Goal: Task Accomplishment & Management: Complete application form

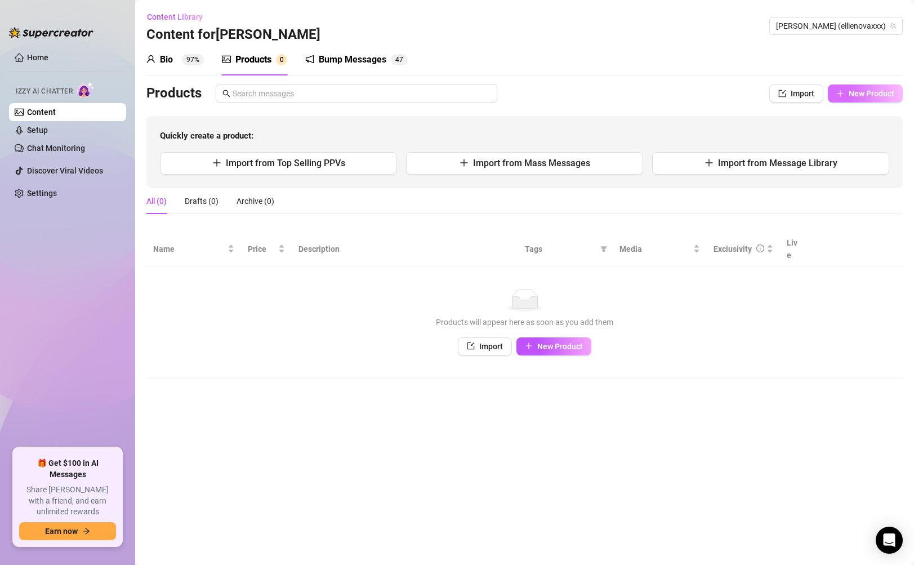
click at [844, 91] on icon "plus" at bounding box center [840, 94] width 8 height 8
type textarea "Type your message here..."
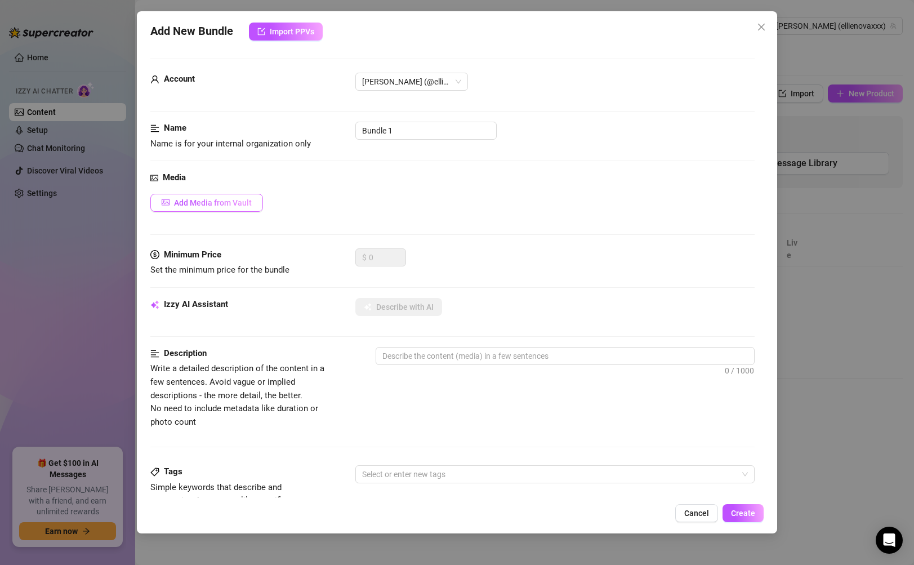
click at [195, 197] on button "Add Media from Vault" at bounding box center [206, 203] width 113 height 18
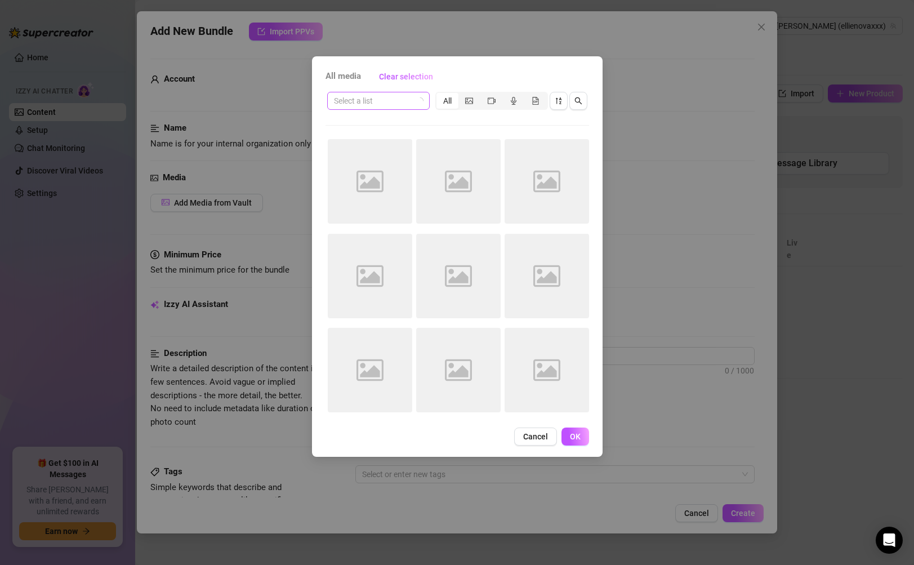
click at [396, 106] on input "search" at bounding box center [373, 100] width 79 height 17
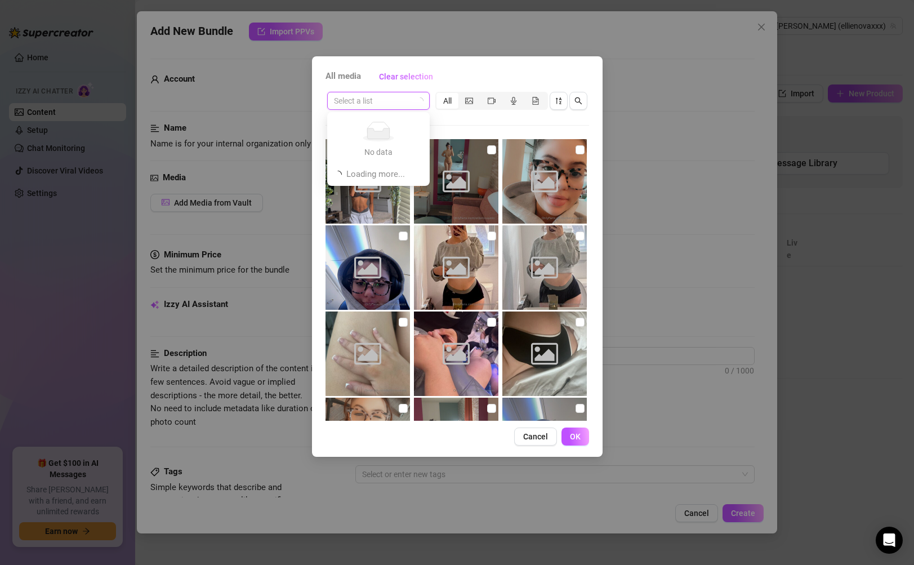
click at [445, 122] on div "Select a list All Image placeholder Image placeholder Image placeholder Image p…" at bounding box center [457, 255] width 264 height 331
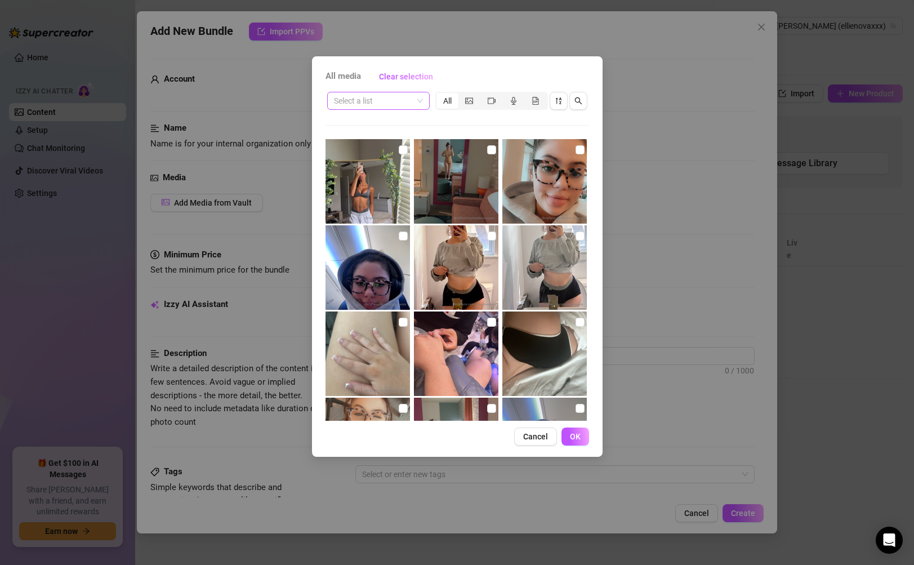
click at [411, 102] on input "search" at bounding box center [373, 100] width 79 height 17
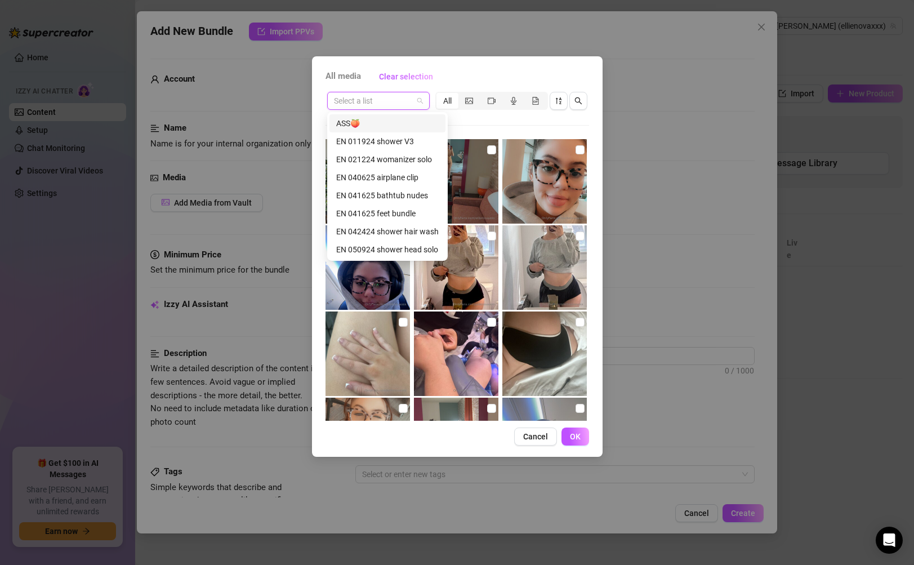
paste input "EN 062624 naked stretching"
type input "EN 062624 naked stretching"
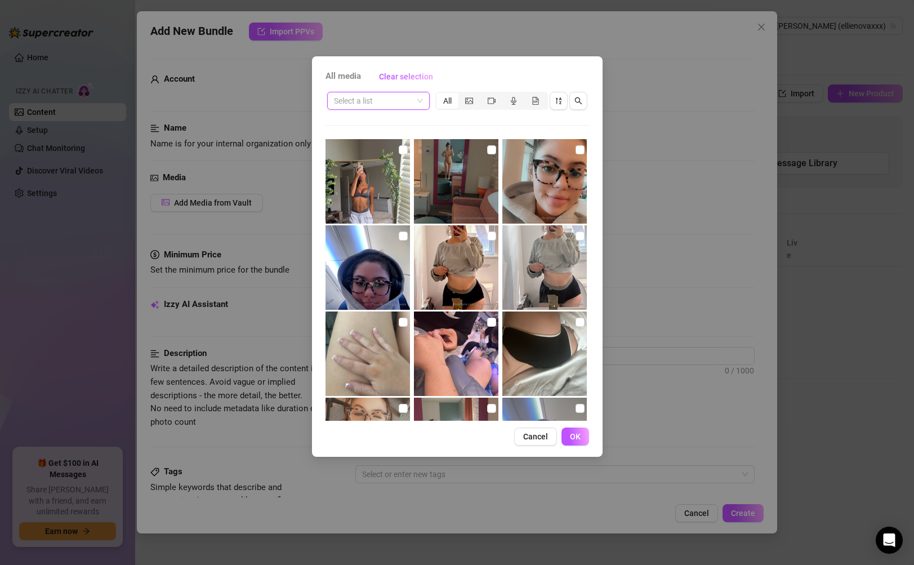
click at [401, 101] on input "search" at bounding box center [373, 100] width 79 height 17
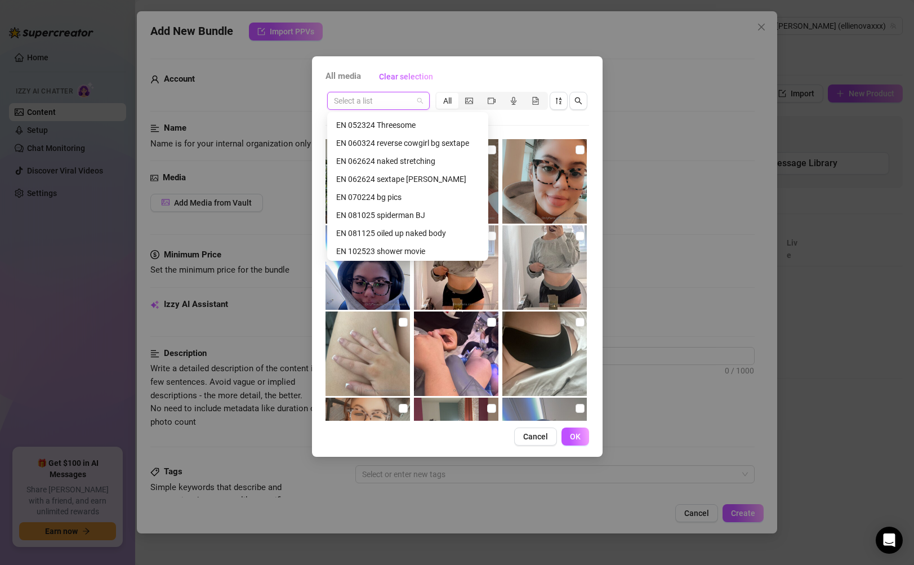
scroll to position [216, 0]
click at [394, 103] on input "search" at bounding box center [373, 100] width 79 height 17
paste input "EN 062624 naked stretching"
type input "EN 062624 naked stretching"
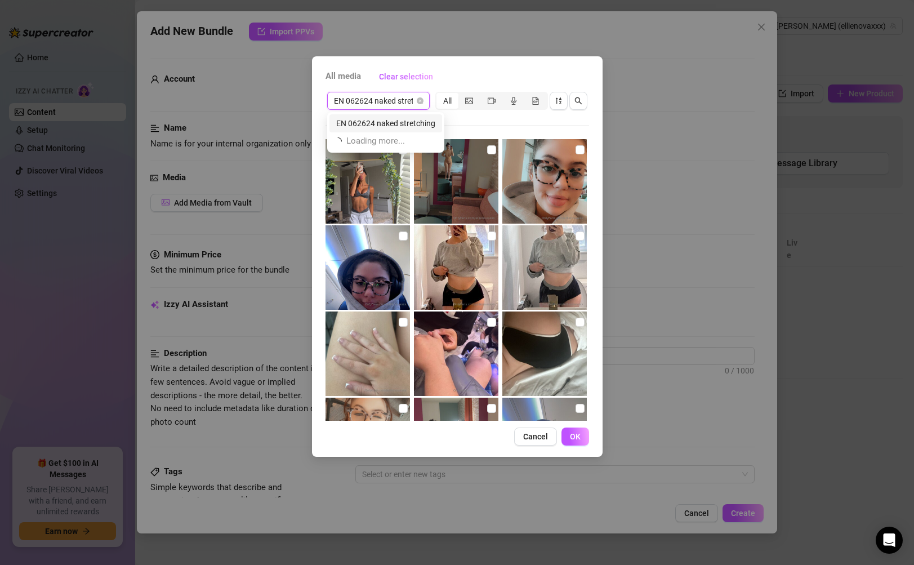
scroll to position [0, 0]
click at [398, 122] on div "EN 062624 naked stretching" at bounding box center [385, 123] width 99 height 12
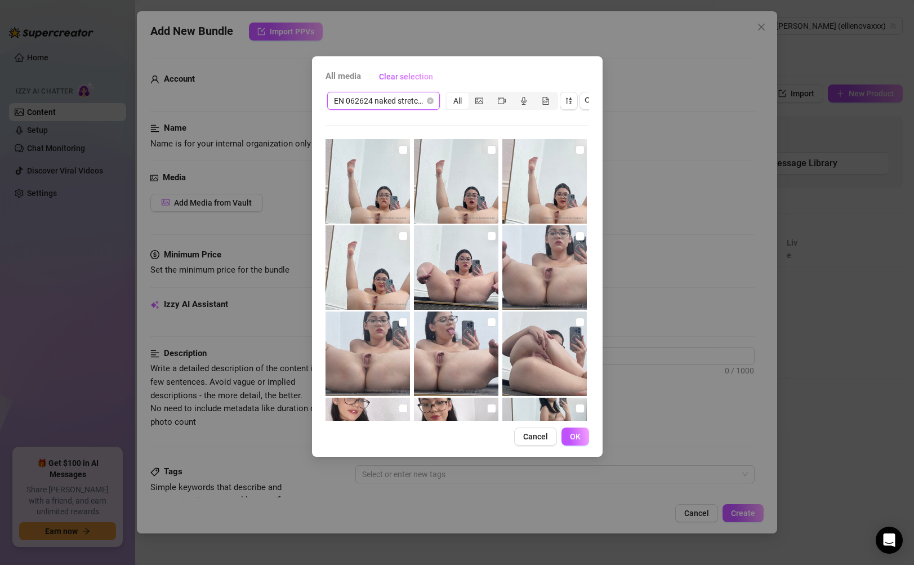
click at [376, 193] on img at bounding box center [367, 181] width 84 height 84
checkbox input "true"
click at [457, 192] on img at bounding box center [456, 181] width 84 height 84
checkbox input "true"
click at [505, 190] on img at bounding box center [544, 181] width 84 height 84
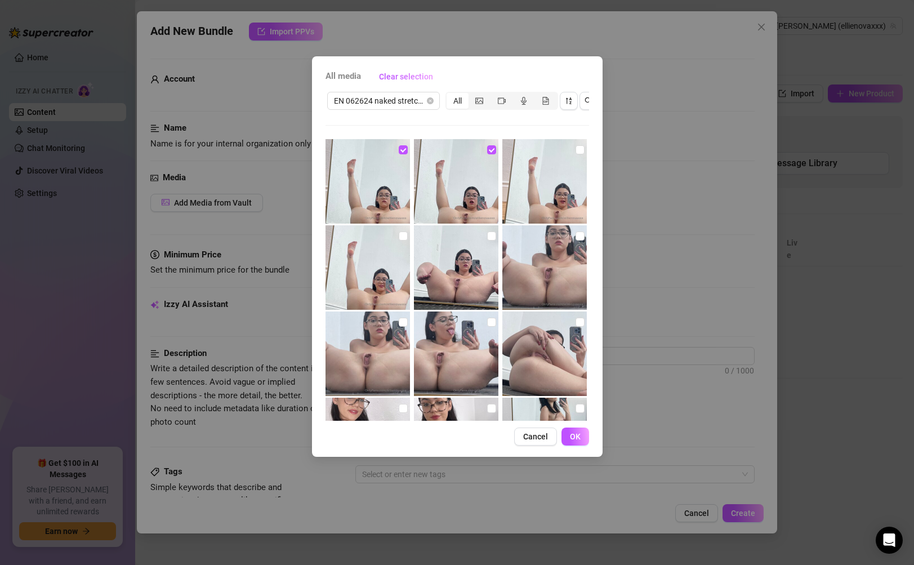
checkbox input "true"
click at [457, 95] on div "All" at bounding box center [458, 101] width 22 height 16
click at [449, 95] on input "All" at bounding box center [449, 95] width 0 height 0
click at [348, 75] on span "All media" at bounding box center [342, 77] width 35 height 14
click at [363, 278] on img at bounding box center [367, 267] width 84 height 84
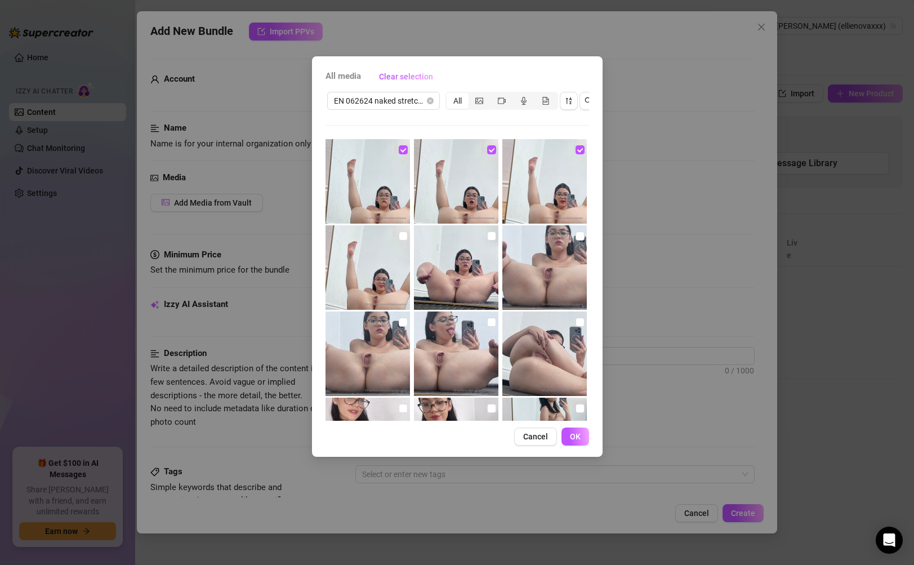
checkbox input "true"
drag, startPoint x: 438, startPoint y: 268, endPoint x: 481, endPoint y: 265, distance: 44.0
click at [438, 268] on img at bounding box center [456, 267] width 84 height 84
checkbox input "true"
click at [523, 264] on img at bounding box center [544, 267] width 84 height 84
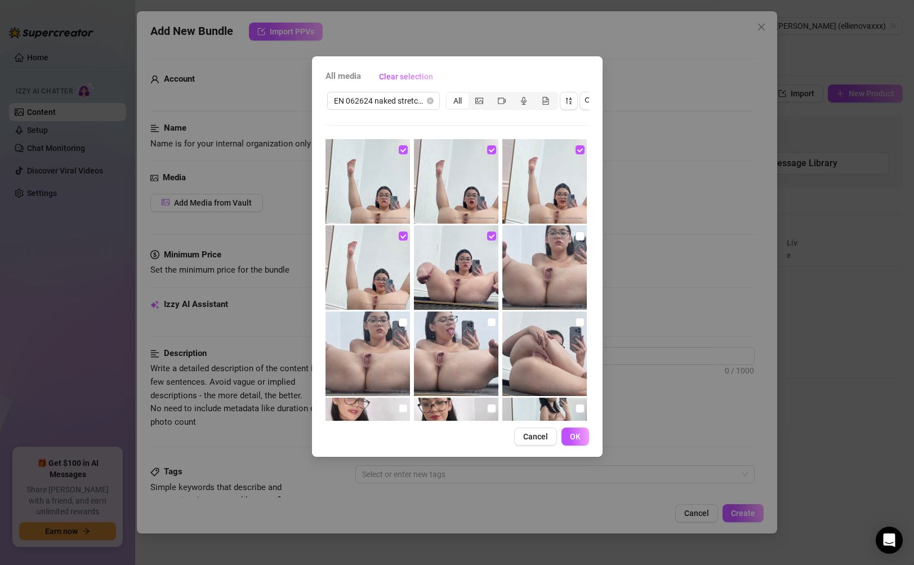
checkbox input "true"
click at [534, 336] on img at bounding box center [544, 353] width 84 height 84
checkbox input "true"
click at [476, 345] on img at bounding box center [456, 353] width 84 height 84
checkbox input "true"
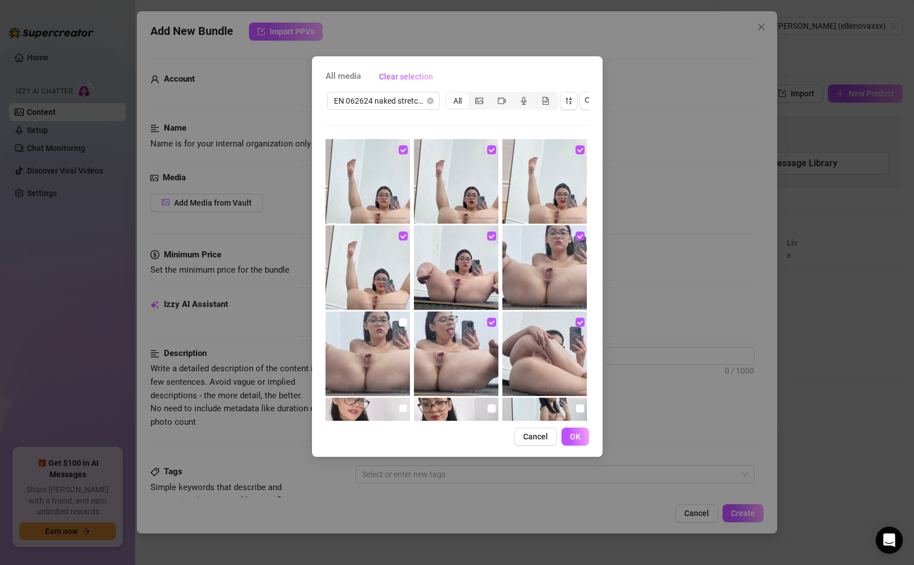
click at [383, 357] on img at bounding box center [367, 353] width 84 height 84
checkbox input "true"
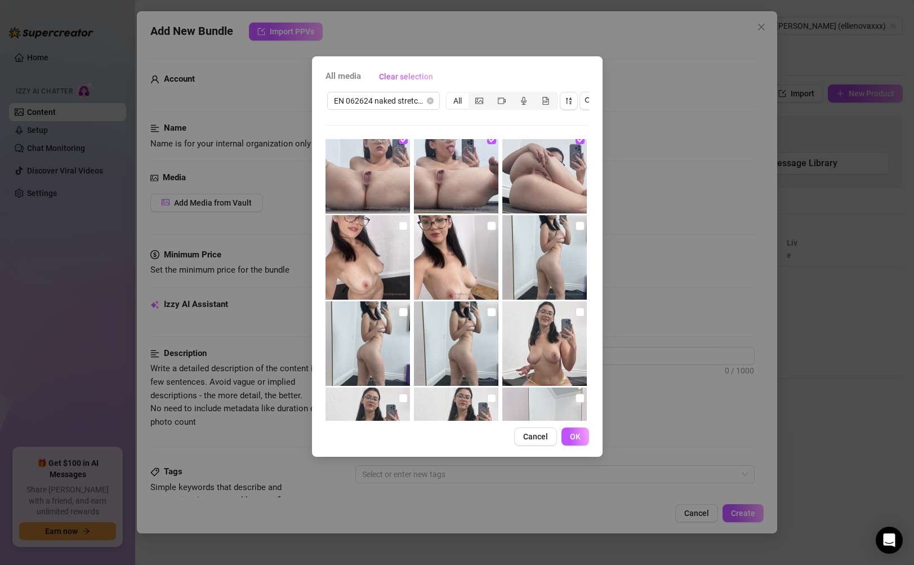
scroll to position [195, 0]
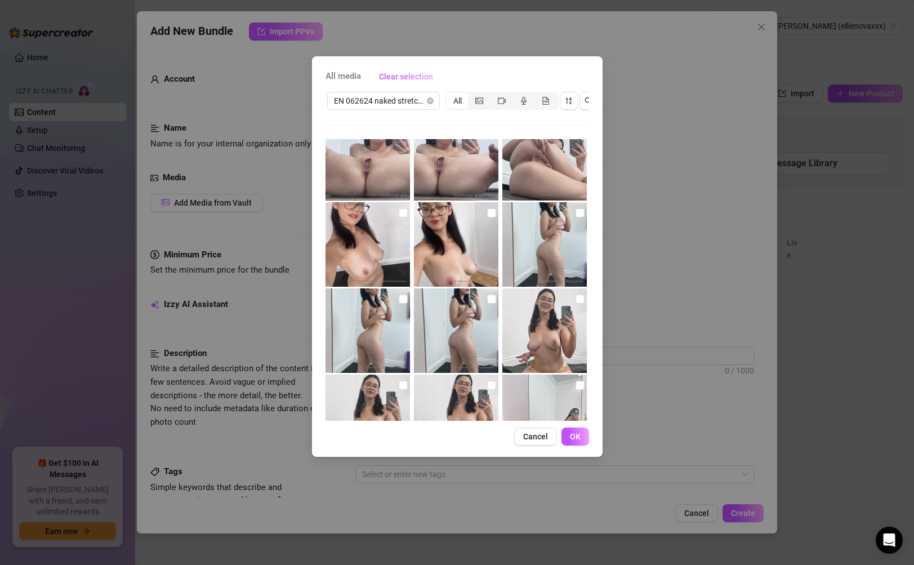
click at [377, 267] on img at bounding box center [367, 244] width 84 height 84
checkbox input "true"
click at [462, 269] on img at bounding box center [456, 244] width 84 height 84
checkbox input "true"
click at [532, 258] on img at bounding box center [544, 244] width 84 height 84
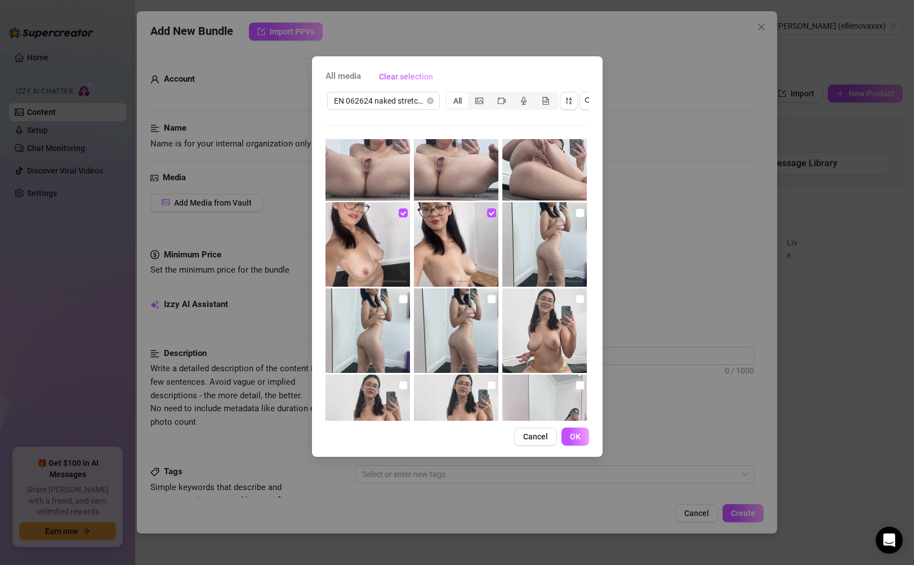
checkbox input "true"
click at [538, 331] on img at bounding box center [544, 330] width 84 height 84
checkbox input "true"
click at [476, 331] on img at bounding box center [456, 330] width 84 height 84
checkbox input "true"
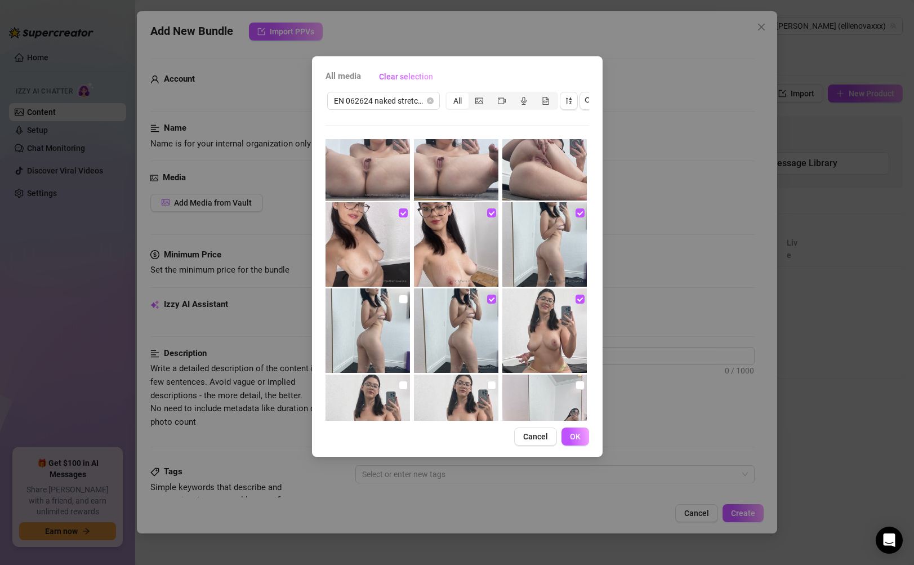
drag, startPoint x: 385, startPoint y: 339, endPoint x: 377, endPoint y: 375, distance: 36.8
click at [384, 339] on img at bounding box center [367, 330] width 84 height 84
checkbox input "true"
click at [377, 387] on img at bounding box center [367, 416] width 84 height 84
checkbox input "true"
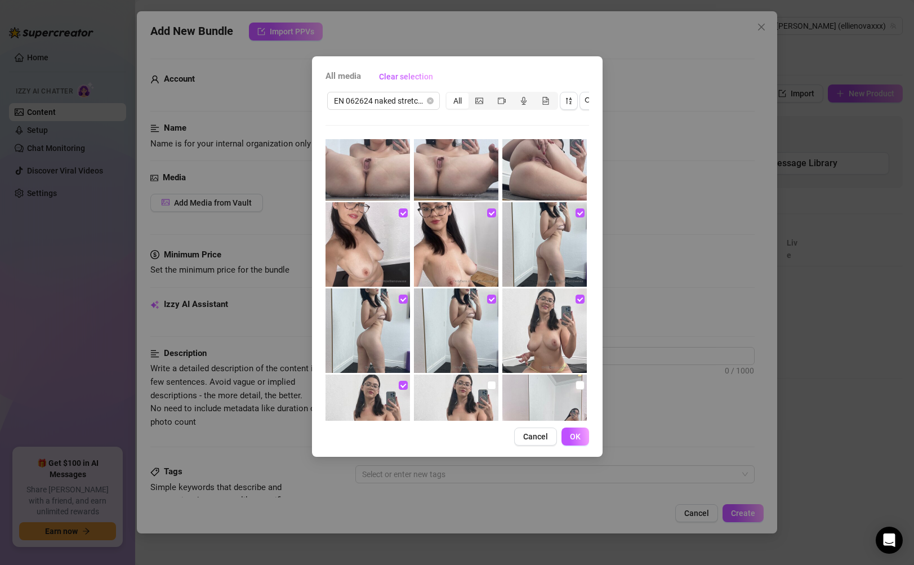
click at [454, 399] on img at bounding box center [456, 416] width 84 height 84
checkbox input "true"
click at [524, 399] on img at bounding box center [544, 416] width 84 height 84
checkbox input "true"
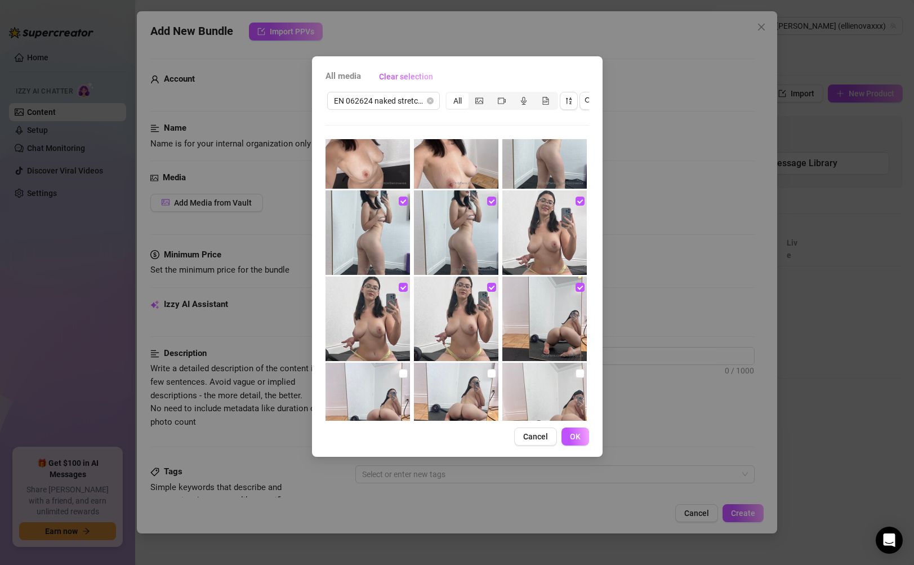
scroll to position [425, 0]
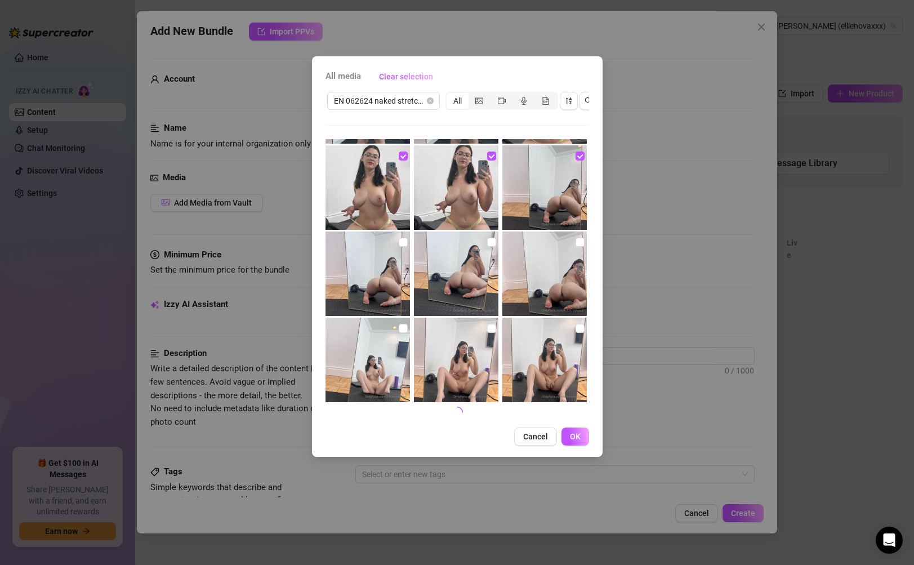
click at [372, 291] on img at bounding box center [367, 273] width 84 height 84
checkbox input "true"
click at [454, 289] on img at bounding box center [456, 273] width 84 height 84
checkbox input "true"
click at [527, 289] on img at bounding box center [544, 273] width 84 height 84
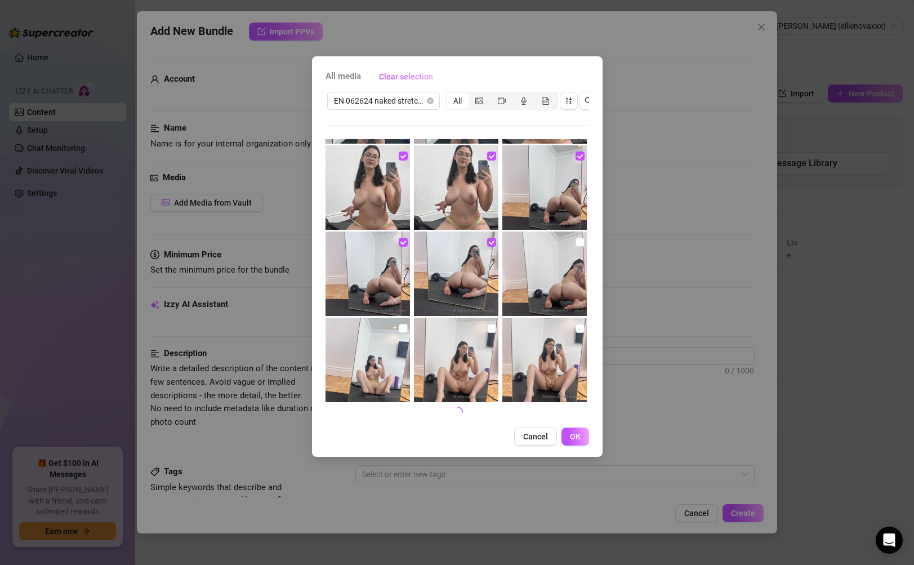
checkbox input "true"
click at [541, 342] on img at bounding box center [544, 360] width 84 height 84
checkbox input "true"
click at [465, 348] on img at bounding box center [456, 360] width 84 height 84
checkbox input "true"
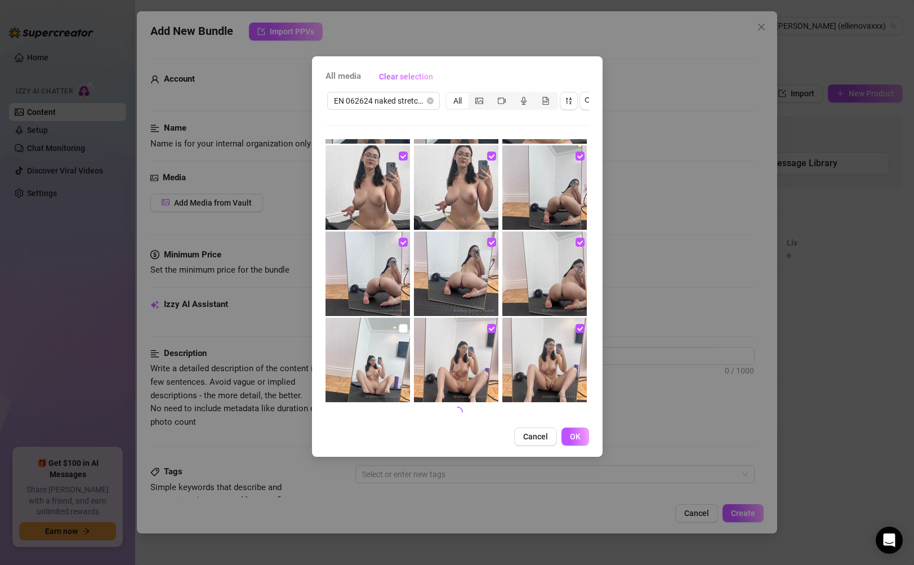
click at [368, 360] on img at bounding box center [367, 360] width 84 height 84
checkbox input "true"
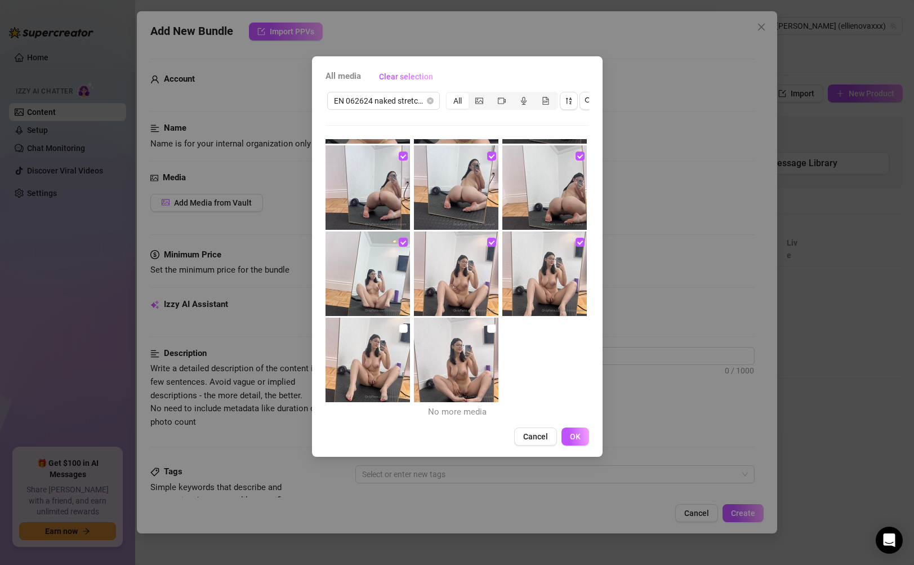
click at [362, 369] on img at bounding box center [367, 360] width 84 height 84
checkbox input "true"
click at [471, 358] on img at bounding box center [456, 360] width 84 height 84
checkbox input "true"
click at [566, 441] on button "OK" at bounding box center [575, 436] width 28 height 18
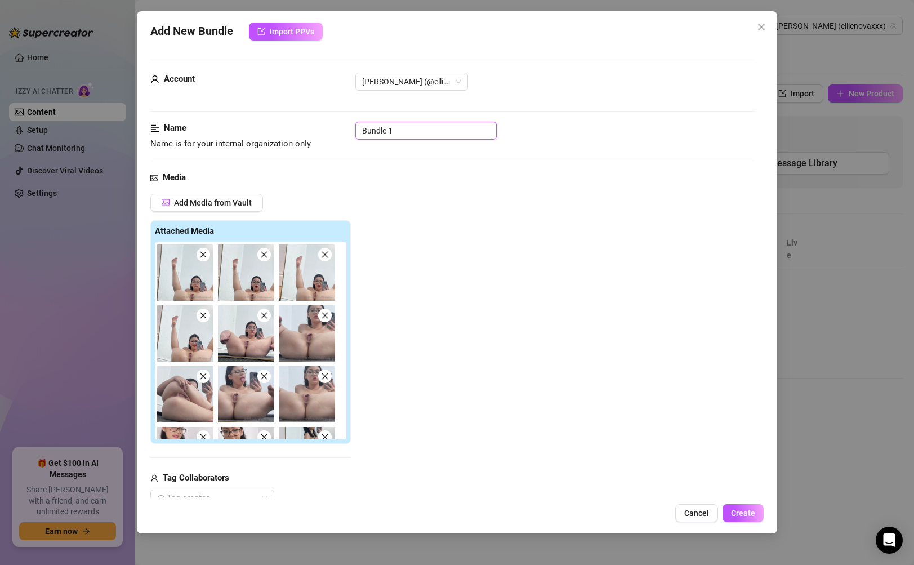
drag, startPoint x: 422, startPoint y: 131, endPoint x: 305, endPoint y: 133, distance: 117.7
click at [305, 133] on div "Name Name is for your internal organization only Bundle 1" at bounding box center [452, 136] width 604 height 29
paste input "EN 062624 naked stretching"
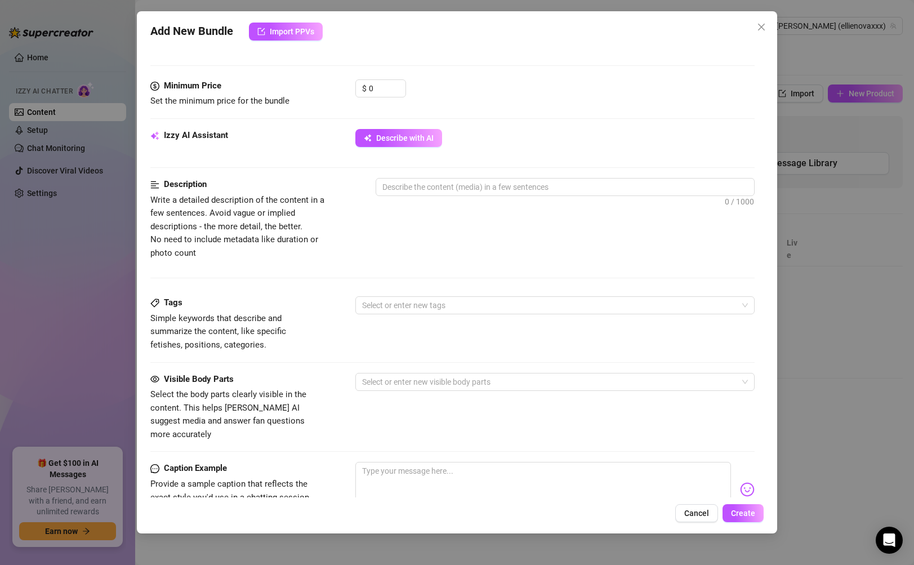
scroll to position [645, 0]
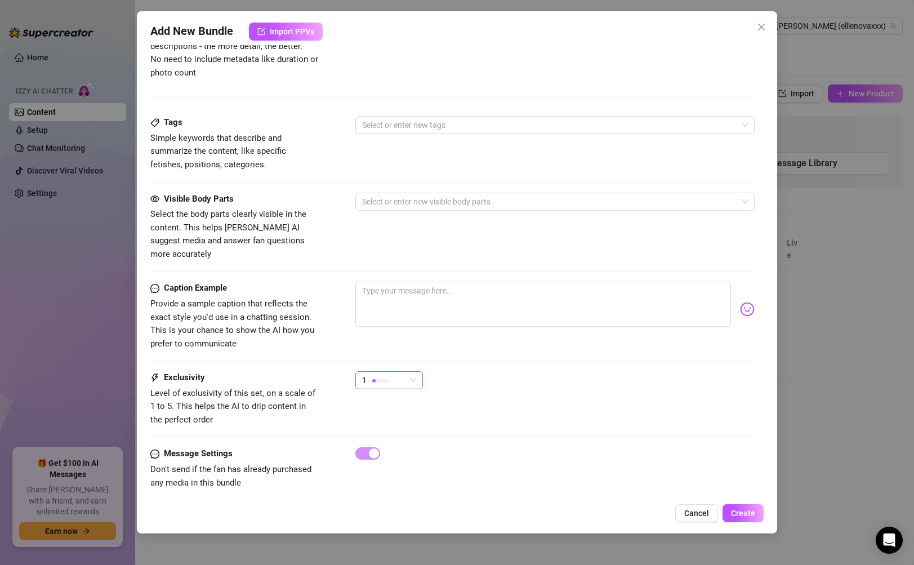
click at [404, 372] on div "1" at bounding box center [384, 380] width 44 height 17
type input "EN 062624 naked stretching"
click at [382, 447] on span "4" at bounding box center [400, 444] width 73 height 12
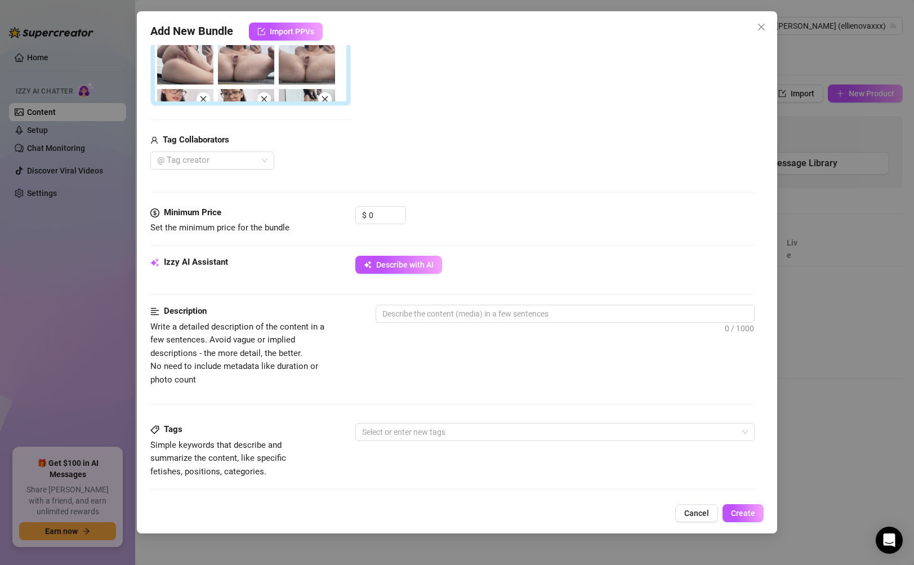
scroll to position [328, 0]
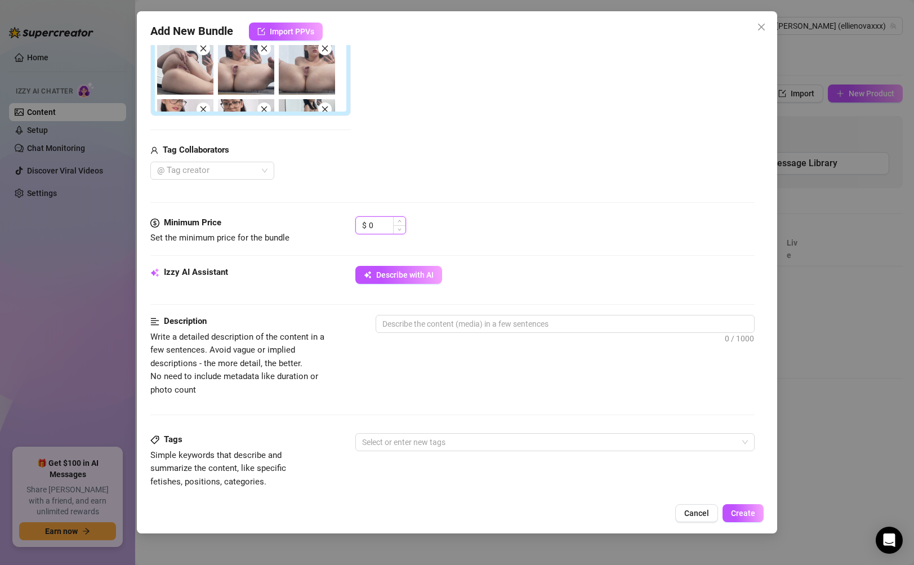
click at [386, 221] on input "0" at bounding box center [387, 225] width 37 height 17
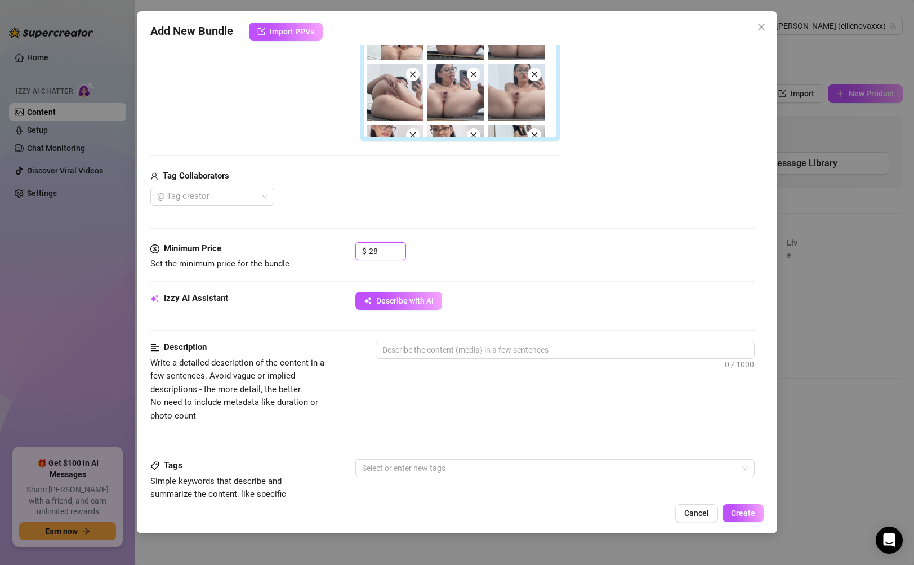
scroll to position [294, 0]
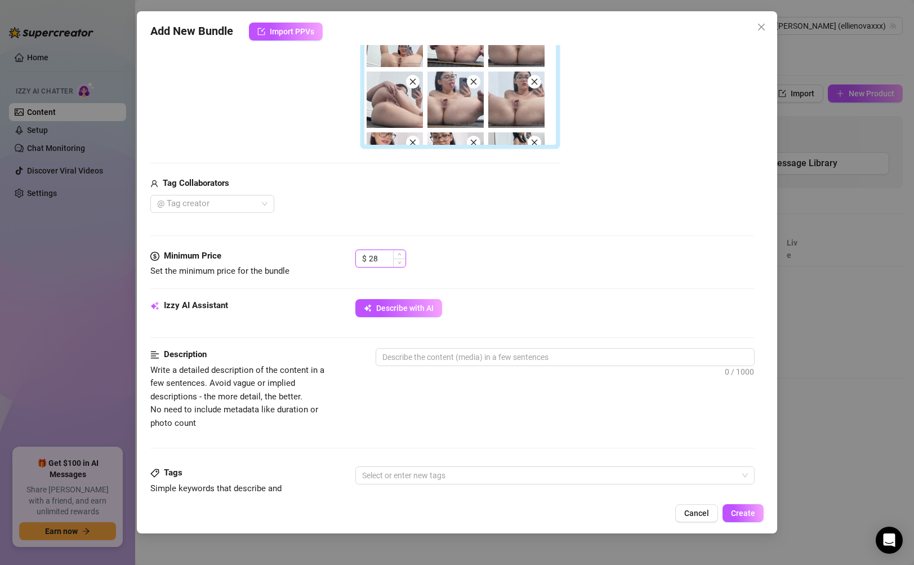
type input "2"
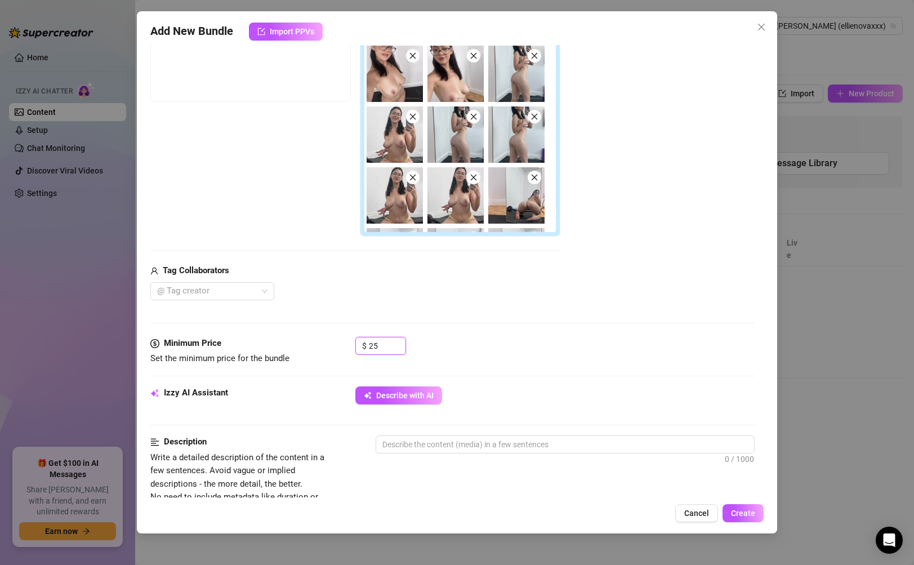
scroll to position [128, 0]
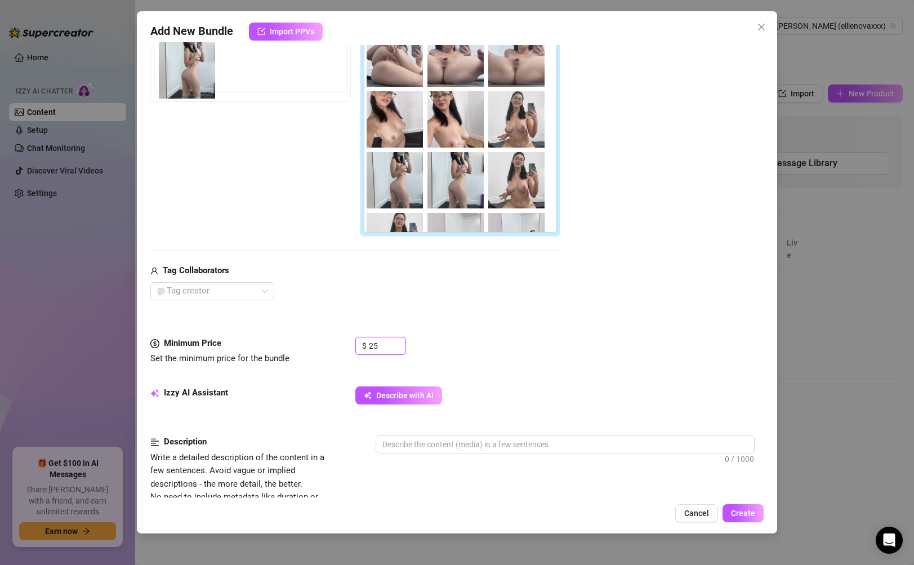
drag, startPoint x: 503, startPoint y: 130, endPoint x: 182, endPoint y: 82, distance: 324.6
click at [182, 82] on div "Free preview Pay to view" at bounding box center [355, 125] width 410 height 224
drag, startPoint x: 520, startPoint y: 117, endPoint x: 183, endPoint y: 66, distance: 341.1
click at [183, 67] on div "Free preview Pay to view" at bounding box center [355, 125] width 410 height 224
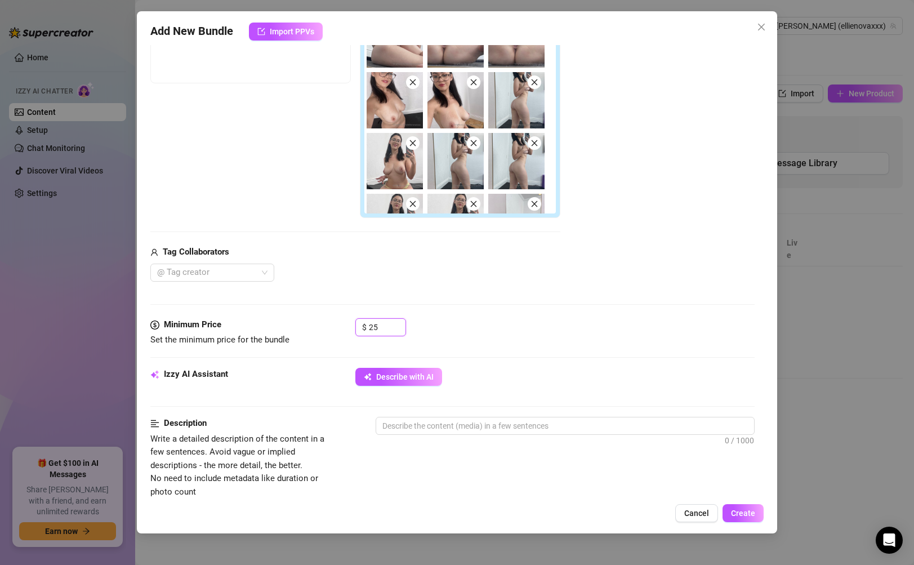
scroll to position [116, 0]
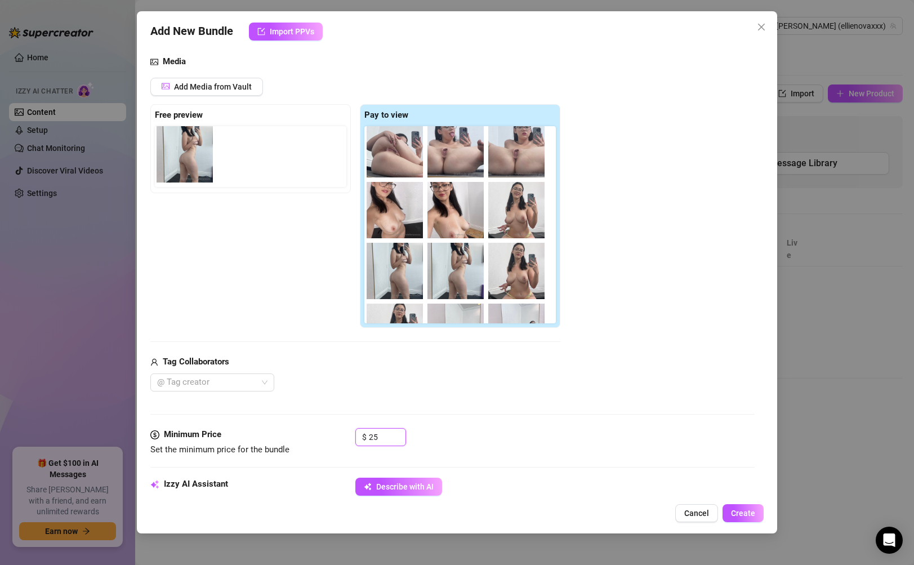
drag, startPoint x: 501, startPoint y: 217, endPoint x: 163, endPoint y: 160, distance: 342.7
click at [163, 160] on div "Free preview Pay to view" at bounding box center [355, 216] width 410 height 224
type input "25"
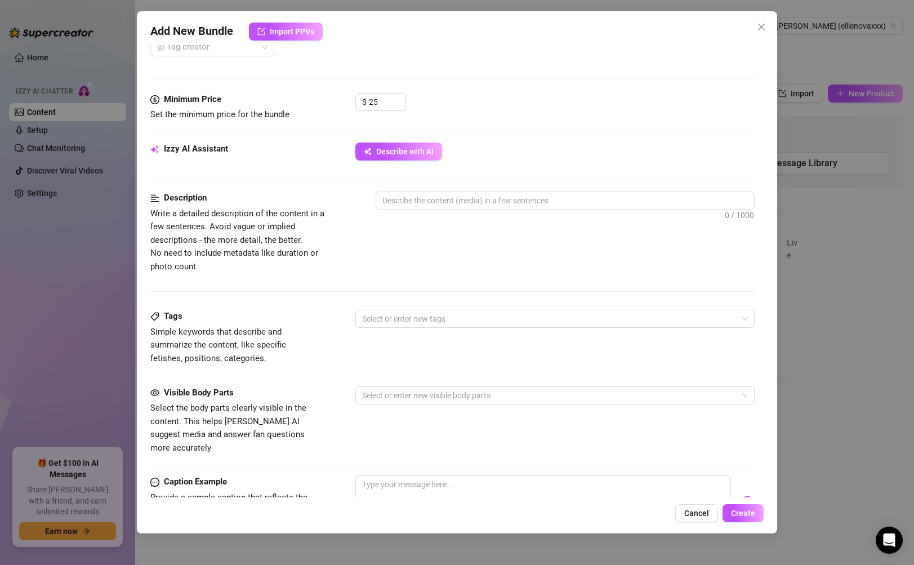
scroll to position [466, 0]
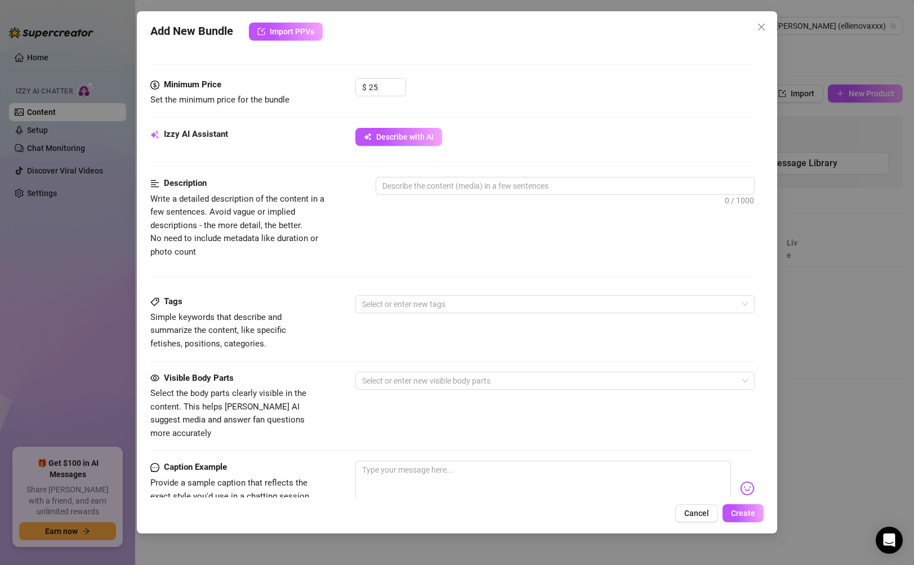
click at [420, 148] on div "Izzy AI Assistant Describe with AI" at bounding box center [452, 142] width 604 height 28
click at [419, 142] on button "Describe with AI" at bounding box center [398, 137] width 87 height 18
type textarea "[PERSON_NAME]"
type textarea "[PERSON_NAME] poses"
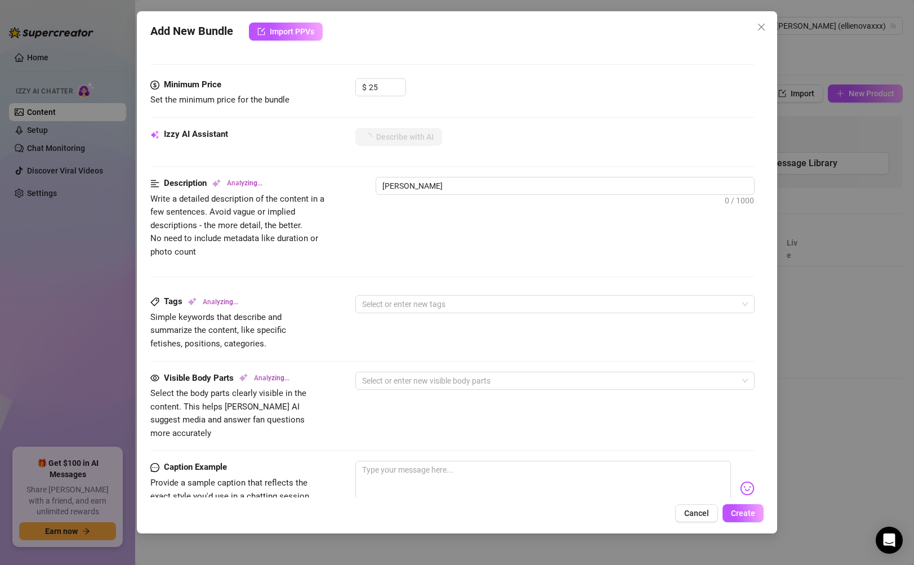
type textarea "[PERSON_NAME] poses"
type textarea "[PERSON_NAME] poses completely"
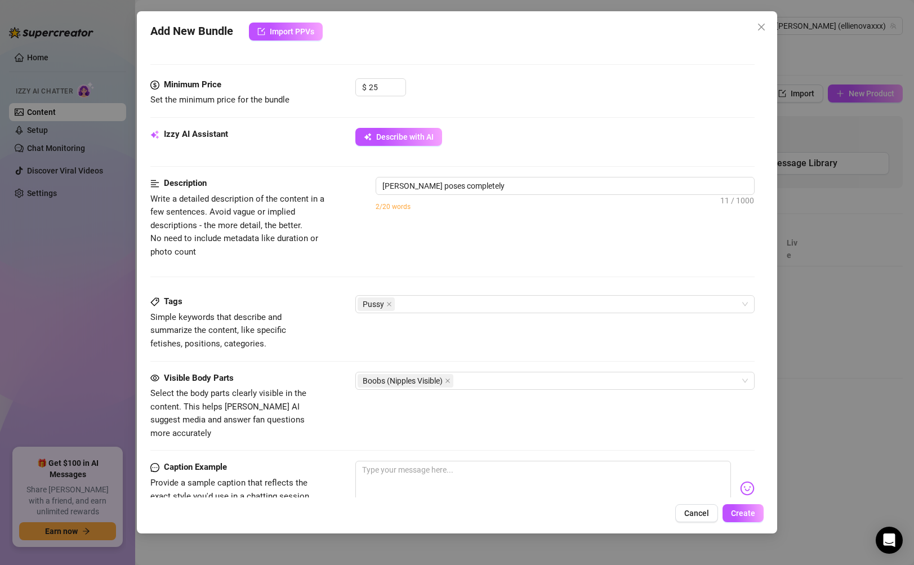
type textarea "[PERSON_NAME] poses completely naked"
type textarea "[PERSON_NAME] poses completely naked in"
type textarea "[PERSON_NAME] poses completely naked in front"
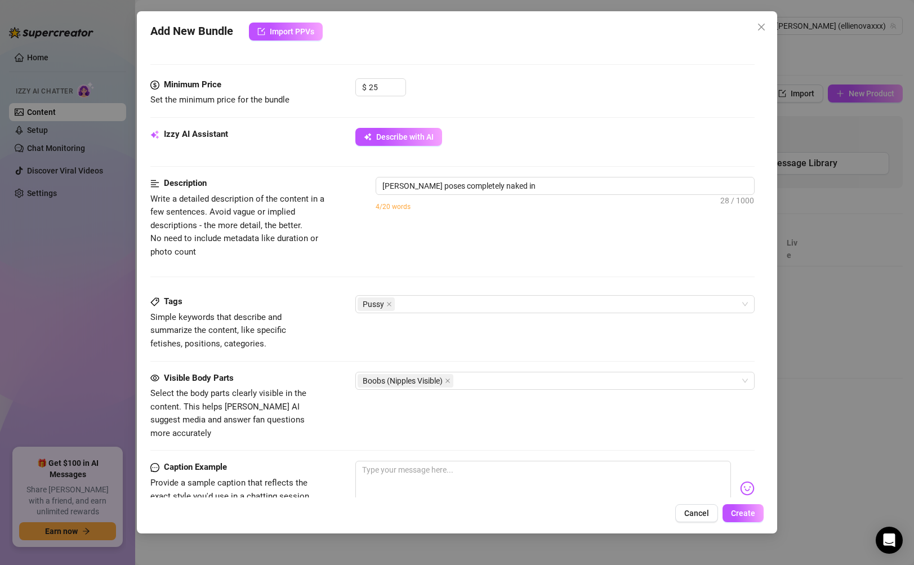
type textarea "[PERSON_NAME] poses completely naked in front"
type textarea "[PERSON_NAME] poses completely naked in front of"
type textarea "[PERSON_NAME] poses completely naked in front of a"
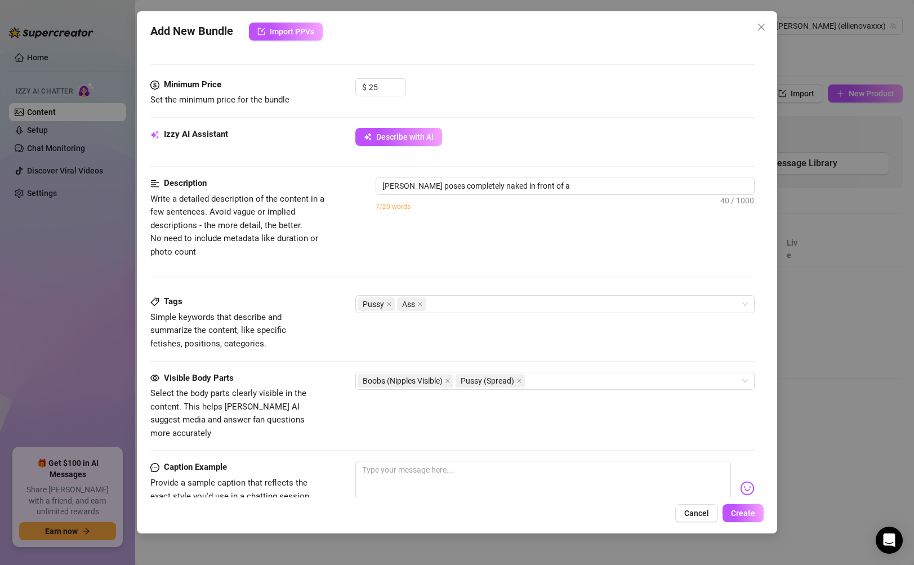
type textarea "[PERSON_NAME] poses completely naked in front of a mirror,"
type textarea "[PERSON_NAME] poses completely naked in front of a mirror, spreading"
type textarea "[PERSON_NAME] poses completely naked in front of a mirror, spreading her"
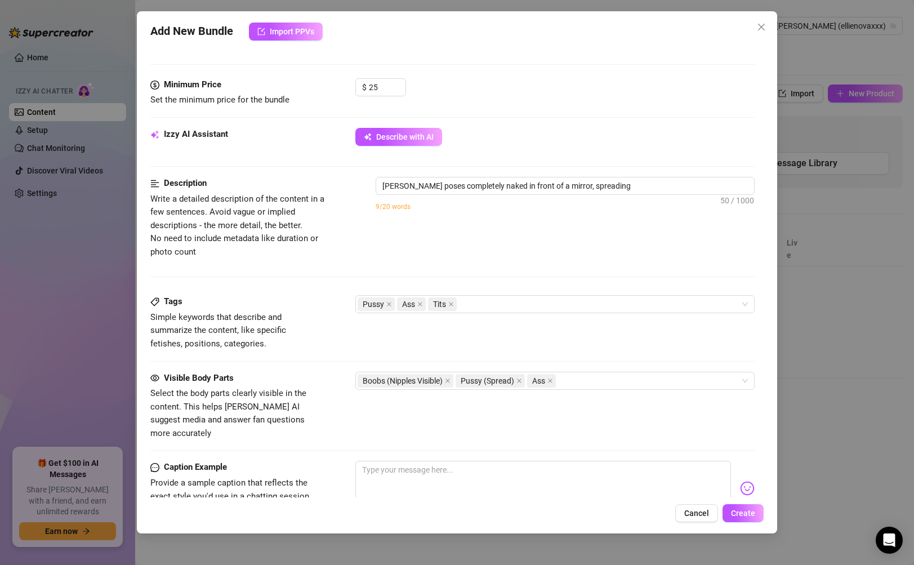
type textarea "[PERSON_NAME] poses completely naked in front of a mirror, spreading her"
type textarea "[PERSON_NAME] poses completely naked in front of a mirror, spreading her legs"
type textarea "[PERSON_NAME] poses completely naked in front of a mirror, spreading her legs w…"
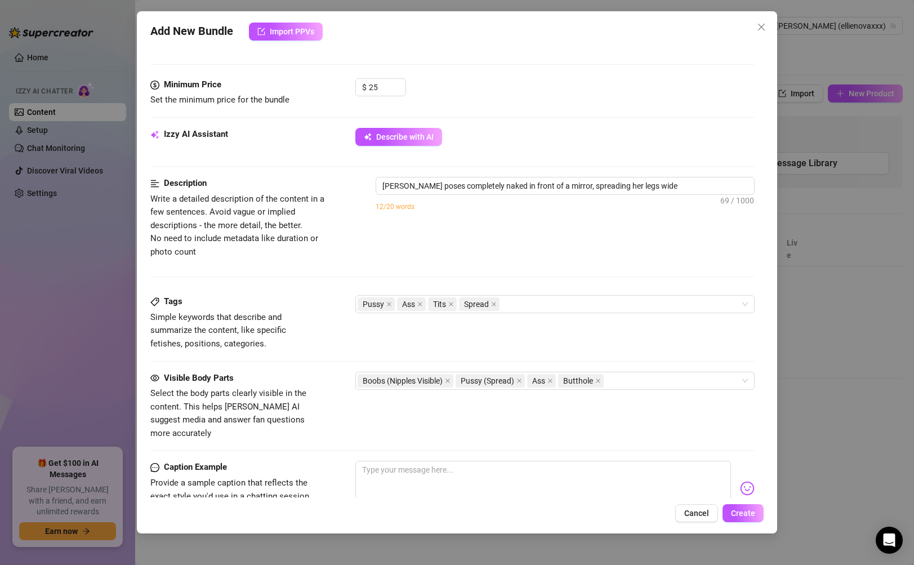
type textarea "[PERSON_NAME] poses completely naked in front of a mirror, spreading her legs w…"
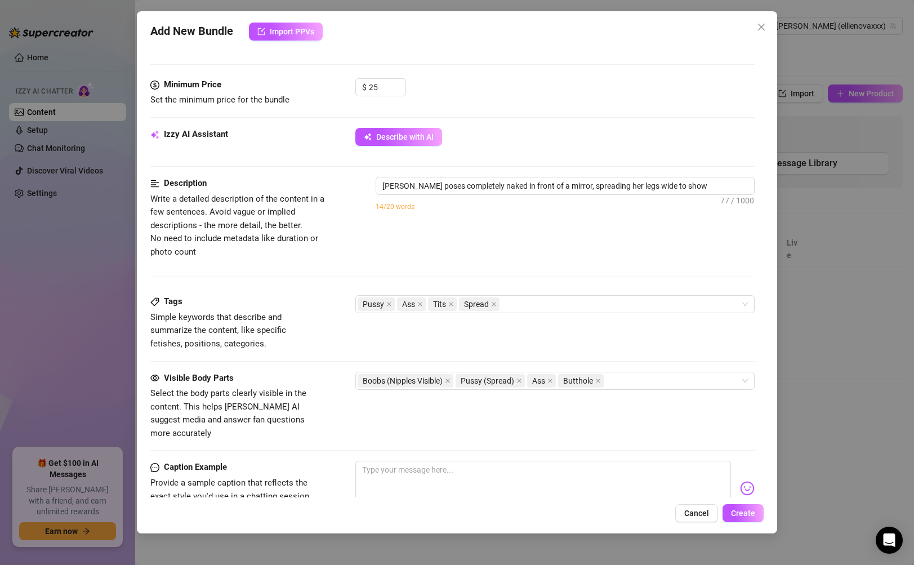
type textarea "[PERSON_NAME] poses completely naked in front of a mirror, spreading her legs w…"
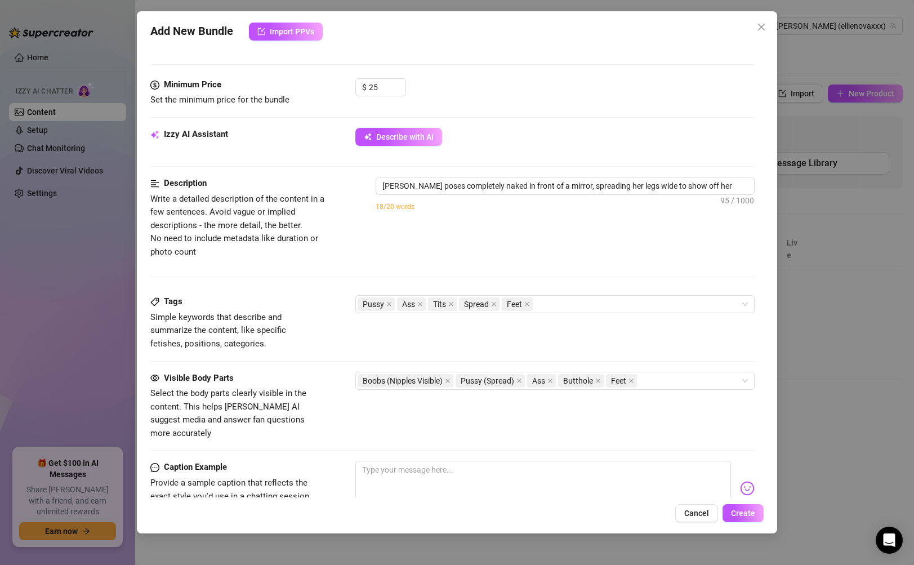
type textarea "[PERSON_NAME] poses completely naked in front of a mirror, spreading her legs w…"
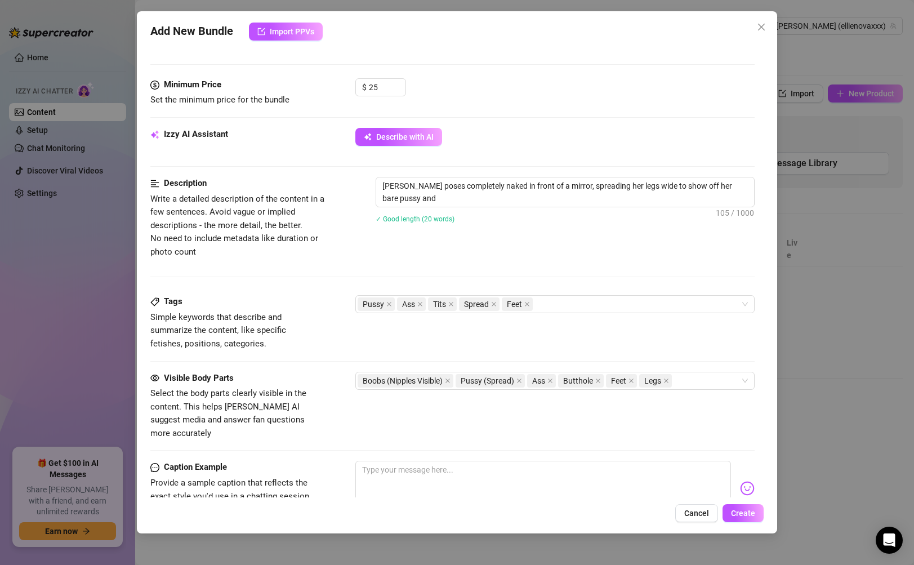
type textarea "[PERSON_NAME] poses completely naked in front of a mirror, spreading her legs w…"
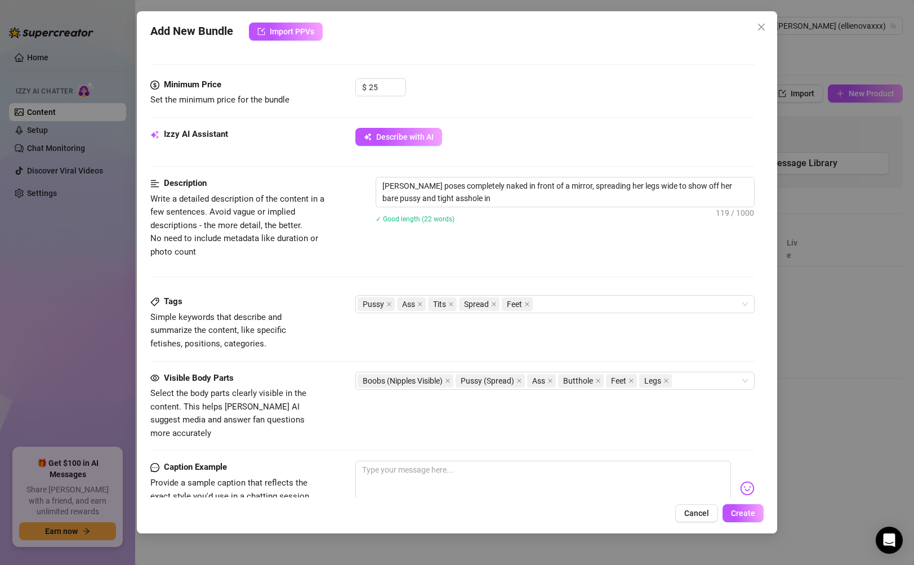
type textarea "[PERSON_NAME] poses completely naked in front of a mirror, spreading her legs w…"
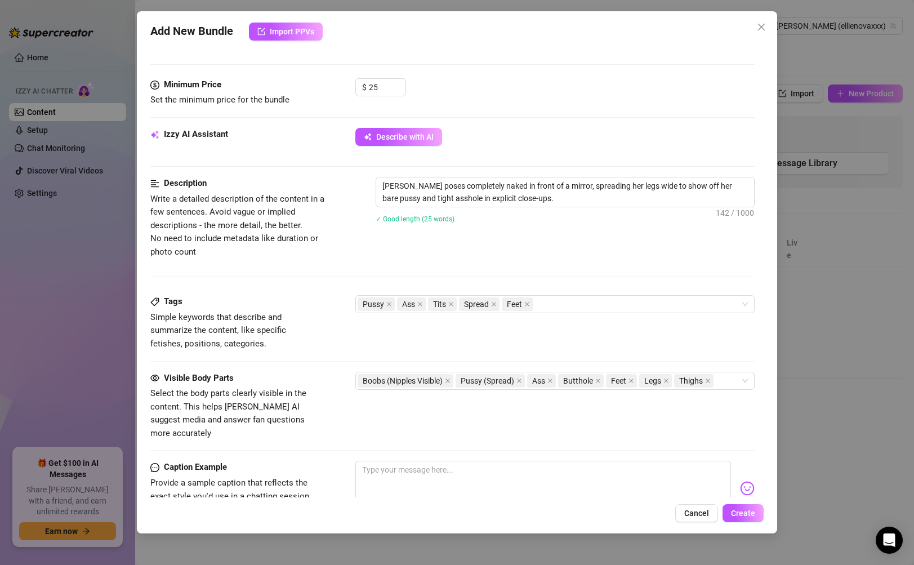
type textarea "[PERSON_NAME] poses completely naked in front of a mirror, spreading her legs w…"
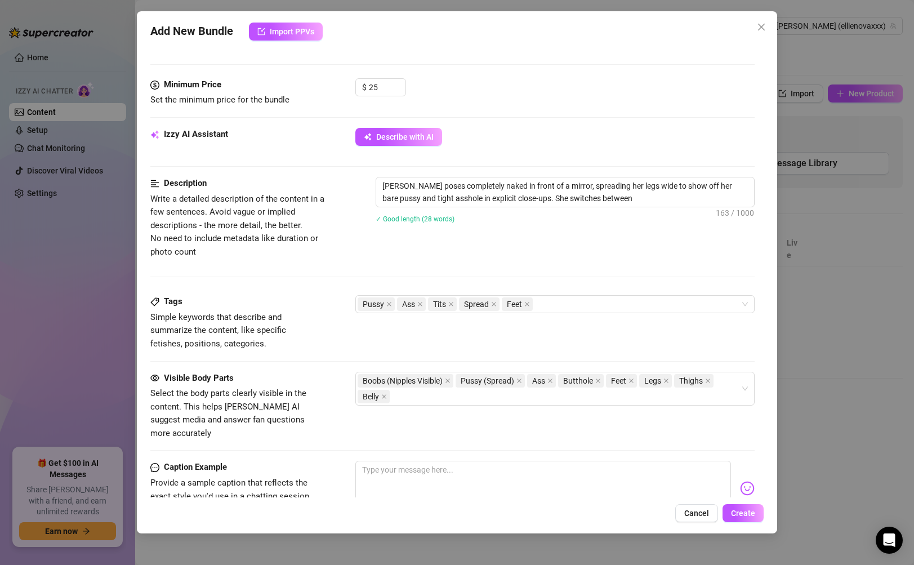
type textarea "[PERSON_NAME] poses completely naked in front of a mirror, spreading her legs w…"
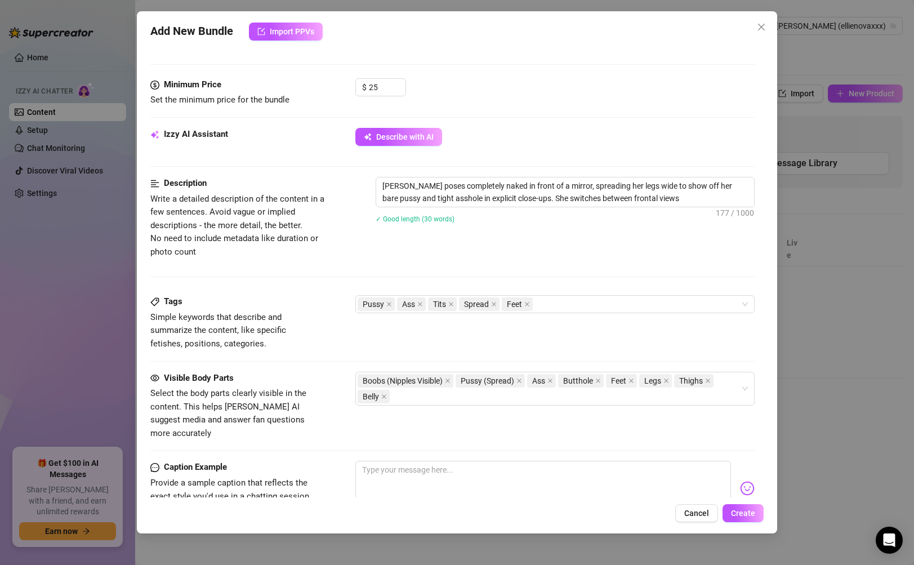
type textarea "[PERSON_NAME] poses completely naked in front of a mirror, spreading her legs w…"
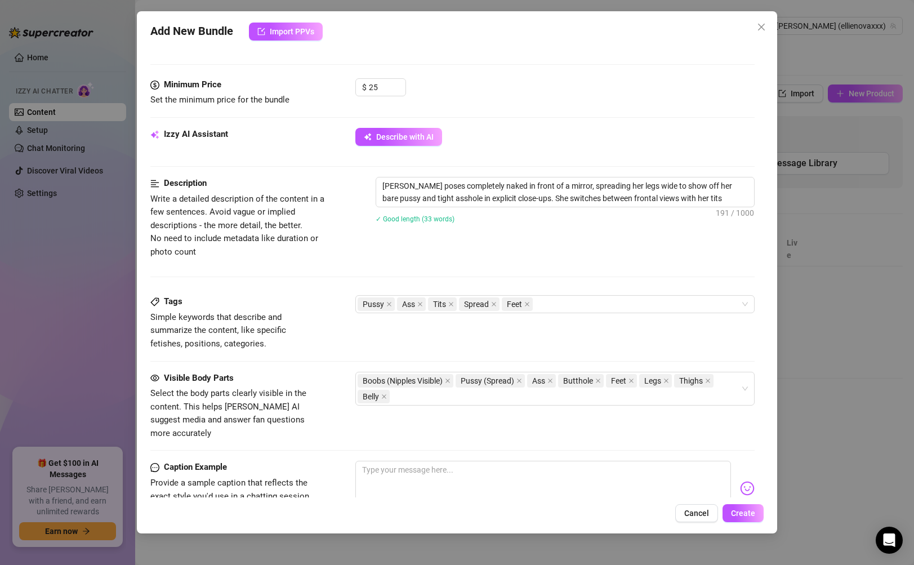
type textarea "[PERSON_NAME] poses completely naked in front of a mirror, spreading her legs w…"
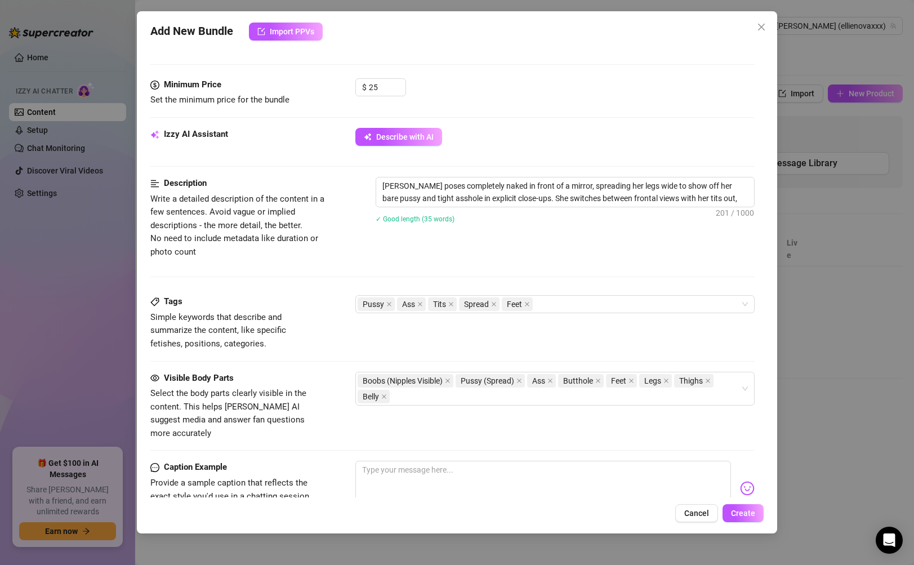
type textarea "[PERSON_NAME] poses completely naked in front of a mirror, spreading her legs w…"
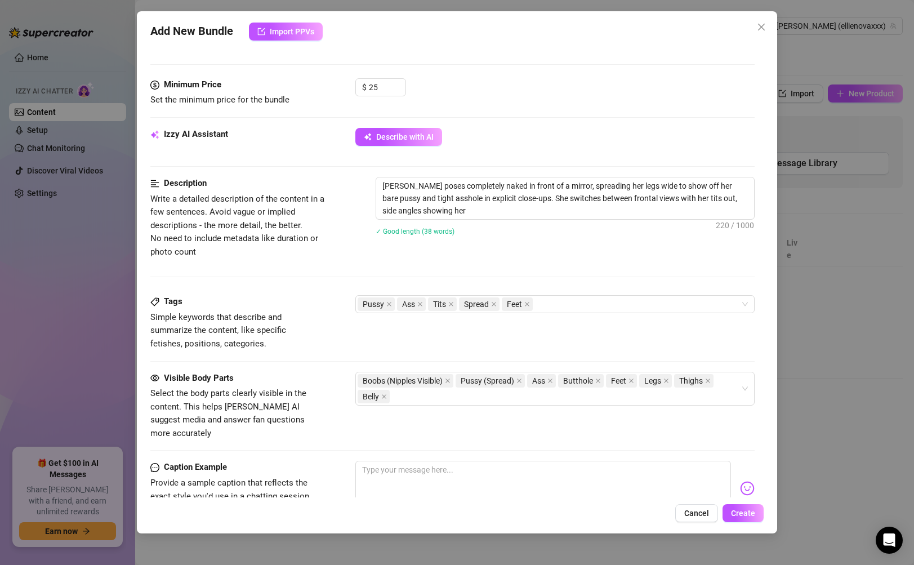
type textarea "[PERSON_NAME] poses completely naked in front of a mirror, spreading her legs w…"
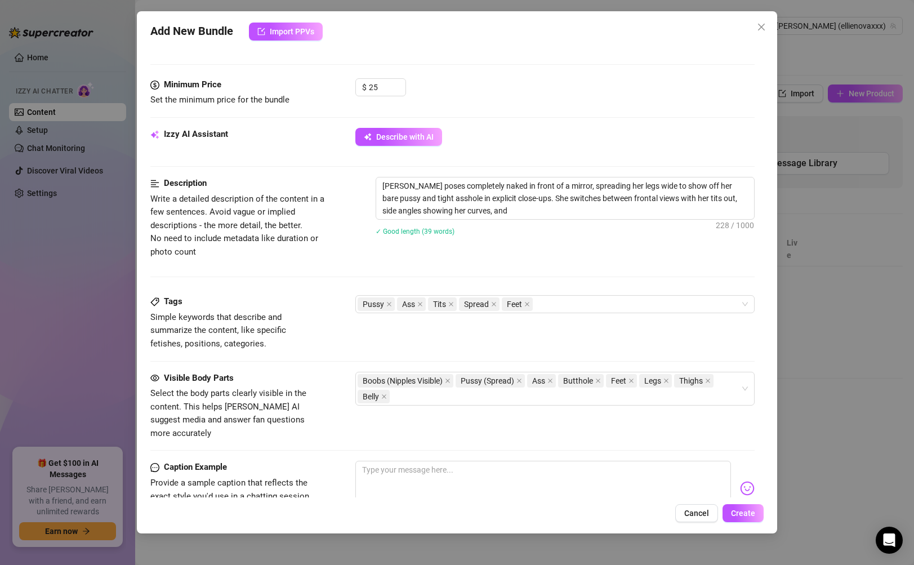
type textarea "[PERSON_NAME] poses completely naked in front of a mirror, spreading her legs w…"
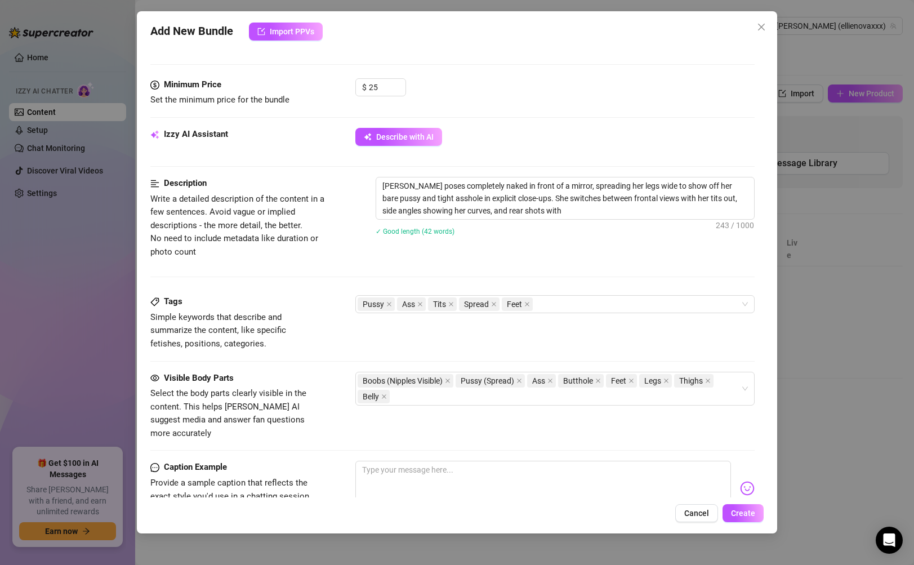
type textarea "[PERSON_NAME] poses completely naked in front of a mirror, spreading her legs w…"
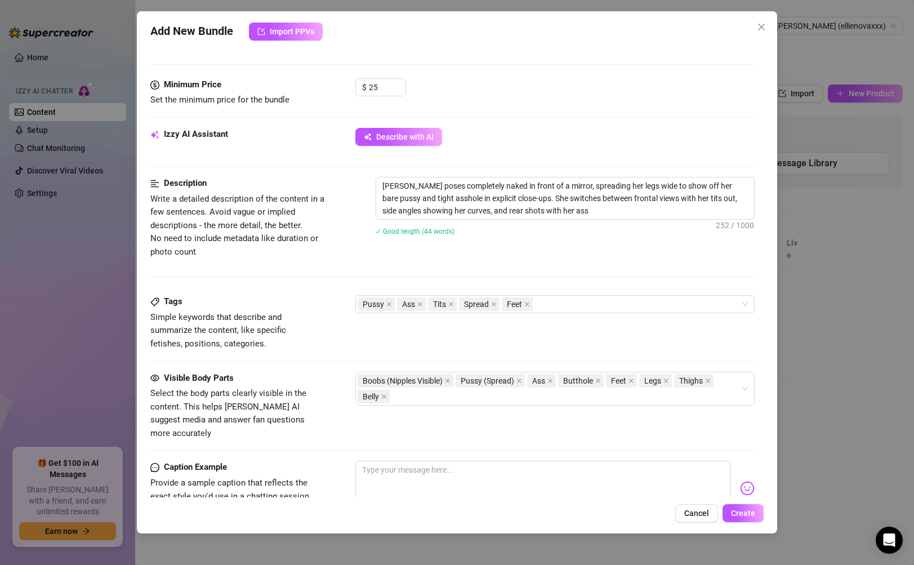
type textarea "[PERSON_NAME] poses completely naked in front of a mirror, spreading her legs w…"
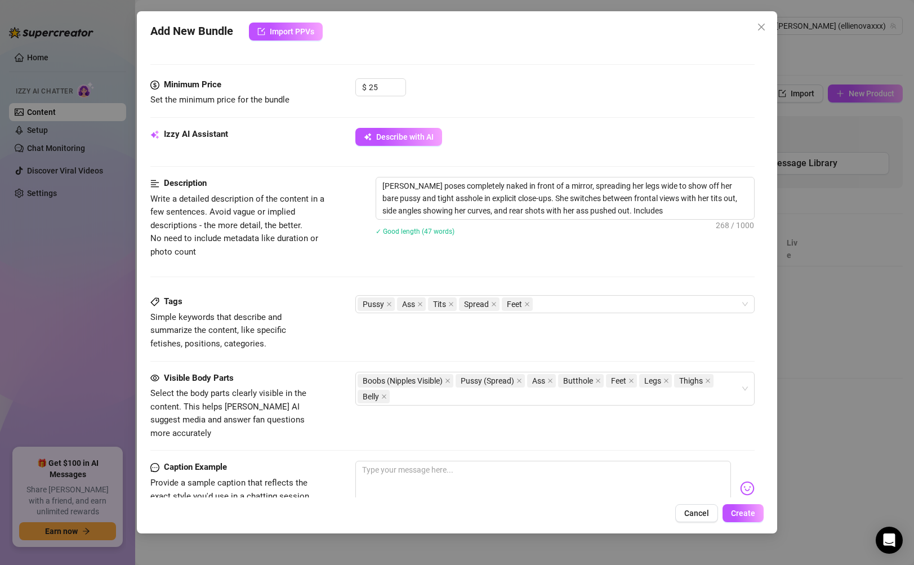
type textarea "[PERSON_NAME] poses completely naked in front of a mirror, spreading her legs w…"
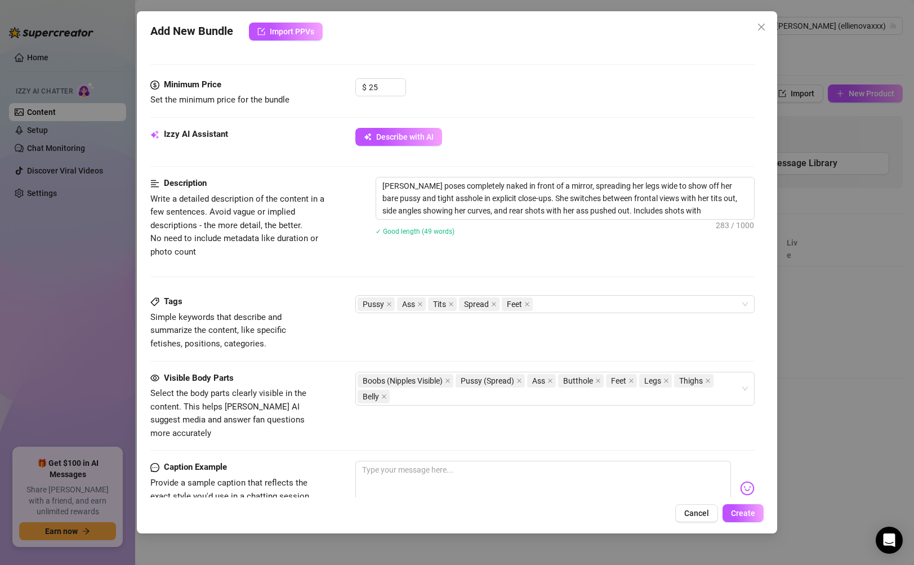
type textarea "[PERSON_NAME] poses completely naked in front of a mirror, spreading her legs w…"
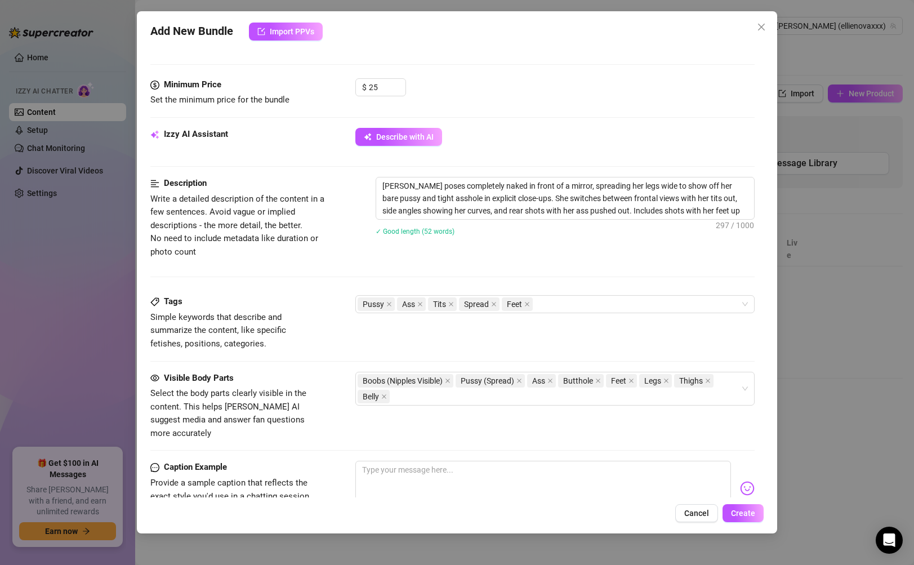
type textarea "[PERSON_NAME] poses completely naked in front of a mirror, spreading her legs w…"
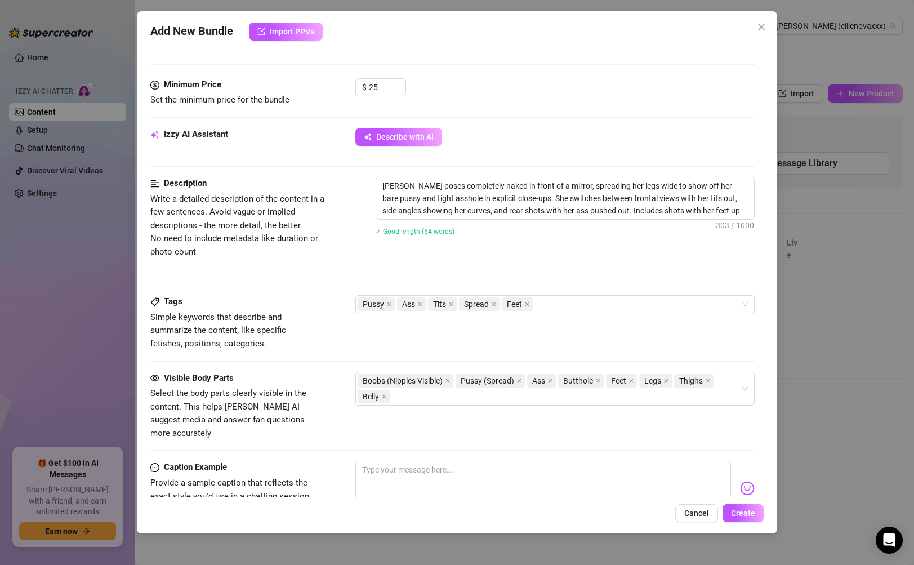
type textarea "[PERSON_NAME] poses completely naked in front of a mirror, spreading her legs w…"
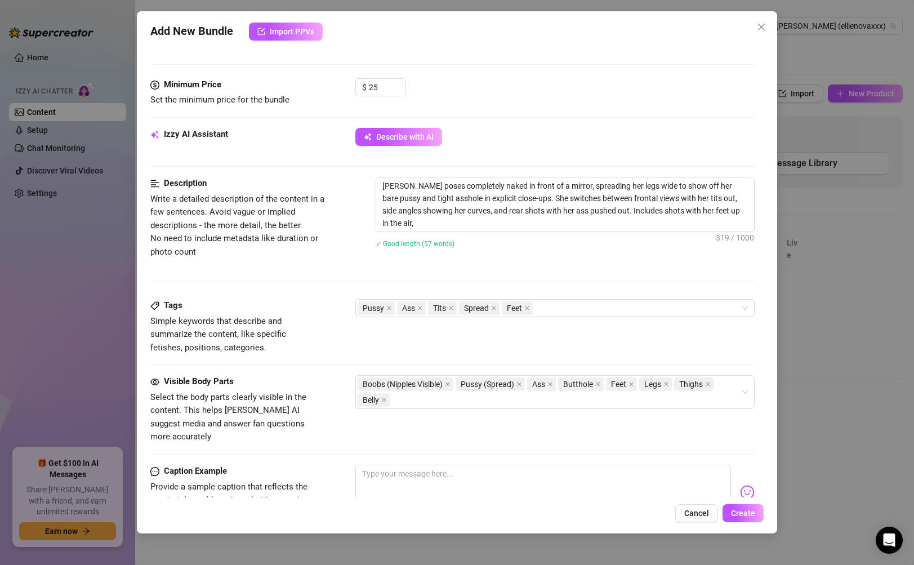
type textarea "[PERSON_NAME] poses completely naked in front of a mirror, spreading her legs w…"
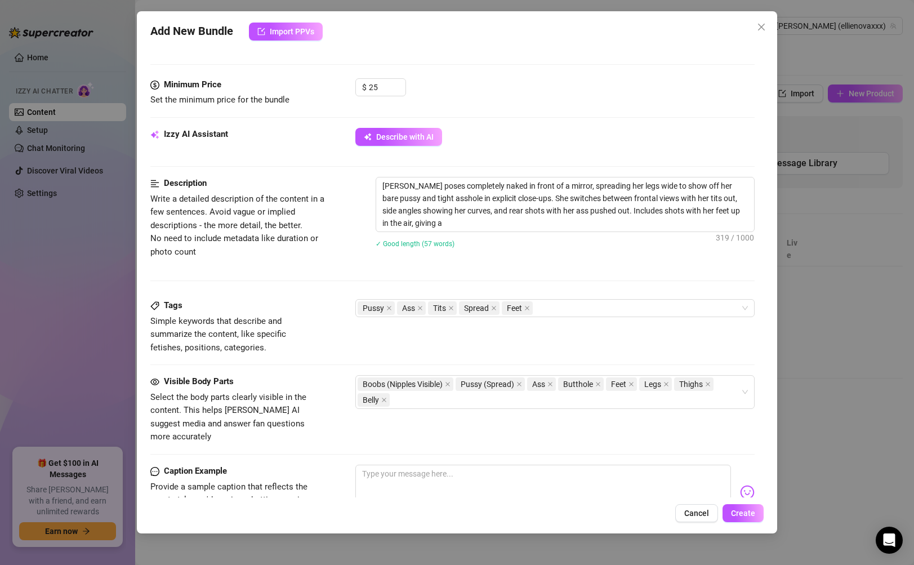
type textarea "[PERSON_NAME] poses completely naked in front of a mirror, spreading her legs w…"
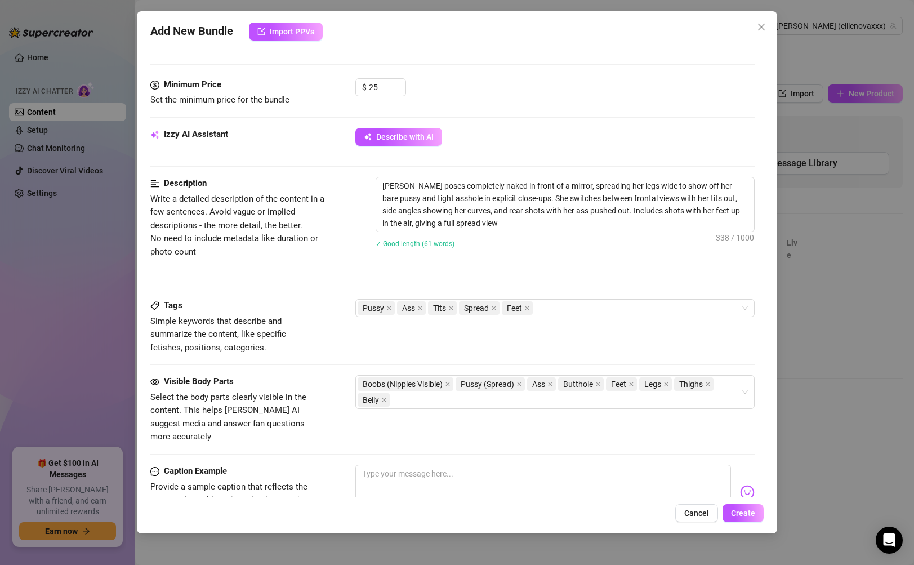
type textarea "[PERSON_NAME] poses completely naked in front of a mirror, spreading her legs w…"
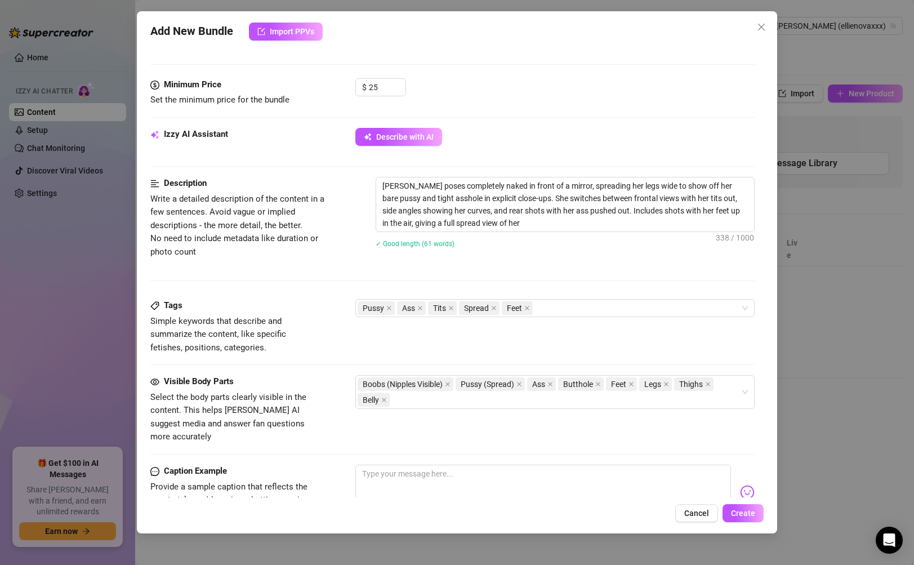
type textarea "[PERSON_NAME] poses completely naked in front of a mirror, spreading her legs w…"
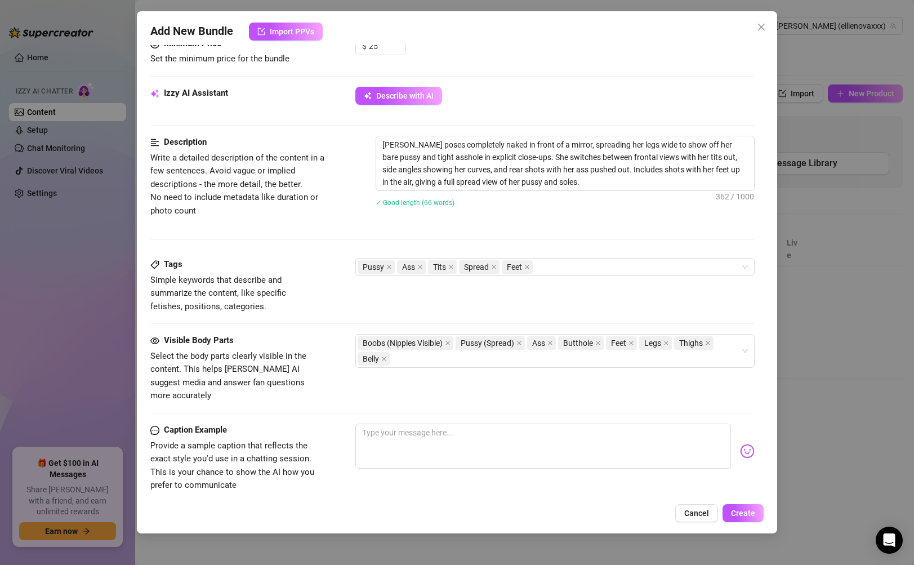
scroll to position [505, 0]
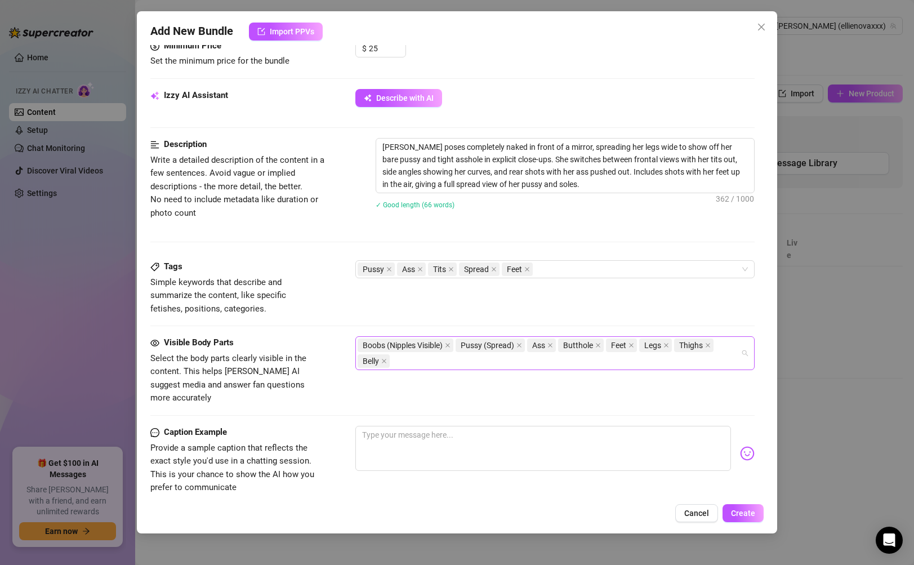
click at [658, 367] on div "Boobs (Nipples Visible) Pussy (Spread) Ass Butthole Feet Legs Thighs Belly" at bounding box center [549, 353] width 382 height 32
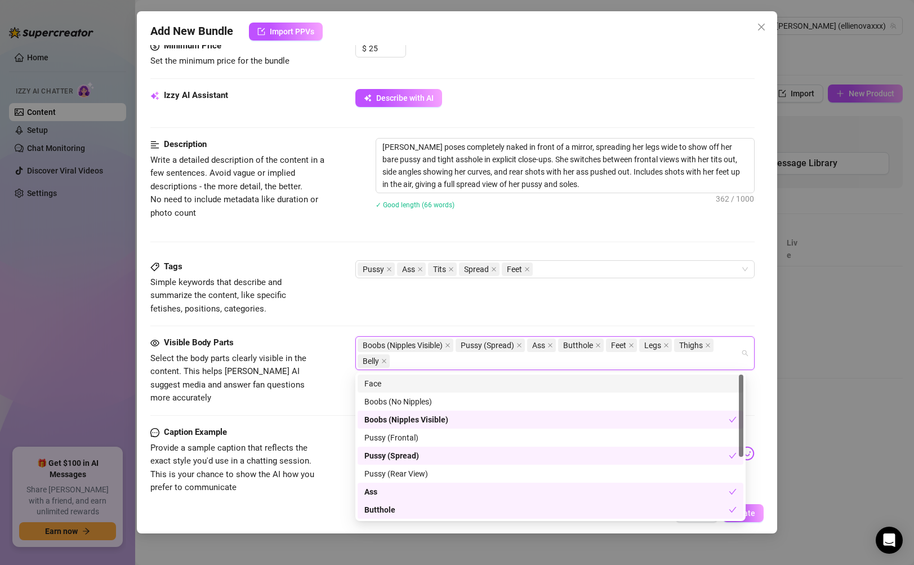
click at [629, 381] on div "Face" at bounding box center [550, 383] width 372 height 12
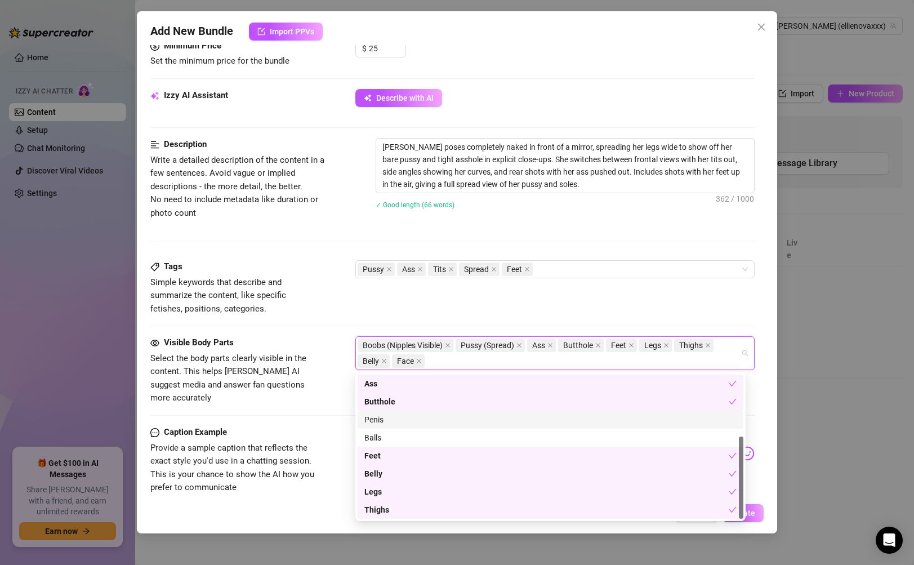
scroll to position [0, 0]
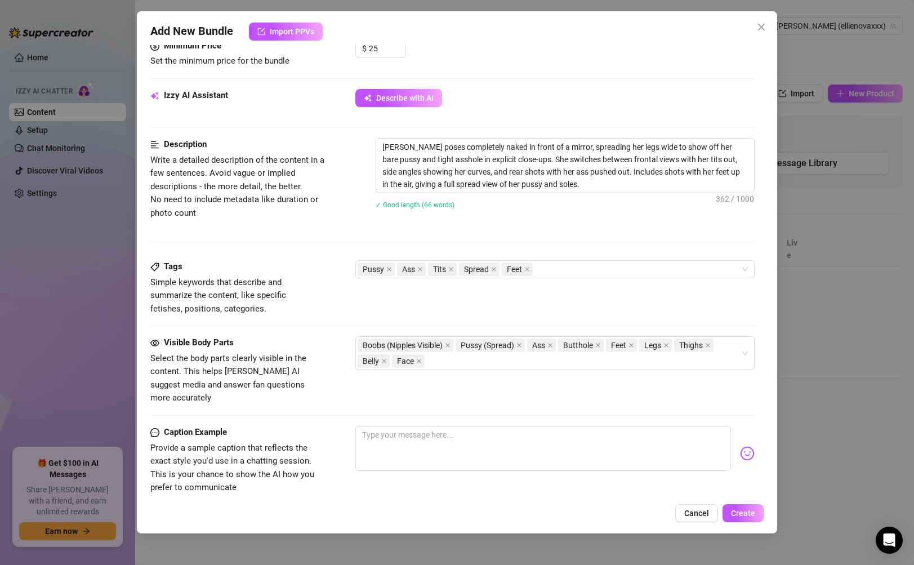
click at [538, 304] on div "Tags Simple keywords that describe and summarize the content, like specific fet…" at bounding box center [452, 287] width 604 height 55
click at [587, 184] on textarea "[PERSON_NAME] poses completely naked in front of a mirror, spreading her legs w…" at bounding box center [564, 166] width 377 height 54
drag, startPoint x: 597, startPoint y: 184, endPoint x: 414, endPoint y: 155, distance: 185.2
click at [414, 155] on textarea "[PERSON_NAME] poses completely naked in front of a mirror, spreading her legs w…" at bounding box center [564, 166] width 377 height 54
click at [549, 211] on div "✓ Good length (66 words)" at bounding box center [565, 204] width 378 height 18
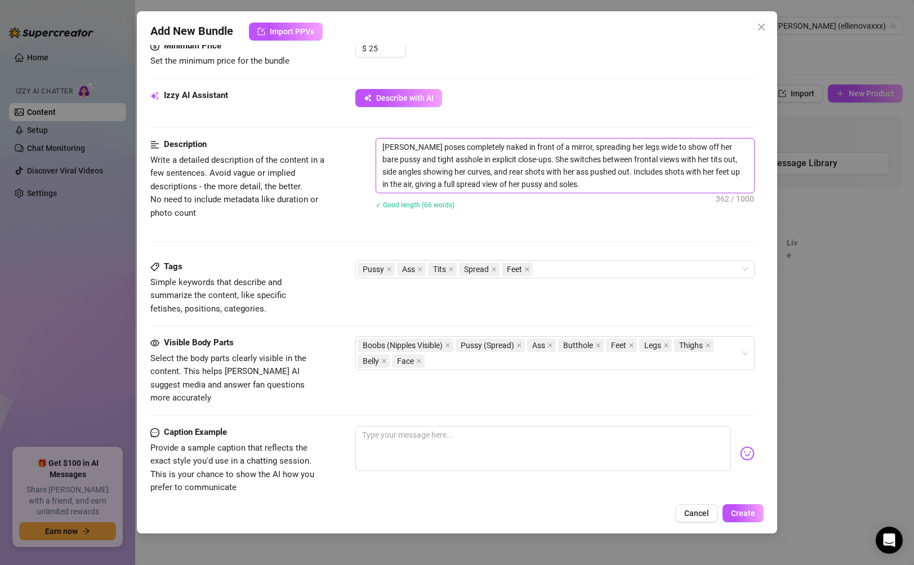
drag, startPoint x: 601, startPoint y: 186, endPoint x: 381, endPoint y: 142, distance: 224.5
click at [381, 142] on textarea "[PERSON_NAME] poses completely naked in front of a mirror, spreading her legs w…" at bounding box center [564, 166] width 377 height 54
click at [483, 426] on textarea at bounding box center [542, 448] width 375 height 45
paste textarea "I got real bold in front of the mirror for this one 😈🔥 every angle, every curve…"
type textarea "I got real bold in front of the mirror for this one 😈🔥 every angle, every curve…"
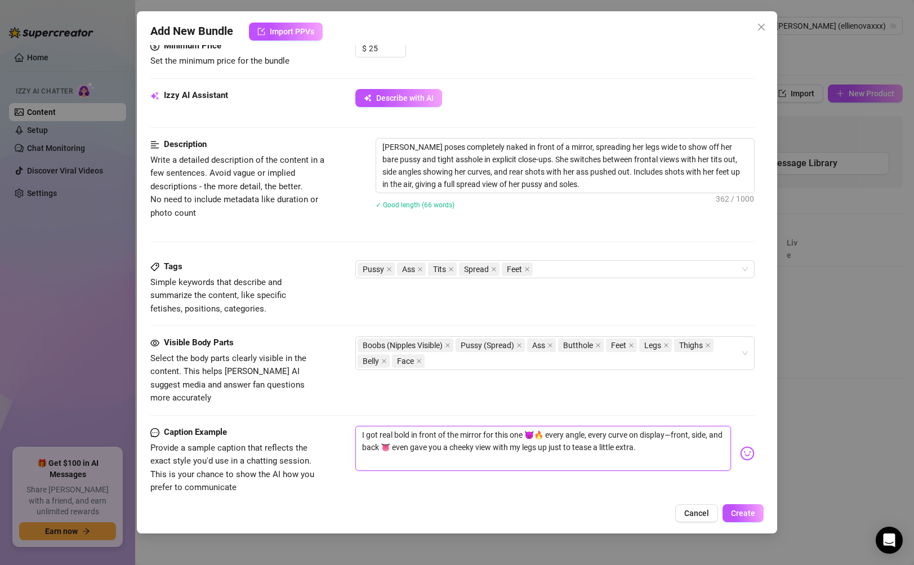
type textarea "I got real bold in front of the mirror for this one 😈🔥 every angle, every curve…"
click at [675, 441] on textarea "I got real bold in front of the mirror for this one 😈🔥 every angle, every curve…" at bounding box center [542, 448] width 375 height 45
type textarea "I got real bold in front of the mirror for this one 😈🔥 every angle, every curve…"
paste textarea "Would you keep watching or give in and touch?” 👀"
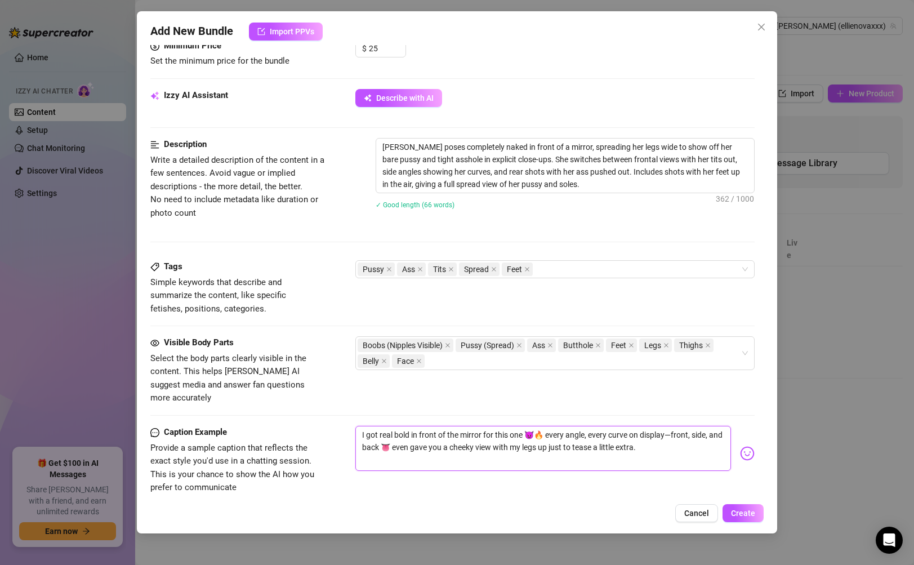
type textarea "I got real bold in front of the mirror for this one 😈🔥 every angle, every curve…"
click at [536, 426] on textarea "I got real bold in front of the mirror for this one 😈🔥 every angle, every curve…" at bounding box center [542, 448] width 375 height 45
type textarea "I got real bold in front of the mirror for this one 🔥 every angle, every curve …"
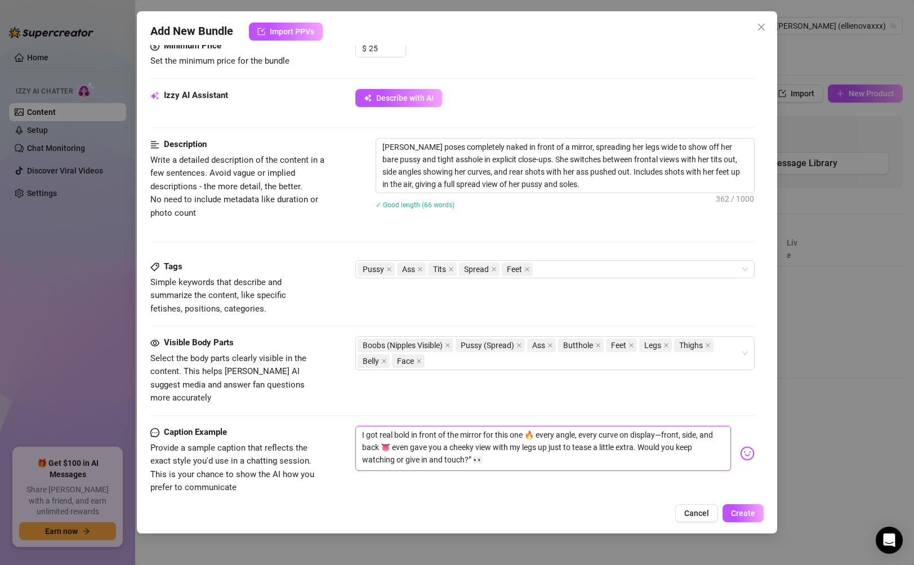
click at [662, 426] on textarea "I got real bold in front of the mirror for this one 🔥 every angle, every curve …" at bounding box center [542, 448] width 375 height 45
type textarea "I got real bold in front of the mirror for this one 🔥 every angle, every curve …"
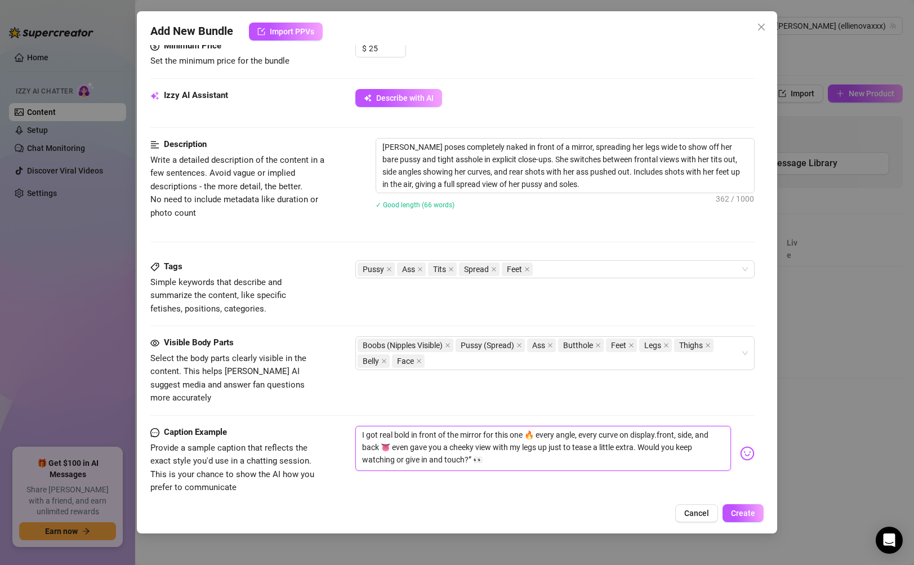
type textarea "I got real bold in front of the mirror for this one 🔥 every angle, every curve …"
click at [389, 431] on textarea "I got real bold in front of the mirror for this one 🔥 every angle, every curve …" at bounding box center [542, 448] width 375 height 45
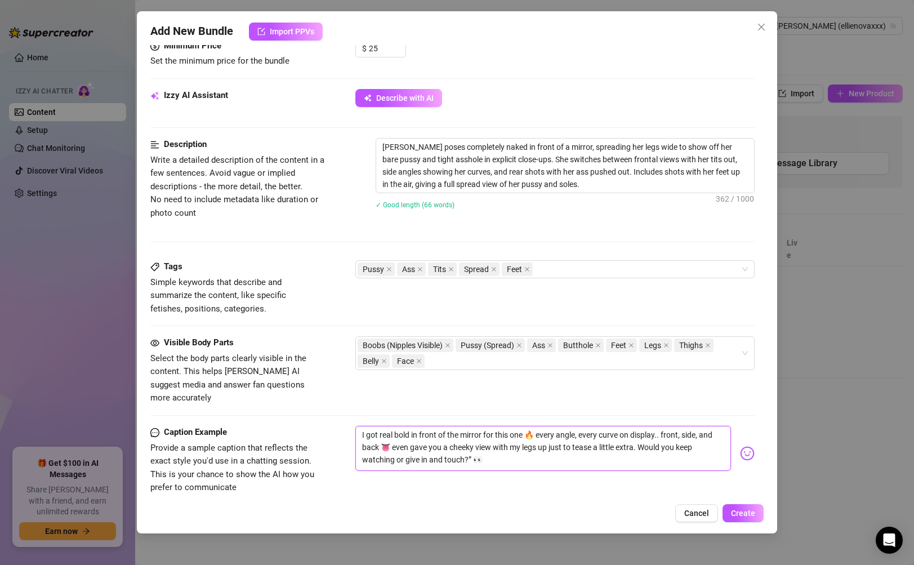
type textarea "I got real bold in front of the mirror for this one 🔥 every angle, every curve …"
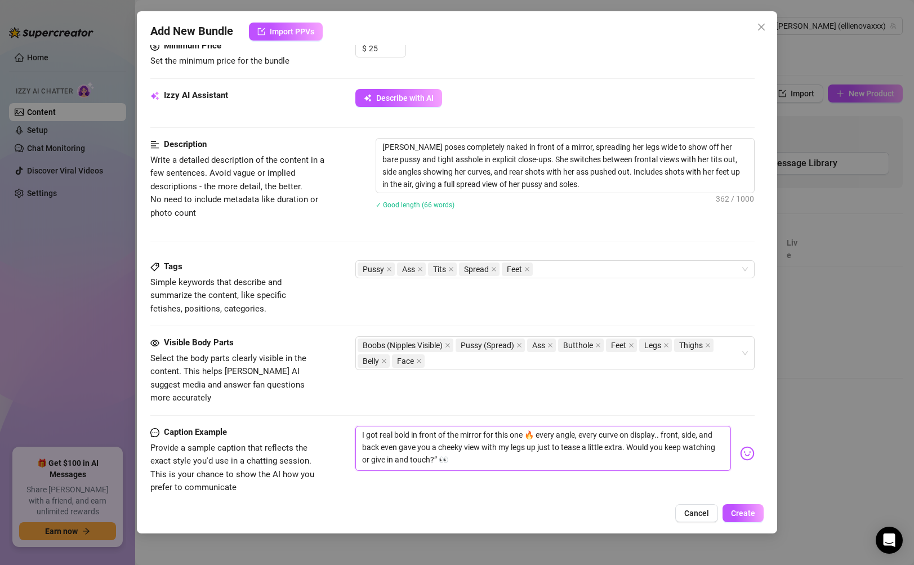
type textarea "I got real bold in front of the mirror for this one 🔥 every angle, every curve …"
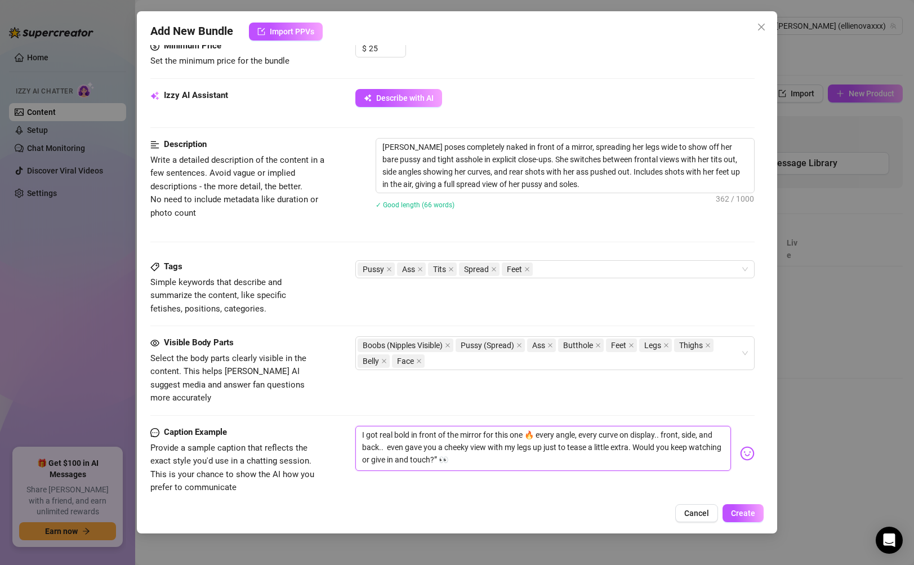
type textarea "I got real bold in front of the mirror for this one 🔥 every angle, every curve …"
click at [636, 435] on textarea "I got real bold in front of the mirror for this one 🔥 every angle, every curve …" at bounding box center [542, 448] width 375 height 45
type textarea "I got real bold in front of the mirror for this one 🔥 every angle, every curve …"
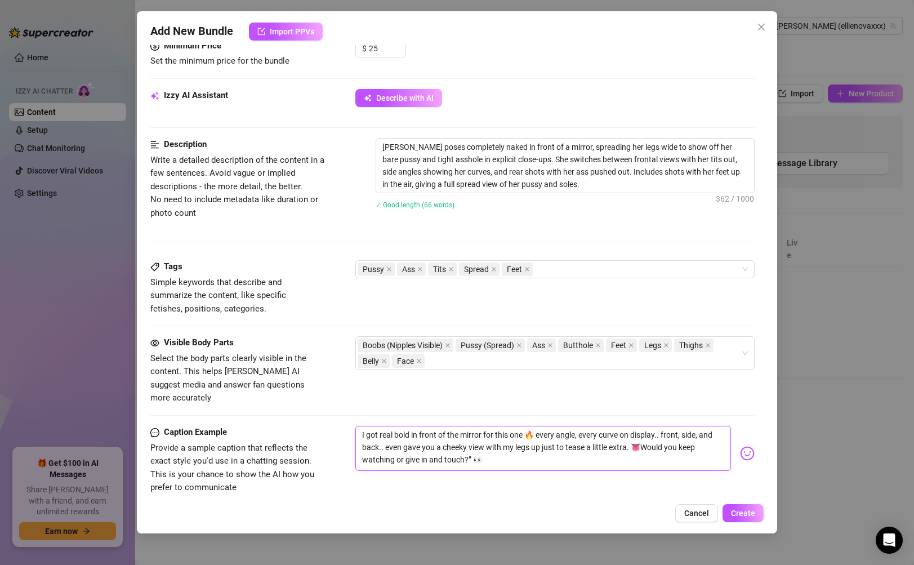
type textarea "I got real bold in front of the mirror for this one 🔥 every angle, every curve …"
click at [473, 444] on textarea "I got real bold in front of the mirror for this one 🔥 every angle, every curve …" at bounding box center [542, 448] width 375 height 45
type textarea "I got real bold in front of the mirror for this one 🔥 every angle, every curve …"
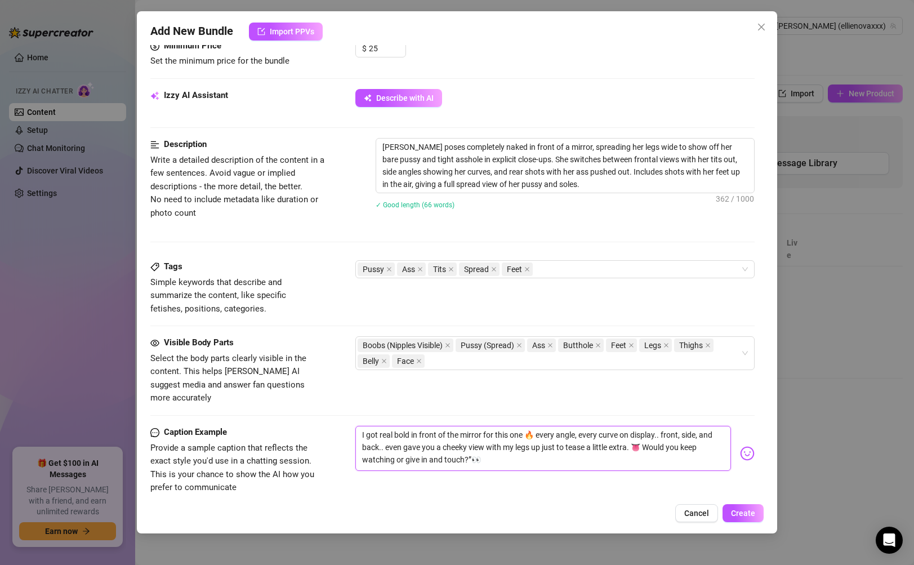
type textarea "I got real bold in front of the mirror for this one 🔥 every angle, every curve …"
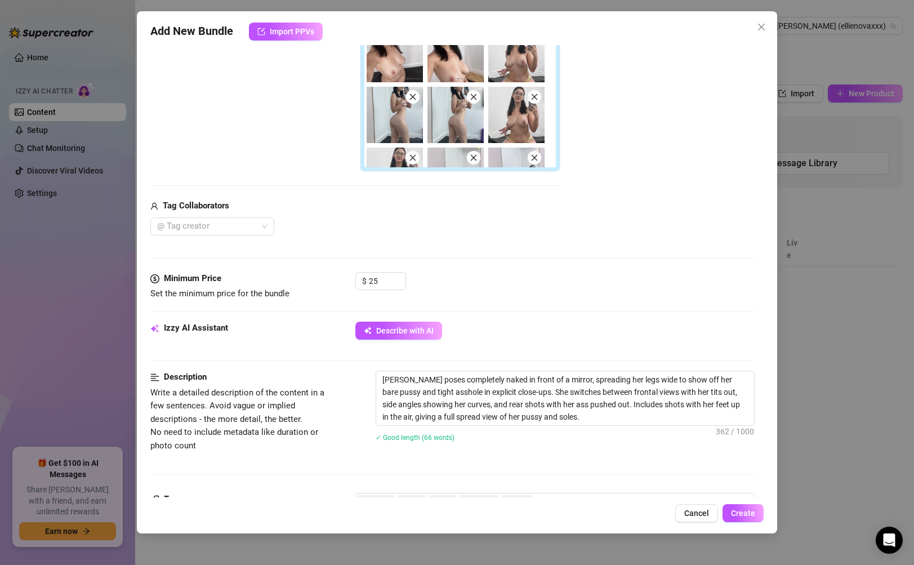
scroll to position [648, 0]
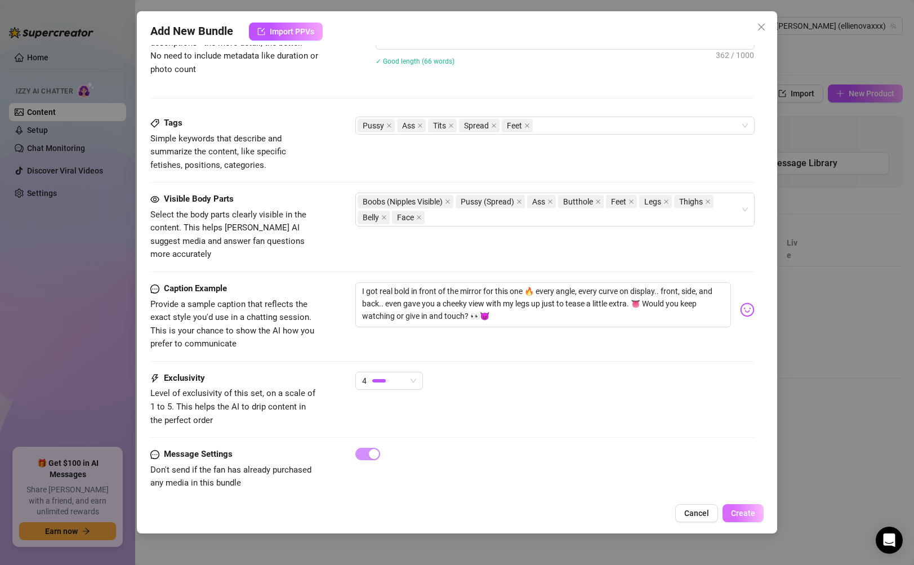
click at [751, 508] on span "Create" at bounding box center [743, 512] width 24 height 9
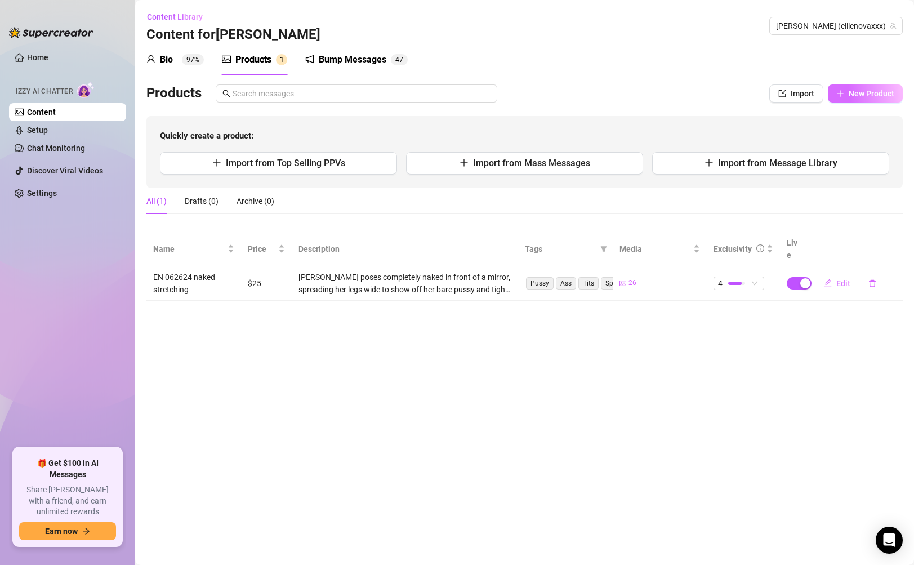
click at [878, 100] on button "New Product" at bounding box center [865, 93] width 75 height 18
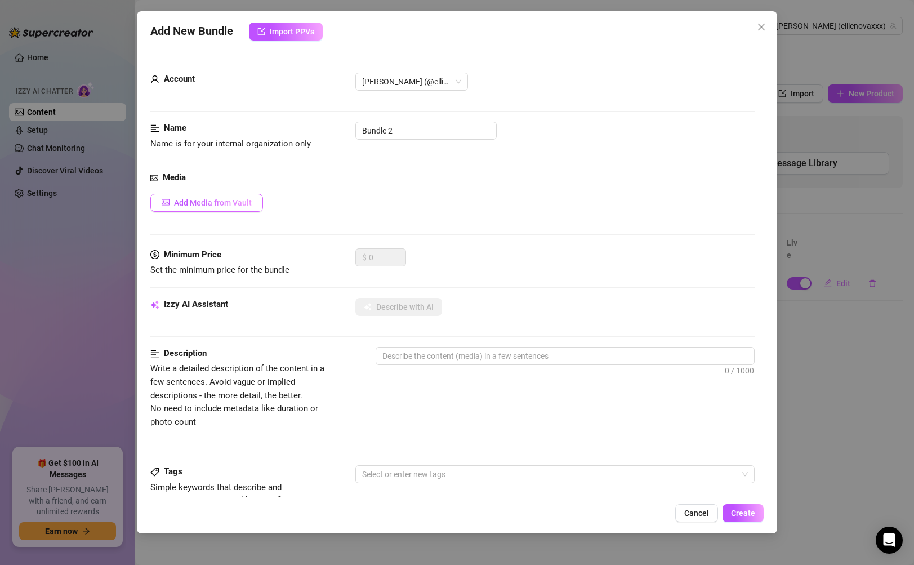
click at [236, 211] on button "Add Media from Vault" at bounding box center [206, 203] width 113 height 18
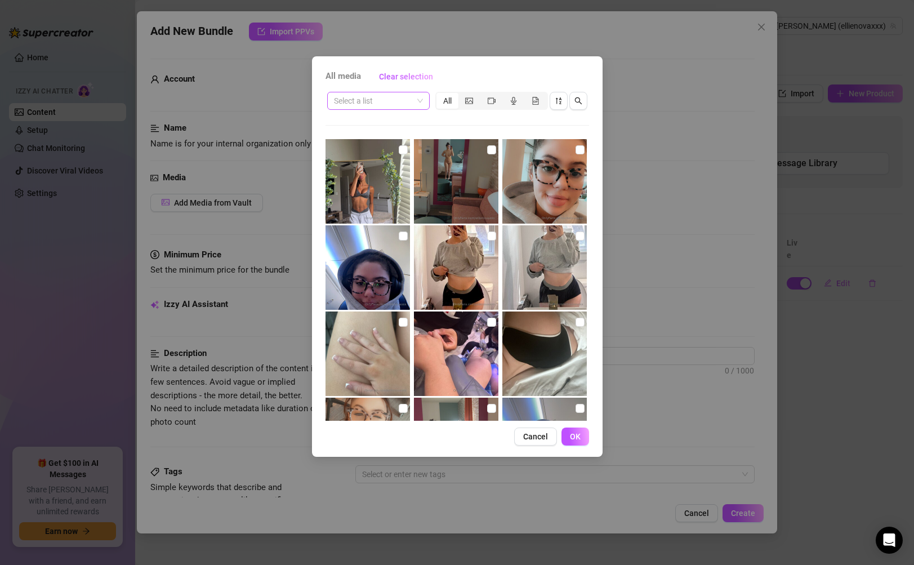
click at [405, 102] on input "search" at bounding box center [373, 100] width 79 height 17
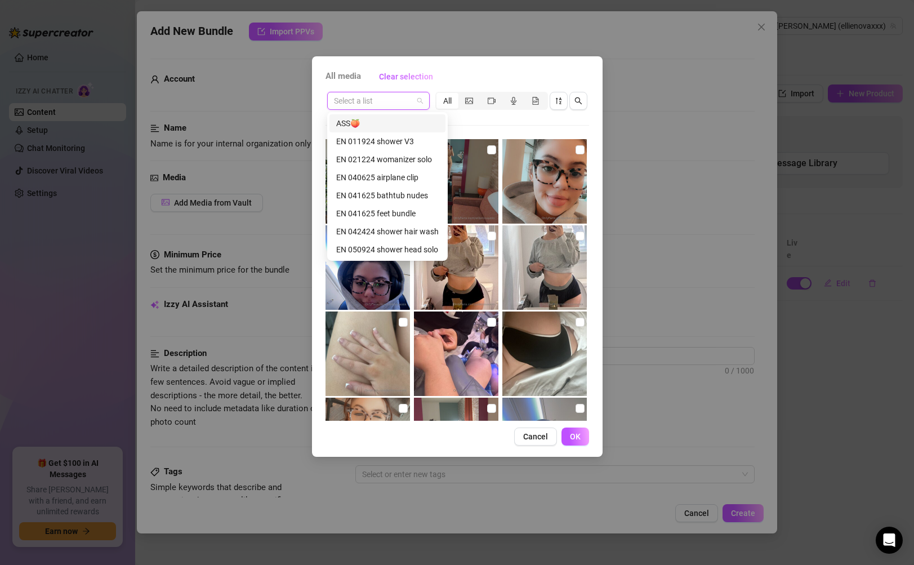
paste input "SEXTING SET ''BLUE LINGERIE''"
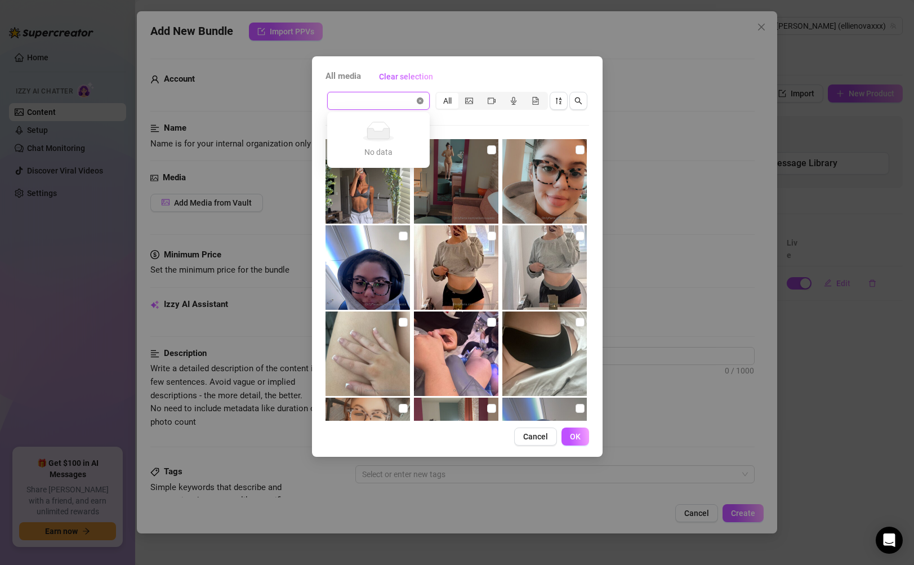
scroll to position [0, 0]
click at [391, 106] on input "search" at bounding box center [373, 100] width 79 height 17
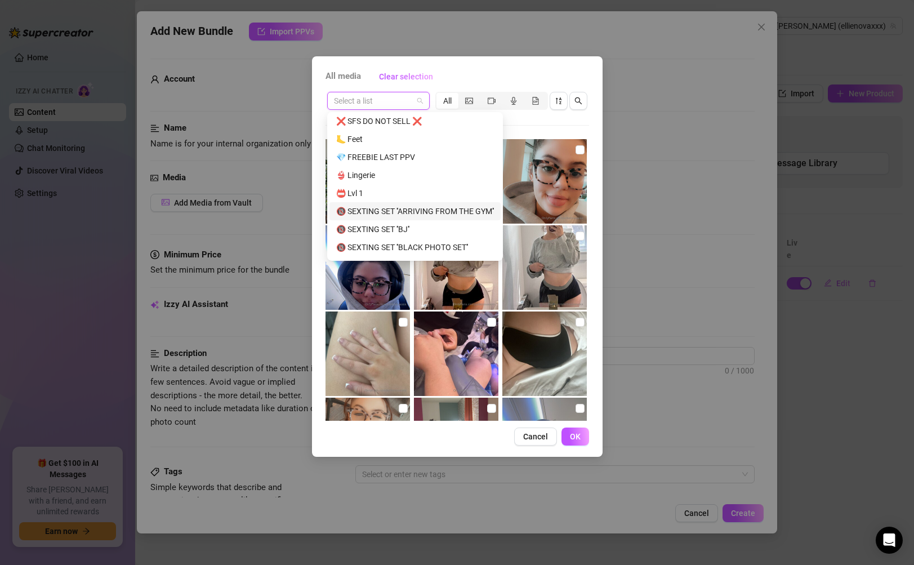
scroll to position [1477, 0]
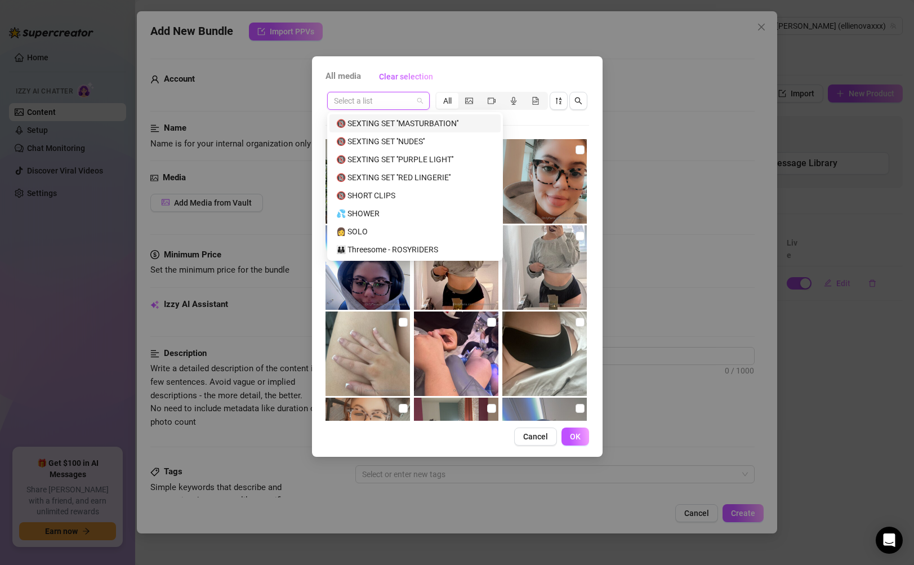
click at [402, 98] on input "search" at bounding box center [373, 100] width 79 height 17
paste input "SEXTING SET ''BLUE LINGERIE''"
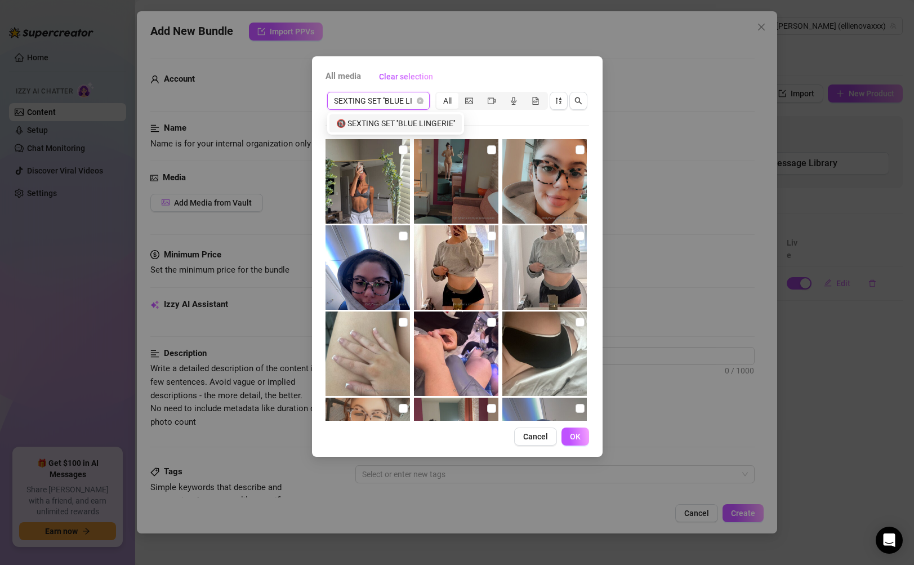
scroll to position [0, 0]
click at [404, 126] on div "🔞 SEXTING SET ''BLUE LINGERIE''" at bounding box center [395, 123] width 119 height 12
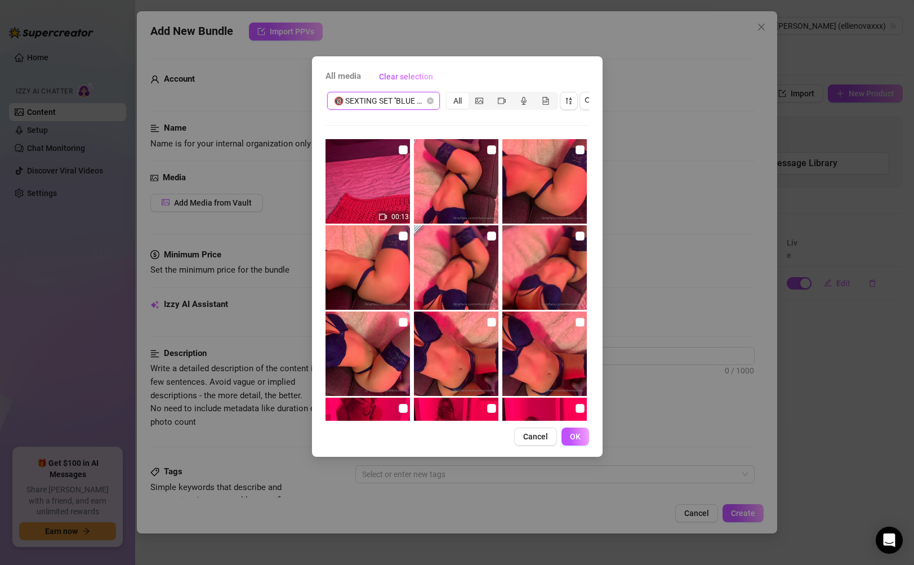
click at [452, 197] on img at bounding box center [456, 181] width 84 height 84
click at [530, 200] on img at bounding box center [544, 181] width 84 height 84
click at [542, 245] on img at bounding box center [544, 267] width 84 height 84
drag, startPoint x: 477, startPoint y: 253, endPoint x: 431, endPoint y: 260, distance: 46.1
click at [477, 253] on img at bounding box center [456, 267] width 84 height 84
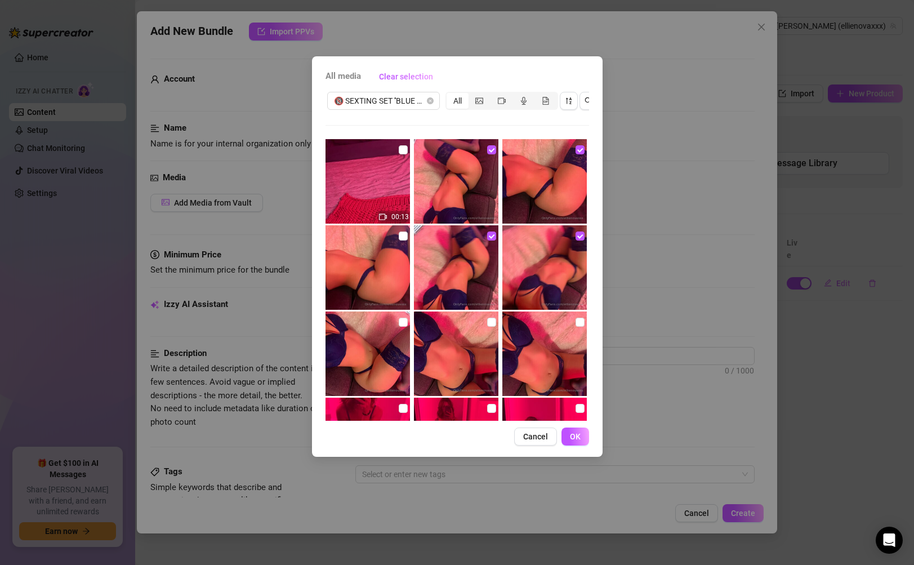
click at [394, 266] on img at bounding box center [367, 267] width 84 height 84
click at [356, 340] on img at bounding box center [367, 353] width 84 height 84
click at [449, 354] on img at bounding box center [456, 353] width 84 height 84
click at [533, 350] on img at bounding box center [544, 353] width 84 height 84
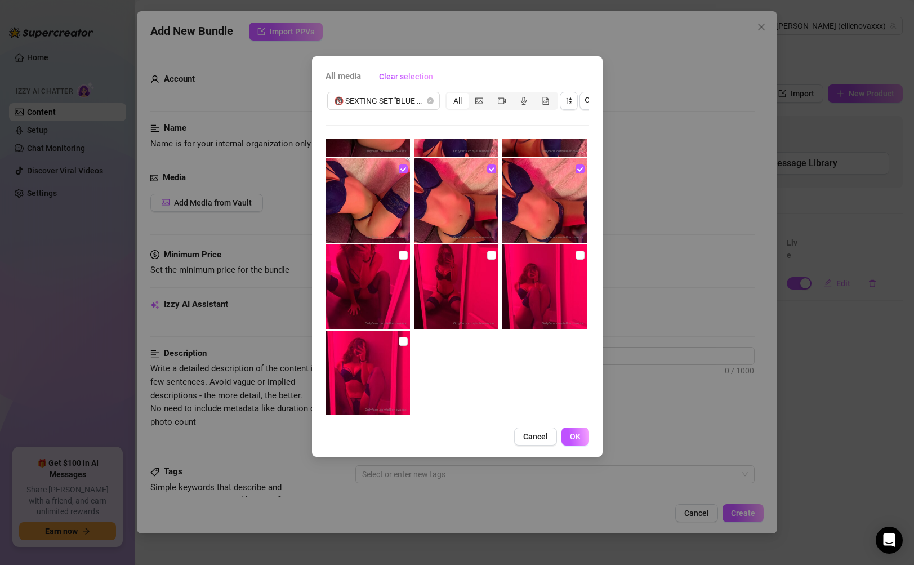
scroll to position [154, 0]
click at [531, 288] on img at bounding box center [544, 286] width 84 height 84
drag, startPoint x: 444, startPoint y: 287, endPoint x: 435, endPoint y: 287, distance: 8.4
click at [443, 287] on img at bounding box center [456, 286] width 84 height 84
drag, startPoint x: 361, startPoint y: 293, endPoint x: 351, endPoint y: 356, distance: 63.3
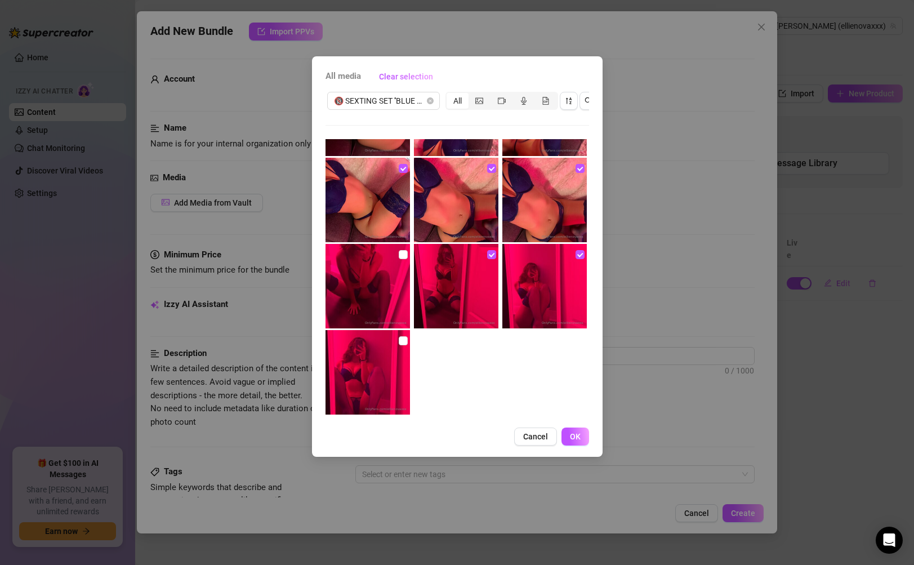
click at [361, 293] on img at bounding box center [367, 286] width 84 height 84
click at [351, 374] on img at bounding box center [367, 372] width 84 height 84
click at [581, 443] on button "OK" at bounding box center [575, 436] width 28 height 18
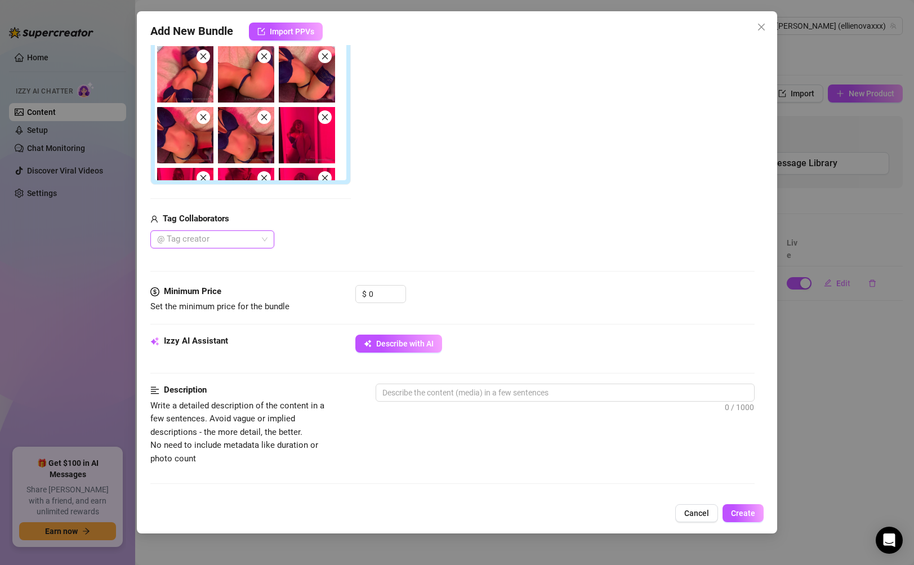
scroll to position [0, 0]
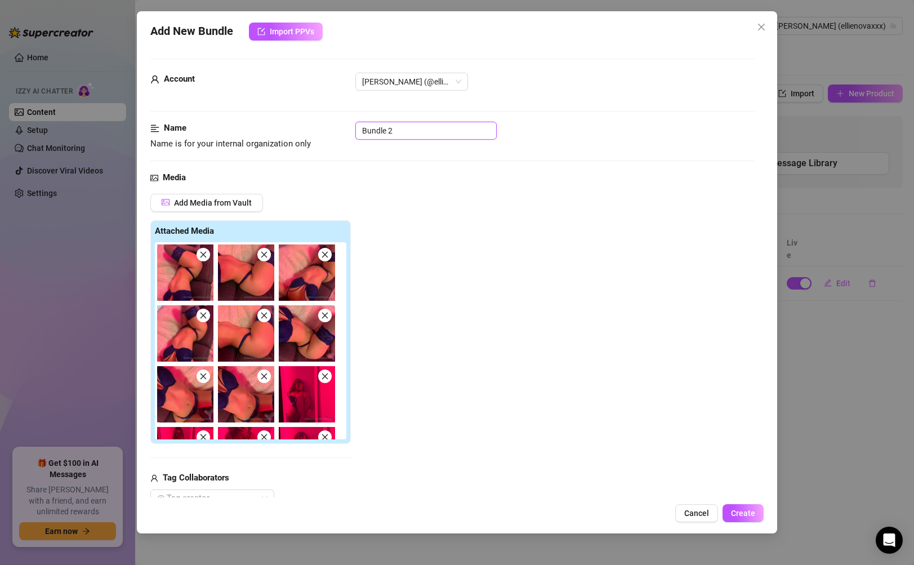
drag, startPoint x: 439, startPoint y: 133, endPoint x: 340, endPoint y: 132, distance: 98.5
click at [340, 132] on div "Name Name is for your internal organization only Bundle 2" at bounding box center [452, 136] width 604 height 29
paste input "SEXTING SET ''BLUE LINGERIE''"
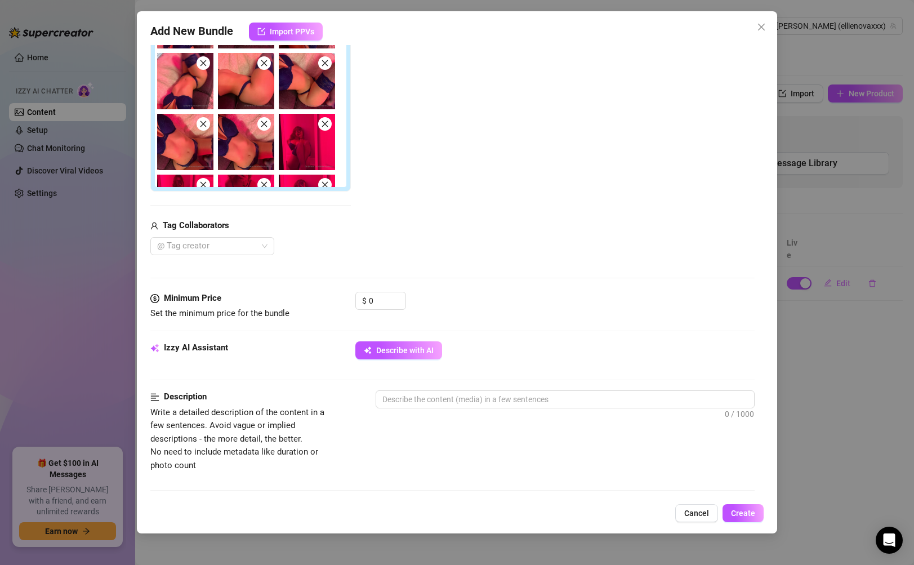
scroll to position [247, 0]
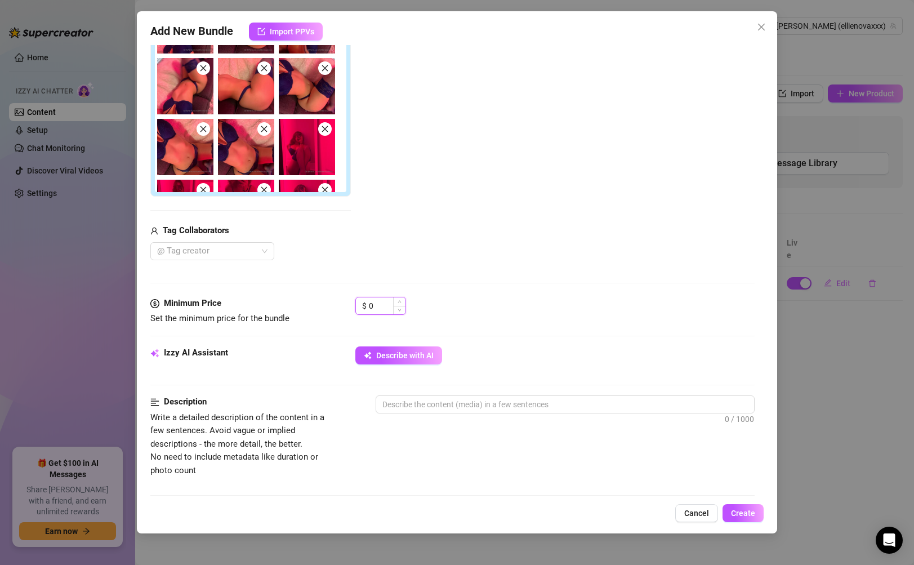
click at [379, 308] on input "0" at bounding box center [387, 305] width 37 height 17
drag, startPoint x: 379, startPoint y: 308, endPoint x: 369, endPoint y: 306, distance: 10.3
click at [369, 306] on input "0" at bounding box center [387, 305] width 37 height 17
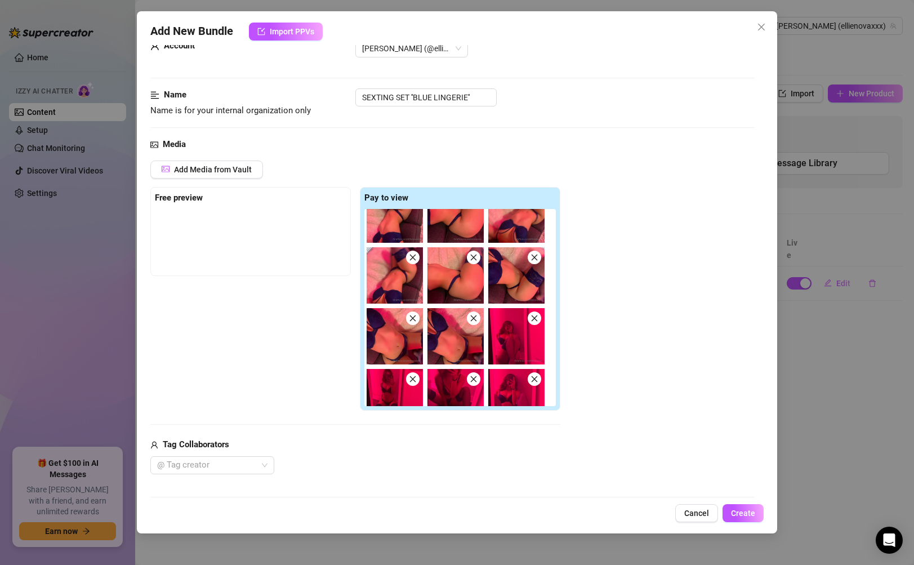
scroll to position [41, 0]
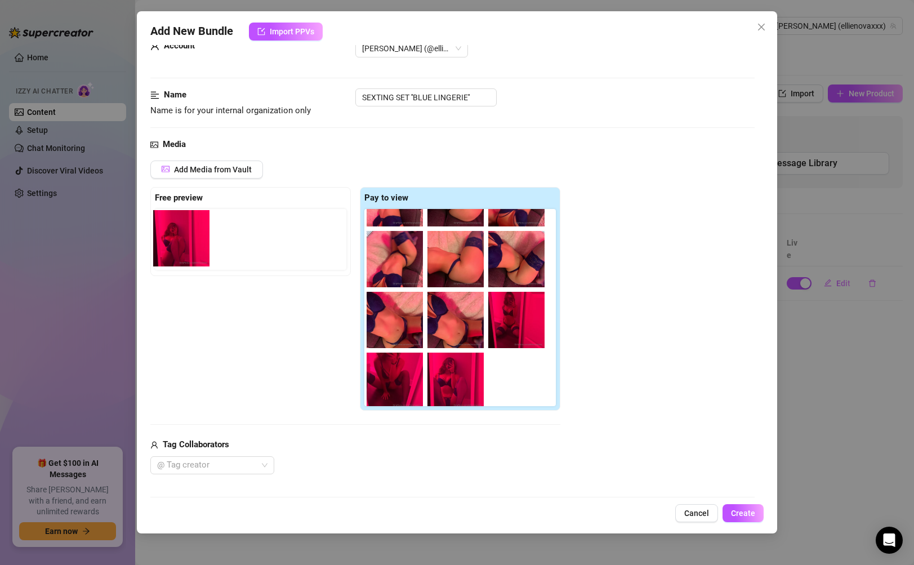
drag, startPoint x: 512, startPoint y: 329, endPoint x: 173, endPoint y: 244, distance: 349.3
click at [173, 244] on div "Free preview Pay to view" at bounding box center [355, 299] width 410 height 224
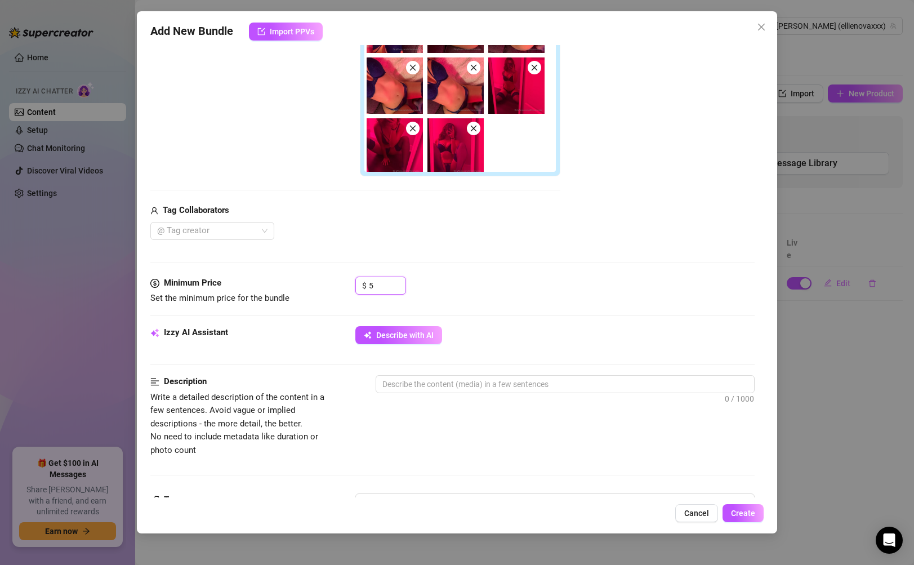
scroll to position [293, 0]
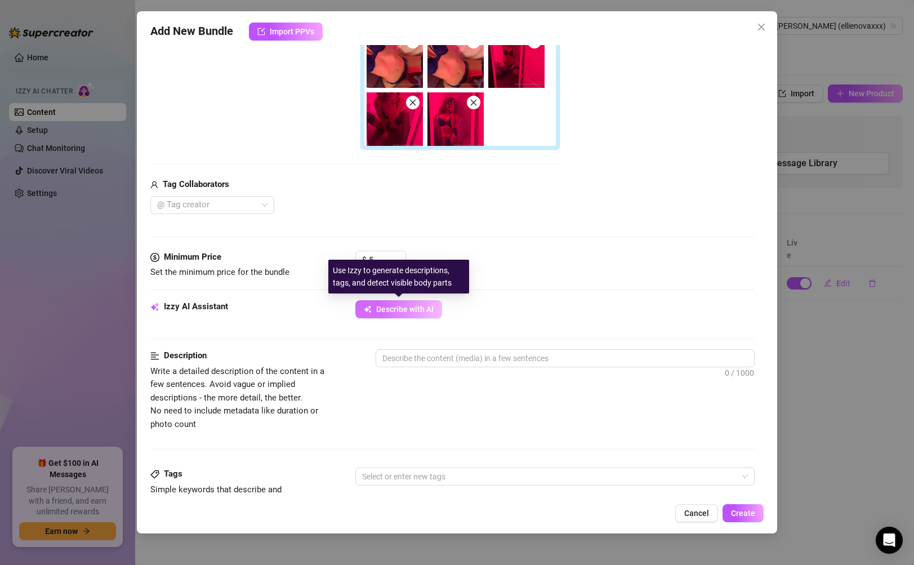
click at [399, 307] on span "Describe with AI" at bounding box center [404, 309] width 57 height 9
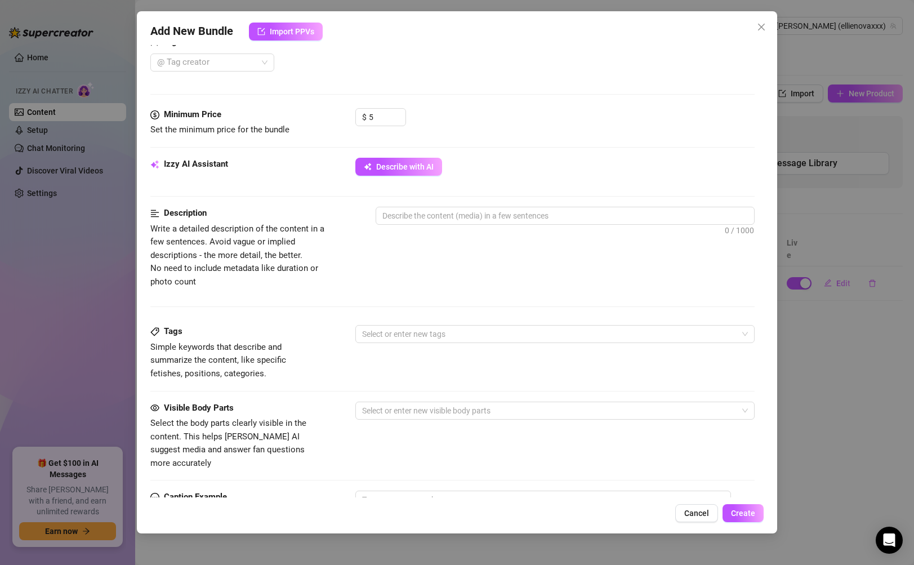
scroll to position [506, 0]
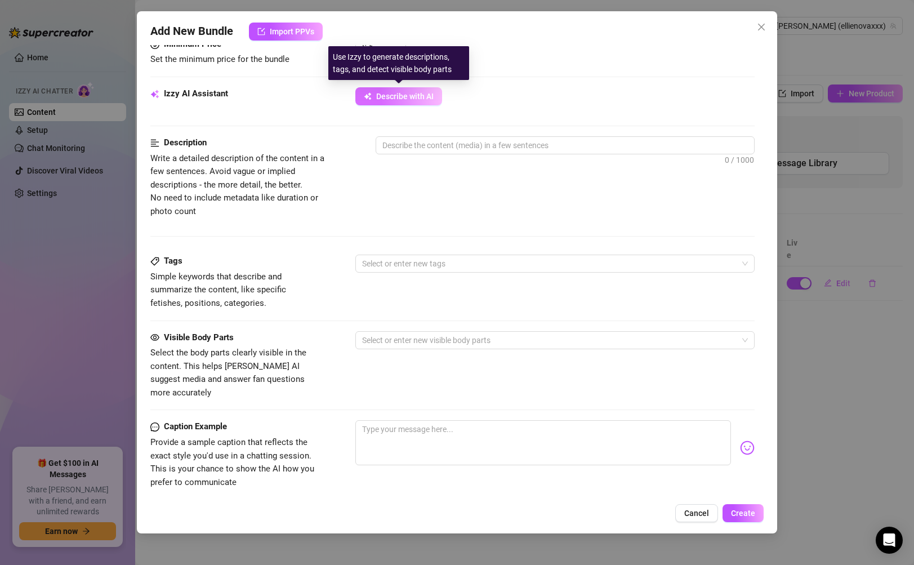
click at [389, 101] on button "Describe with AI" at bounding box center [398, 96] width 87 height 18
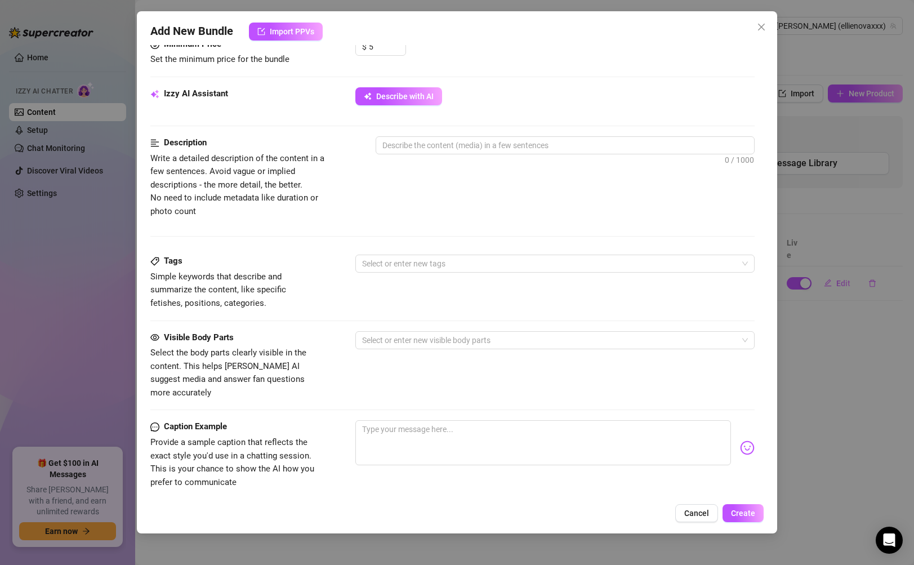
click at [539, 86] on div "Minimum Price Set the minimum price for the bundle $ 5" at bounding box center [452, 63] width 604 height 50
click at [401, 97] on span "Describe with AI" at bounding box center [404, 96] width 57 height 9
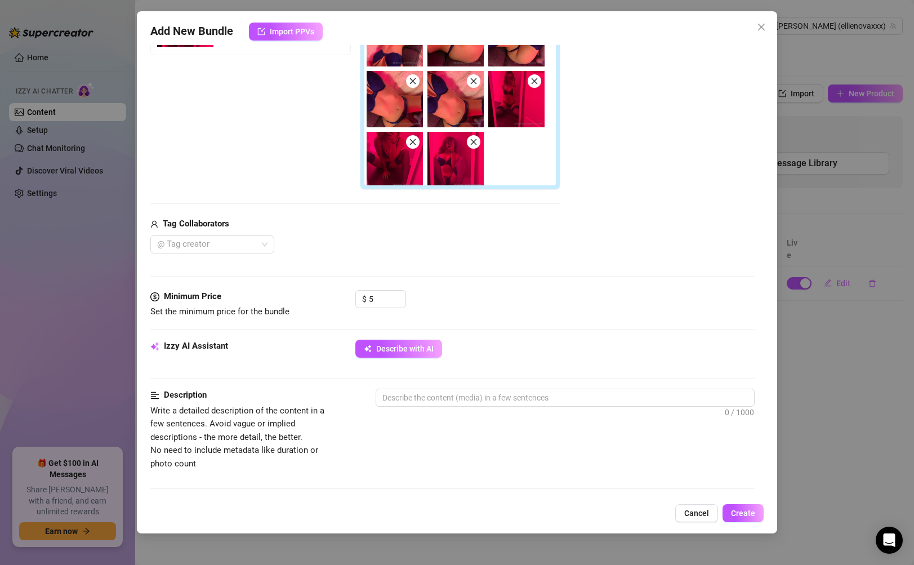
scroll to position [310, 0]
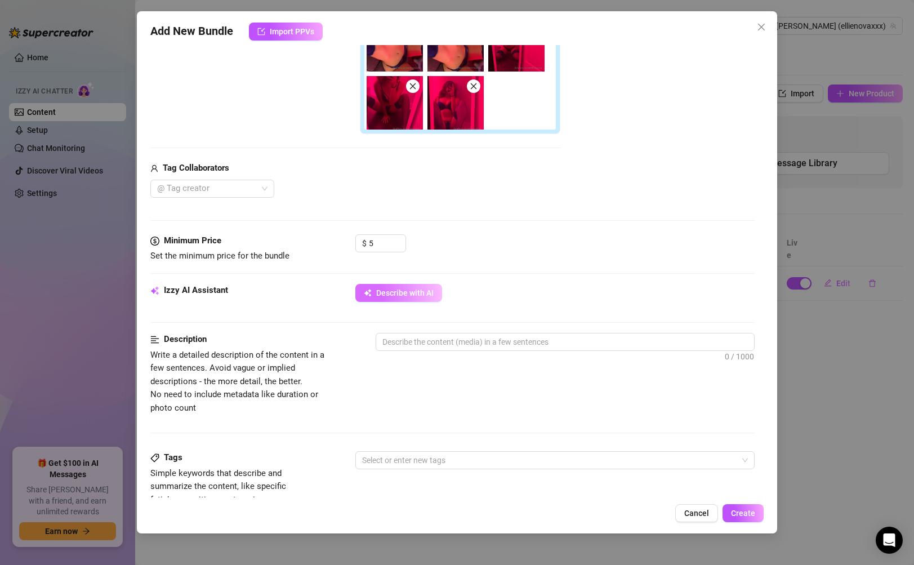
click at [411, 294] on span "Describe with AI" at bounding box center [404, 292] width 57 height 9
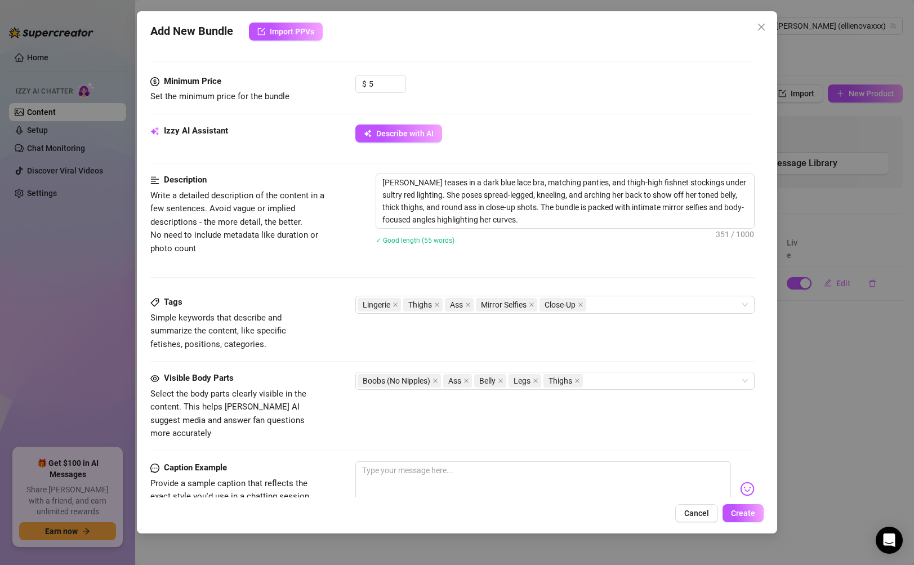
scroll to position [459, 0]
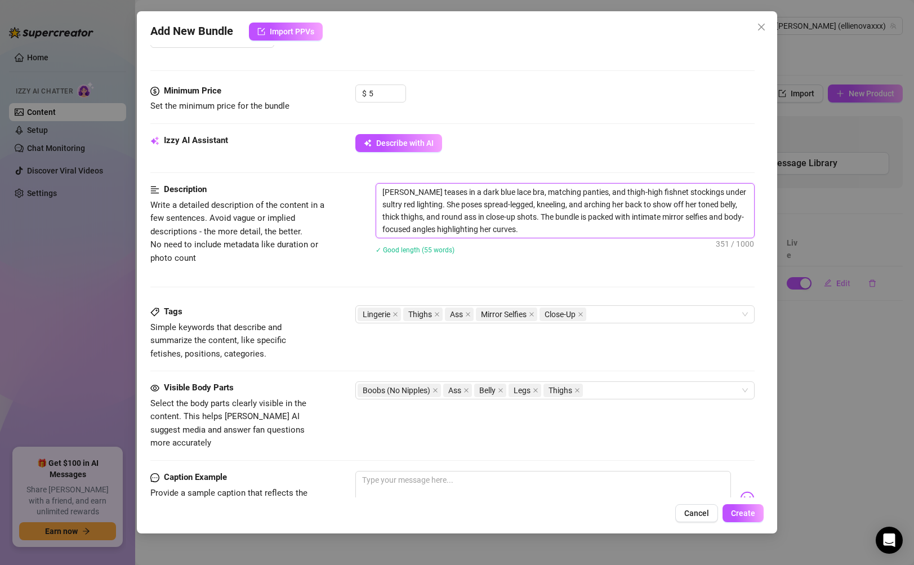
drag, startPoint x: 584, startPoint y: 227, endPoint x: 418, endPoint y: 185, distance: 171.8
click at [411, 181] on form "Account [PERSON_NAME] (@ellienovaxxx) Name Name is for your internal organizati…" at bounding box center [452, 149] width 604 height 1100
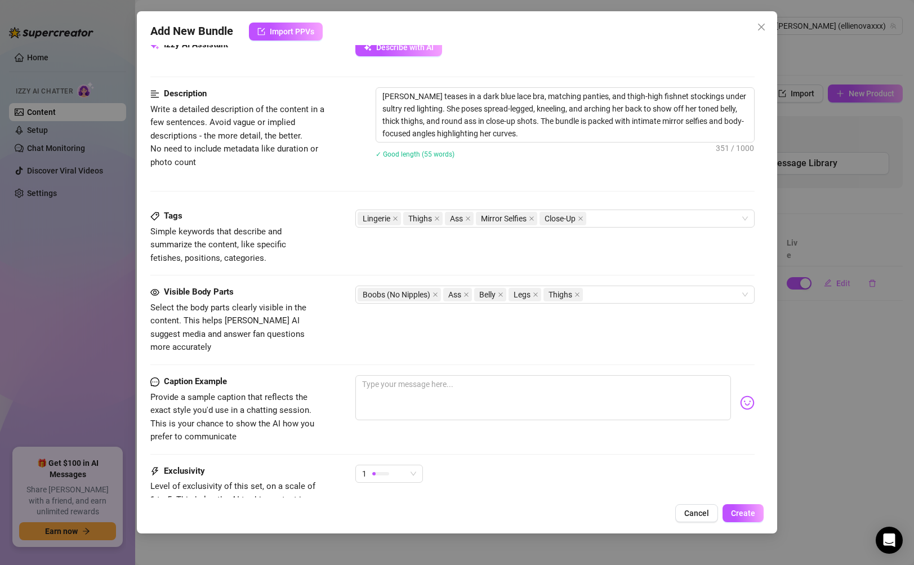
scroll to position [558, 0]
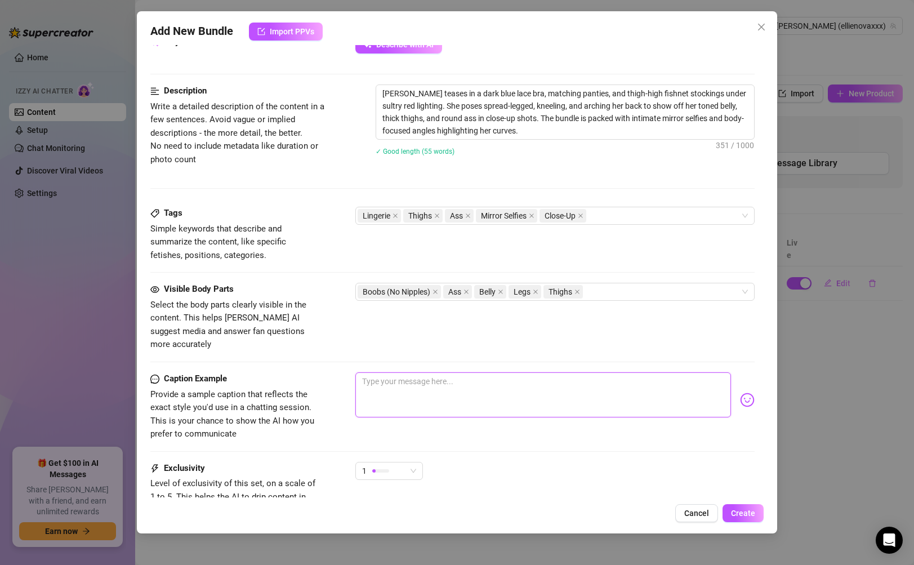
click at [498, 388] on textarea at bounding box center [542, 394] width 375 height 45
paste textarea "That dark blue lace looked too good under the red lights 😈🔥 I got on my knees, …"
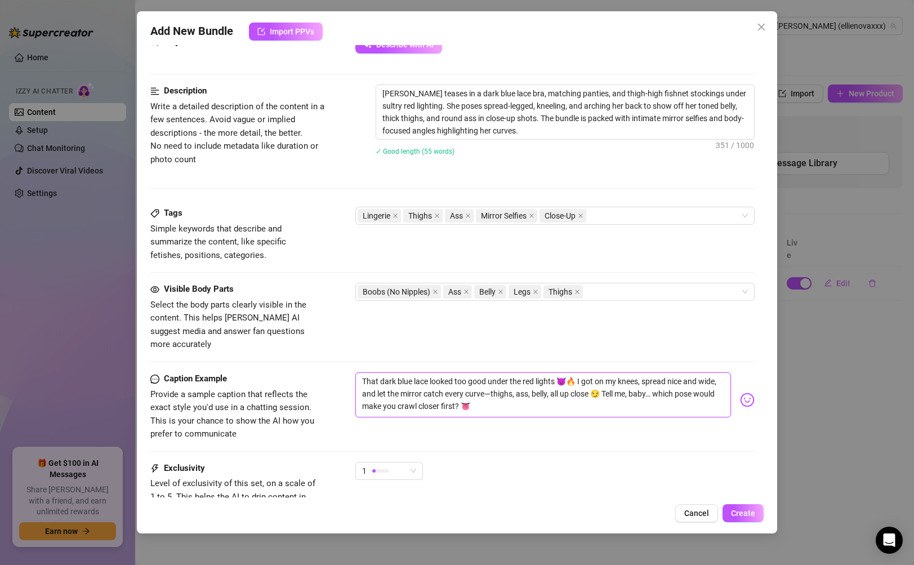
drag, startPoint x: 507, startPoint y: 379, endPoint x: 613, endPoint y: 380, distance: 105.9
click at [613, 380] on textarea "That dark blue lace looked too good under the red lights 😈🔥 I got on my knees, …" at bounding box center [542, 394] width 375 height 45
click at [575, 372] on textarea "That dark blue lace looked too good under the red lights 😈🔥 I got on my knees, …" at bounding box center [542, 394] width 375 height 45
click at [495, 382] on textarea "That dark blue lace looked too good under the red lights.. I got on my knees, s…" at bounding box center [542, 394] width 375 height 45
click at [377, 394] on textarea "That dark blue lace looked too good under the red lights.. I got on my knees, s…" at bounding box center [542, 394] width 375 height 45
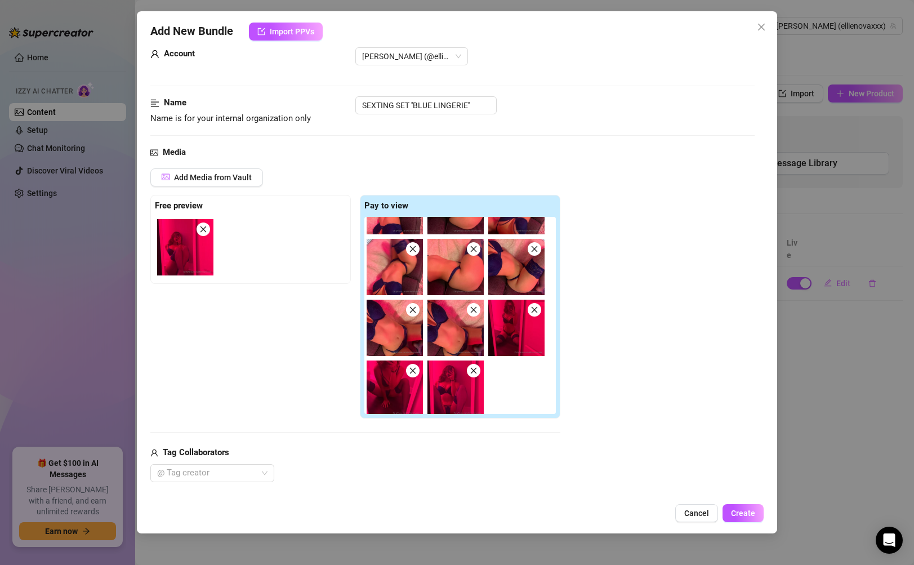
scroll to position [648, 0]
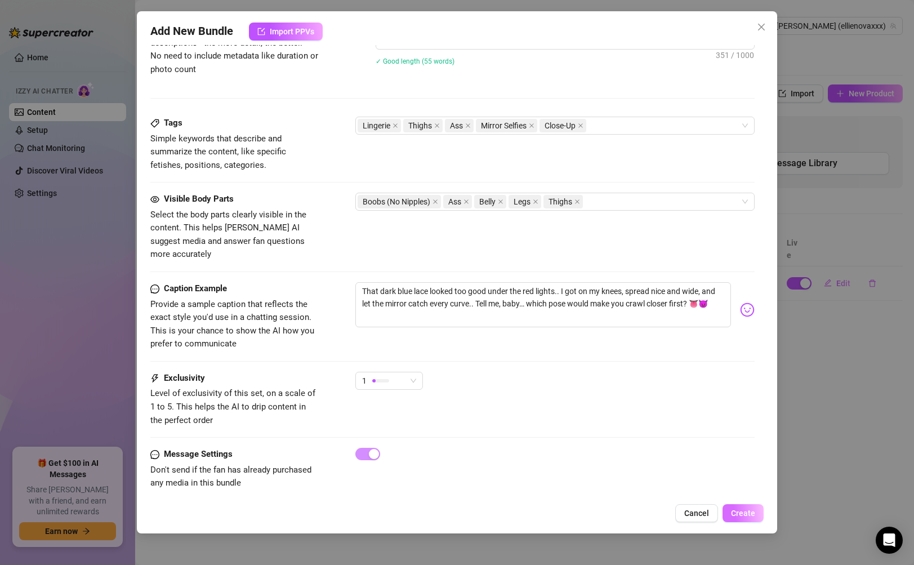
click at [745, 510] on span "Create" at bounding box center [743, 512] width 24 height 9
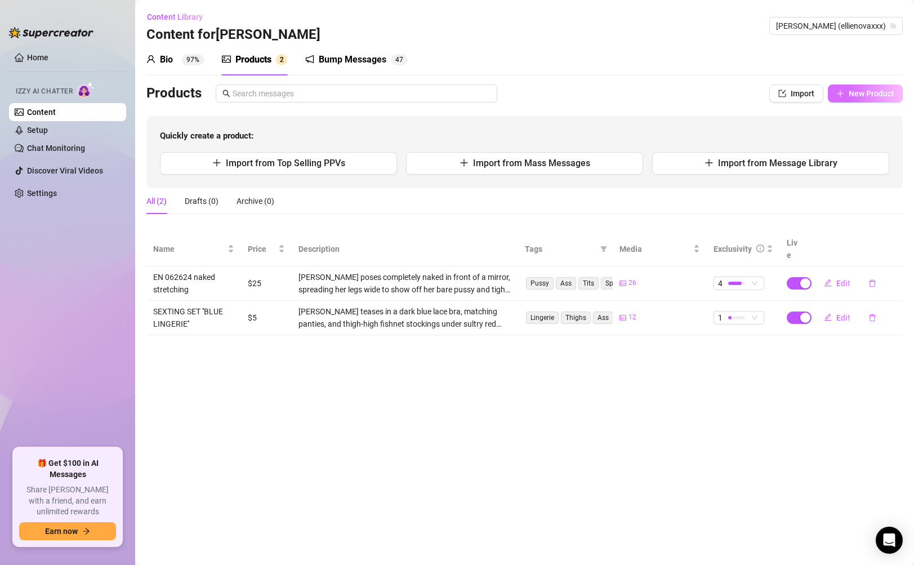
click at [858, 100] on button "New Product" at bounding box center [865, 93] width 75 height 18
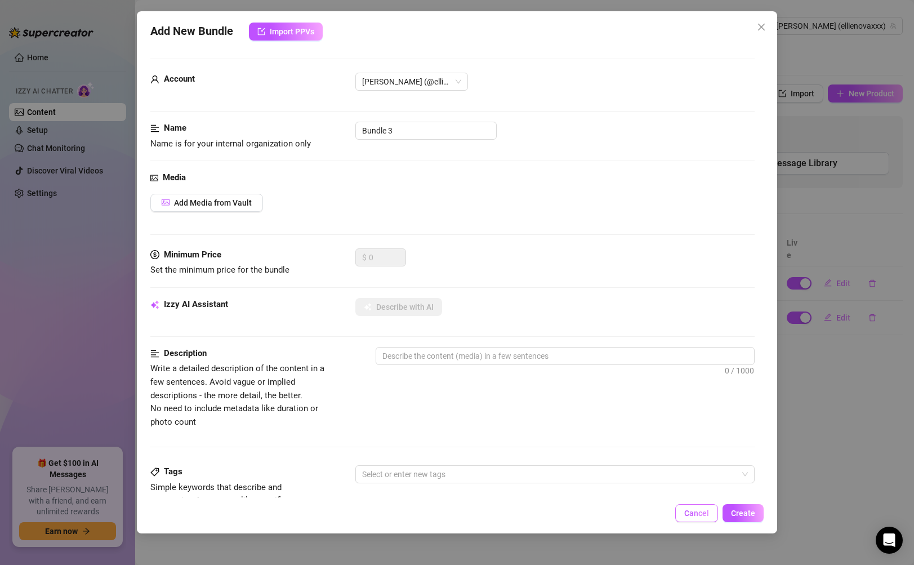
click at [682, 506] on button "Cancel" at bounding box center [696, 513] width 43 height 18
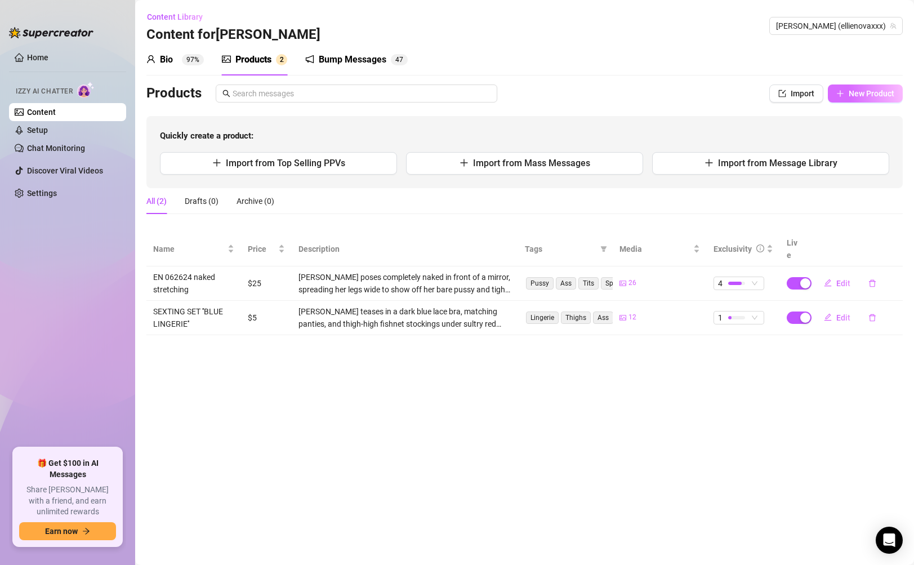
click at [892, 102] on button "New Product" at bounding box center [865, 93] width 75 height 18
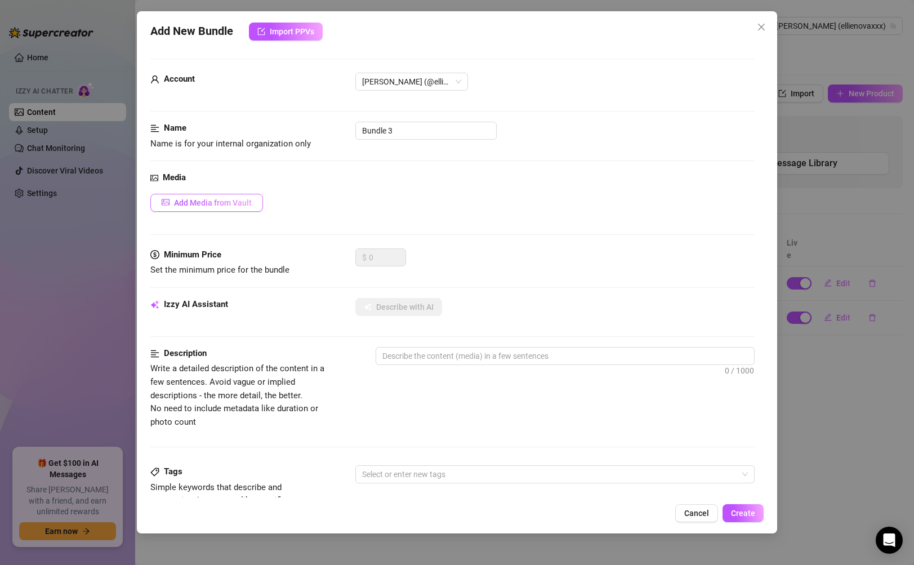
click at [197, 200] on span "Add Media from Vault" at bounding box center [213, 202] width 78 height 9
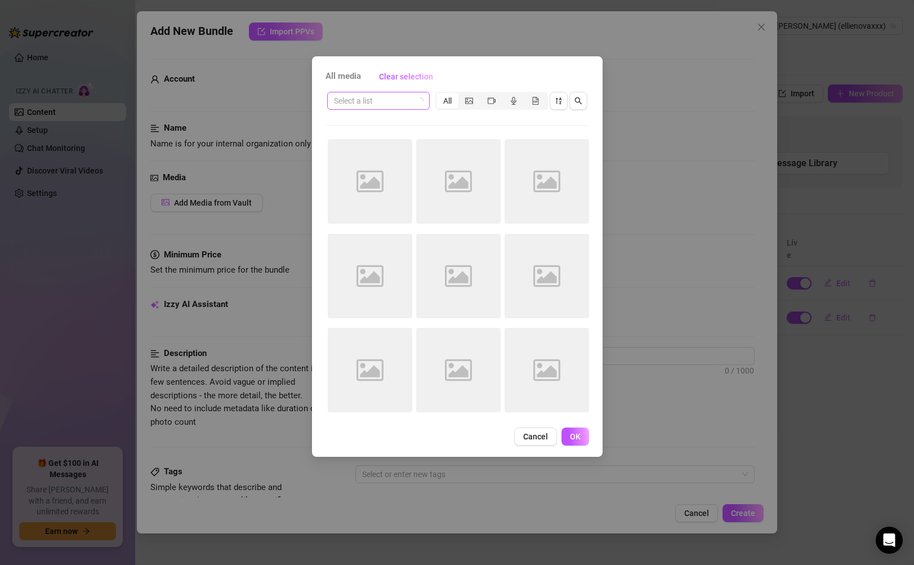
click at [407, 102] on input "search" at bounding box center [373, 100] width 79 height 17
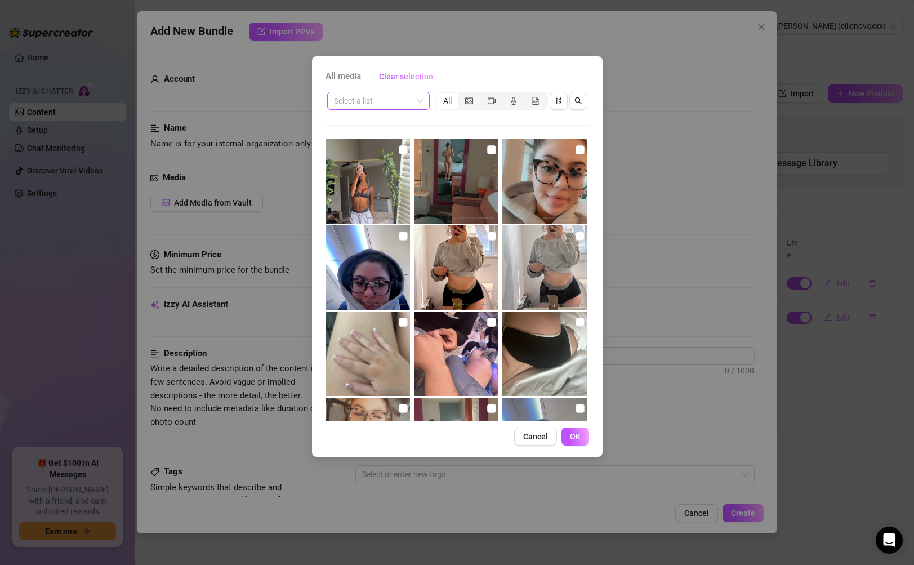
click at [380, 104] on input "search" at bounding box center [373, 100] width 79 height 17
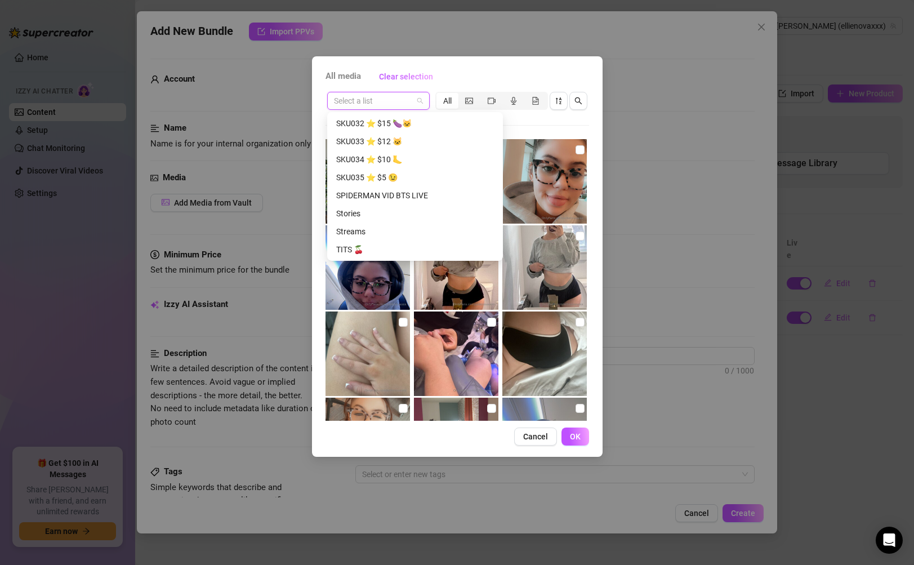
scroll to position [1297, 0]
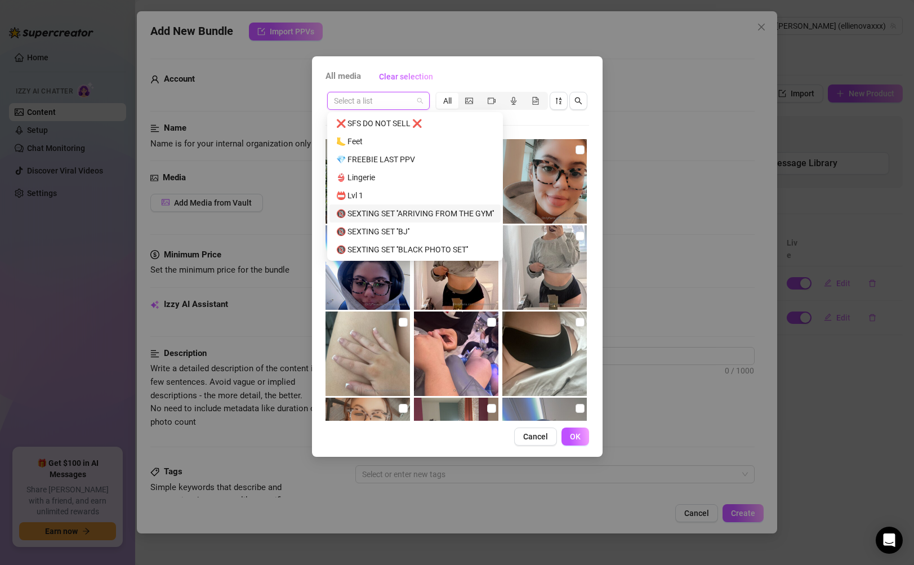
click at [385, 210] on div "🔞 SEXTING SET ''ARRIVING FROM THE GYM''" at bounding box center [415, 213] width 158 height 12
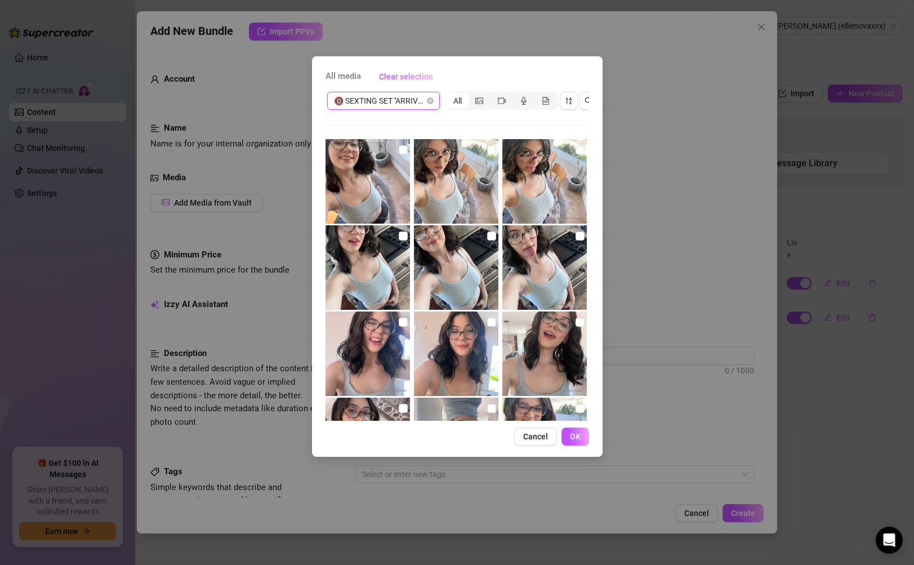
click at [380, 192] on img at bounding box center [367, 181] width 84 height 84
drag, startPoint x: 434, startPoint y: 191, endPoint x: 510, endPoint y: 191, distance: 76.0
click at [435, 191] on img at bounding box center [456, 181] width 84 height 84
click at [522, 192] on img at bounding box center [544, 181] width 84 height 84
drag, startPoint x: 548, startPoint y: 254, endPoint x: 501, endPoint y: 273, distance: 51.3
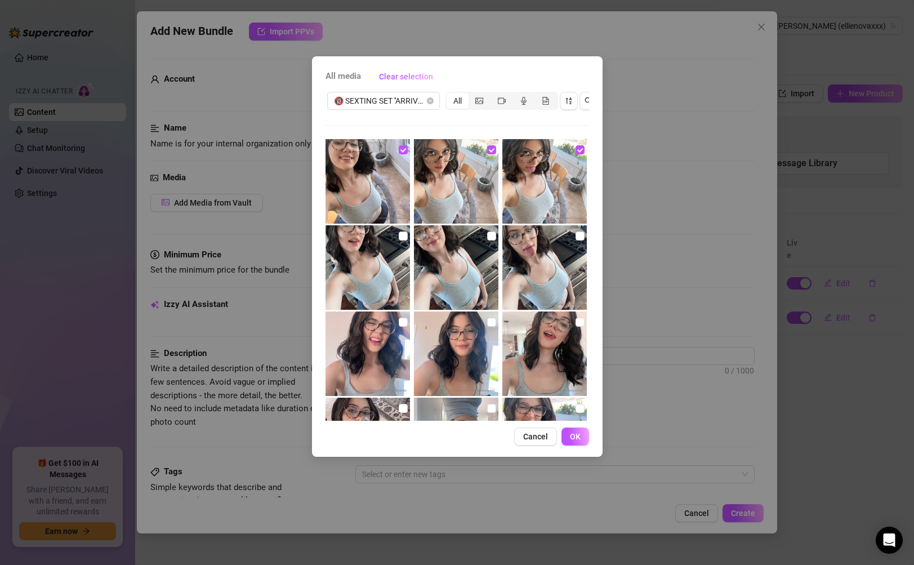
click at [548, 255] on img at bounding box center [544, 267] width 84 height 84
click at [469, 280] on img at bounding box center [456, 267] width 84 height 84
click at [387, 284] on img at bounding box center [367, 267] width 84 height 84
click at [371, 328] on img at bounding box center [367, 353] width 84 height 84
click at [443, 376] on img at bounding box center [456, 353] width 84 height 84
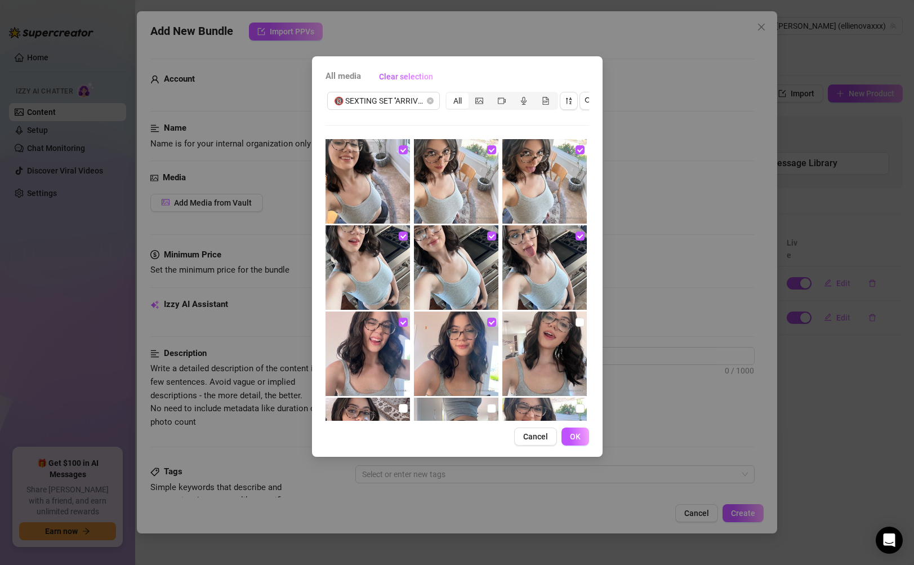
click at [502, 361] on img at bounding box center [544, 353] width 84 height 84
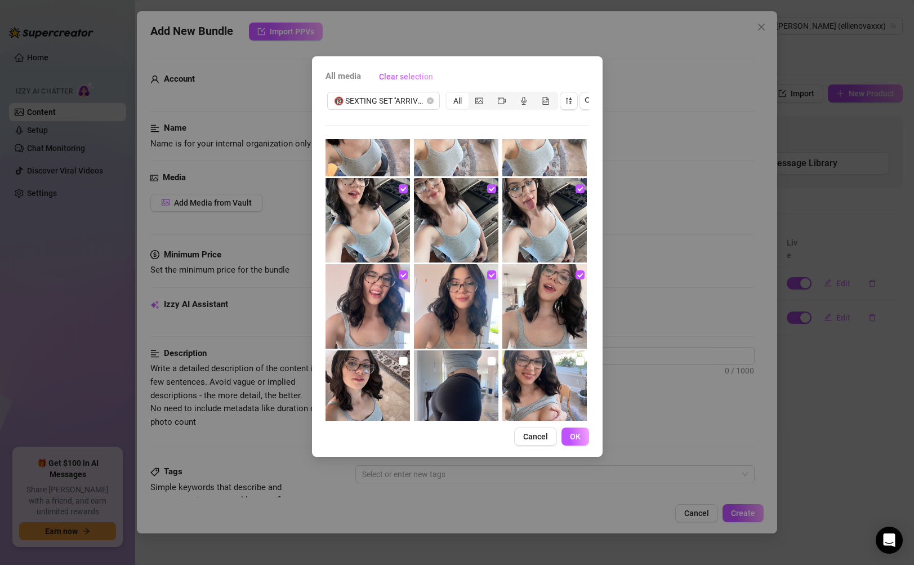
scroll to position [95, 0]
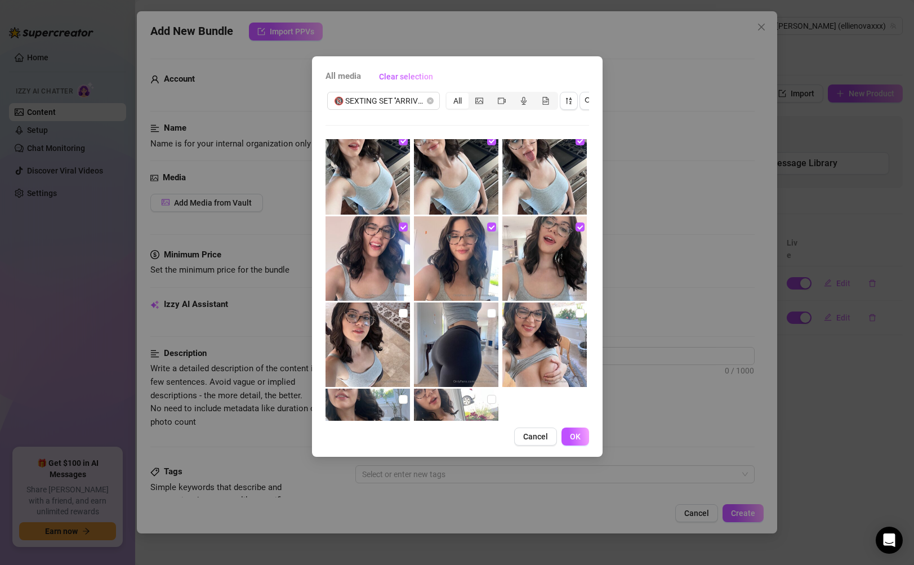
click at [453, 343] on img at bounding box center [456, 344] width 84 height 84
click at [364, 343] on img at bounding box center [367, 344] width 84 height 84
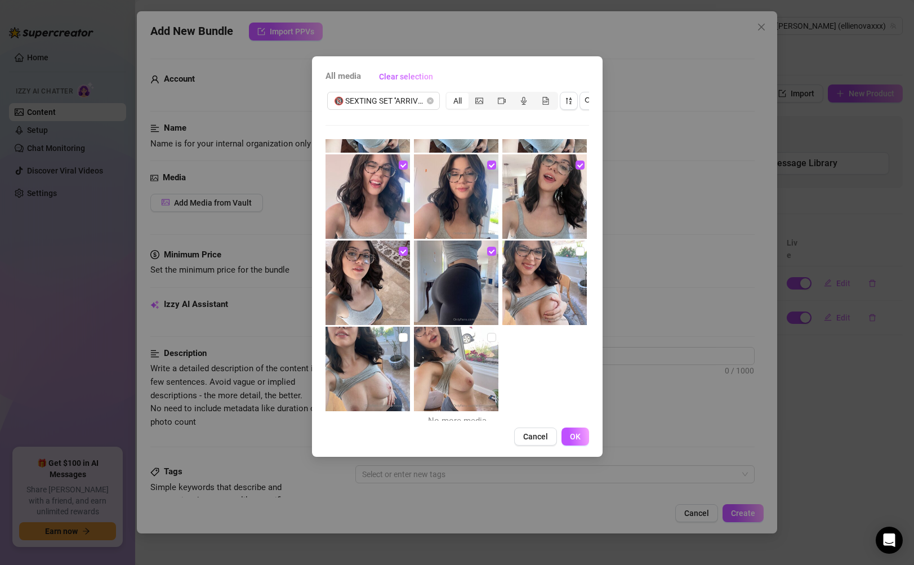
scroll to position [166, 0]
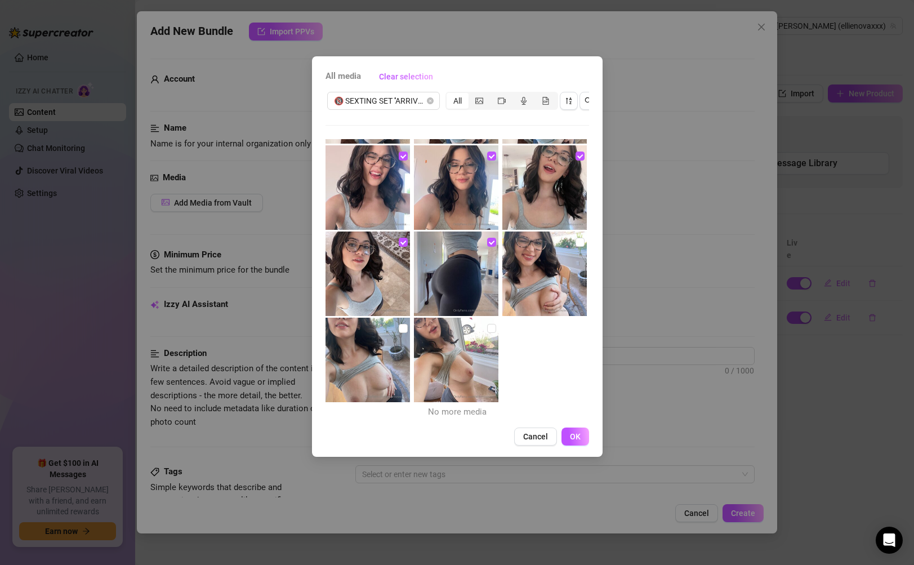
click at [532, 296] on img at bounding box center [544, 273] width 84 height 84
click at [435, 345] on img at bounding box center [456, 360] width 84 height 84
click at [357, 352] on img at bounding box center [367, 360] width 84 height 84
click at [574, 441] on span "OK" at bounding box center [575, 436] width 11 height 9
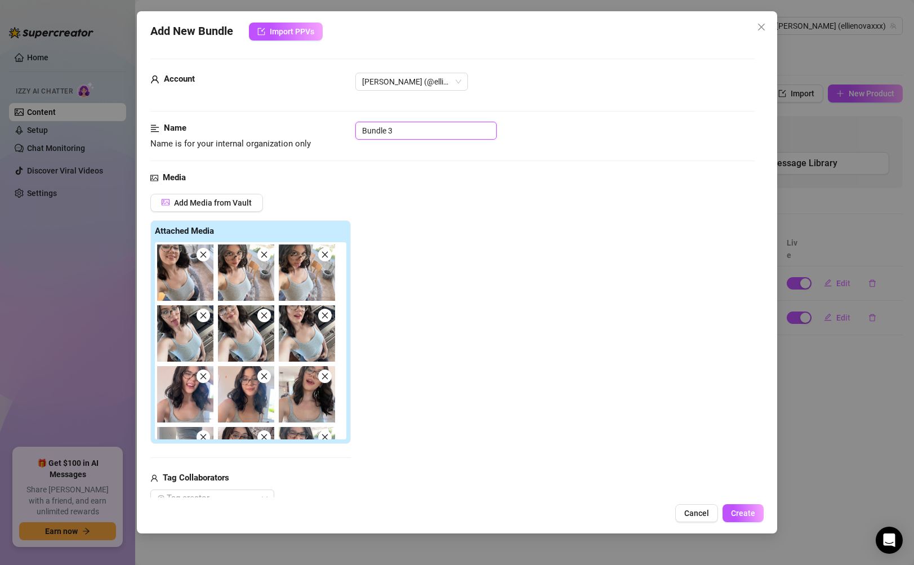
drag, startPoint x: 412, startPoint y: 133, endPoint x: 334, endPoint y: 128, distance: 78.5
click at [334, 128] on div "Name Name is for your internal organization only Bundle 3" at bounding box center [452, 136] width 604 height 29
paste input "SEXTING SET ''ARRIVING FROM THE GYM''"
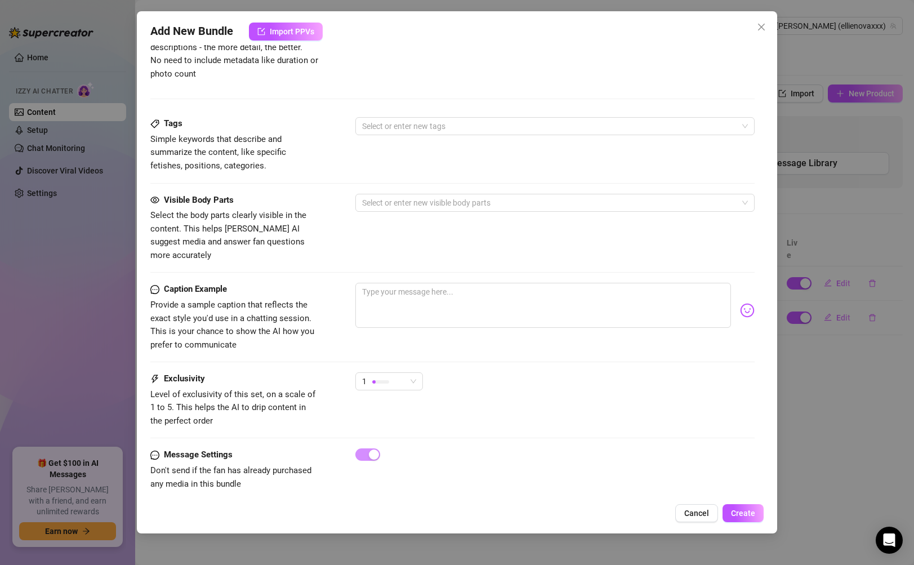
scroll to position [645, 0]
click at [403, 372] on div "1" at bounding box center [384, 380] width 44 height 17
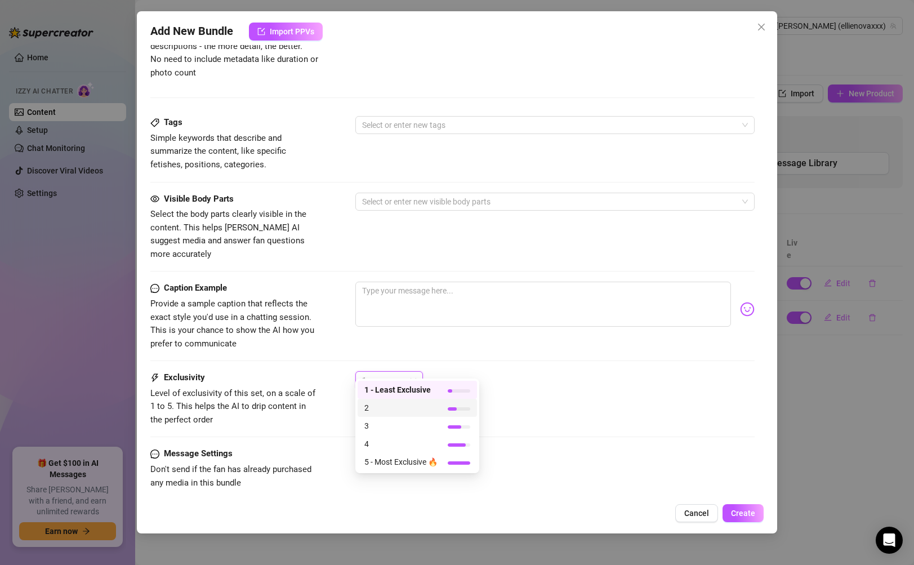
click at [374, 411] on span "2" at bounding box center [400, 407] width 73 height 12
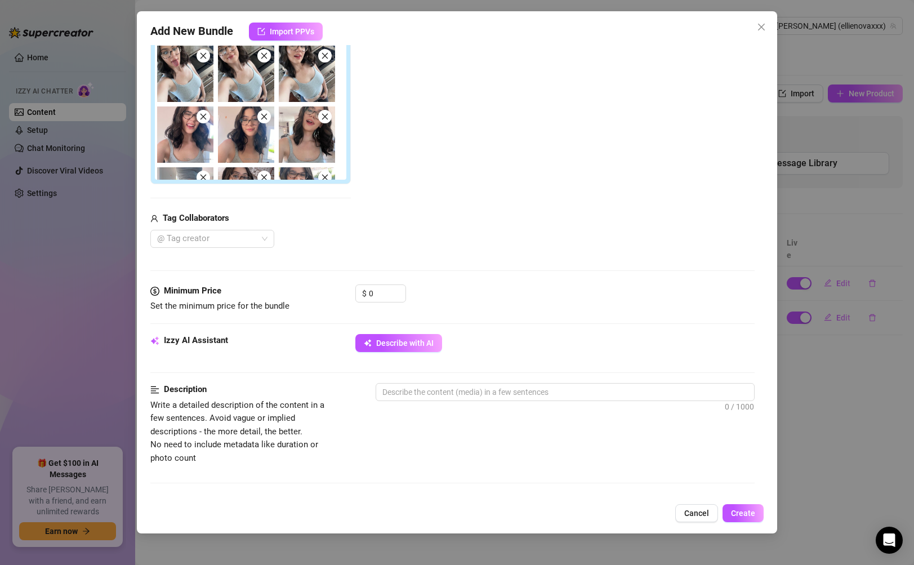
scroll to position [257, 0]
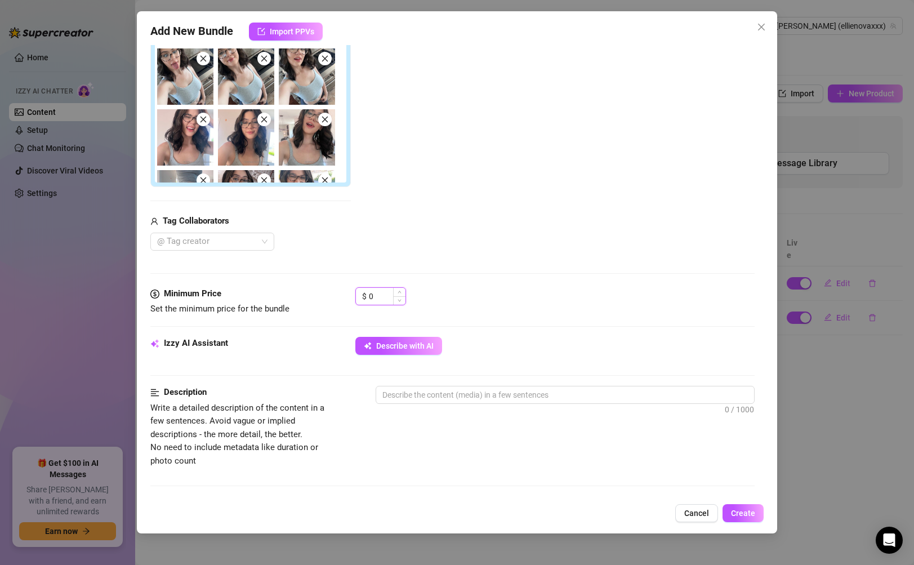
click at [372, 291] on input "0" at bounding box center [387, 296] width 37 height 17
drag, startPoint x: 383, startPoint y: 296, endPoint x: 354, endPoint y: 294, distance: 28.8
click at [354, 294] on div "Minimum Price Set the minimum price for the bundle $ 0" at bounding box center [452, 301] width 604 height 29
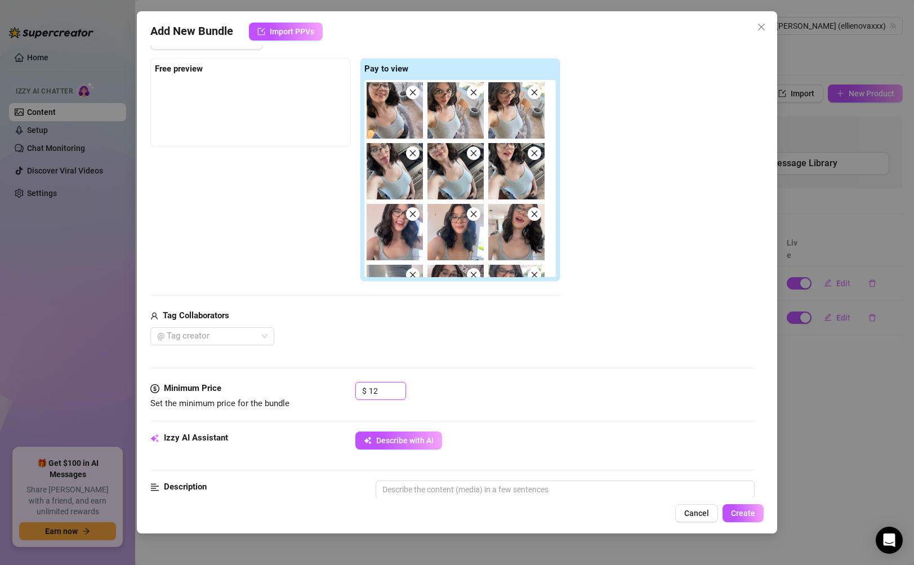
scroll to position [159, 0]
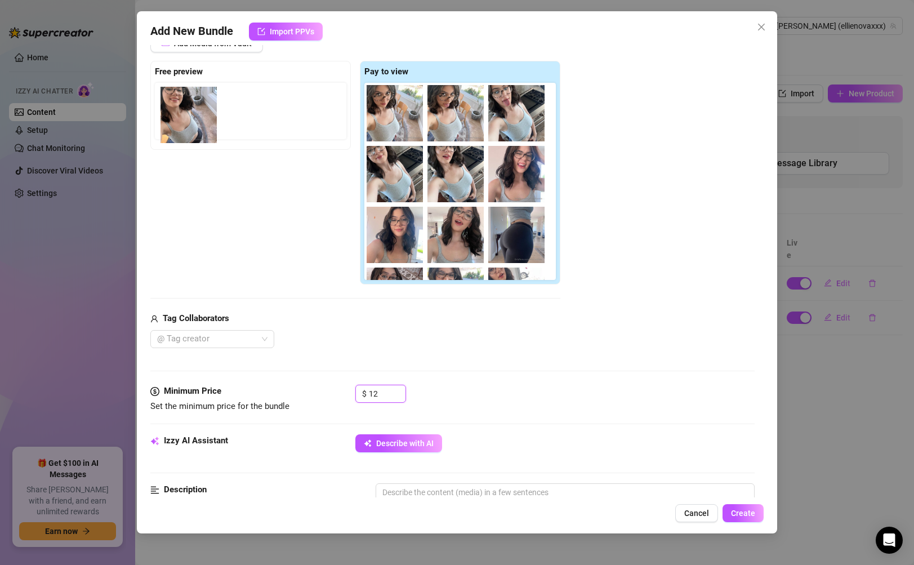
drag, startPoint x: 399, startPoint y: 123, endPoint x: 190, endPoint y: 124, distance: 208.9
click at [190, 124] on div "Free preview Pay to view" at bounding box center [355, 173] width 410 height 224
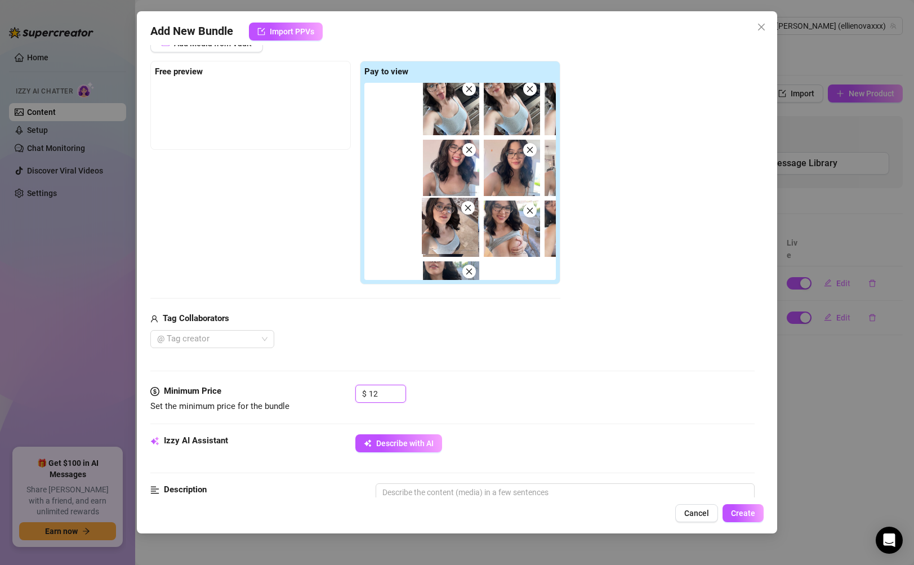
scroll to position [68, 0]
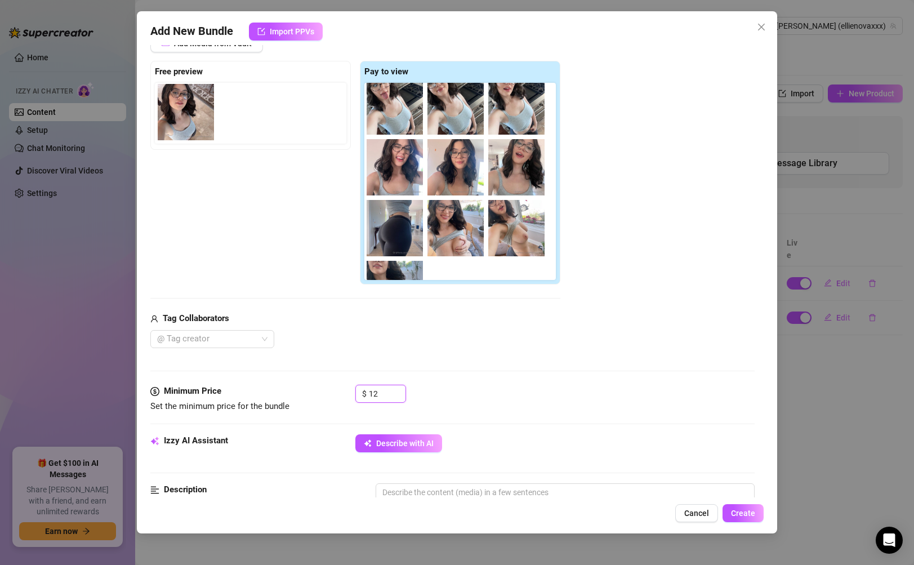
drag, startPoint x: 441, startPoint y: 234, endPoint x: 177, endPoint y: 120, distance: 287.8
click at [177, 120] on div "Free preview Pay to view" at bounding box center [355, 173] width 410 height 224
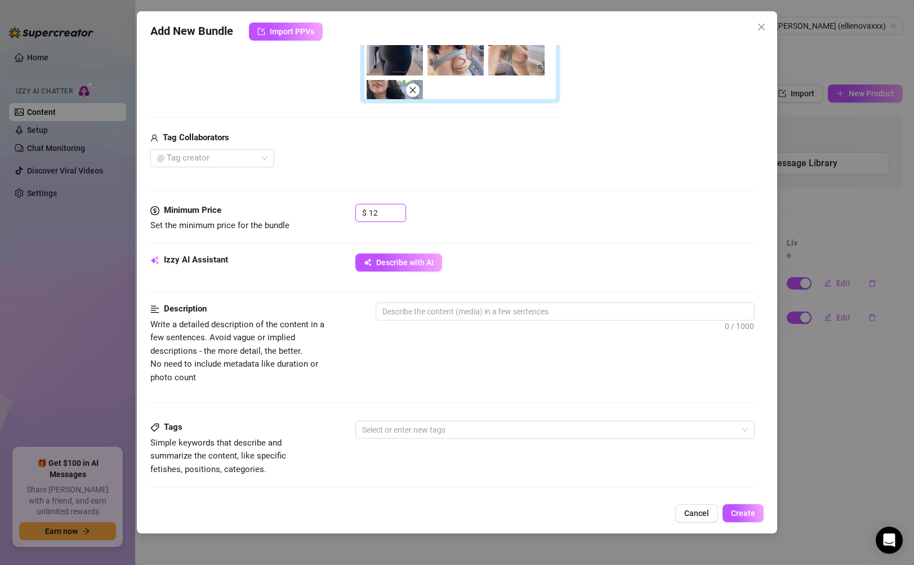
scroll to position [344, 0]
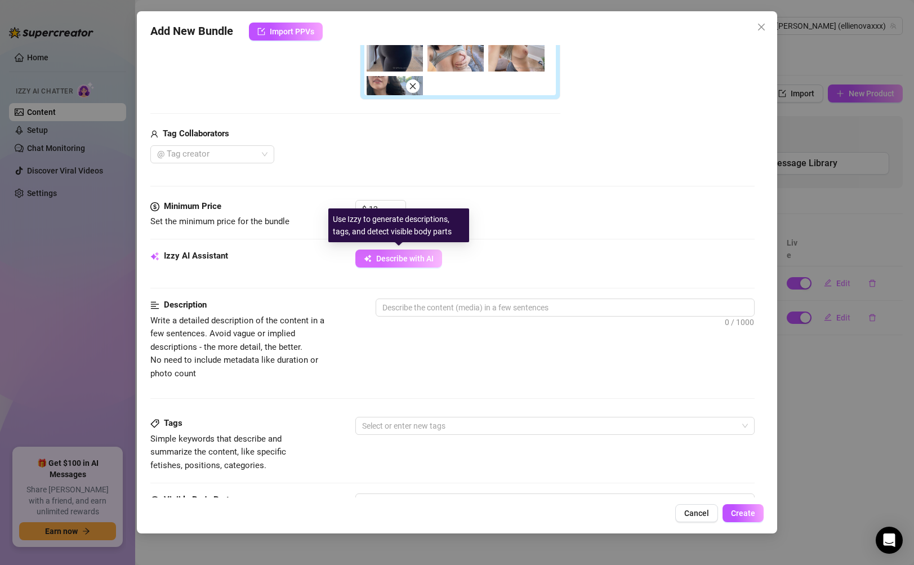
click at [419, 258] on span "Describe with AI" at bounding box center [404, 258] width 57 height 9
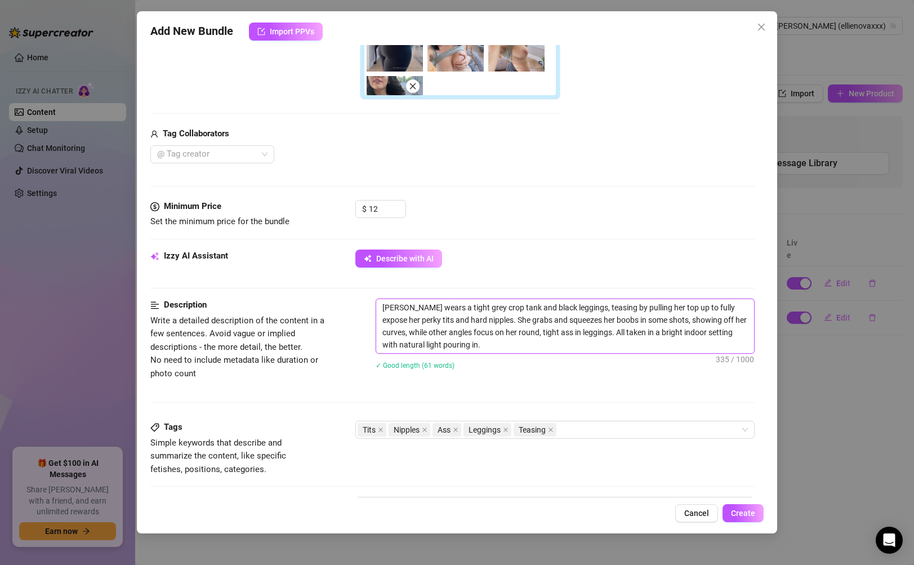
drag, startPoint x: 468, startPoint y: 346, endPoint x: 374, endPoint y: 305, distance: 103.1
click at [374, 305] on div "Description Write a detailed description of the content in a few sentences. Avo…" at bounding box center [452, 341] width 604 height 86
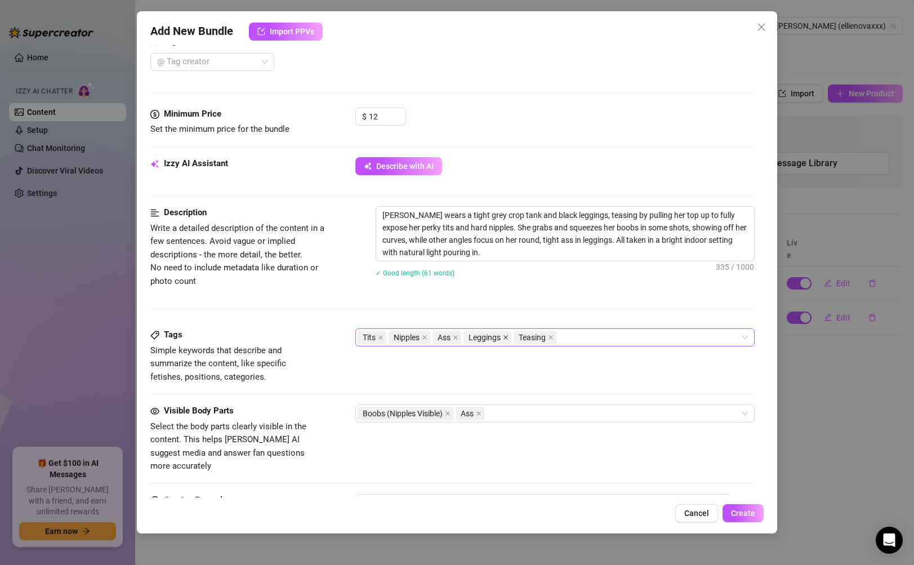
scroll to position [599, 0]
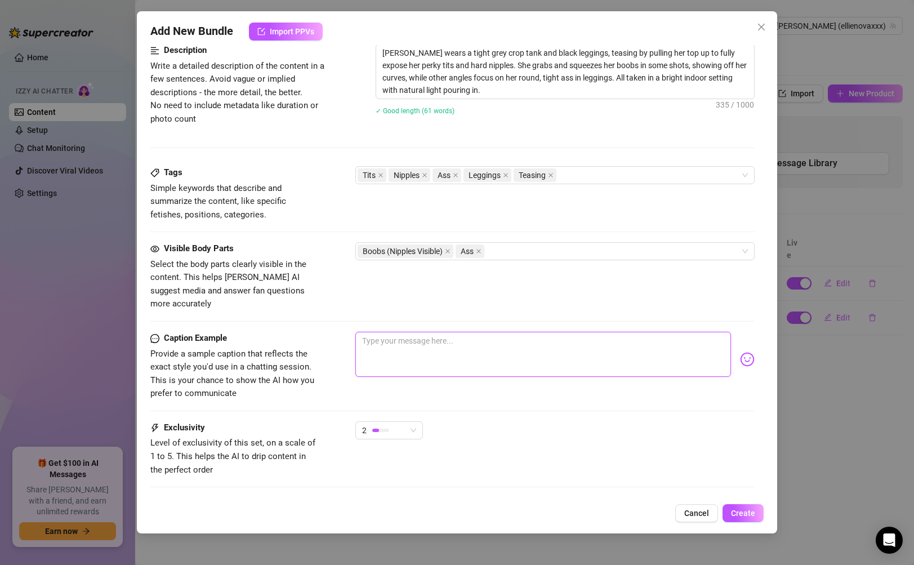
click at [517, 337] on textarea at bounding box center [542, 354] width 375 height 45
paste textarea "The way that tank rode up… mmm, my tits were begging to be shown off 😈🔥 sunligh…"
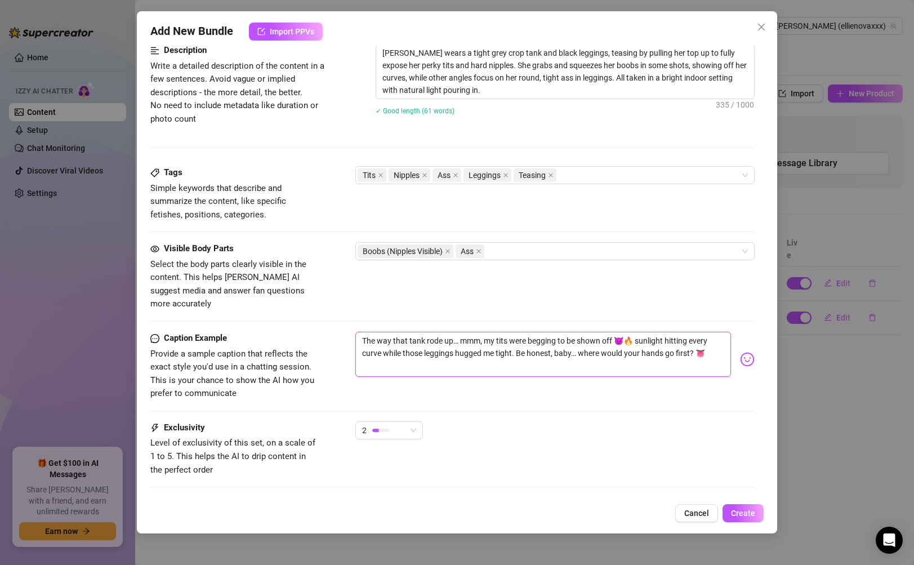
drag, startPoint x: 624, startPoint y: 325, endPoint x: 629, endPoint y: 328, distance: 5.8
click at [624, 332] on textarea "The way that tank rode up… mmm, my tits were begging to be shown off 😈🔥 sunligh…" at bounding box center [542, 354] width 375 height 45
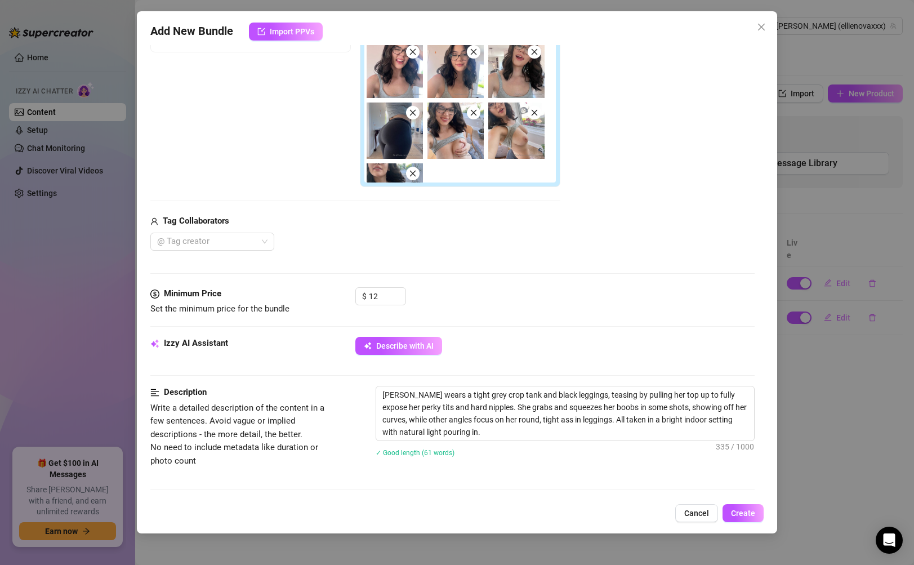
scroll to position [291, 0]
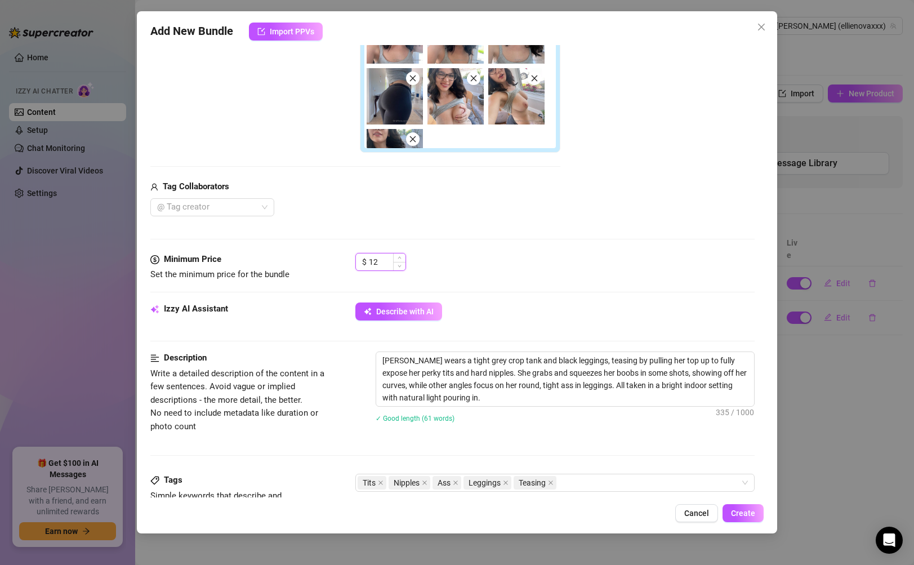
click at [389, 267] on input "12" at bounding box center [387, 261] width 37 height 17
click at [742, 517] on span "Create" at bounding box center [743, 512] width 24 height 9
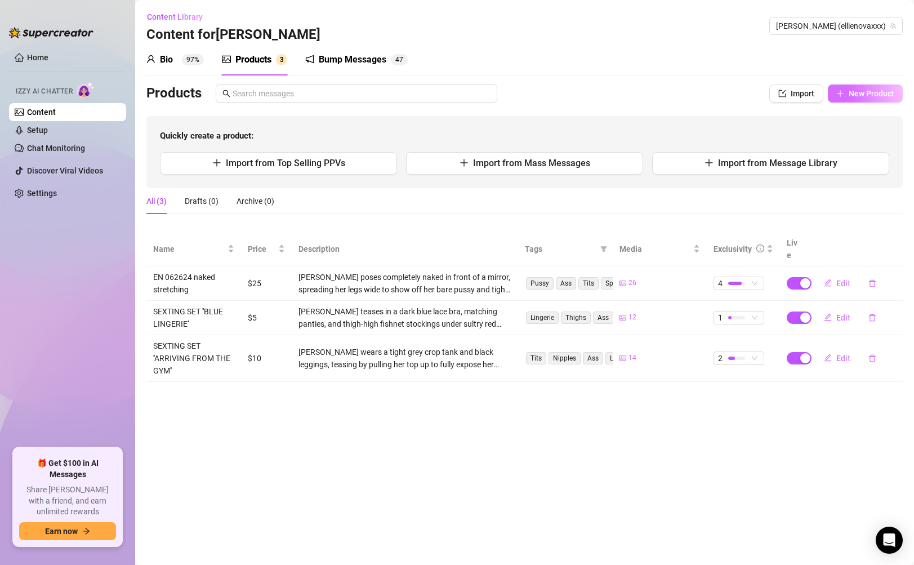
click at [866, 94] on span "New Product" at bounding box center [872, 93] width 46 height 9
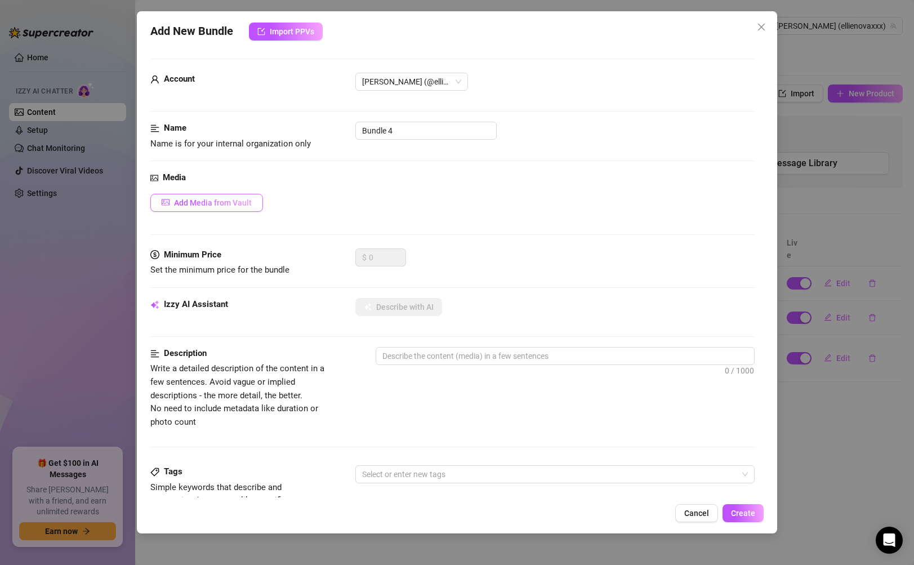
click at [231, 201] on span "Add Media from Vault" at bounding box center [213, 202] width 78 height 9
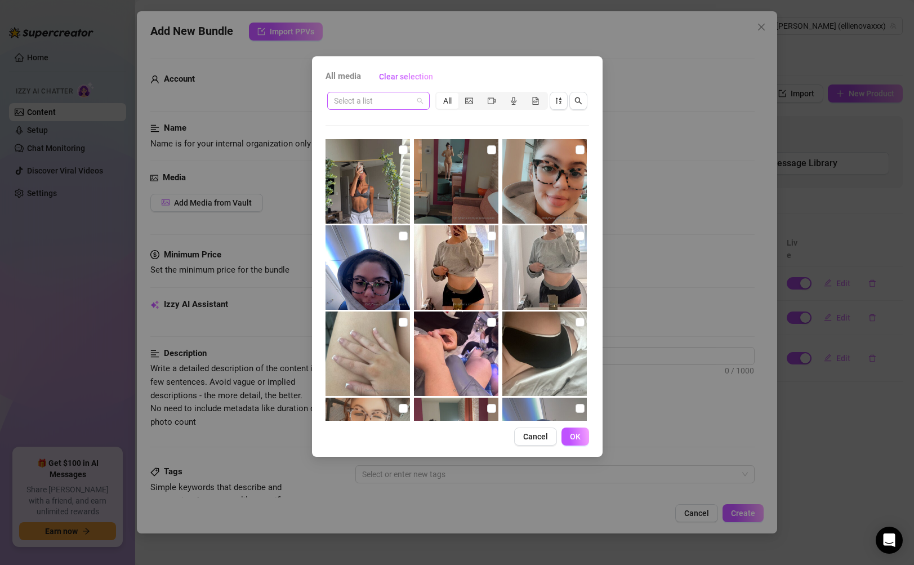
click at [387, 100] on input "search" at bounding box center [373, 100] width 79 height 17
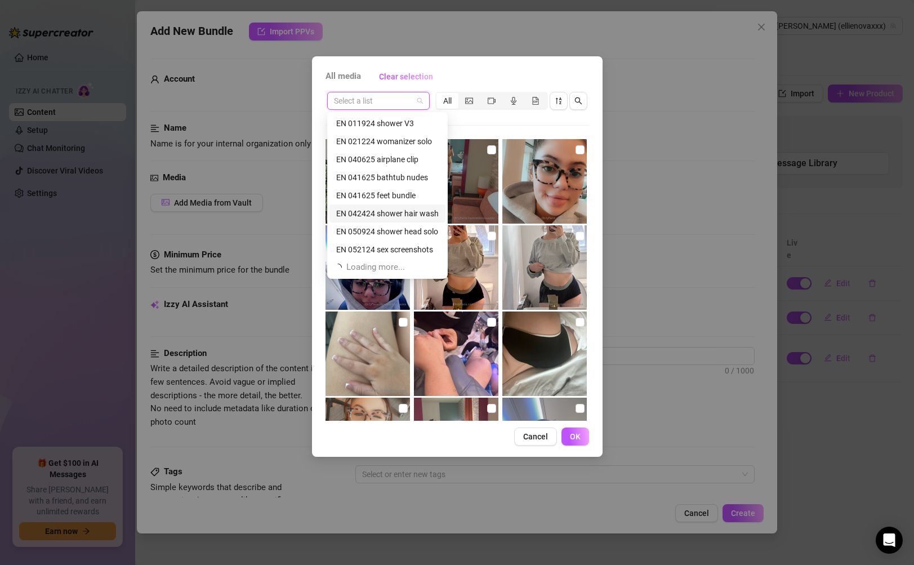
scroll to position [36, 0]
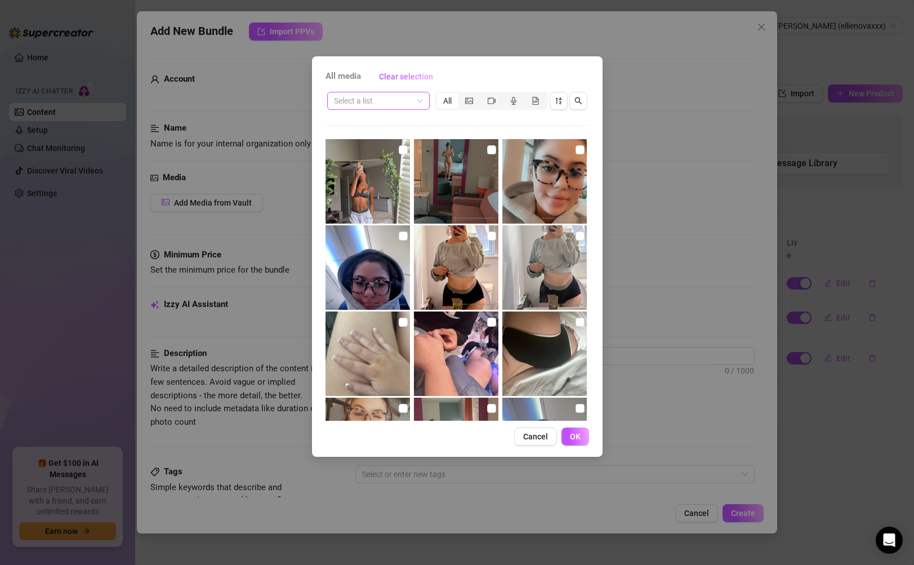
click at [385, 99] on input "search" at bounding box center [373, 100] width 79 height 17
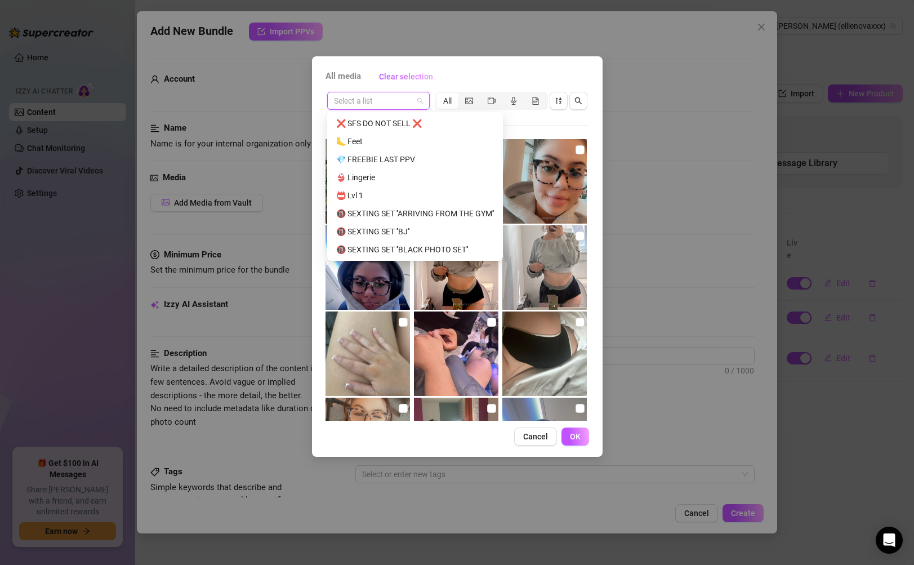
scroll to position [1477, 0]
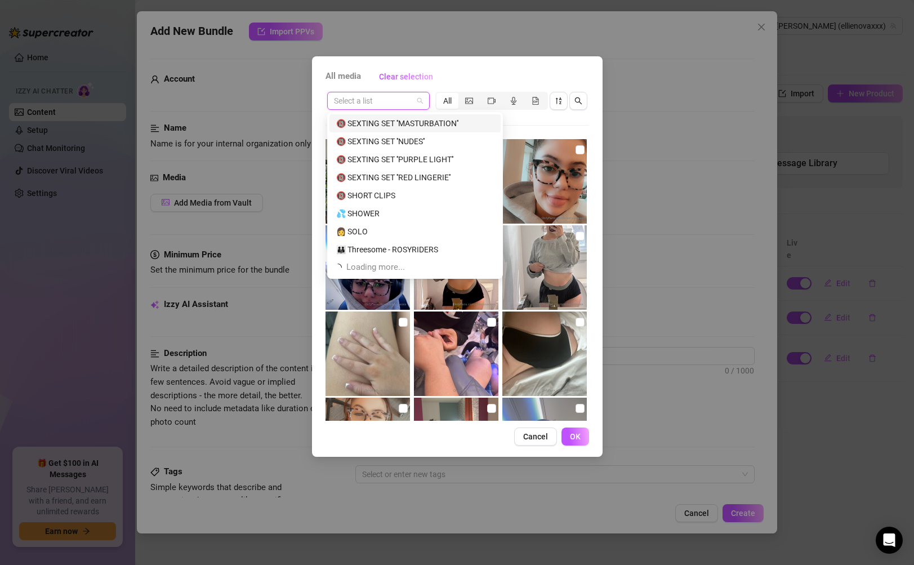
click at [391, 100] on input "search" at bounding box center [373, 100] width 79 height 17
paste input "SEXTING SET ''RED LINGERIE''"
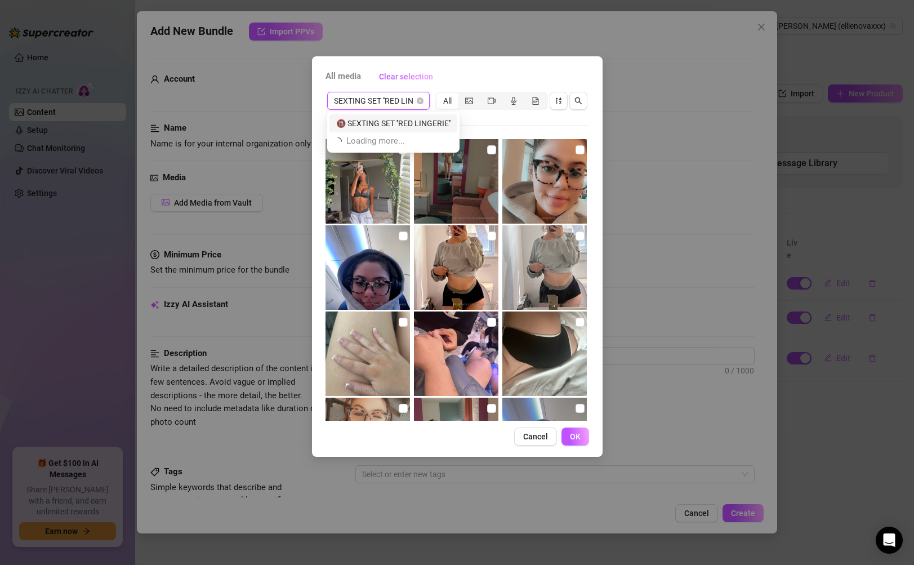
scroll to position [0, 0]
click at [400, 124] on div "🔞 SEXTING SET ''RED LINGERIE''" at bounding box center [393, 123] width 114 height 12
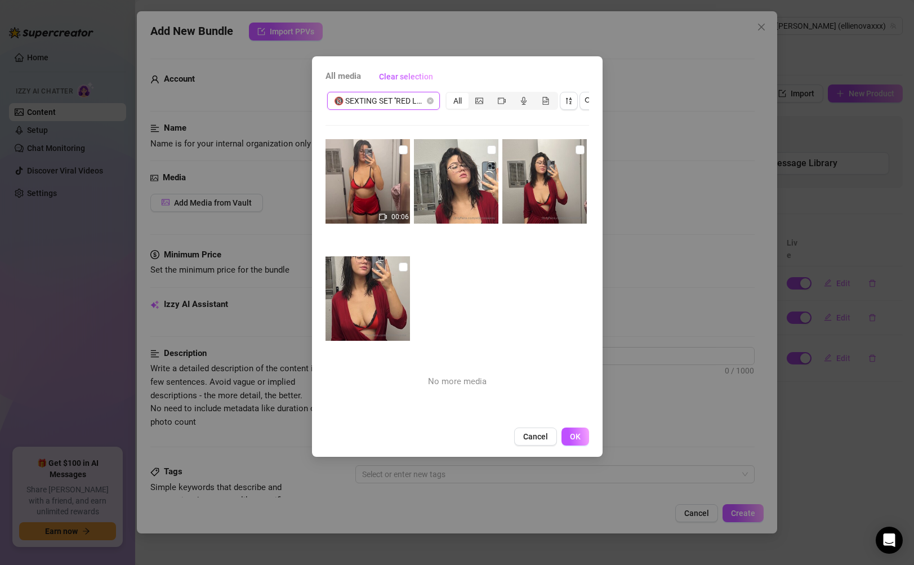
click at [371, 170] on img at bounding box center [367, 181] width 84 height 84
click at [439, 169] on img at bounding box center [456, 181] width 84 height 84
click at [530, 178] on img at bounding box center [544, 181] width 84 height 84
click at [389, 272] on img at bounding box center [367, 298] width 84 height 84
click at [572, 445] on button "OK" at bounding box center [575, 436] width 28 height 18
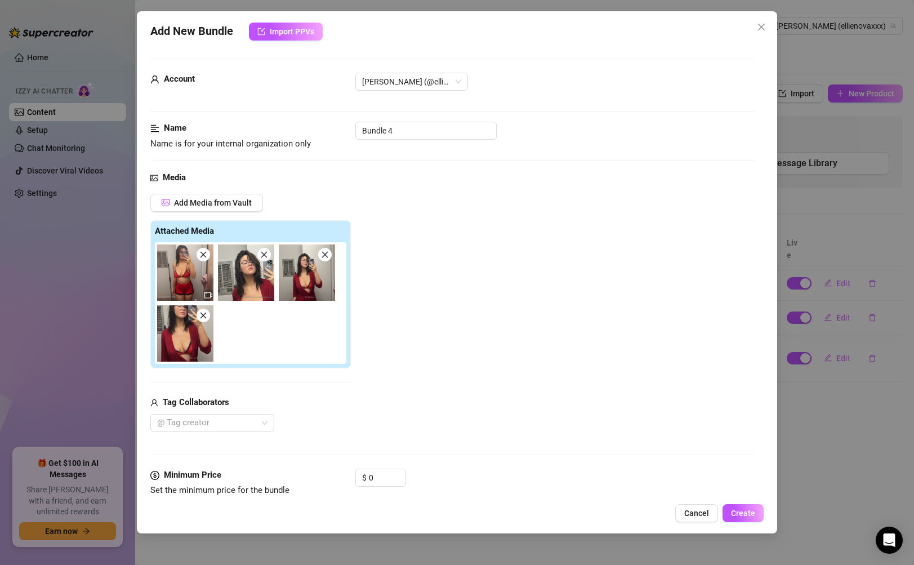
click at [429, 115] on div "Account [PERSON_NAME] (@ellienovaxxx)" at bounding box center [452, 97] width 604 height 49
drag, startPoint x: 430, startPoint y: 129, endPoint x: 355, endPoint y: 140, distance: 75.6
click at [355, 140] on div "Name Name is for your internal organization only Bundle 4" at bounding box center [452, 136] width 604 height 29
paste input "SEXTING SET ''RED LINGERIE''"
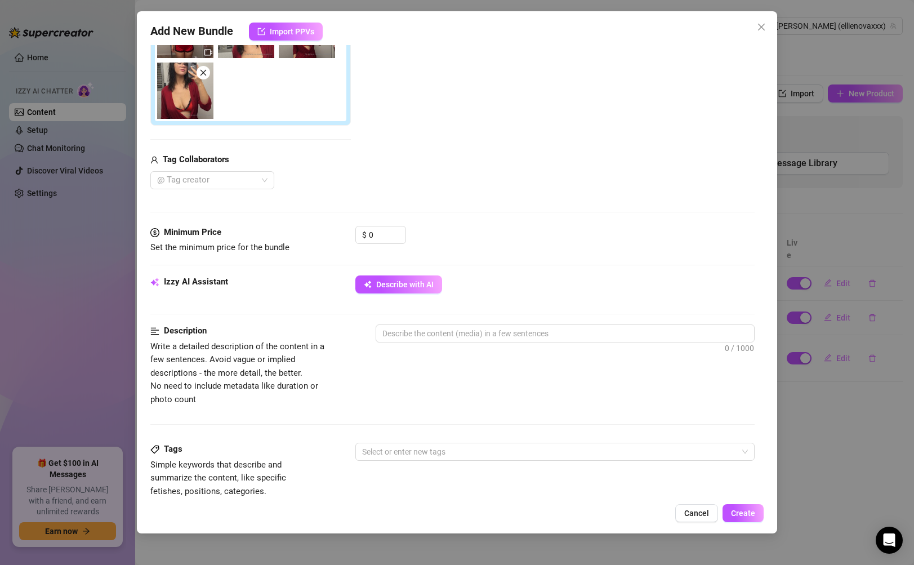
scroll to position [105, 0]
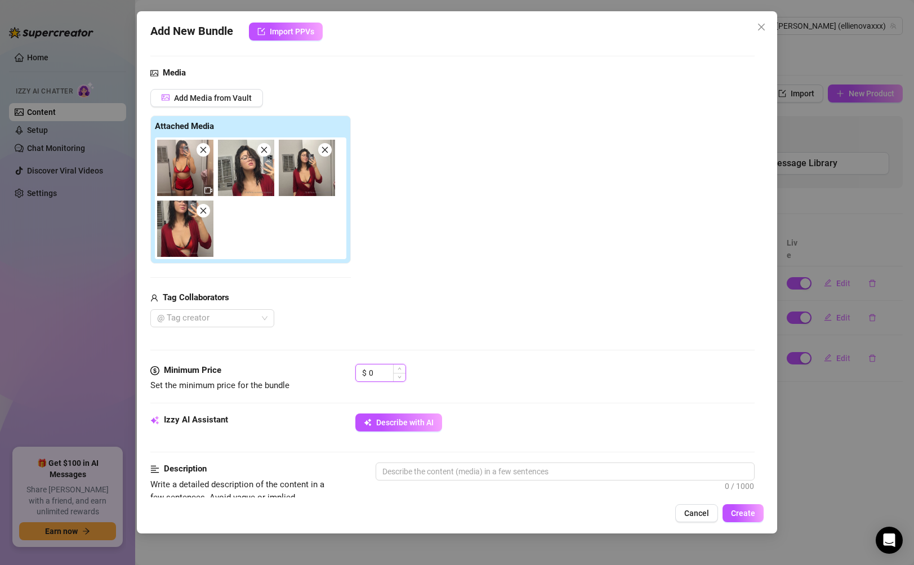
click at [376, 368] on input "0" at bounding box center [387, 372] width 37 height 17
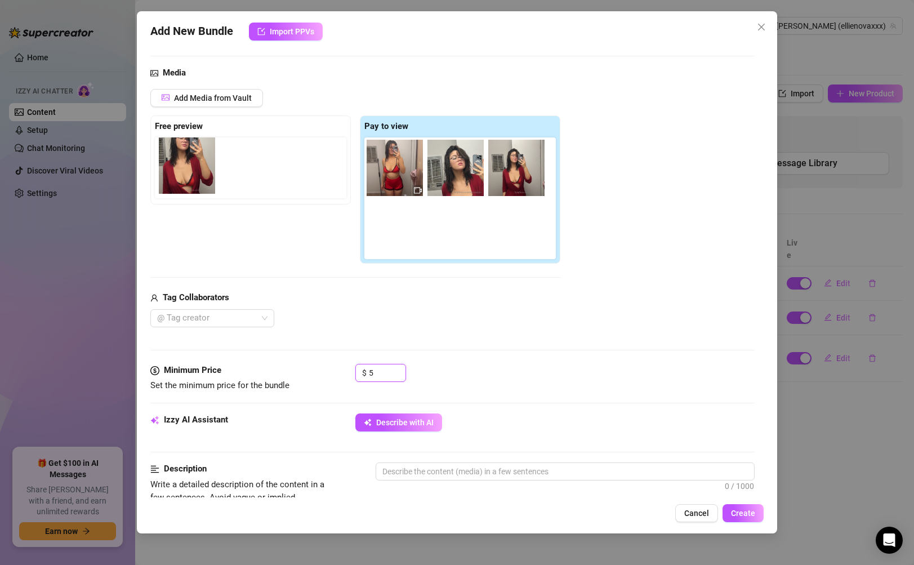
drag, startPoint x: 398, startPoint y: 244, endPoint x: 186, endPoint y: 180, distance: 221.2
click at [186, 180] on div "Free preview Pay to view" at bounding box center [355, 189] width 410 height 149
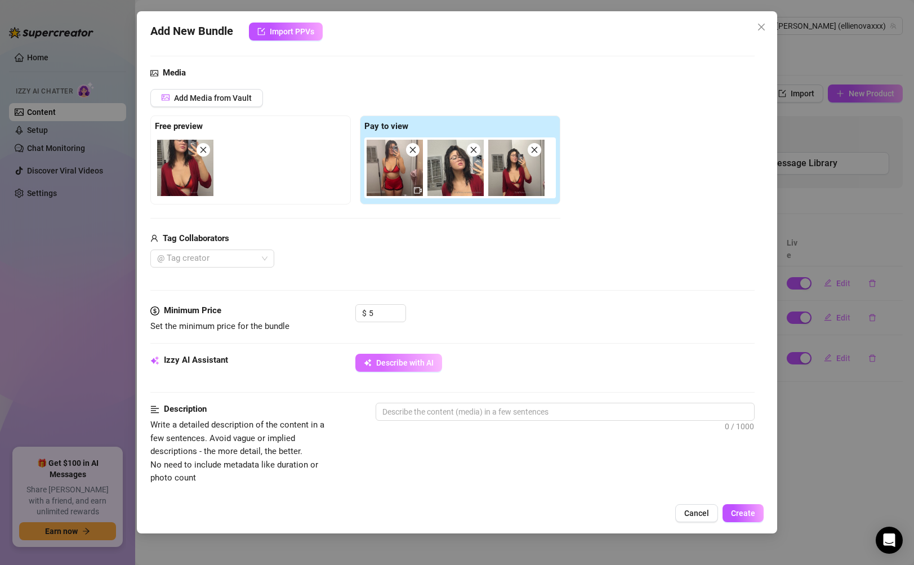
click at [419, 370] on button "Describe with AI" at bounding box center [398, 363] width 87 height 18
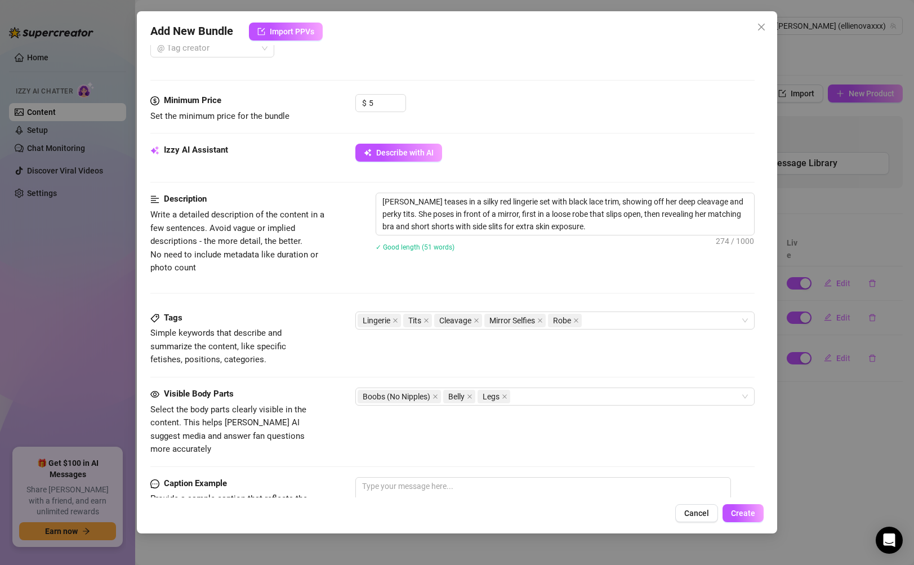
scroll to position [510, 0]
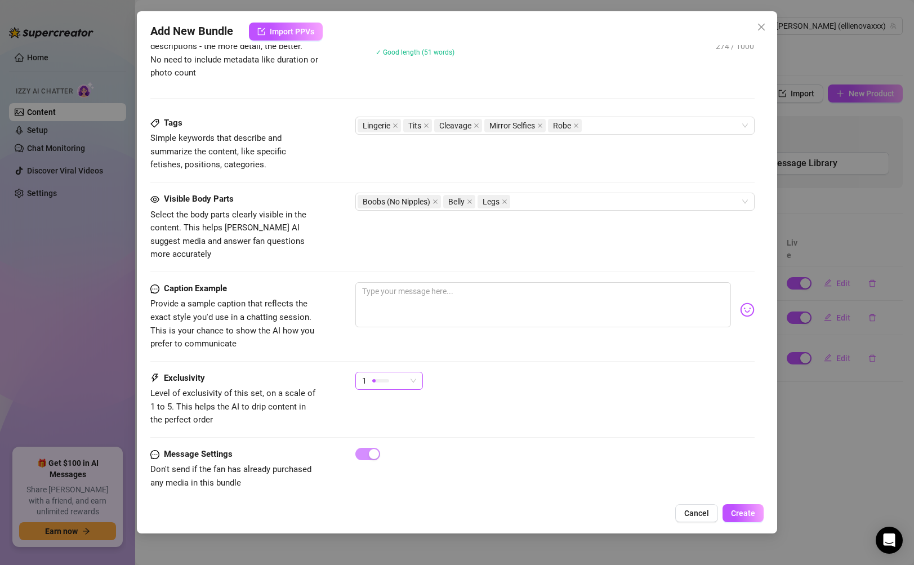
click at [419, 372] on div "1" at bounding box center [389, 381] width 68 height 18
click at [401, 405] on span "2" at bounding box center [400, 407] width 73 height 12
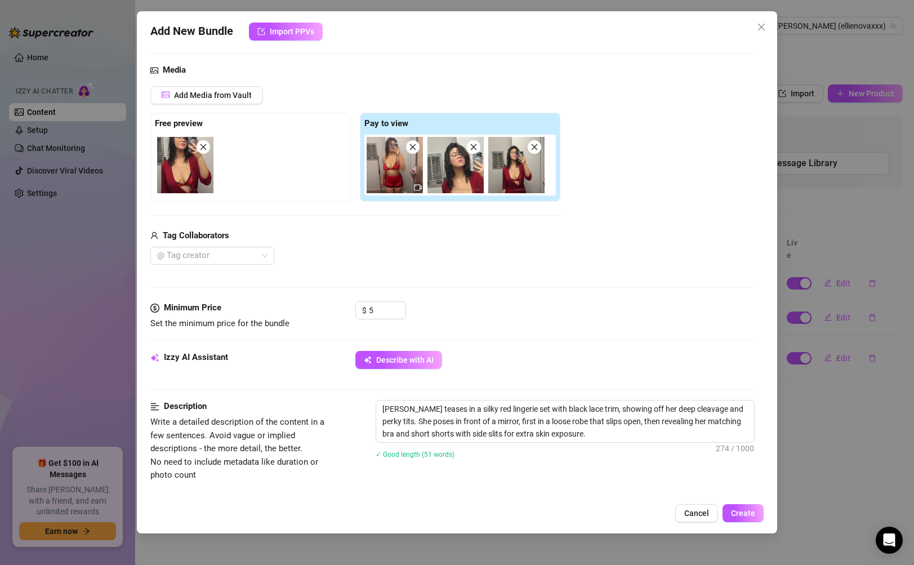
scroll to position [287, 0]
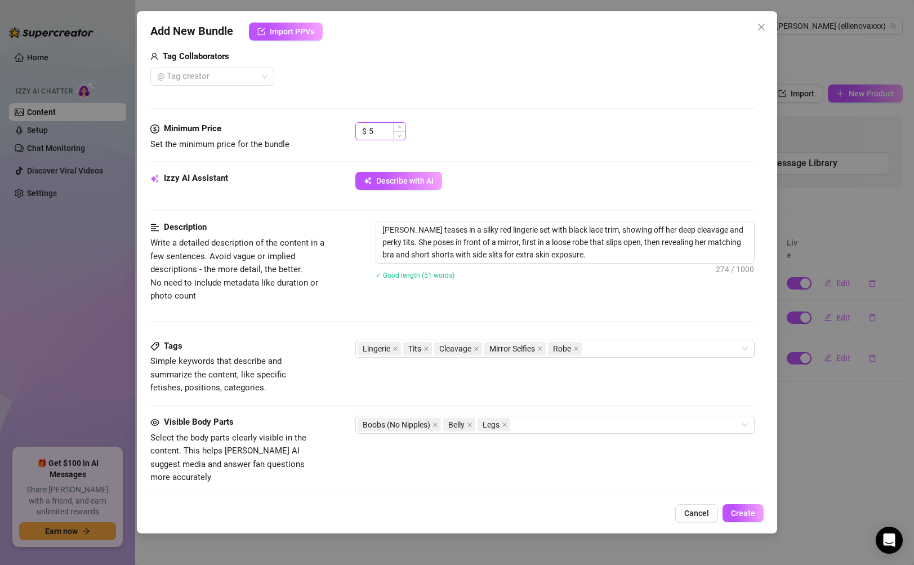
drag, startPoint x: 382, startPoint y: 127, endPoint x: 360, endPoint y: 131, distance: 22.4
click at [360, 131] on div "$ 5" at bounding box center [380, 131] width 51 height 18
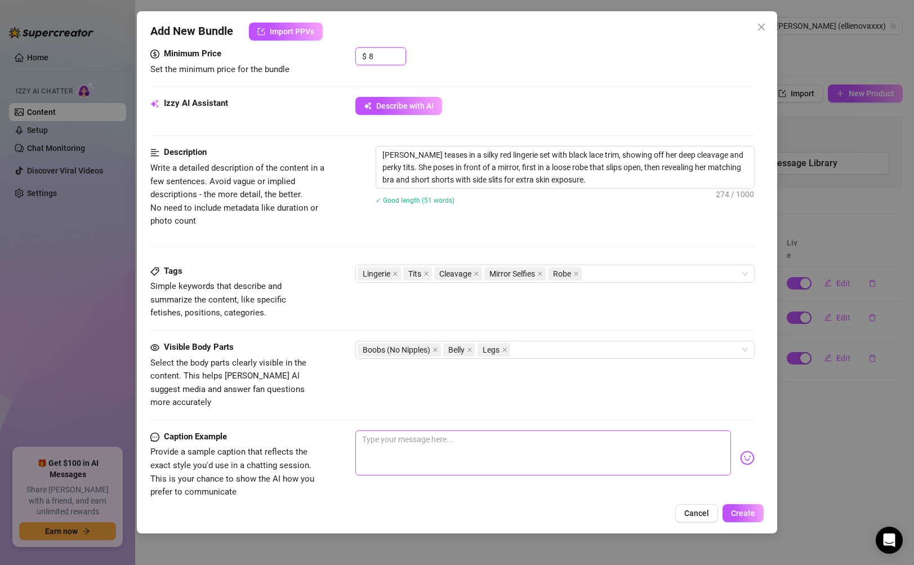
scroll to position [354, 0]
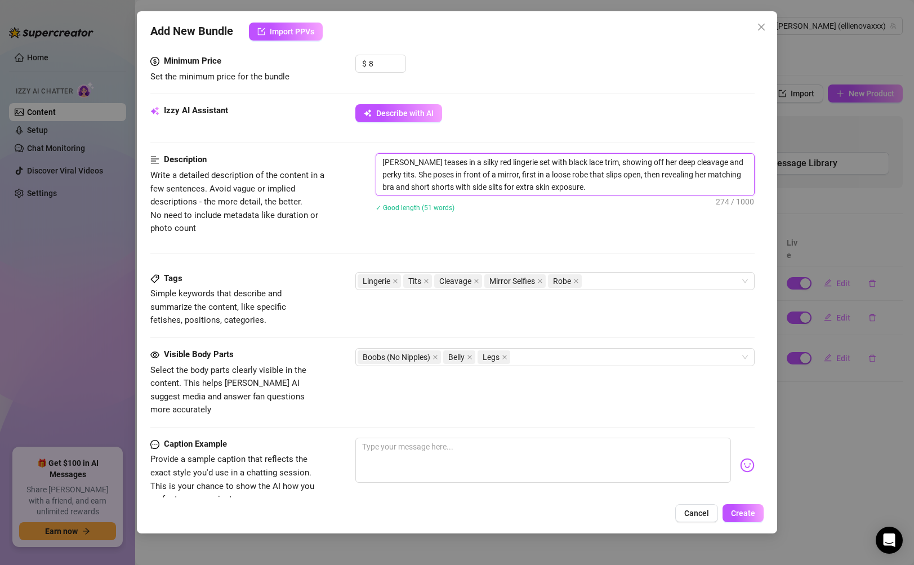
click at [672, 192] on textarea "[PERSON_NAME] teases in a silky red lingerie set with black lace trim, showing …" at bounding box center [564, 175] width 377 height 42
drag, startPoint x: 673, startPoint y: 193, endPoint x: 383, endPoint y: 158, distance: 292.7
click at [383, 158] on textarea "[PERSON_NAME] teases in a silky red lingerie set with black lace trim, showing …" at bounding box center [564, 175] width 377 height 42
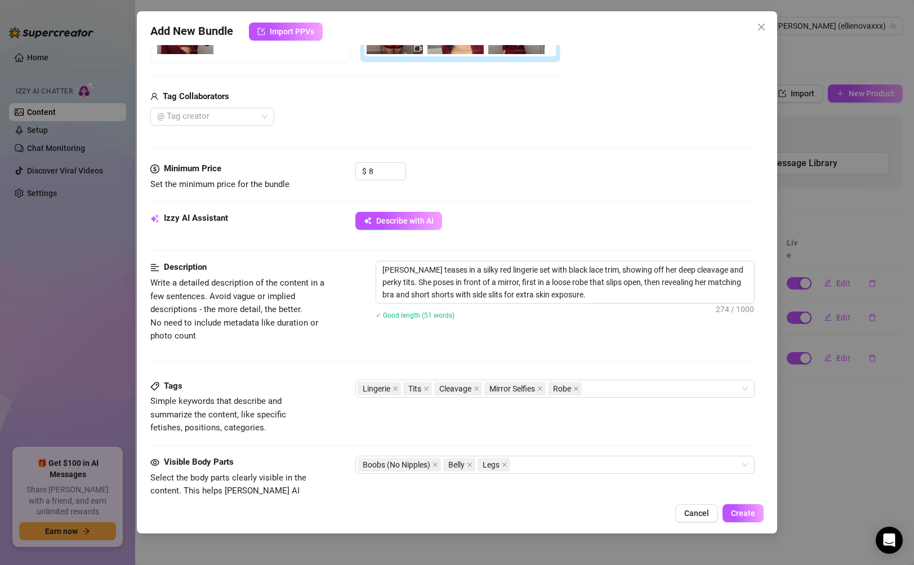
scroll to position [474, 0]
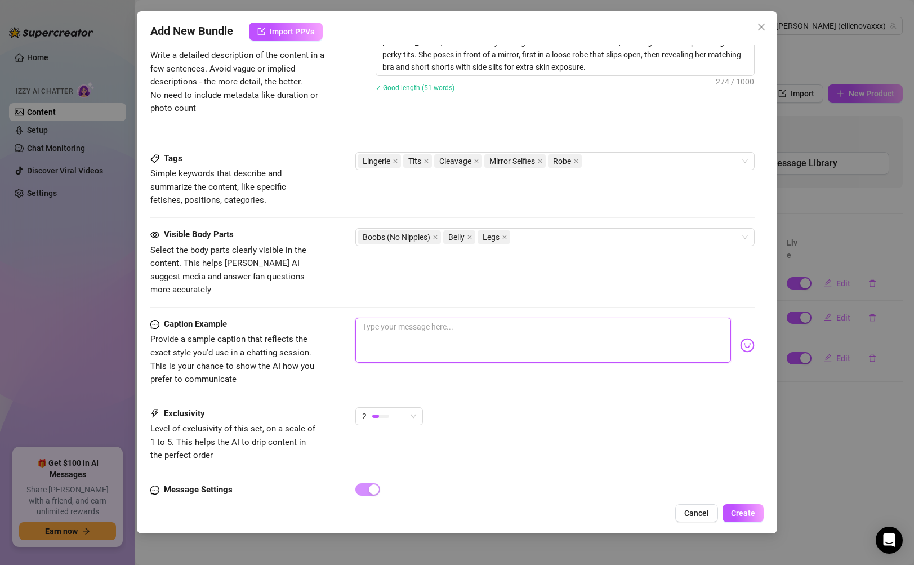
click at [520, 344] on textarea at bounding box center [542, 340] width 375 height 45
paste textarea "This red lingerie set is dangerously soft 😏🔥 the robe kept slipping open, givin…"
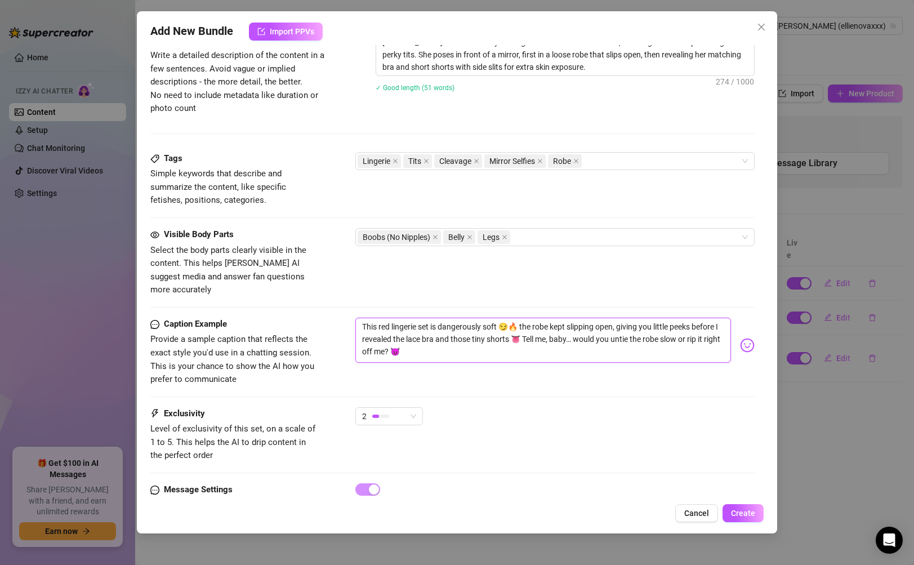
click at [510, 318] on textarea "This red lingerie set is dangerously soft 😏🔥 the robe kept slipping open, givin…" at bounding box center [542, 340] width 375 height 45
click at [578, 325] on textarea "This red lingerie set is dangerously soft.. the robe kept slipping open, giving…" at bounding box center [542, 340] width 375 height 45
drag, startPoint x: 697, startPoint y: 324, endPoint x: 724, endPoint y: 342, distance: 33.0
click at [697, 324] on textarea "This red lingerie set is dangerously soft.. the robe kept slipping open, giving…" at bounding box center [542, 340] width 375 height 45
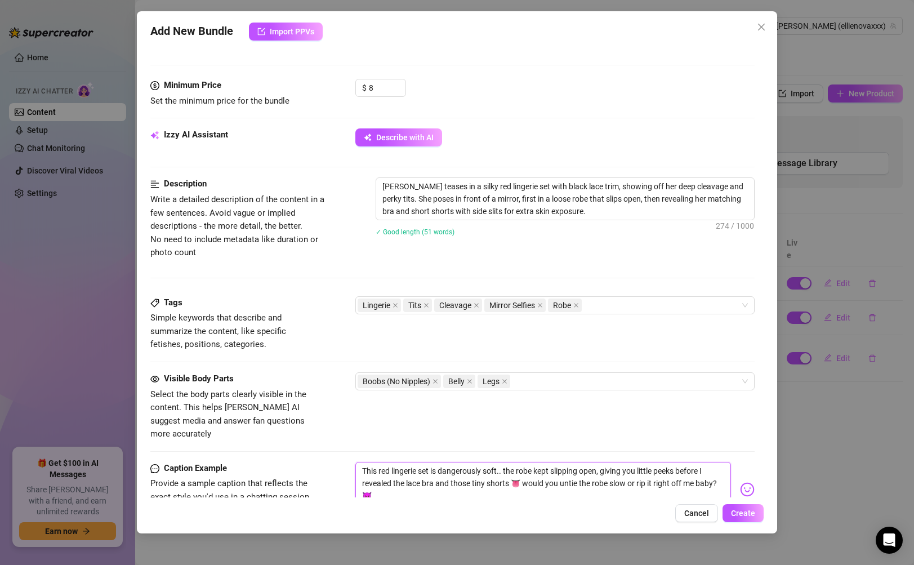
scroll to position [510, 0]
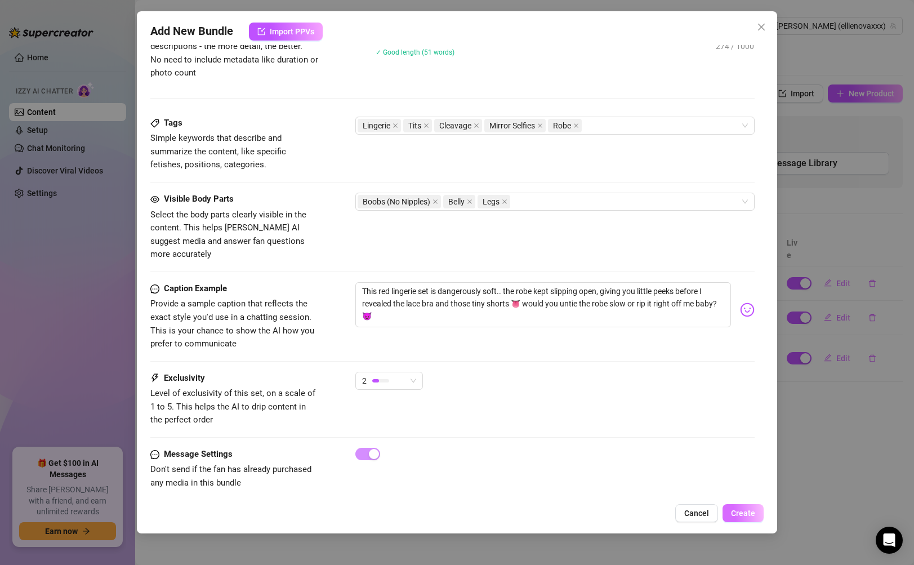
click at [738, 508] on span "Create" at bounding box center [743, 512] width 24 height 9
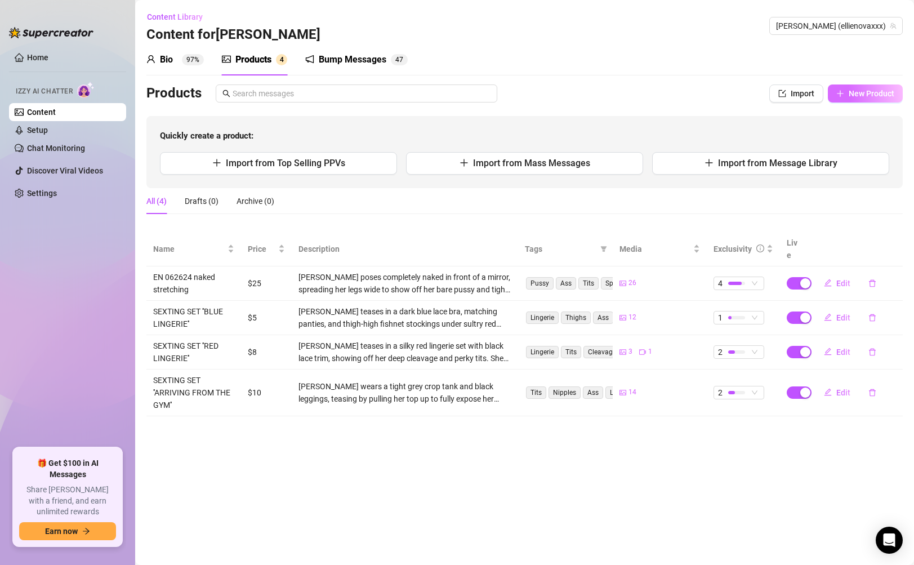
click at [850, 97] on span "New Product" at bounding box center [872, 93] width 46 height 9
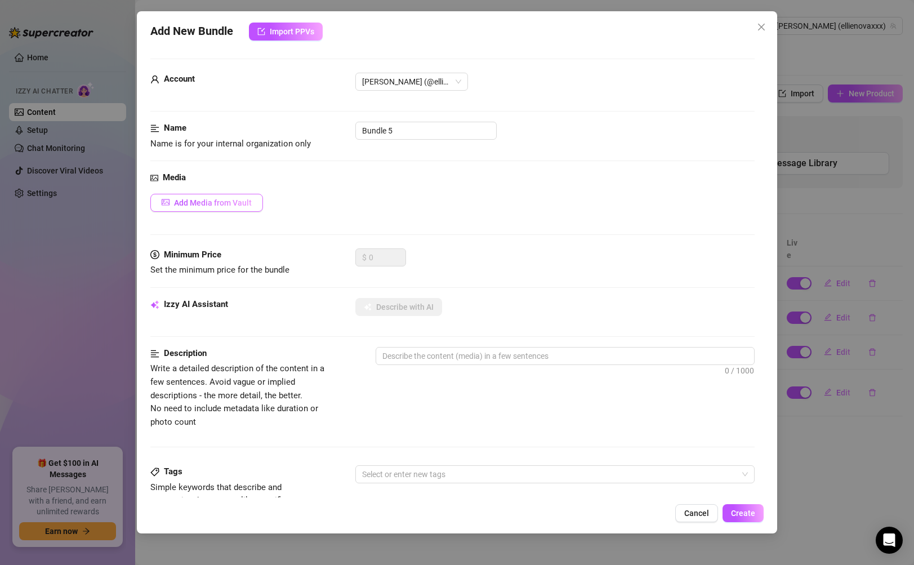
click at [213, 203] on span "Add Media from Vault" at bounding box center [213, 202] width 78 height 9
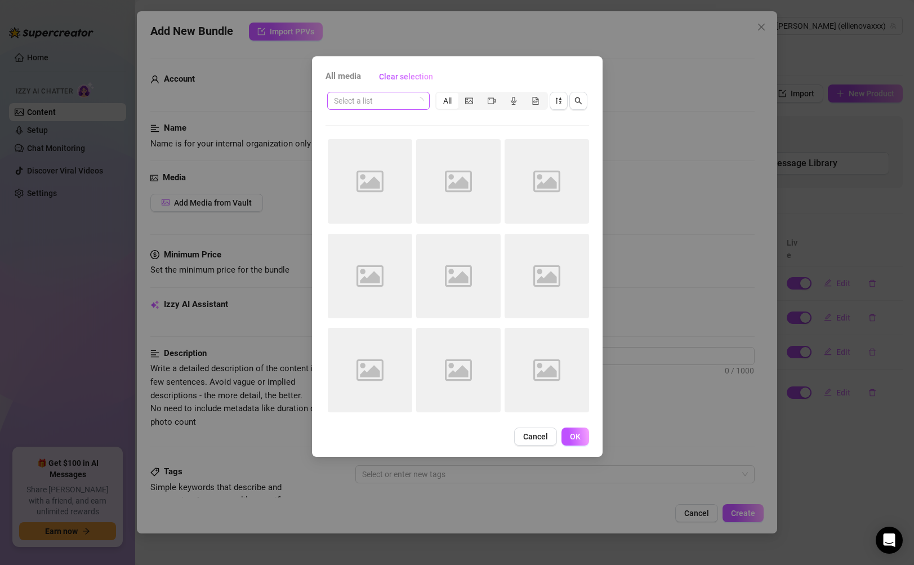
click at [390, 108] on input "search" at bounding box center [373, 100] width 79 height 17
click at [450, 120] on div "Select a list All Image placeholder Image placeholder Image placeholder Image p…" at bounding box center [457, 255] width 264 height 331
click at [528, 438] on span "Cancel" at bounding box center [535, 436] width 25 height 9
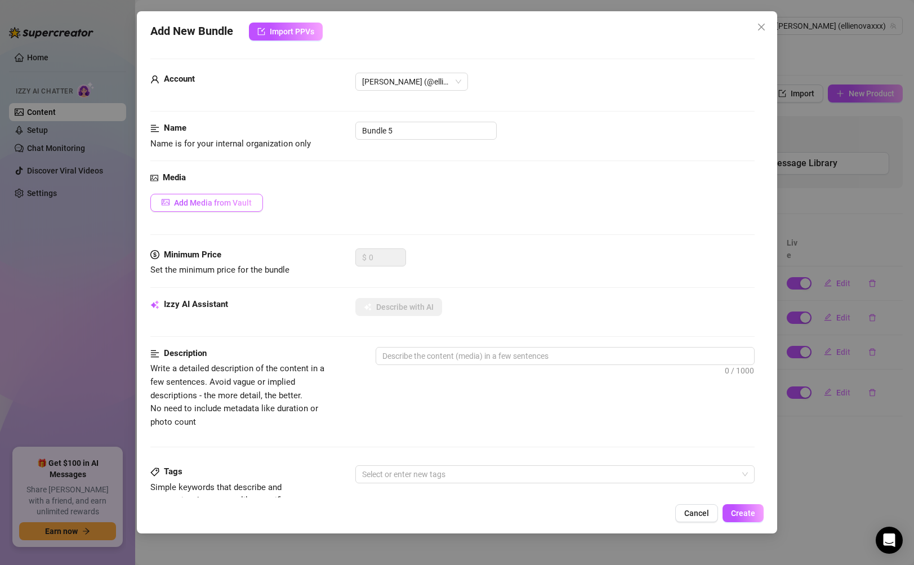
click at [251, 203] on span "Add Media from Vault" at bounding box center [213, 202] width 78 height 9
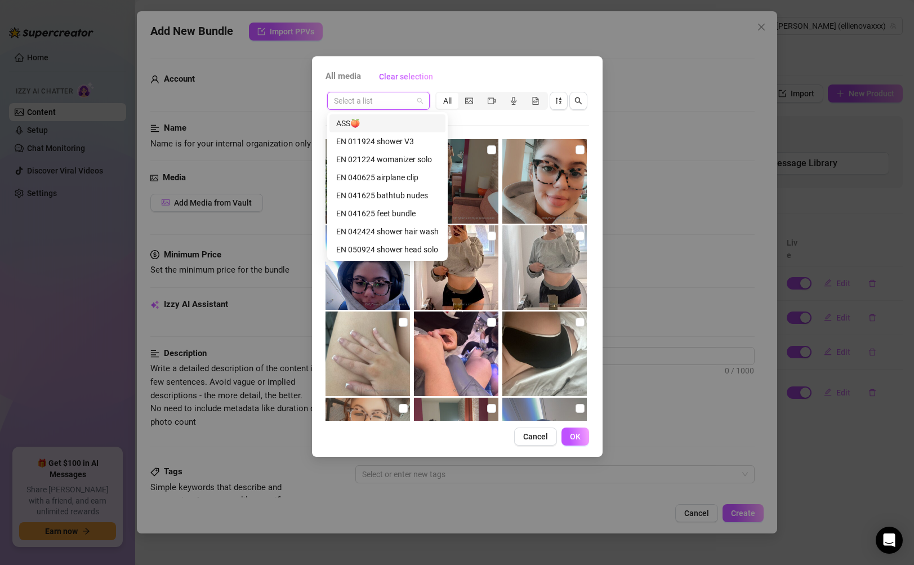
click at [389, 105] on input "search" at bounding box center [373, 100] width 79 height 17
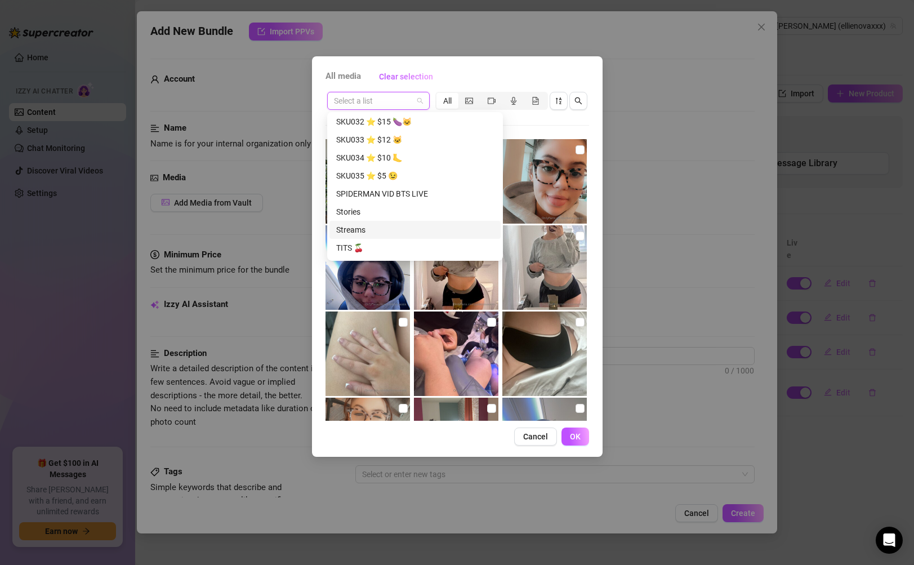
scroll to position [1119, 0]
click at [422, 248] on div "TITS 🍒" at bounding box center [415, 247] width 158 height 12
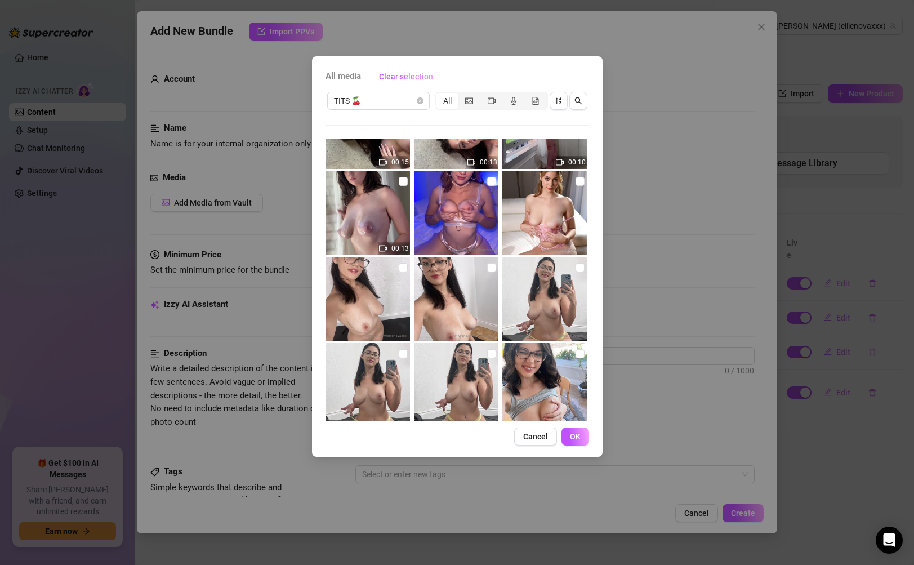
scroll to position [227, 0]
click at [399, 270] on input "checkbox" at bounding box center [403, 267] width 9 height 9
click at [436, 287] on img at bounding box center [456, 299] width 84 height 84
click at [546, 298] on img at bounding box center [544, 299] width 84 height 84
click at [385, 368] on img at bounding box center [367, 385] width 84 height 84
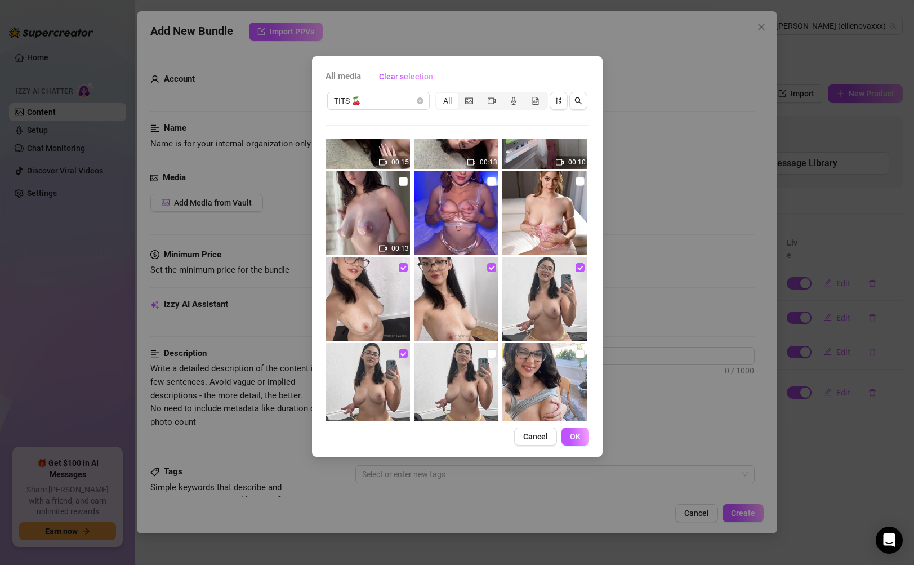
click at [454, 367] on img at bounding box center [456, 385] width 84 height 84
click at [579, 434] on span "OK" at bounding box center [575, 436] width 11 height 9
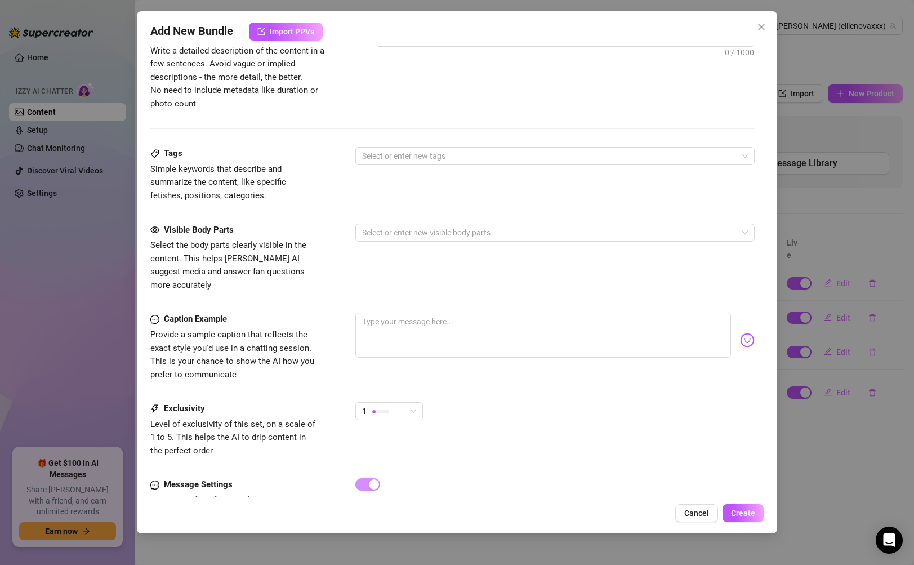
scroll to position [569, 0]
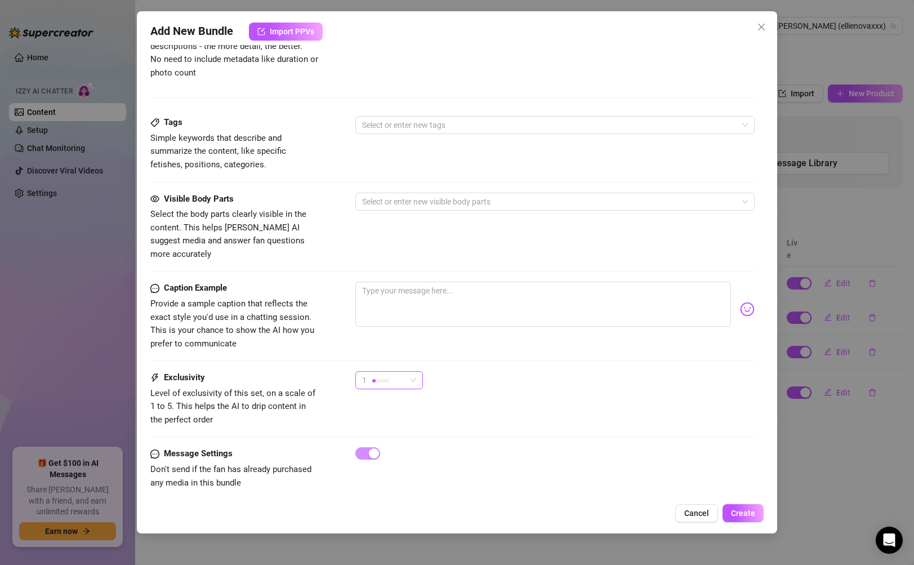
click at [404, 372] on div "1" at bounding box center [384, 380] width 44 height 17
click at [395, 425] on span "3" at bounding box center [400, 425] width 73 height 12
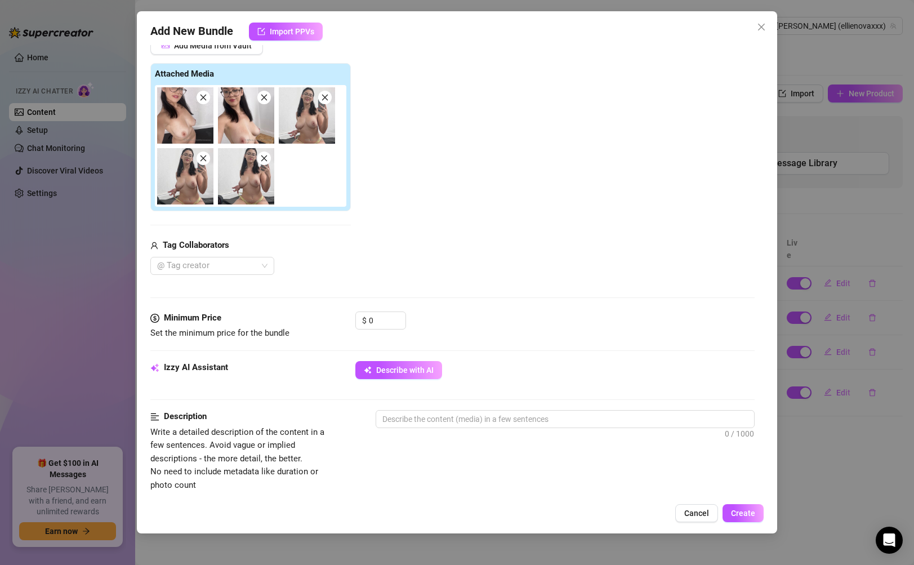
scroll to position [150, 0]
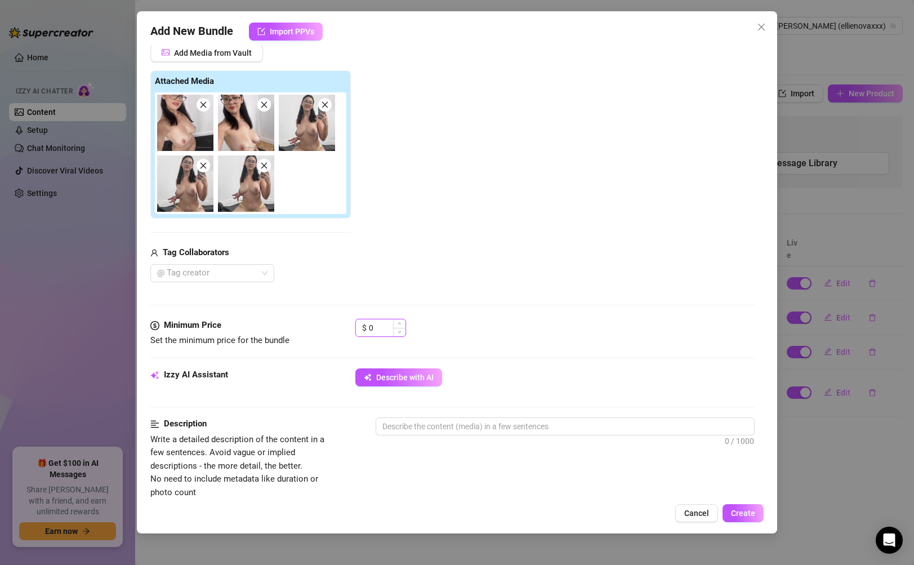
click at [385, 331] on input "0" at bounding box center [387, 327] width 37 height 17
drag, startPoint x: 381, startPoint y: 329, endPoint x: 359, endPoint y: 325, distance: 22.2
click at [359, 325] on div "$ 0" at bounding box center [380, 328] width 51 height 18
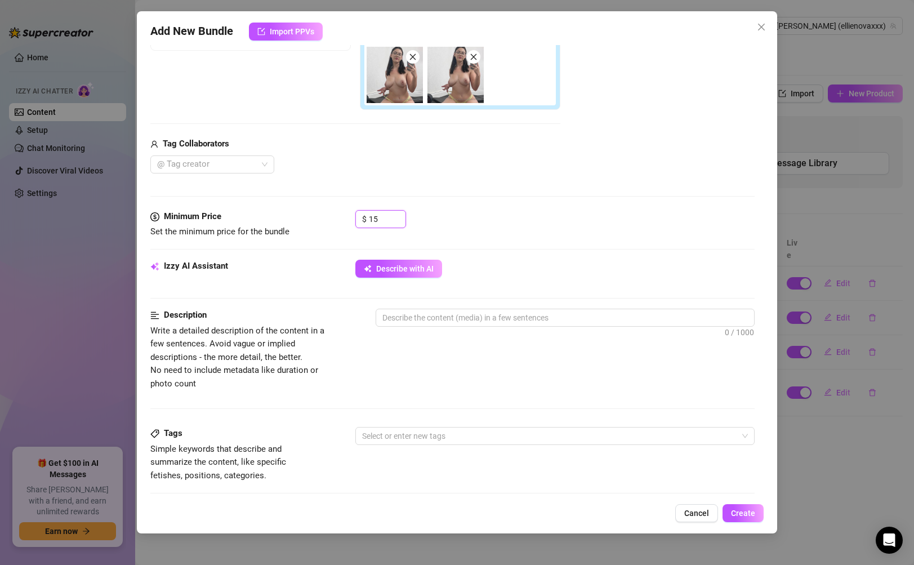
scroll to position [289, 0]
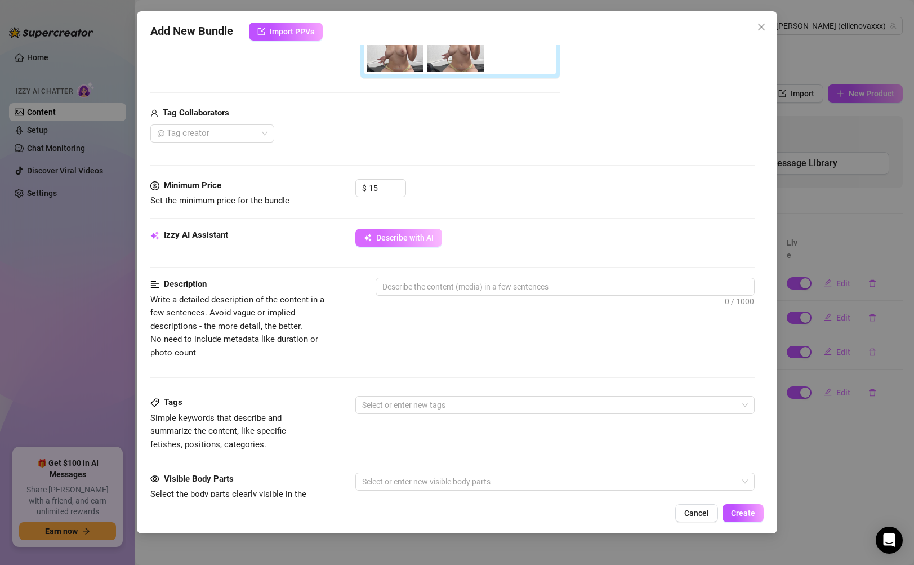
click at [425, 241] on span "Describe with AI" at bounding box center [404, 237] width 57 height 9
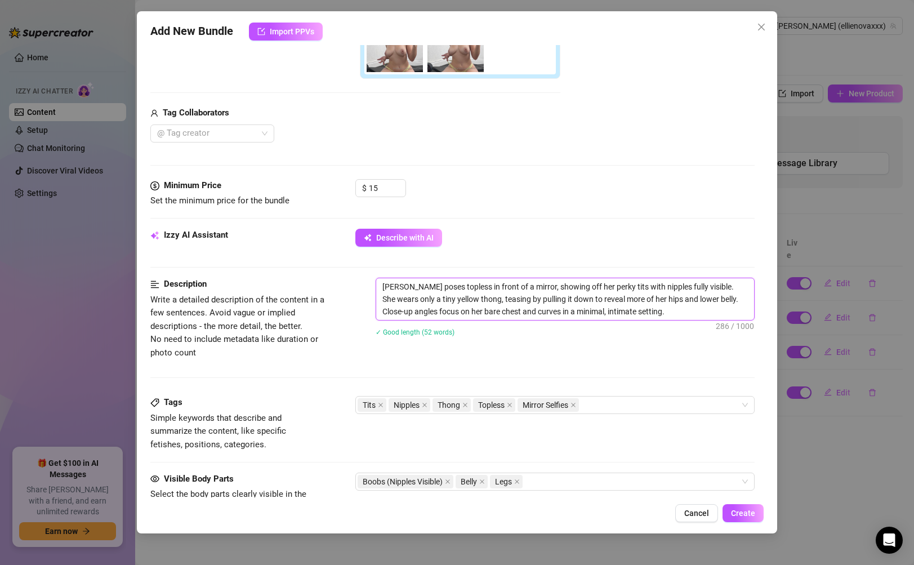
drag, startPoint x: 645, startPoint y: 318, endPoint x: 378, endPoint y: 271, distance: 270.5
click at [378, 271] on form "Account [PERSON_NAME] (@ellienovaxxx) Name Name is for your internal organizati…" at bounding box center [452, 279] width 604 height 1021
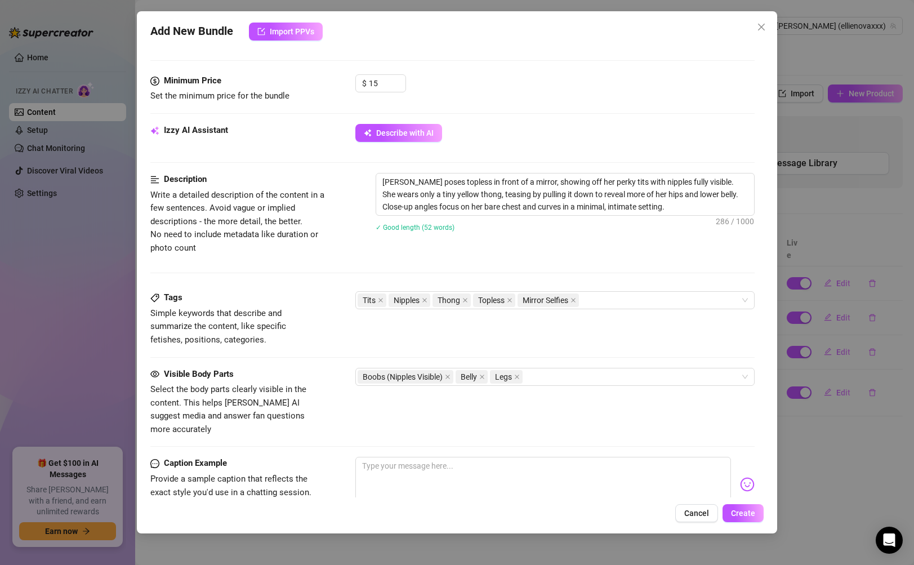
scroll to position [520, 0]
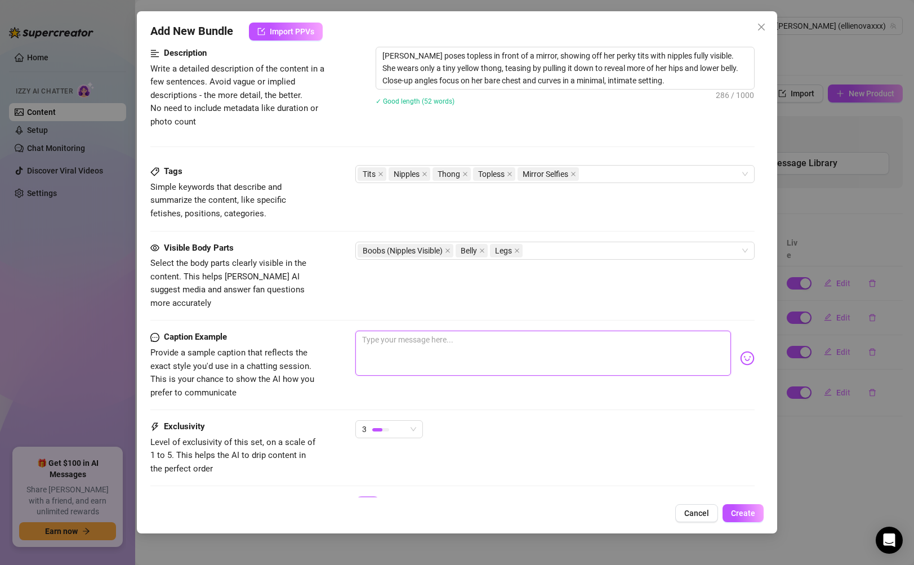
click at [550, 345] on textarea at bounding box center [542, 353] width 375 height 45
paste textarea "I started slow, just teasing in that yellow thong… then it slid down and the mi…"
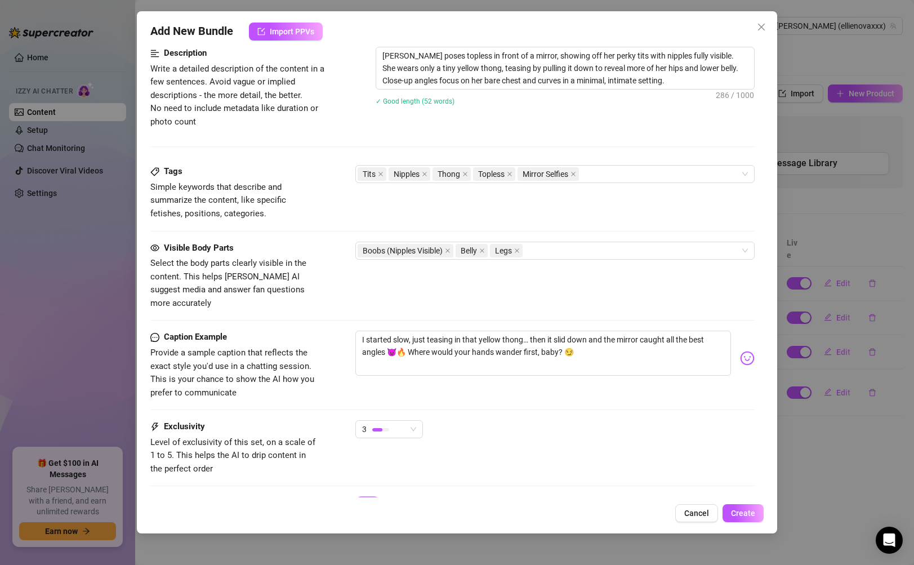
click at [740, 351] on img at bounding box center [747, 358] width 15 height 15
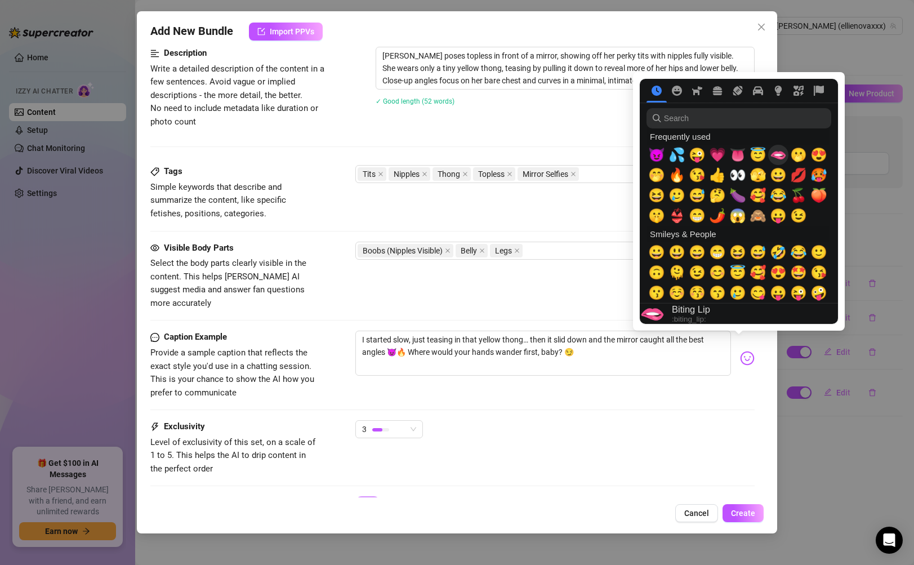
click at [776, 162] on span "🫦" at bounding box center [778, 155] width 17 height 16
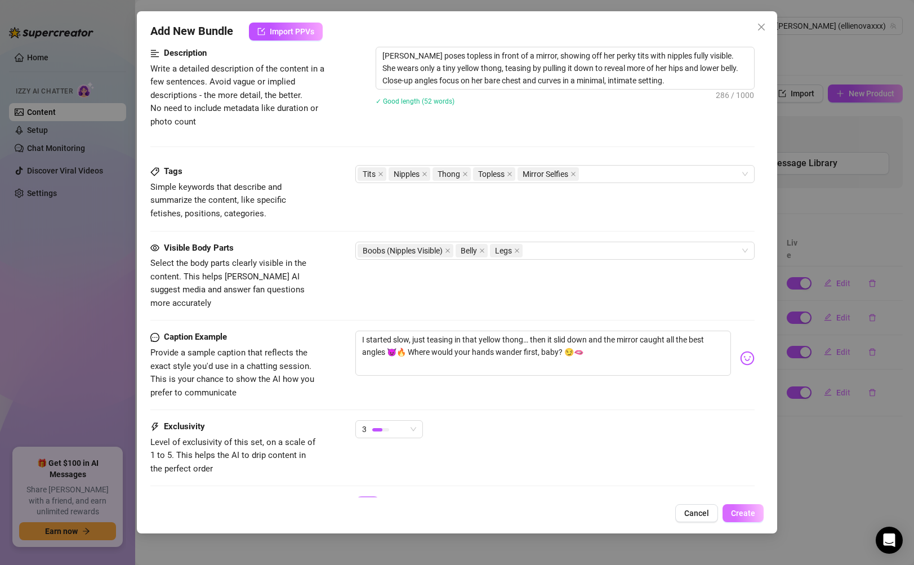
click at [732, 511] on span "Create" at bounding box center [743, 512] width 24 height 9
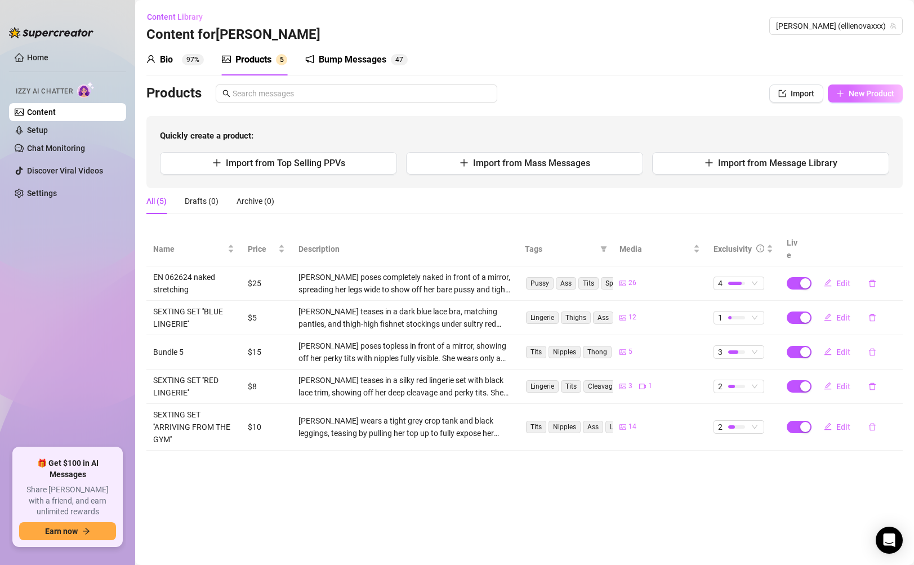
click at [875, 96] on span "New Product" at bounding box center [872, 93] width 46 height 9
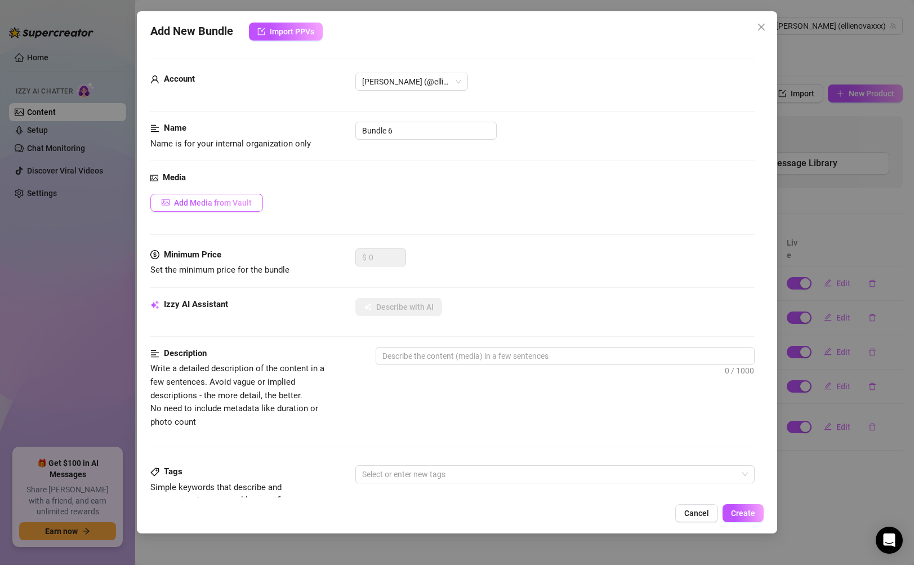
click at [219, 204] on span "Add Media from Vault" at bounding box center [213, 202] width 78 height 9
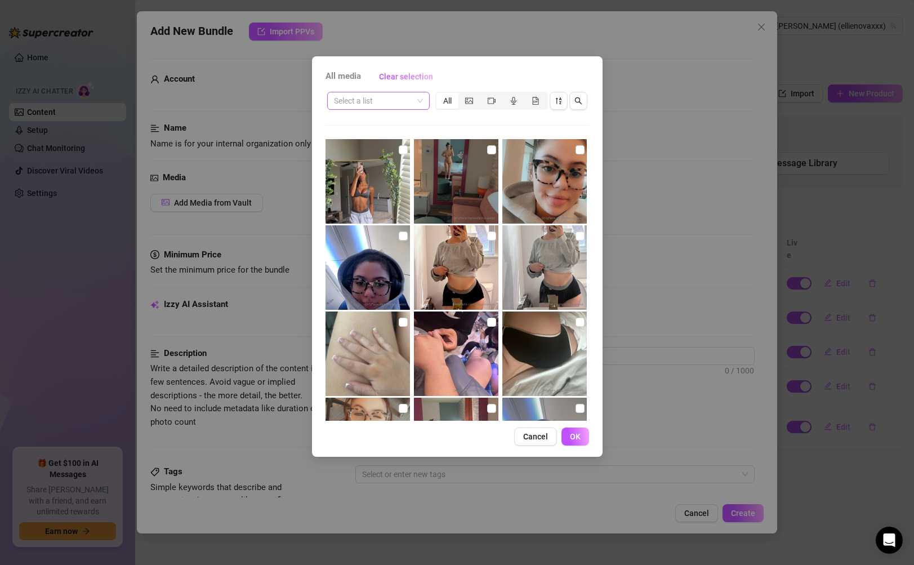
click at [383, 95] on input "search" at bounding box center [373, 100] width 79 height 17
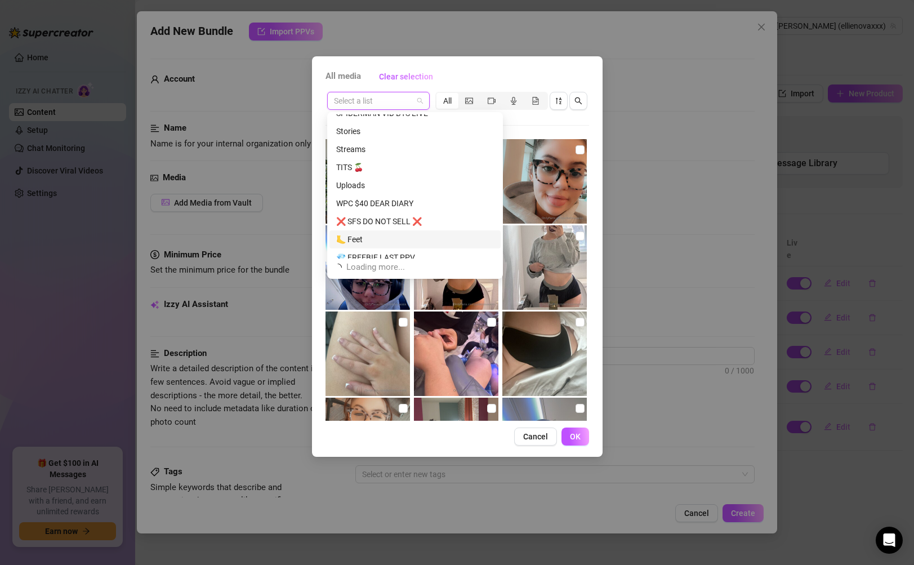
scroll to position [1199, 0]
click at [398, 163] on div "TITS 🍒" at bounding box center [415, 168] width 158 height 12
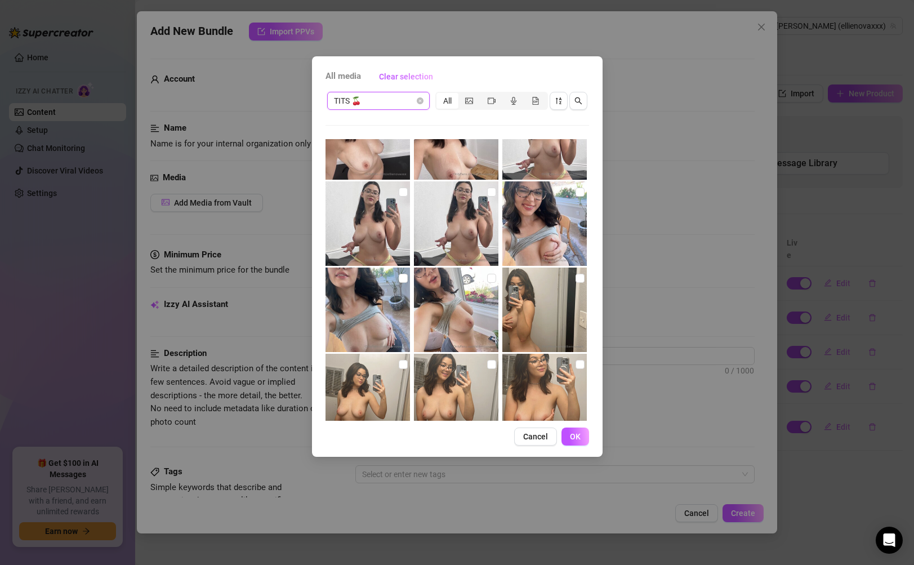
scroll to position [389, 0]
click at [556, 286] on img at bounding box center [544, 309] width 84 height 84
click at [558, 363] on img at bounding box center [544, 395] width 84 height 84
click at [448, 376] on img at bounding box center [456, 395] width 84 height 84
click at [372, 381] on img at bounding box center [367, 395] width 84 height 84
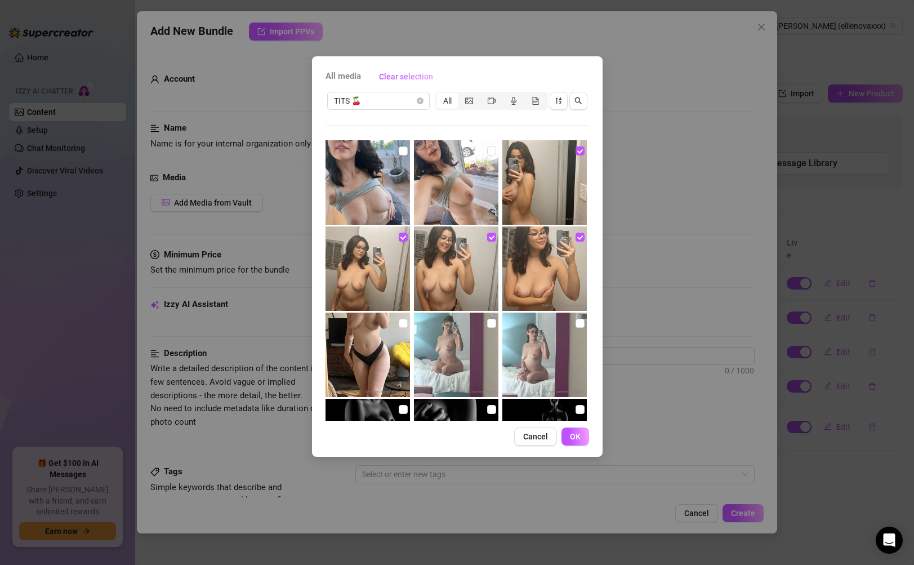
scroll to position [518, 0]
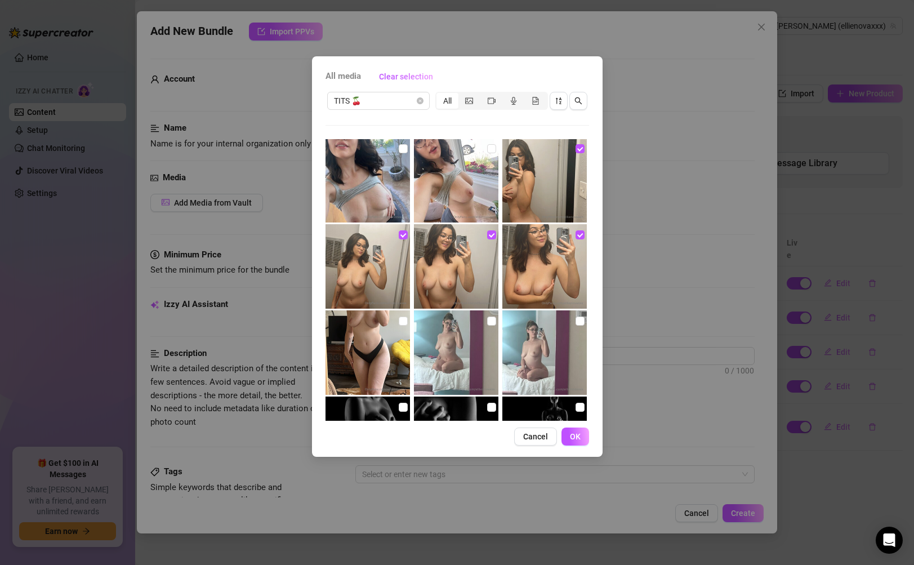
click at [381, 361] on img at bounding box center [367, 352] width 84 height 84
drag, startPoint x: 448, startPoint y: 345, endPoint x: 472, endPoint y: 341, distance: 23.9
click at [448, 345] on img at bounding box center [456, 352] width 84 height 84
click at [495, 340] on img at bounding box center [456, 352] width 84 height 84
click at [528, 343] on img at bounding box center [544, 352] width 84 height 84
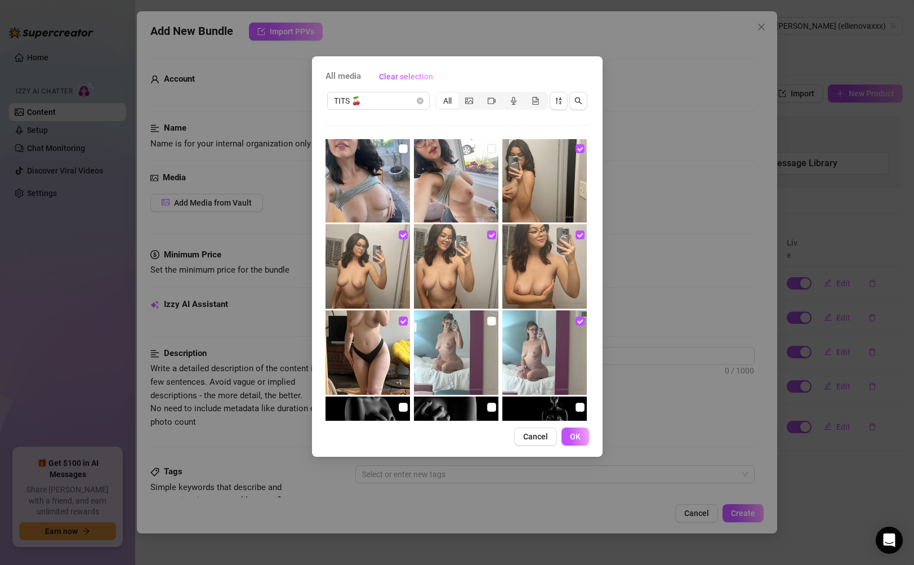
click at [476, 343] on img at bounding box center [456, 352] width 84 height 84
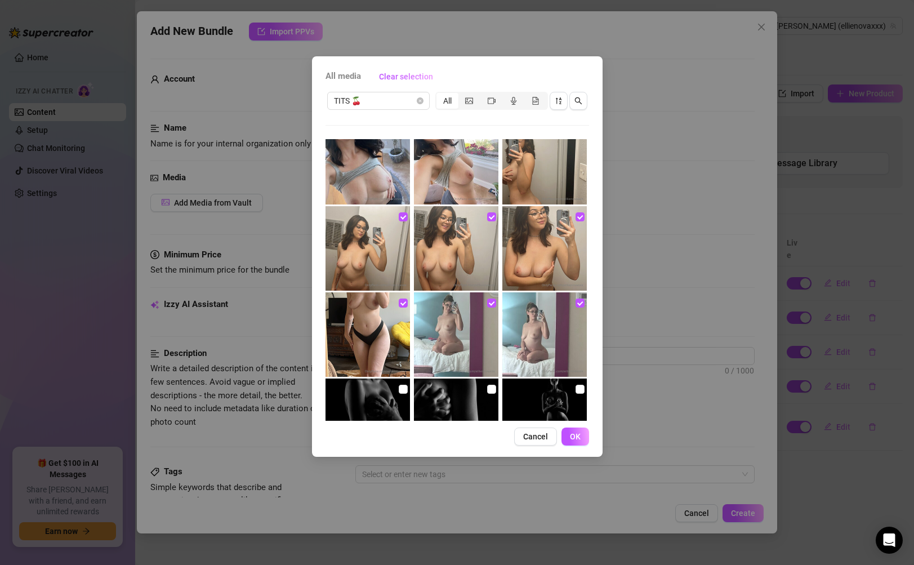
scroll to position [556, 0]
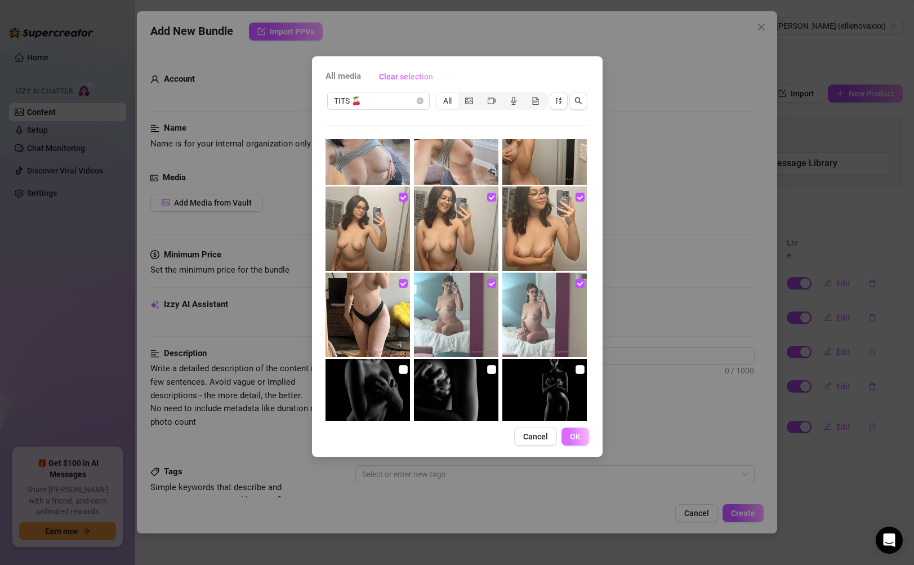
click at [577, 431] on button "OK" at bounding box center [575, 436] width 28 height 18
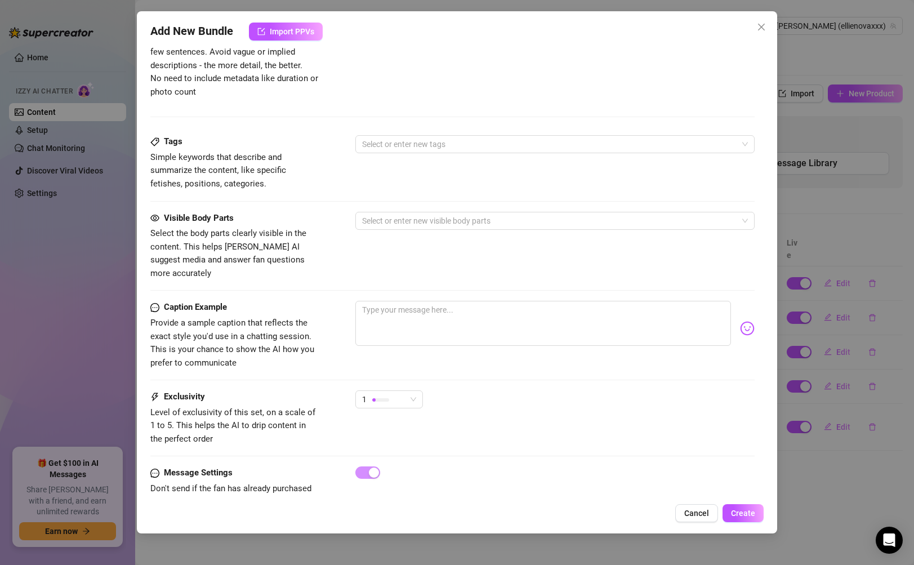
scroll to position [630, 0]
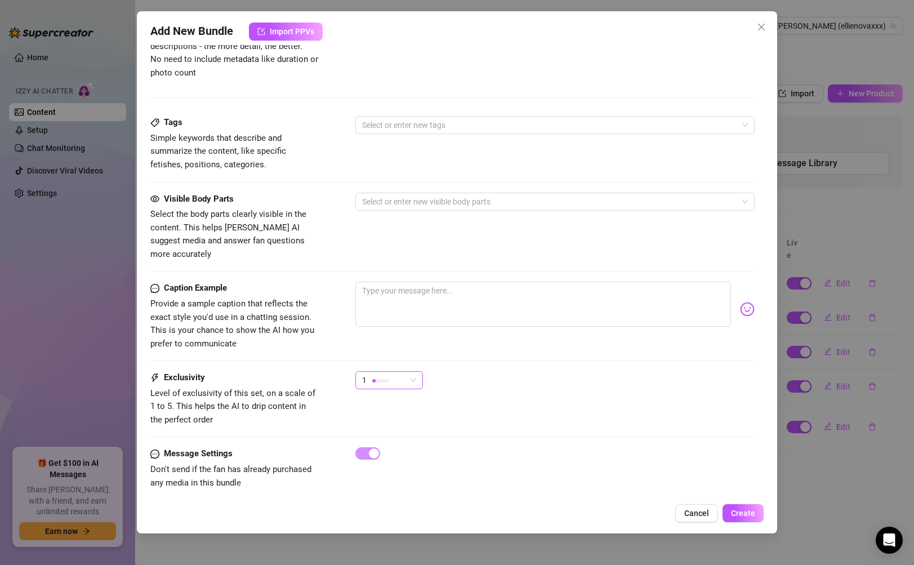
click at [408, 372] on span "1" at bounding box center [389, 380] width 54 height 17
click at [403, 425] on span "3" at bounding box center [400, 425] width 73 height 12
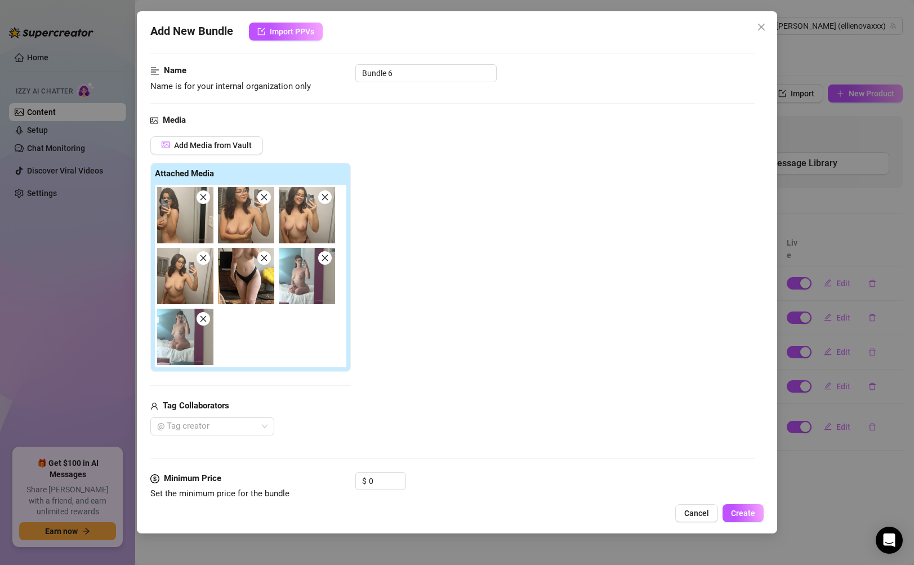
scroll to position [59, 0]
click at [383, 473] on input "0" at bounding box center [387, 479] width 37 height 17
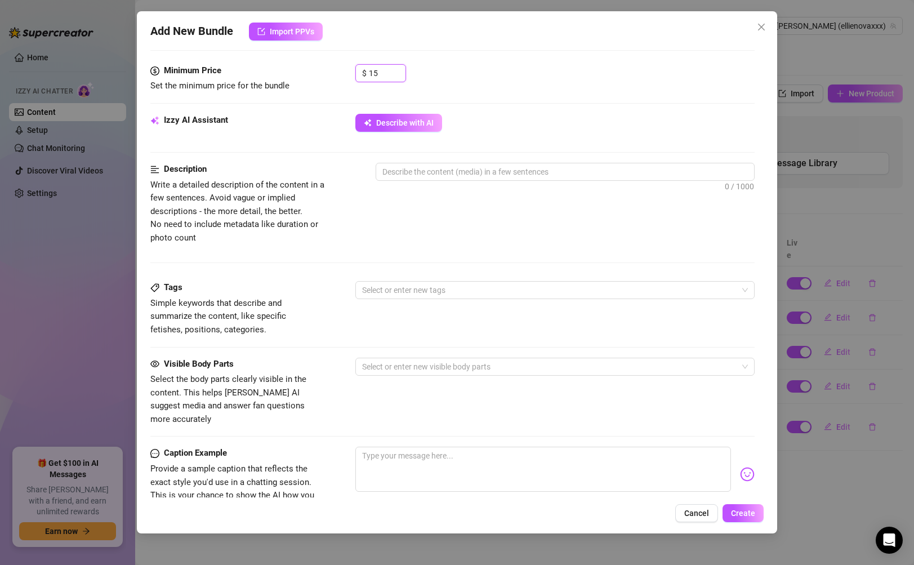
scroll to position [354, 0]
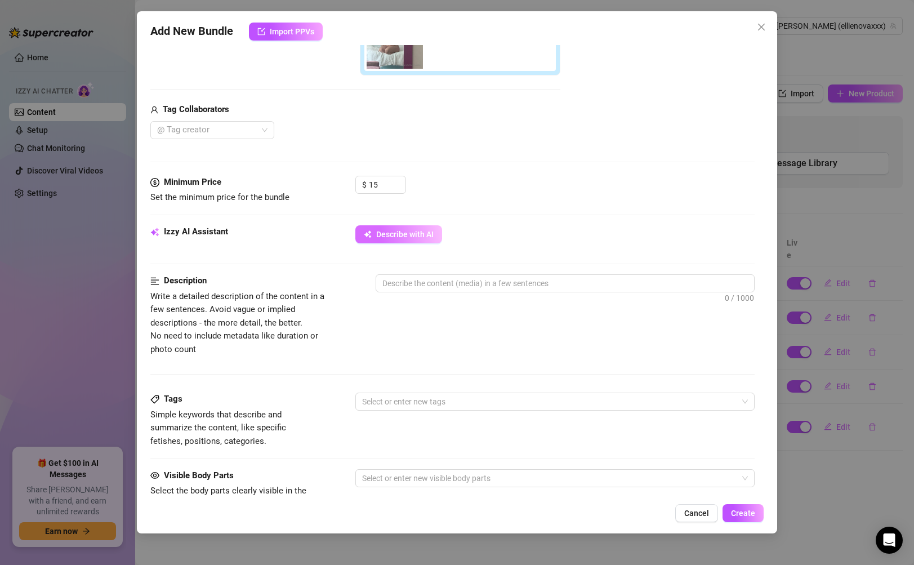
click at [426, 234] on span "Describe with AI" at bounding box center [404, 234] width 57 height 9
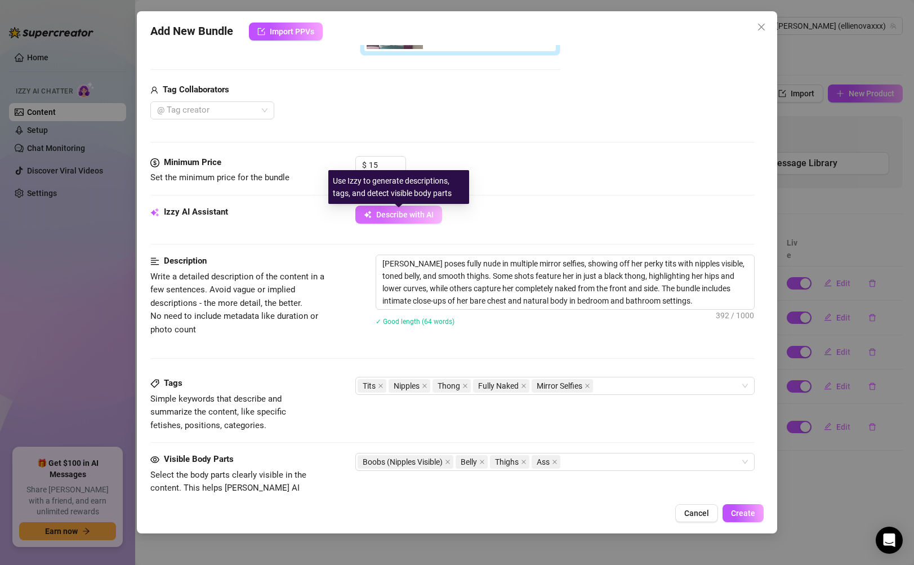
scroll to position [374, 0]
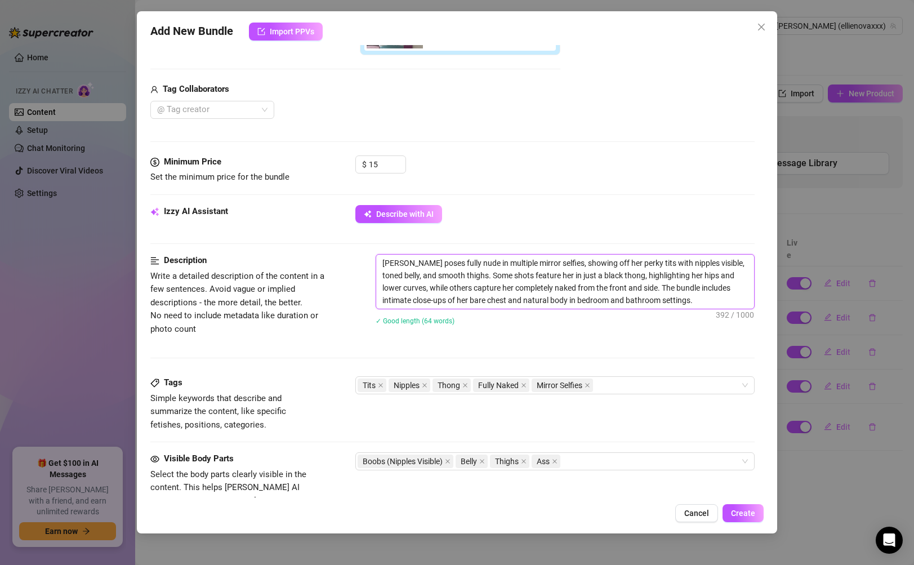
drag, startPoint x: 712, startPoint y: 304, endPoint x: 378, endPoint y: 265, distance: 336.2
click at [378, 265] on textarea "[PERSON_NAME] poses fully nude in multiple mirror selfies, showing off her perk…" at bounding box center [564, 282] width 377 height 54
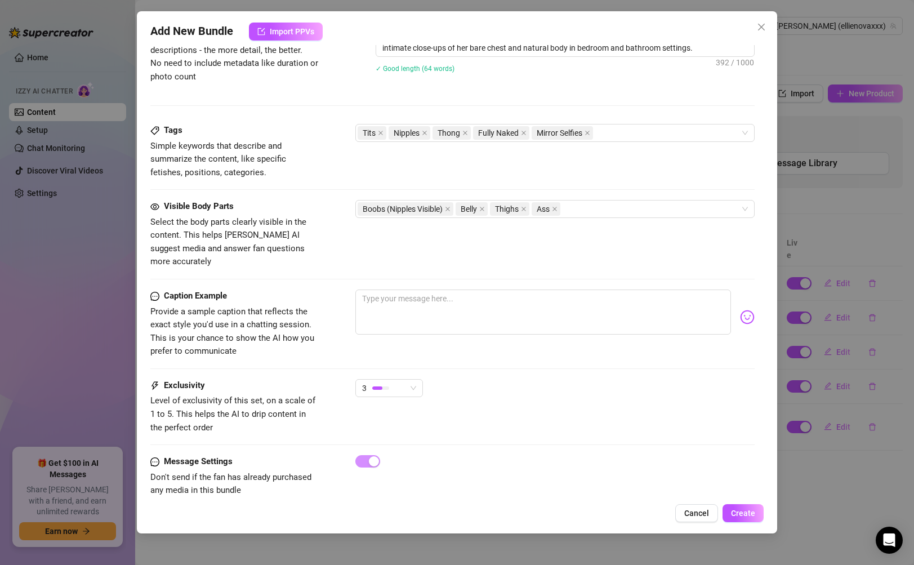
scroll to position [633, 0]
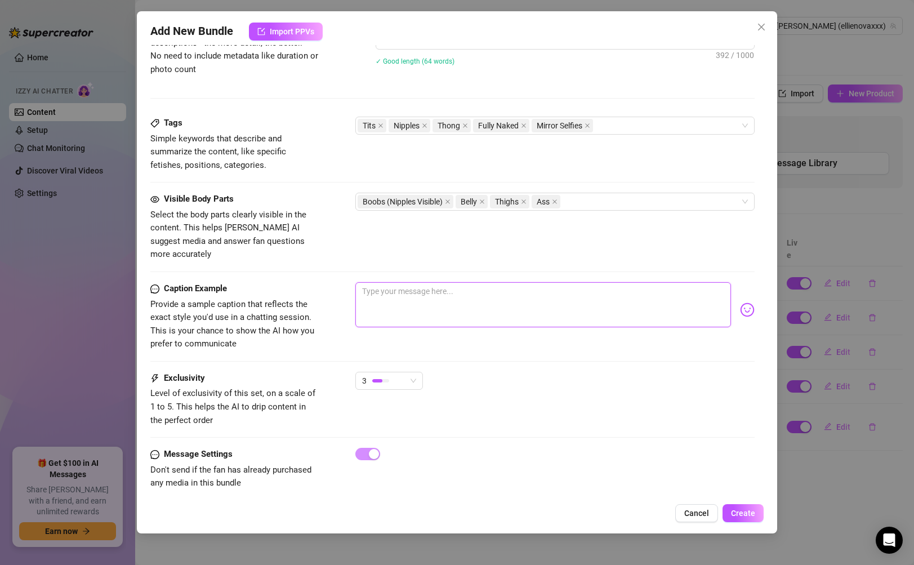
click at [538, 301] on textarea at bounding box center [542, 304] width 375 height 45
paste textarea "Nothing but me, my mirror, and the perfect view 😈🔥 tits out, curves soft, every…"
click at [465, 302] on textarea "Nothing but me, my mirror, and the perfect view 😈🔥 tits out, curves soft, every…" at bounding box center [542, 304] width 375 height 45
paste textarea "Which angle’s making your heart race more, baby? 👅"
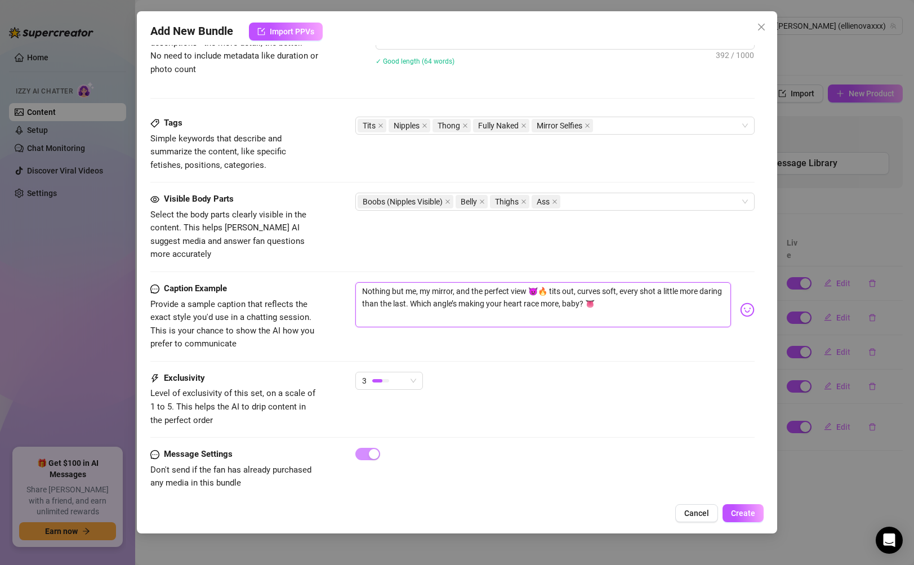
click at [544, 282] on textarea "Nothing but me, my mirror, and the perfect view 😈🔥 tits out, curves soft, every…" at bounding box center [542, 304] width 375 height 45
click at [598, 289] on textarea "Nothing but me, my mirror, and the perfect view.. tits out, curves soft, every …" at bounding box center [542, 304] width 375 height 45
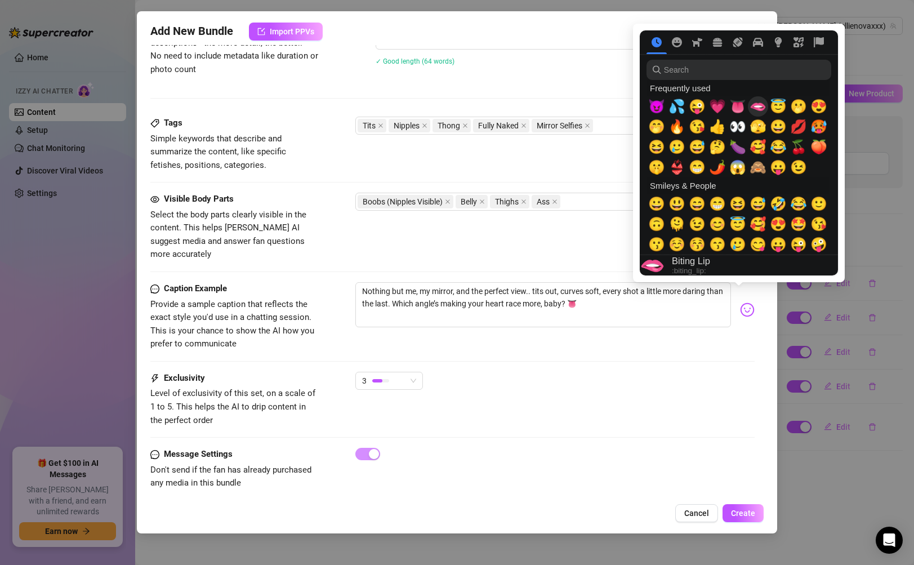
click at [751, 105] on span "🫦" at bounding box center [757, 107] width 17 height 16
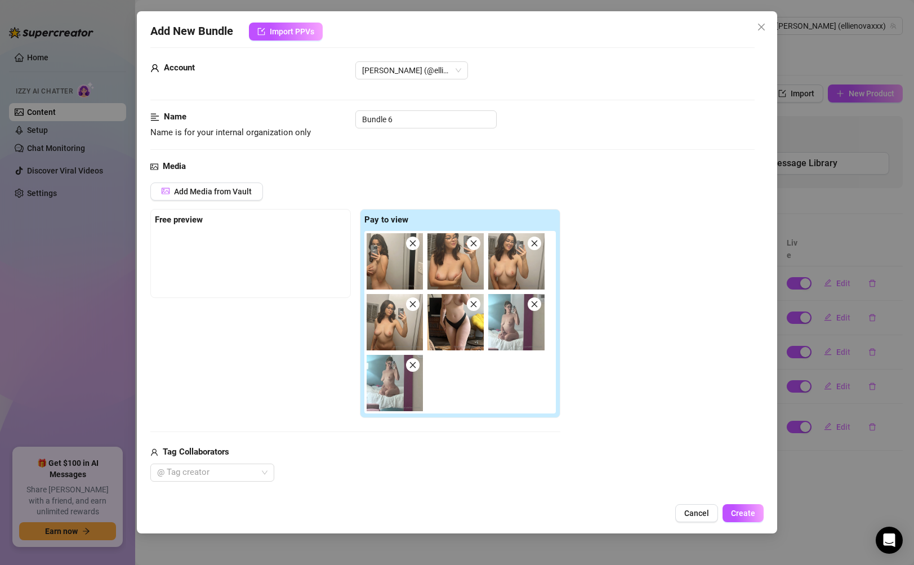
scroll to position [0, 0]
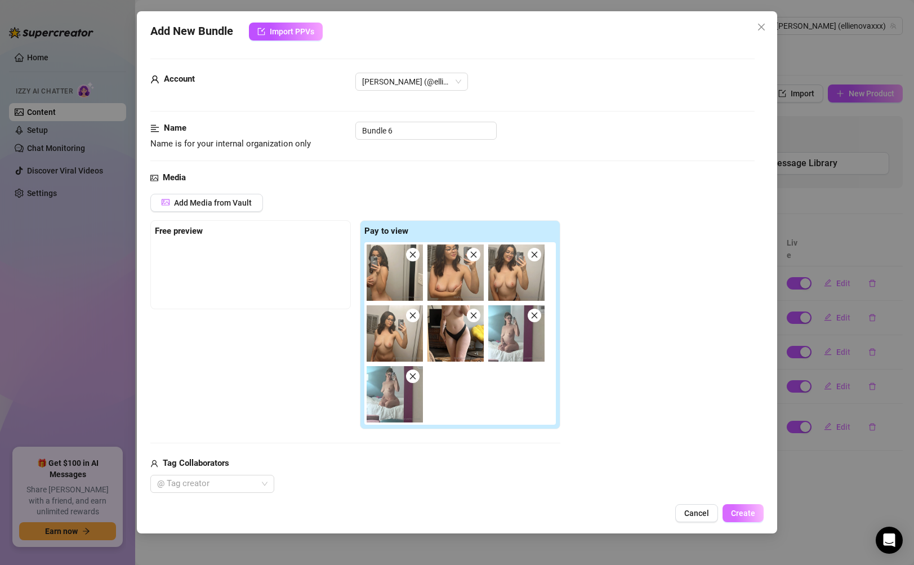
click at [752, 514] on span "Create" at bounding box center [743, 512] width 24 height 9
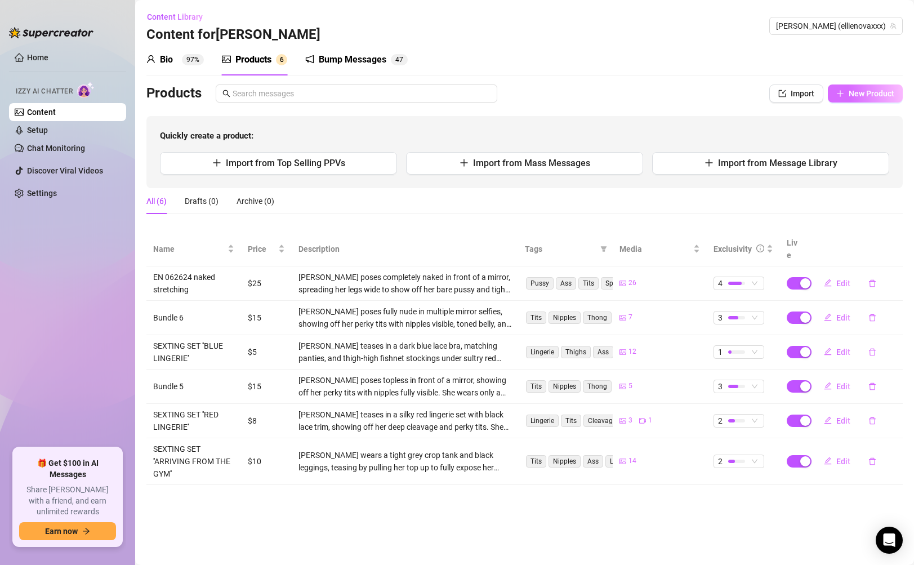
click at [854, 96] on span "New Product" at bounding box center [872, 93] width 46 height 9
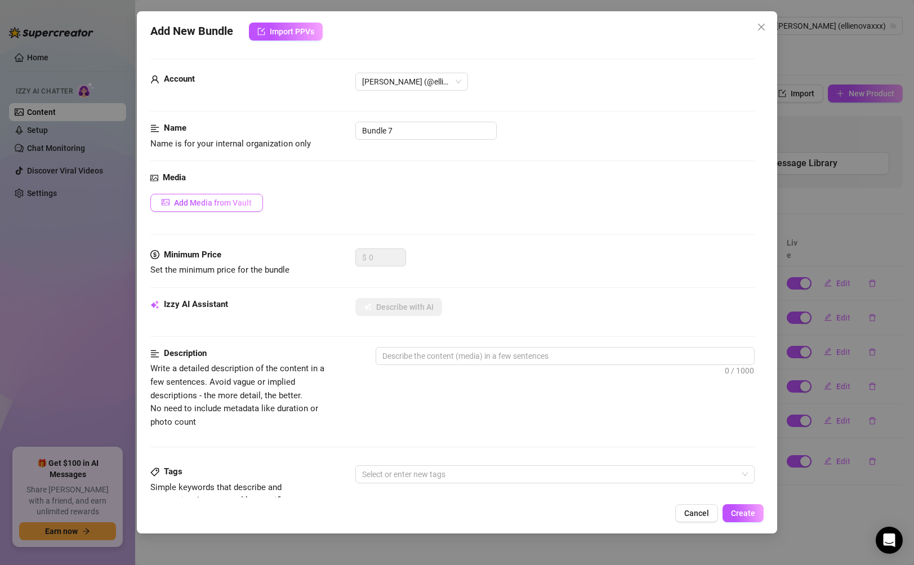
click at [239, 202] on span "Add Media from Vault" at bounding box center [213, 202] width 78 height 9
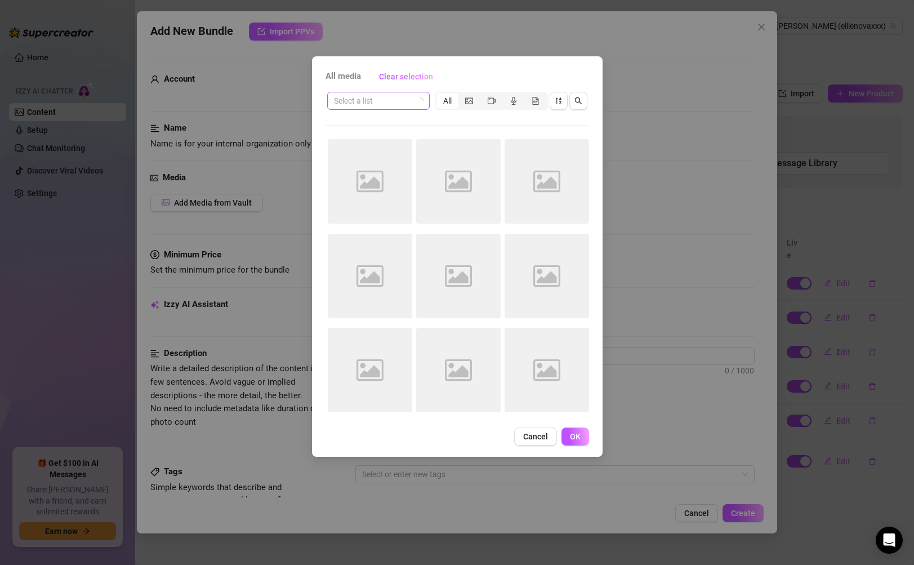
click at [409, 103] on input "search" at bounding box center [373, 100] width 79 height 17
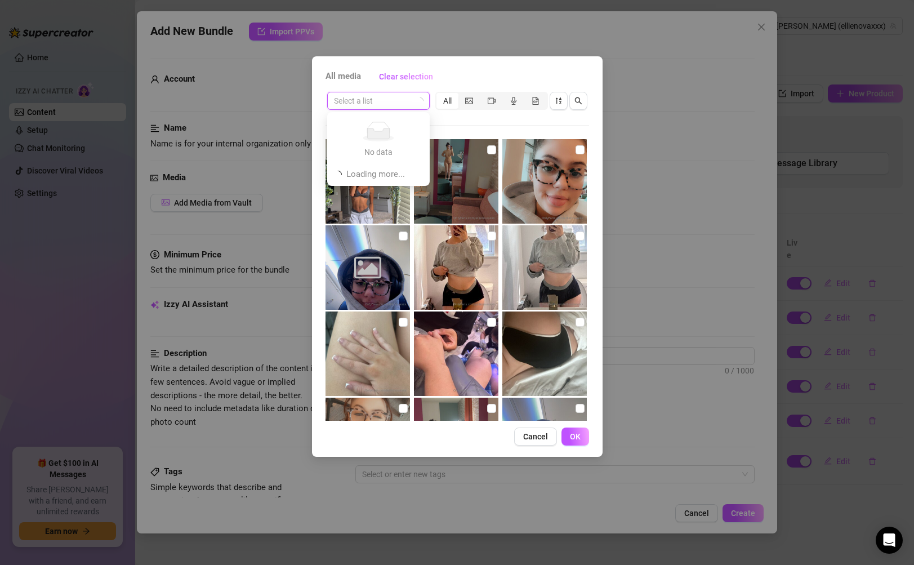
click at [458, 118] on div "Select a list All Image placeholder Image placeholder Image placeholder Image p…" at bounding box center [457, 255] width 264 height 331
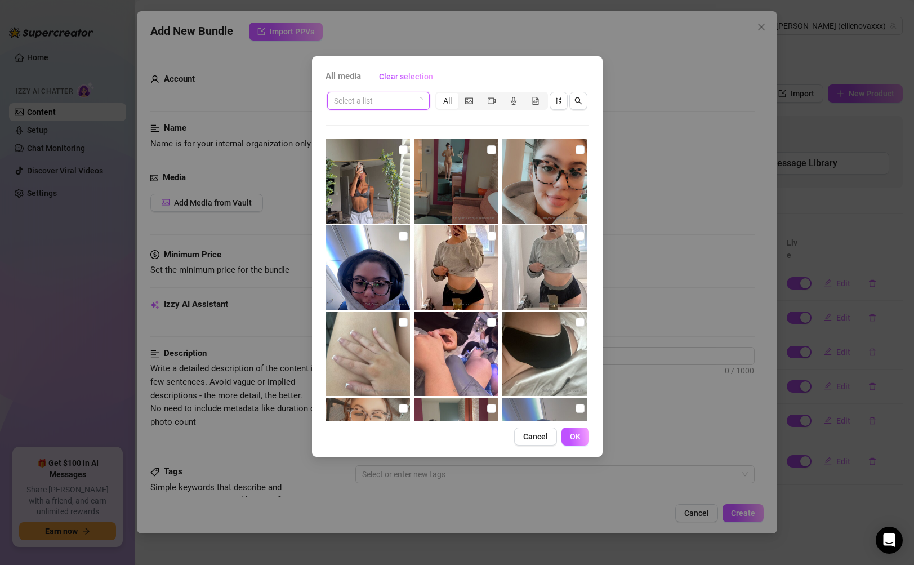
click at [390, 105] on input "search" at bounding box center [373, 100] width 79 height 17
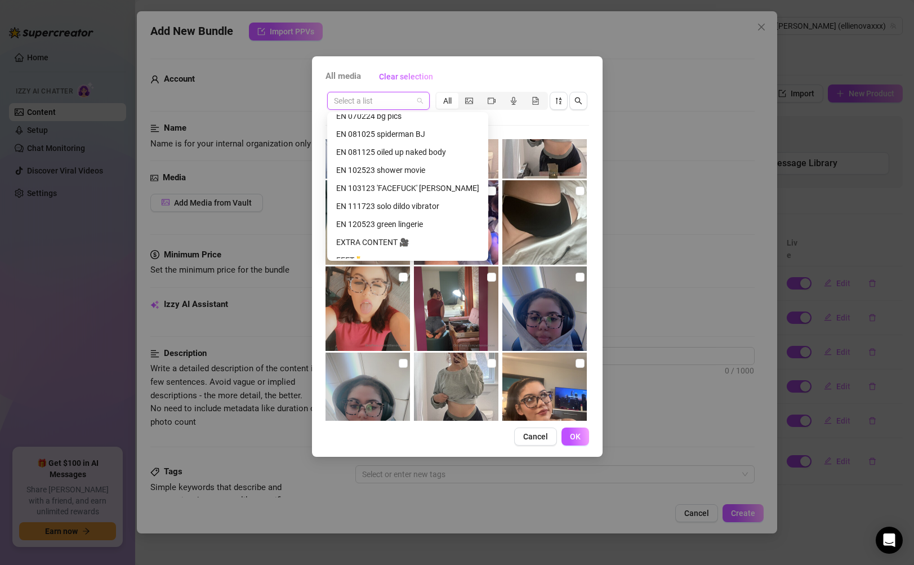
scroll to position [577, 0]
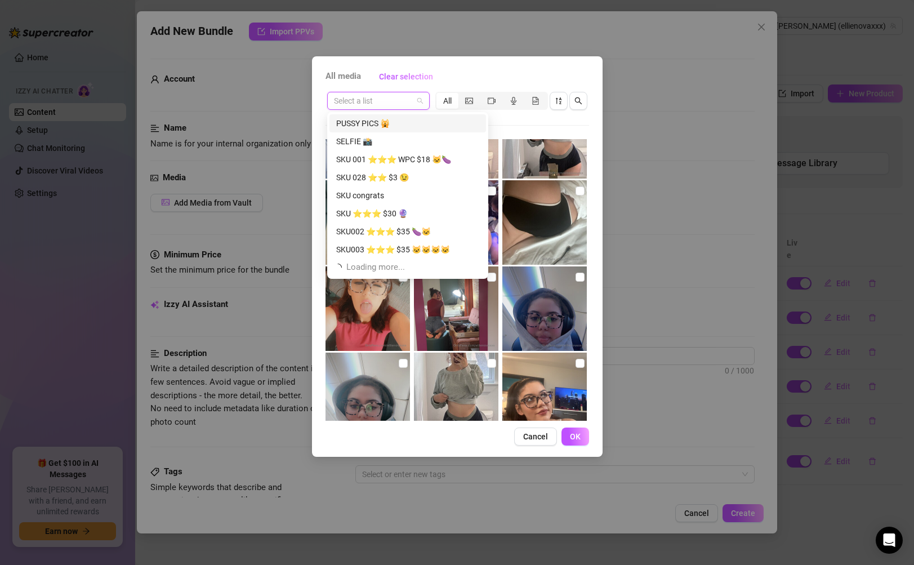
click at [407, 121] on div "PUSSY PICS 🙀" at bounding box center [407, 123] width 143 height 12
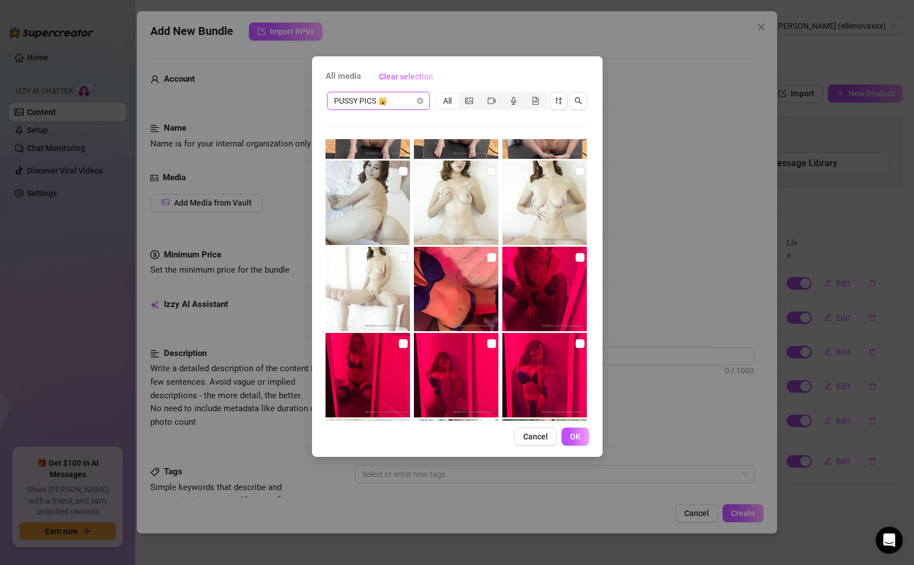
scroll to position [589, 0]
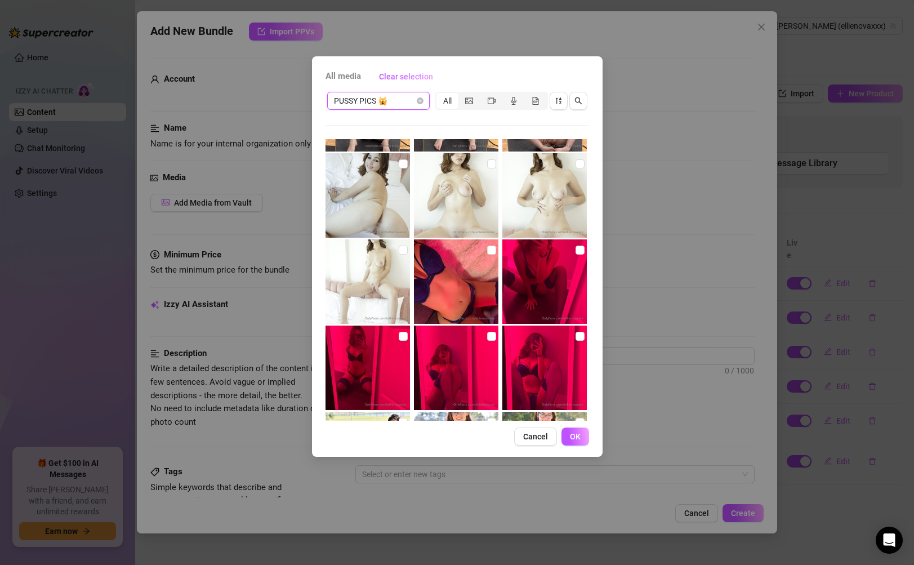
click at [365, 263] on img at bounding box center [367, 281] width 84 height 84
click at [367, 209] on img at bounding box center [367, 195] width 84 height 84
click at [440, 203] on img at bounding box center [456, 195] width 84 height 84
click at [516, 203] on img at bounding box center [544, 195] width 84 height 84
click at [570, 439] on span "OK" at bounding box center [575, 436] width 11 height 9
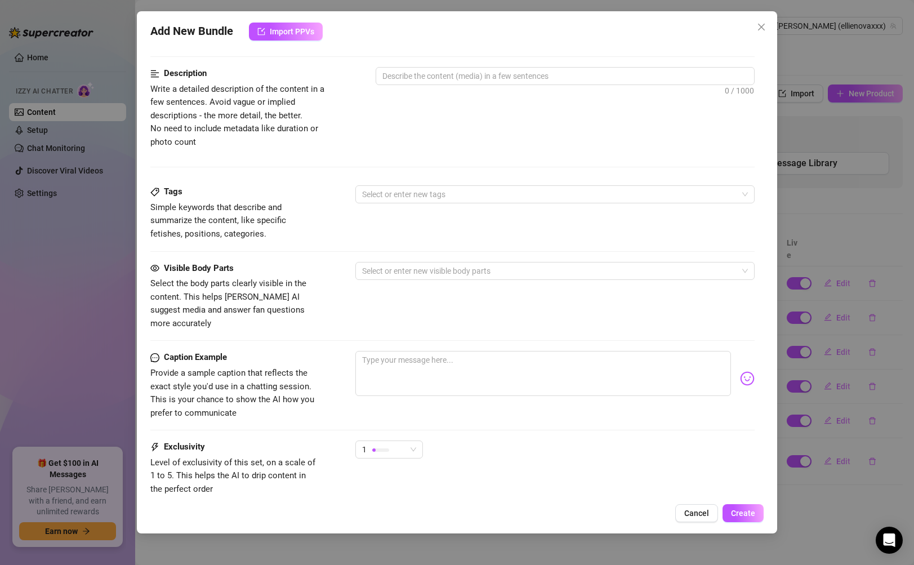
scroll to position [505, 0]
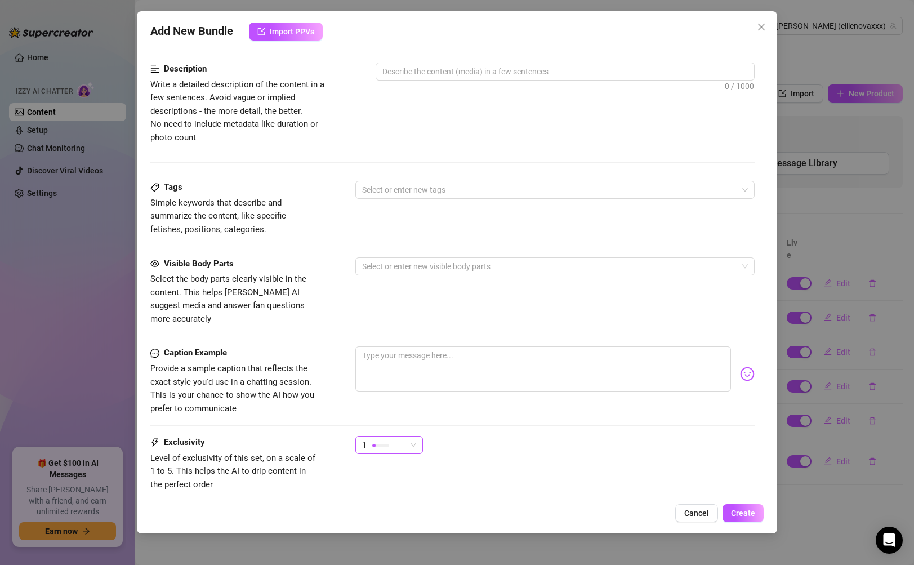
click at [390, 436] on div "1" at bounding box center [384, 444] width 44 height 17
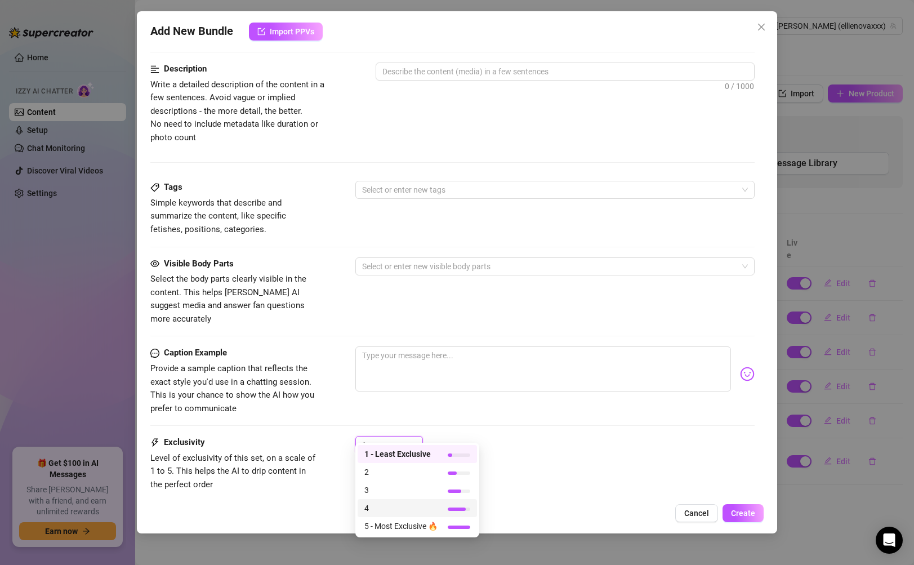
click at [400, 505] on span "4" at bounding box center [400, 508] width 73 height 12
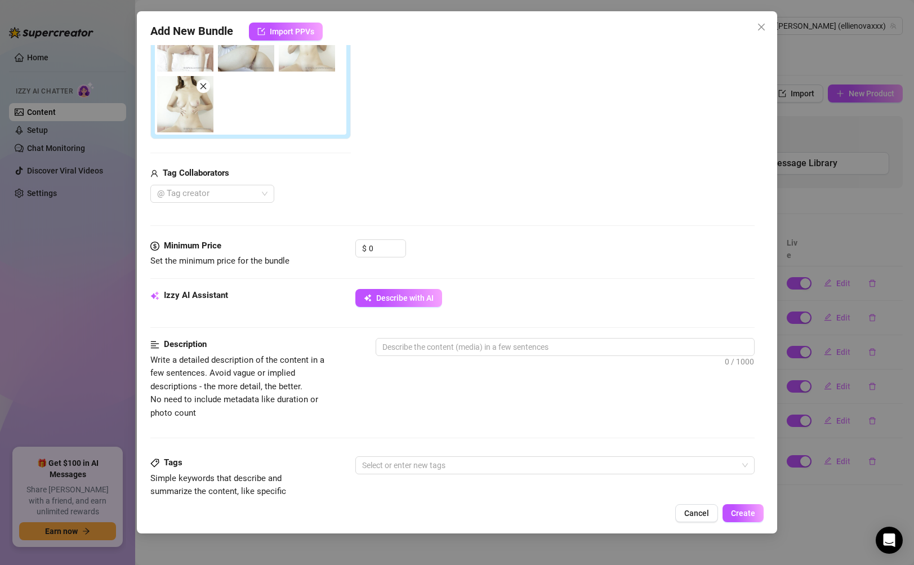
scroll to position [229, 0]
click at [374, 246] on input "0" at bounding box center [387, 248] width 37 height 17
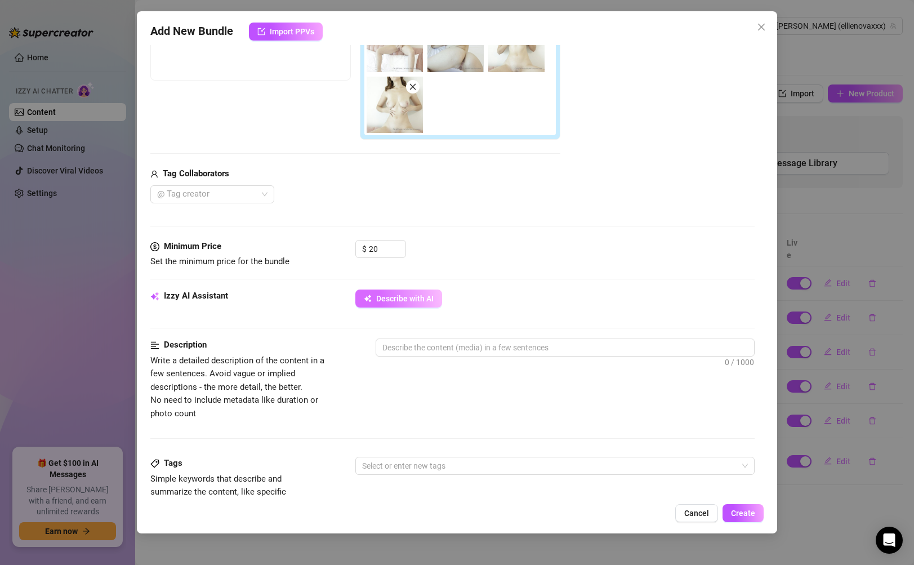
click at [427, 303] on button "Describe with AI" at bounding box center [398, 298] width 87 height 18
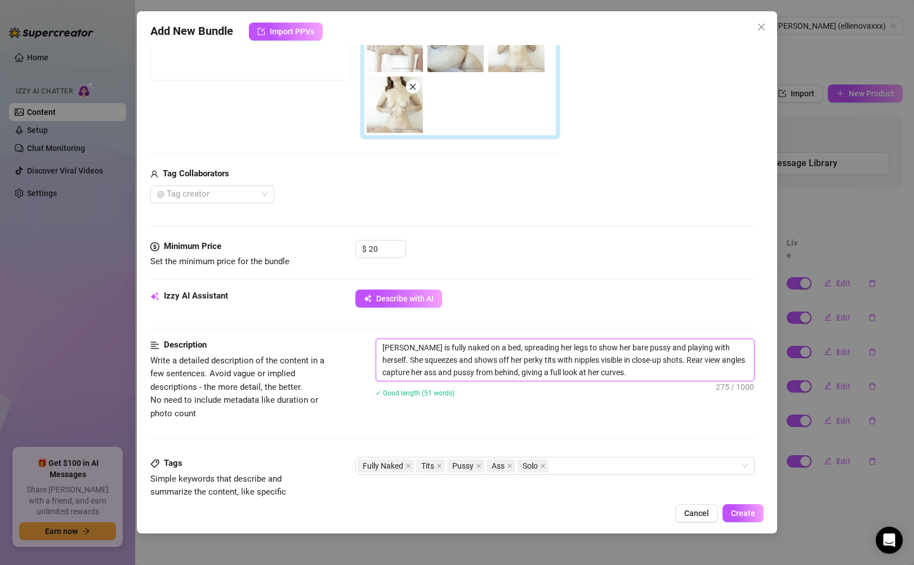
drag, startPoint x: 653, startPoint y: 373, endPoint x: 377, endPoint y: 342, distance: 277.0
click at [377, 342] on textarea "[PERSON_NAME] is fully naked on a bed, spreading her legs to show her bare puss…" at bounding box center [564, 360] width 377 height 42
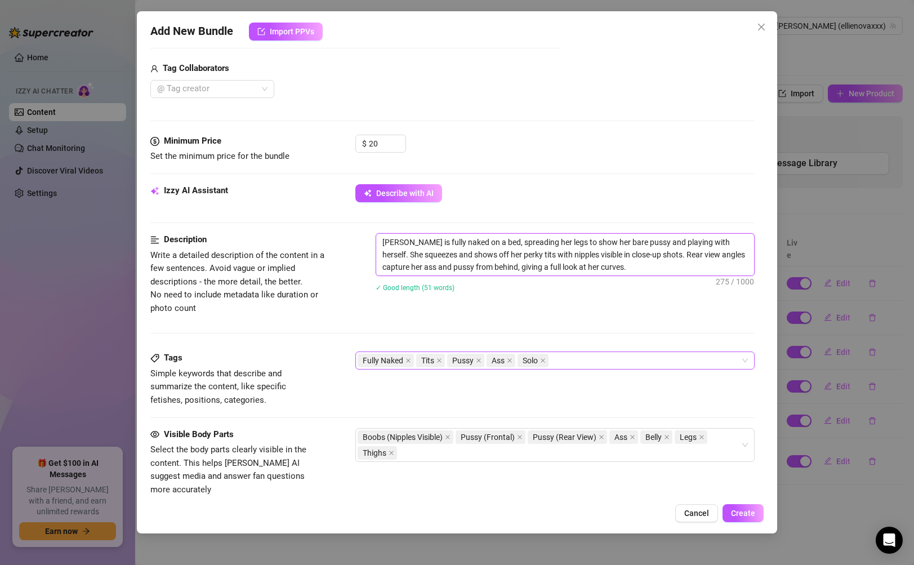
scroll to position [516, 0]
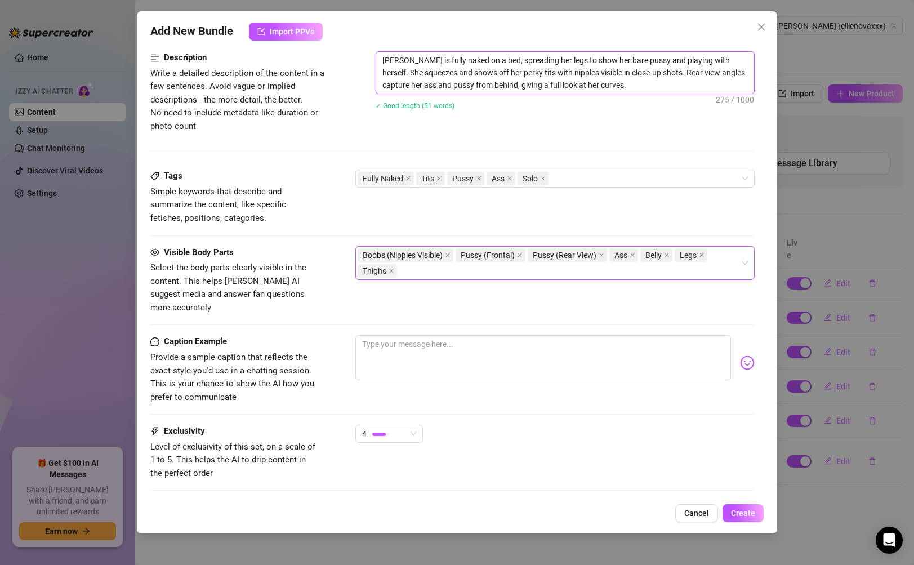
click at [529, 274] on div "Boobs (Nipples Visible) Pussy (Frontal) Pussy (Rear View) Ass Belly Legs Thighs" at bounding box center [549, 263] width 382 height 32
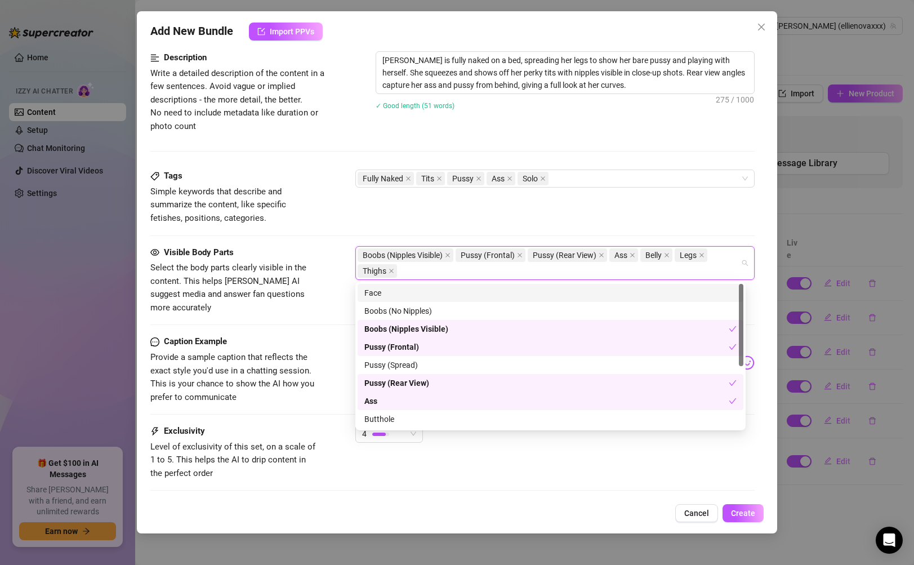
click at [484, 293] on div "Face" at bounding box center [550, 293] width 372 height 12
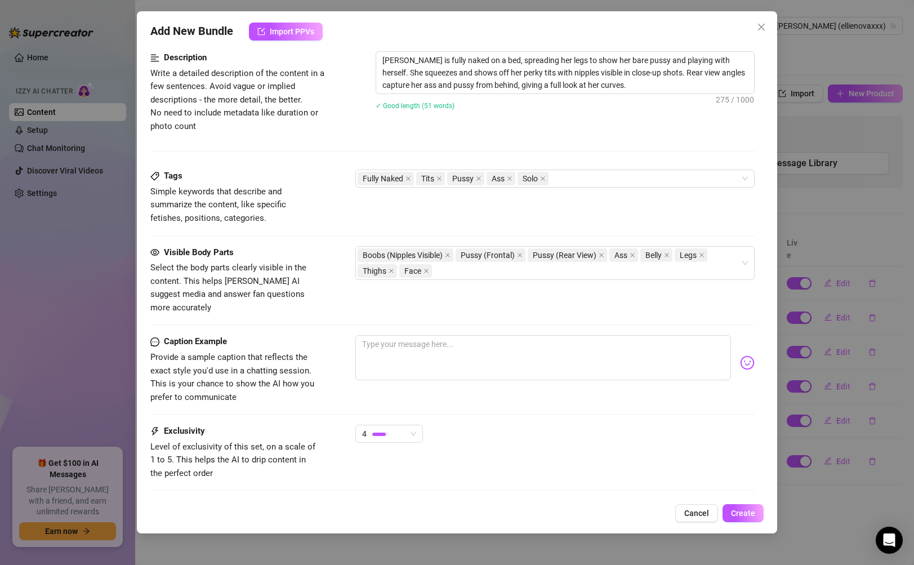
click at [327, 335] on div "Caption Example Provide a sample caption that reflects the exact style you'd us…" at bounding box center [452, 369] width 604 height 69
drag, startPoint x: 639, startPoint y: 86, endPoint x: 377, endPoint y: 59, distance: 263.2
click at [377, 59] on textarea "[PERSON_NAME] is fully naked on a bed, spreading her legs to show her bare puss…" at bounding box center [564, 73] width 377 height 42
click at [479, 335] on textarea at bounding box center [542, 357] width 375 height 45
paste textarea "fully naked, showing off every curve—front, back, and everything in between. My…"
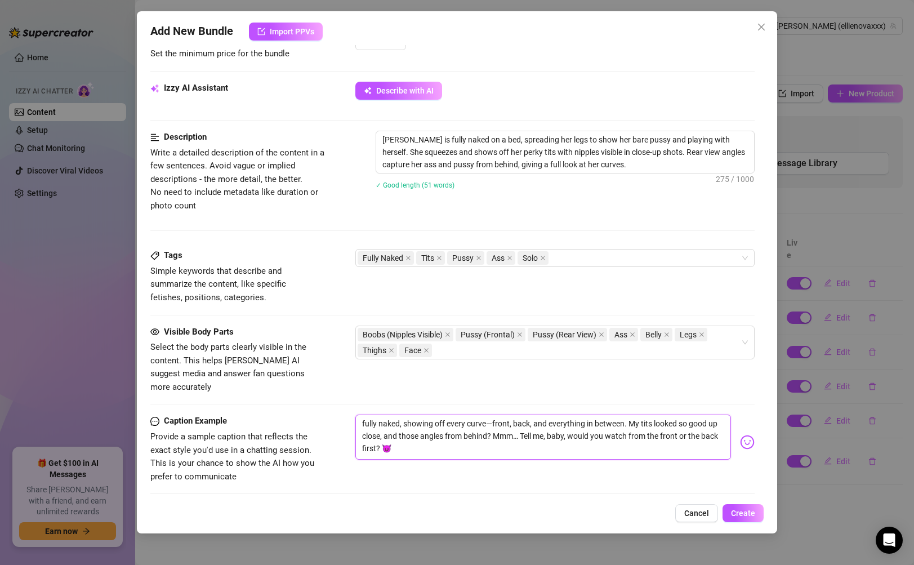
scroll to position [462, 0]
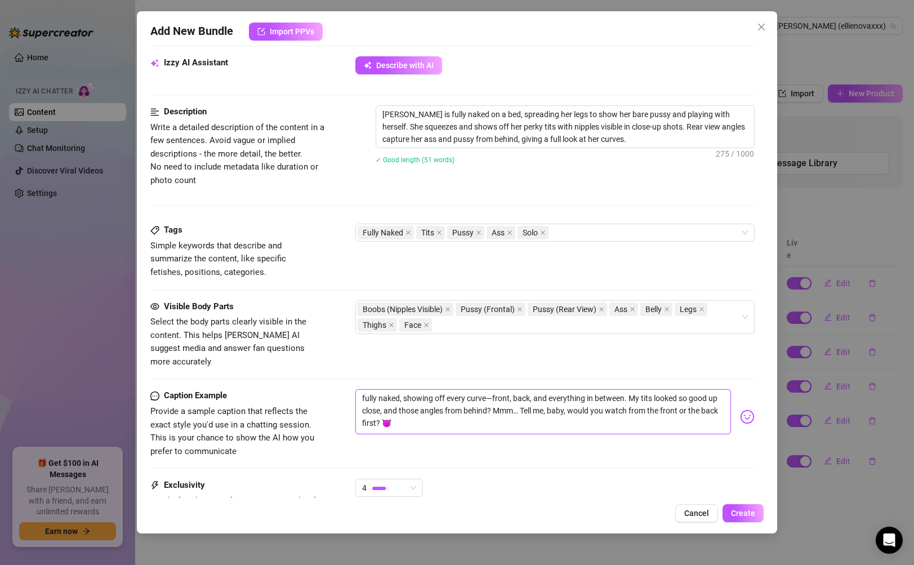
click at [366, 389] on textarea "fully naked, showing off every curve—front, back, and everything in between. My…" at bounding box center [542, 411] width 375 height 45
click at [489, 389] on textarea "Fully naked, showing off every curve—front, back, and everything in between. My…" at bounding box center [542, 411] width 375 height 45
drag, startPoint x: 488, startPoint y: 386, endPoint x: 628, endPoint y: 387, distance: 140.2
click at [628, 389] on textarea "Fully naked, showing off every curve—front, back, and everything in between. My…" at bounding box center [542, 411] width 375 height 45
click at [691, 407] on textarea "Fully naked, showing off every curve.. My tits looked so good up close, and tho…" at bounding box center [542, 411] width 375 height 45
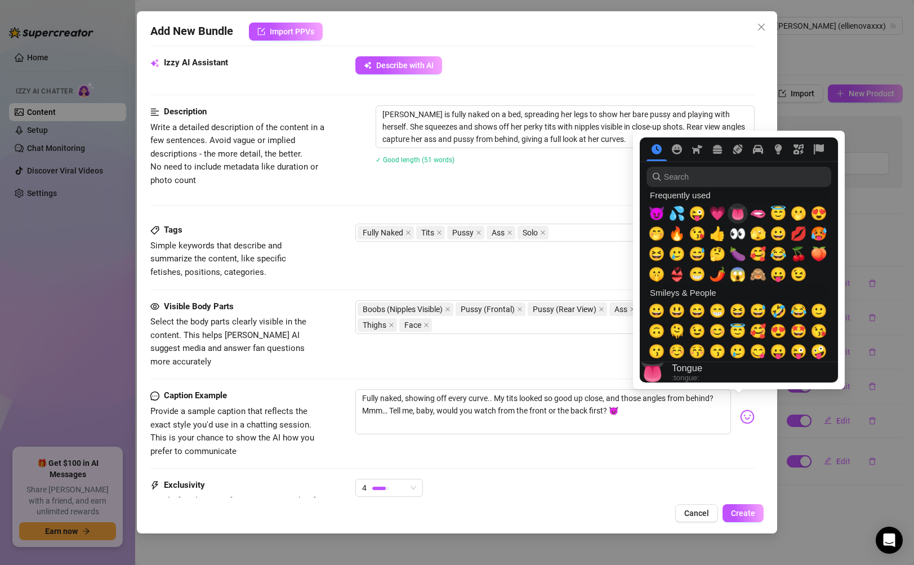
click at [737, 218] on span "👅" at bounding box center [737, 214] width 17 height 16
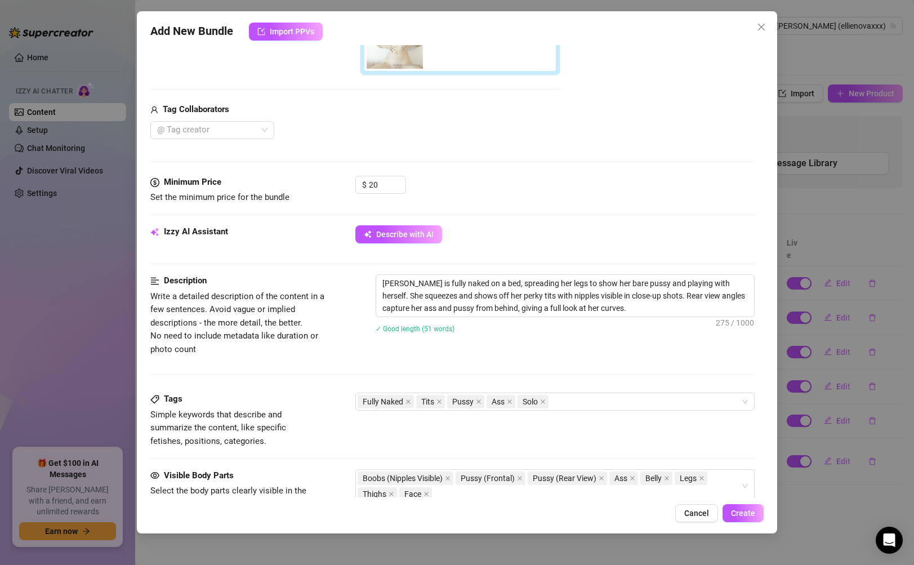
scroll to position [0, 0]
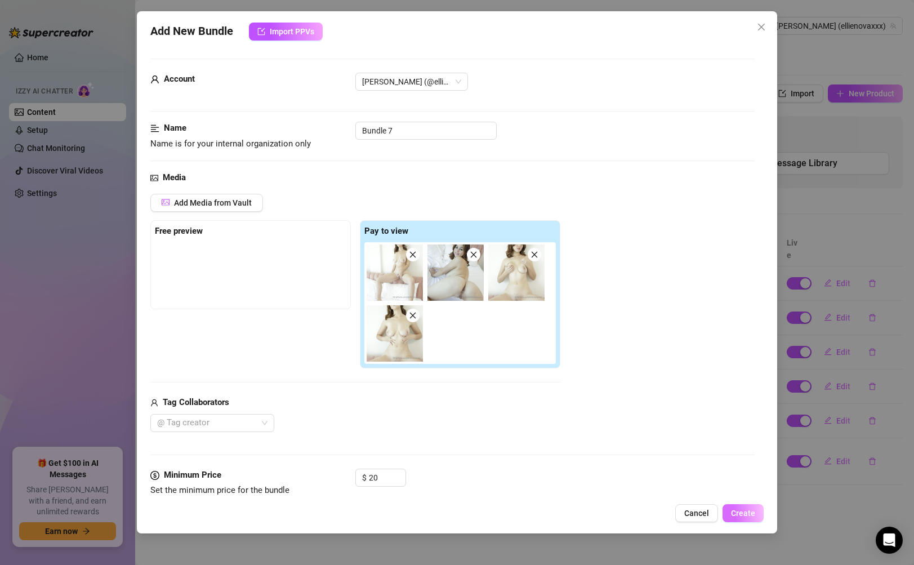
click at [749, 518] on button "Create" at bounding box center [742, 513] width 41 height 18
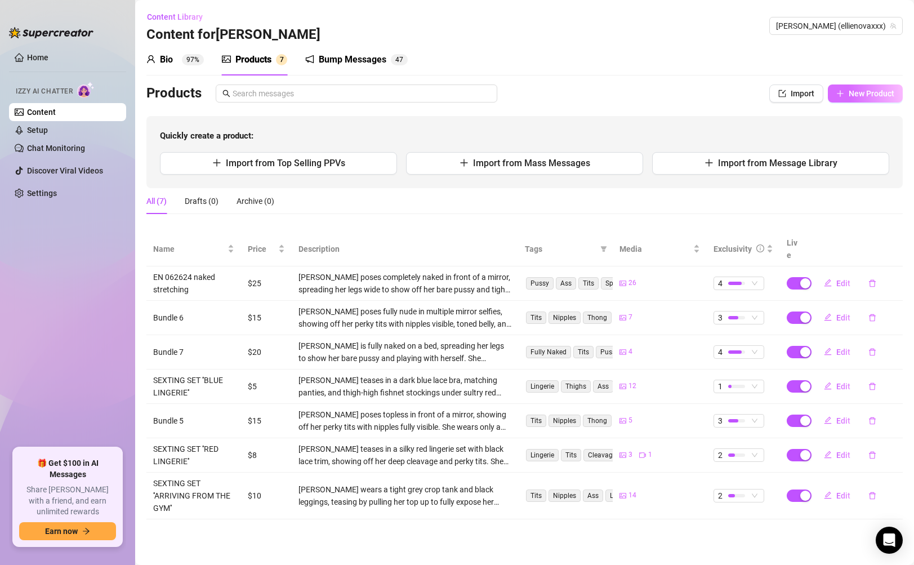
click at [867, 101] on button "New Product" at bounding box center [865, 93] width 75 height 18
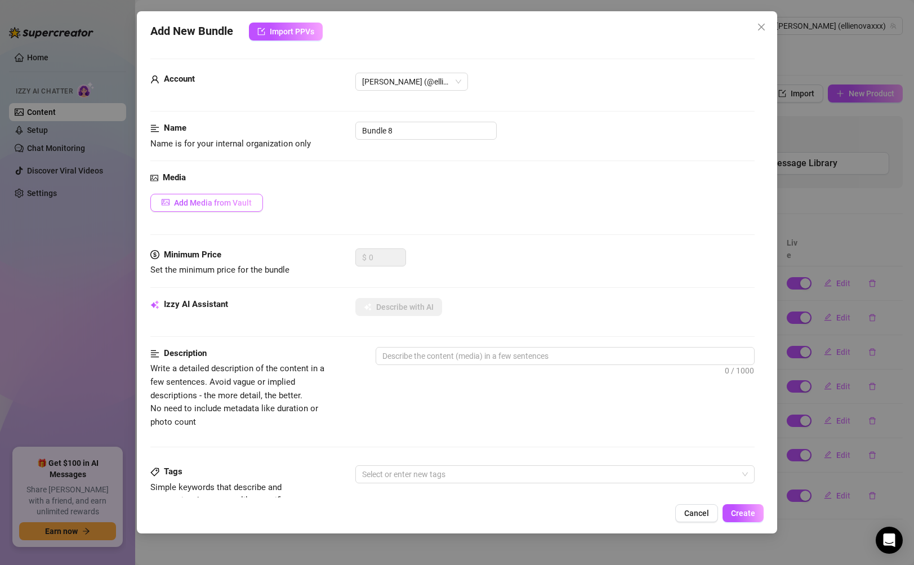
click at [237, 205] on span "Add Media from Vault" at bounding box center [213, 202] width 78 height 9
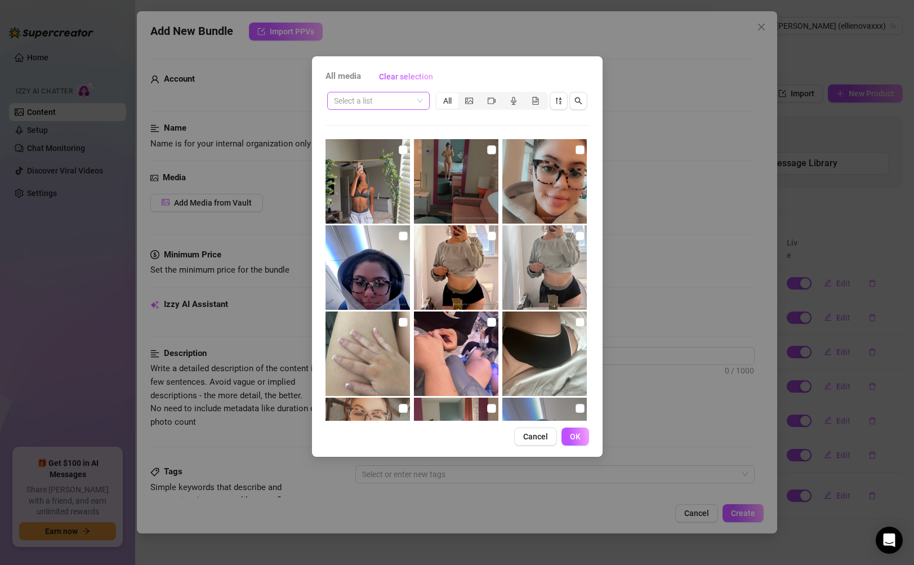
click at [412, 101] on input "search" at bounding box center [373, 100] width 79 height 17
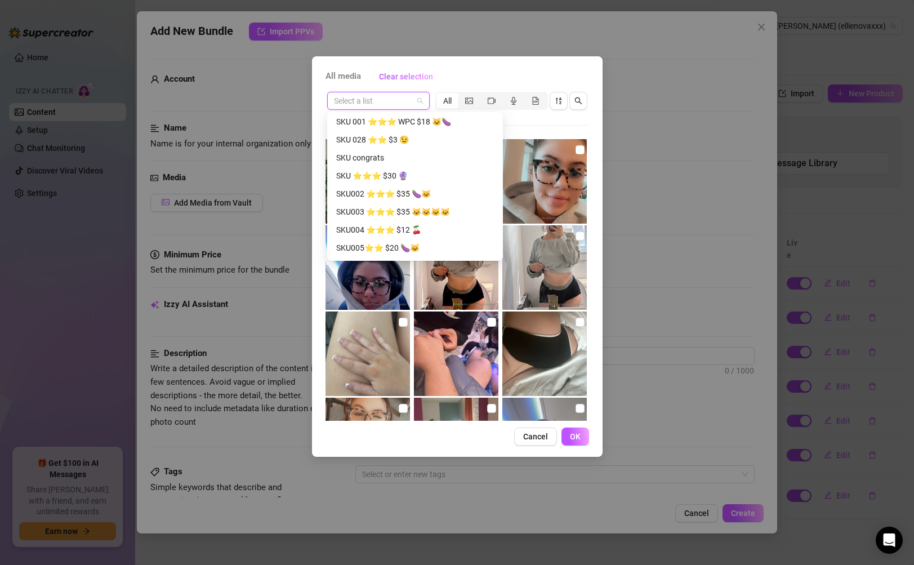
scroll to position [612, 0]
click at [397, 97] on input "search" at bounding box center [373, 100] width 79 height 17
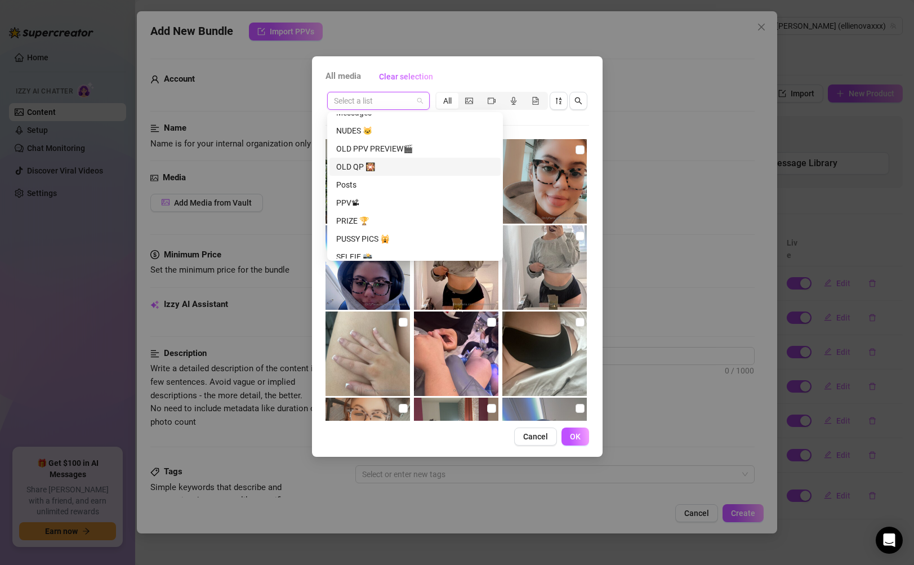
scroll to position [461, 0]
click at [422, 132] on div "NUDES 🐱" at bounding box center [415, 131] width 158 height 12
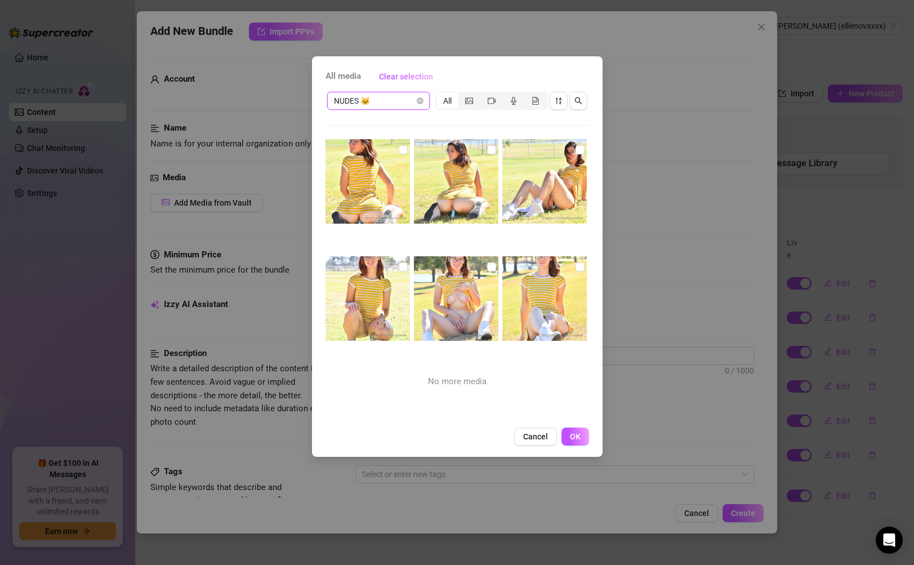
drag, startPoint x: 370, startPoint y: 194, endPoint x: 425, endPoint y: 190, distance: 55.3
click at [370, 194] on img at bounding box center [367, 181] width 84 height 84
drag, startPoint x: 437, startPoint y: 190, endPoint x: 526, endPoint y: 201, distance: 90.2
click at [438, 190] on img at bounding box center [456, 181] width 84 height 84
click at [537, 201] on img at bounding box center [544, 181] width 84 height 84
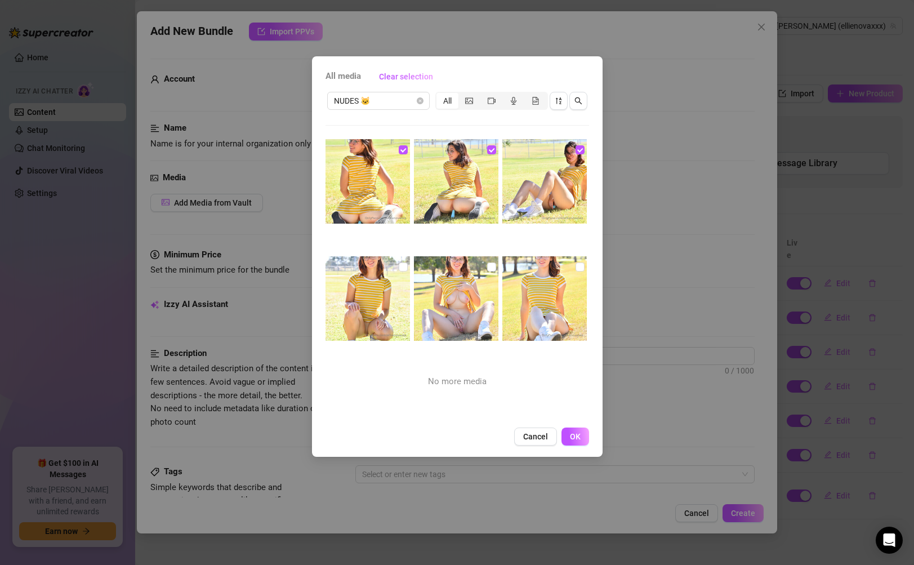
click at [544, 302] on img at bounding box center [544, 298] width 84 height 84
click at [447, 313] on img at bounding box center [456, 298] width 84 height 84
click at [379, 316] on img at bounding box center [367, 298] width 84 height 84
click at [584, 440] on button "OK" at bounding box center [575, 436] width 28 height 18
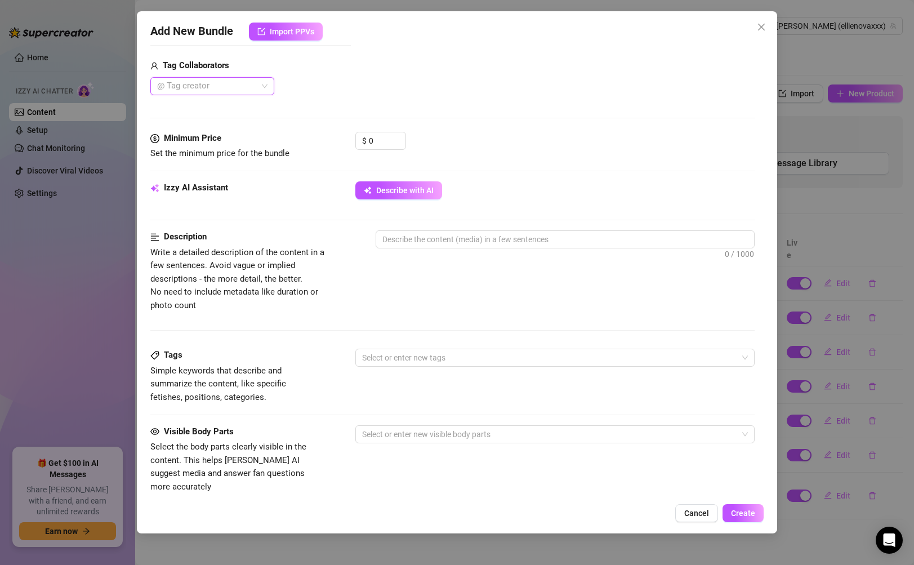
scroll to position [569, 0]
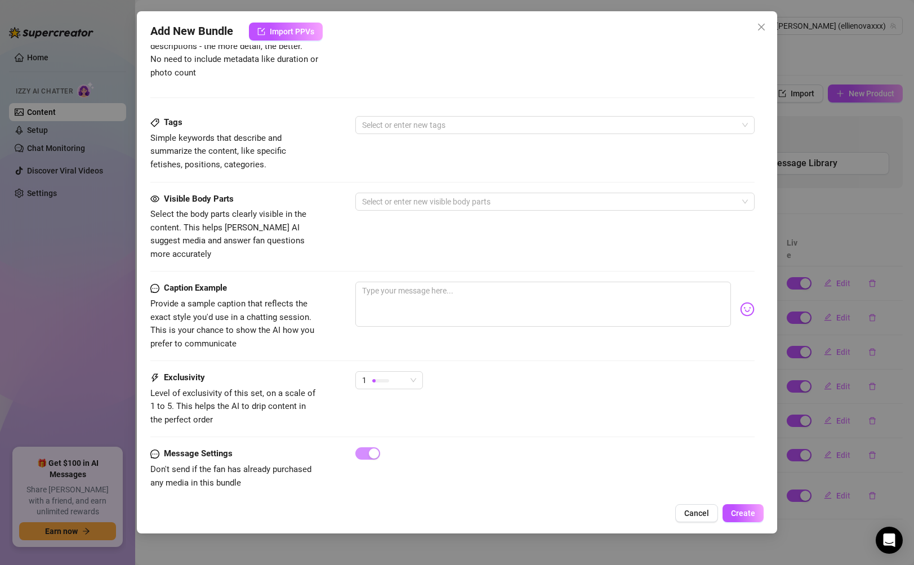
click at [391, 377] on div "1" at bounding box center [389, 385] width 68 height 28
click at [393, 373] on div "1" at bounding box center [384, 380] width 44 height 17
click at [387, 439] on span "4" at bounding box center [400, 444] width 73 height 12
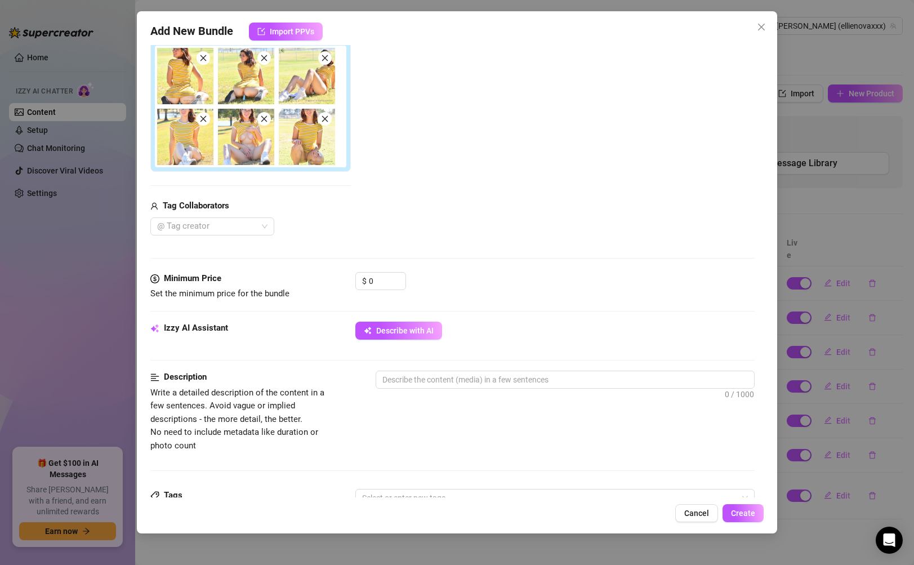
scroll to position [208, 0]
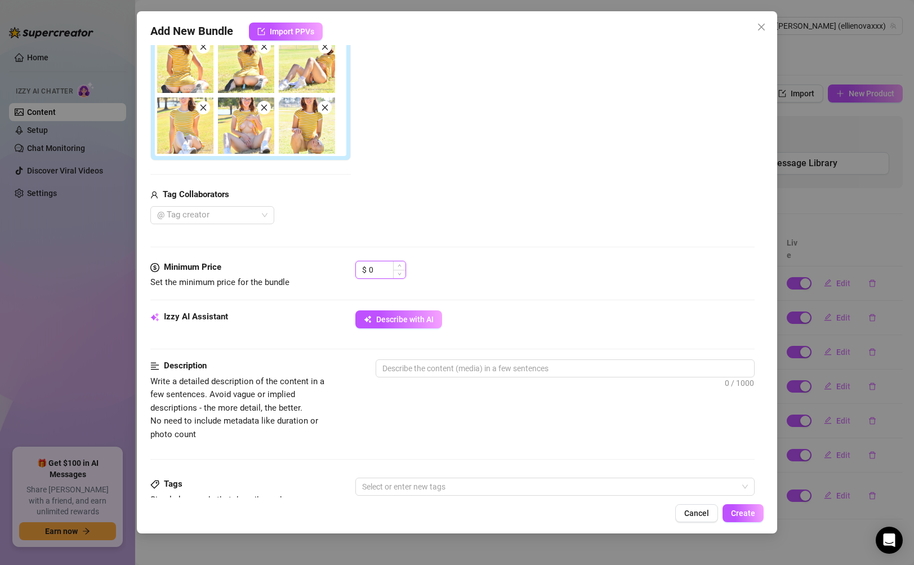
click at [370, 267] on input "0" at bounding box center [387, 269] width 37 height 17
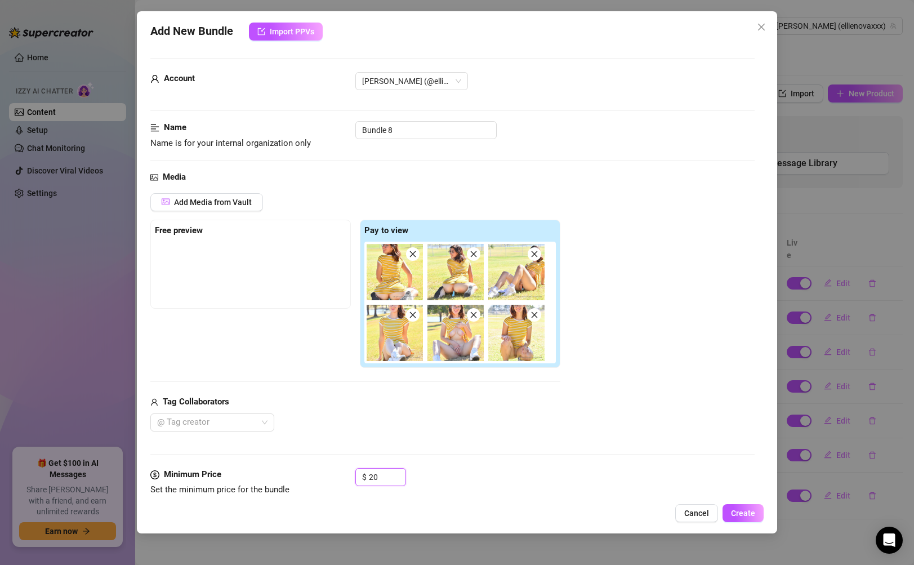
scroll to position [0, 0]
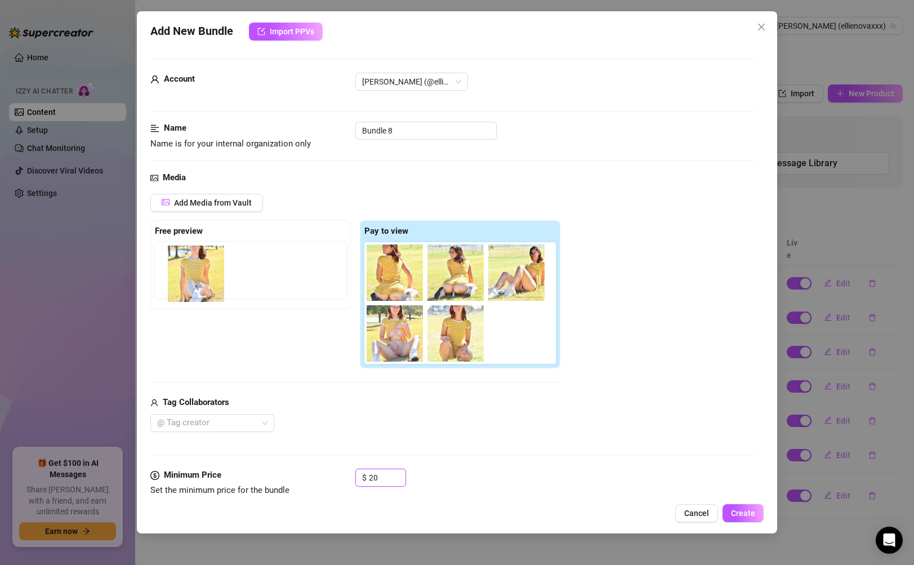
drag, startPoint x: 396, startPoint y: 338, endPoint x: 193, endPoint y: 278, distance: 211.5
click at [193, 278] on div "Free preview Pay to view" at bounding box center [355, 294] width 410 height 149
drag, startPoint x: 389, startPoint y: 333, endPoint x: 181, endPoint y: 270, distance: 217.1
click at [181, 270] on div "Free preview Pay to view" at bounding box center [355, 294] width 410 height 149
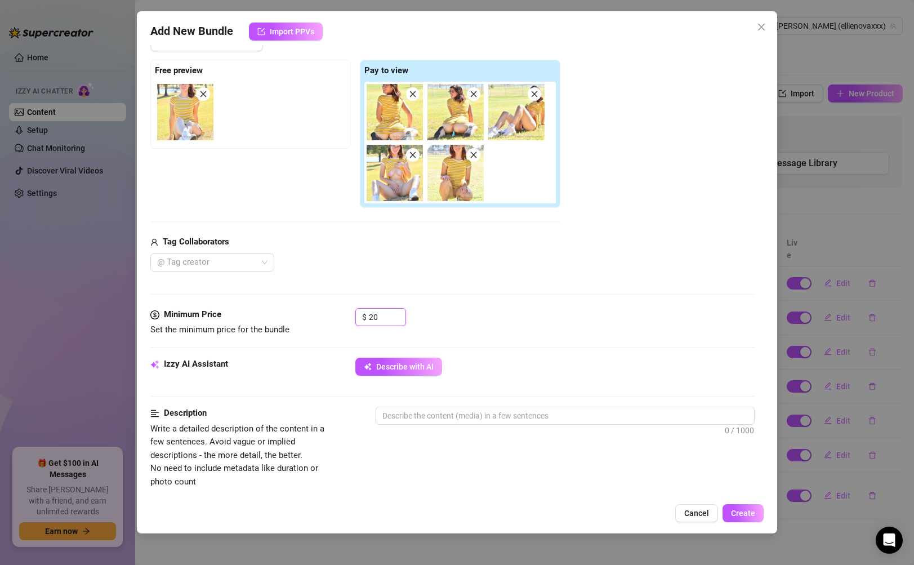
scroll to position [336, 0]
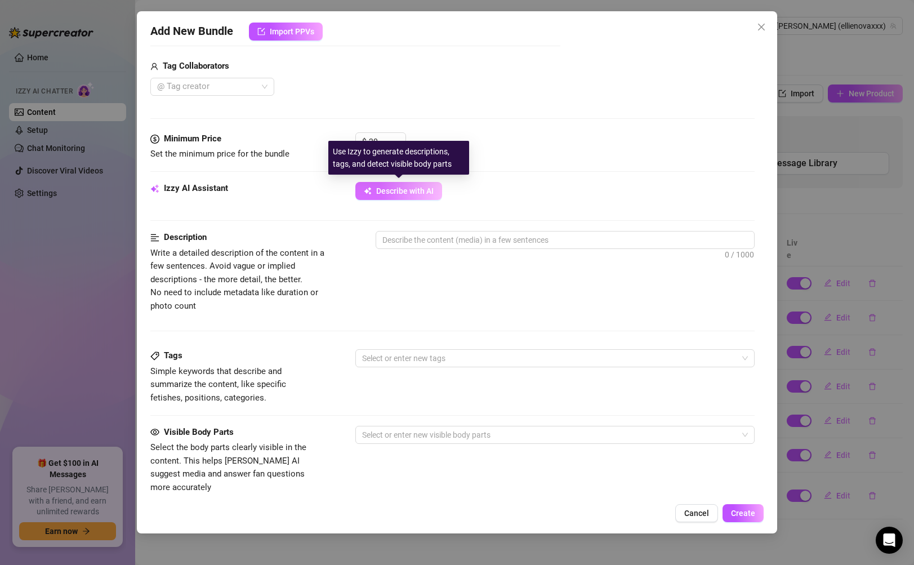
click at [405, 194] on span "Describe with AI" at bounding box center [404, 190] width 57 height 9
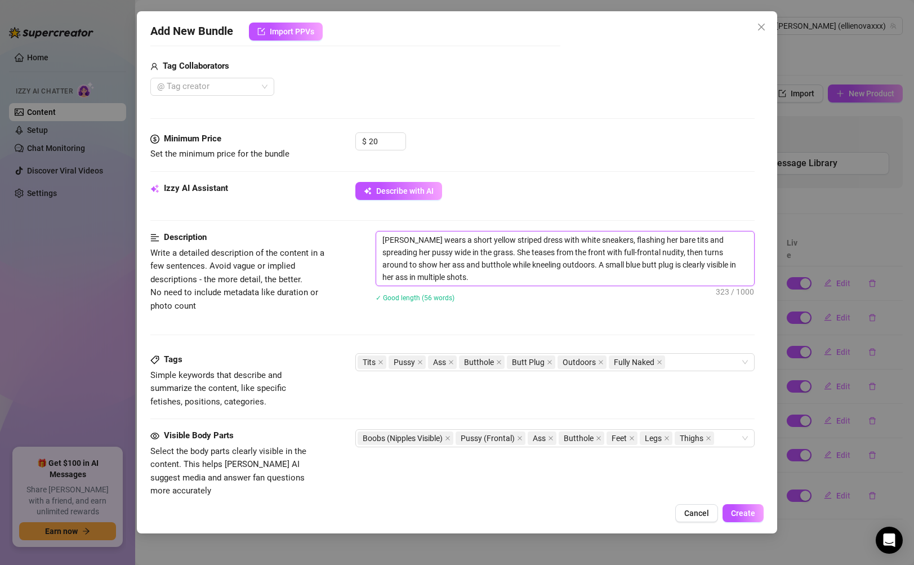
drag, startPoint x: 437, startPoint y: 276, endPoint x: 376, endPoint y: 238, distance: 72.0
click at [376, 238] on span "[PERSON_NAME] wears a short yellow striped dress with white sneakers, flashing …" at bounding box center [565, 258] width 378 height 55
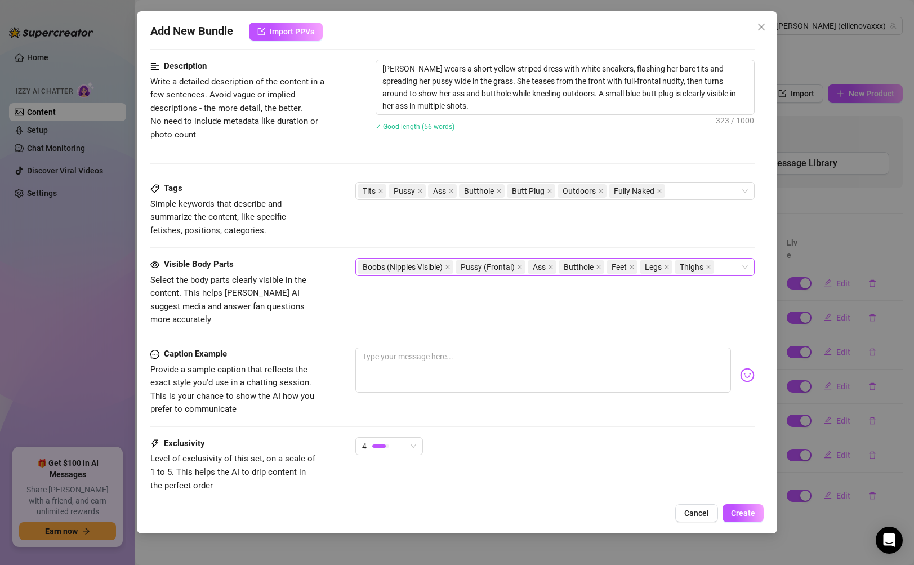
scroll to position [573, 0]
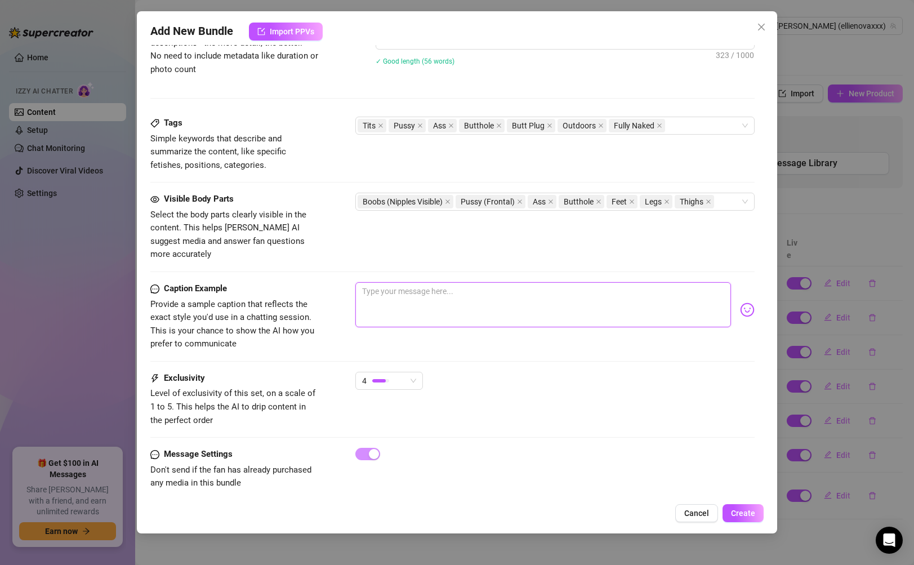
click at [528, 283] on textarea at bounding box center [542, 304] width 375 height 45
paste textarea "I love teasing outside like this.. short dress, warm sun, soft grass… and me sl…"
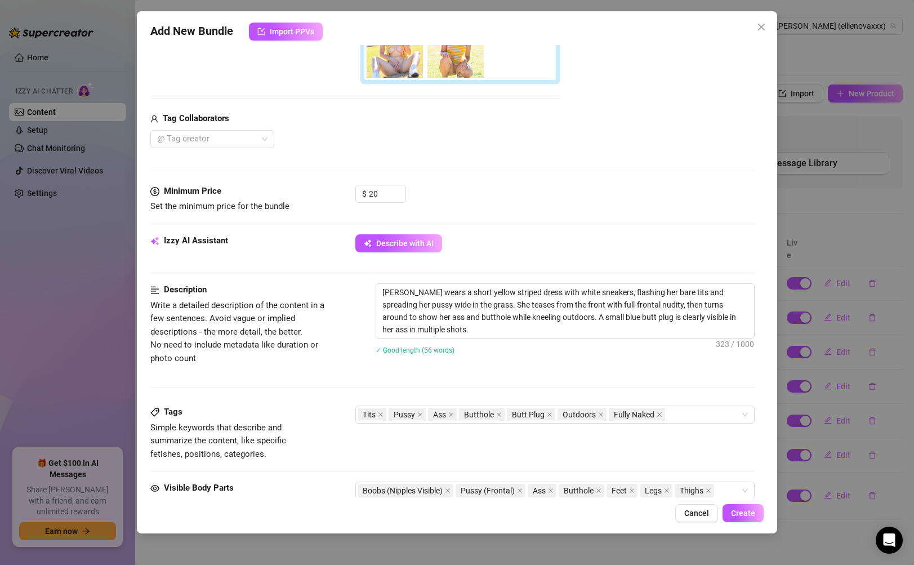
scroll to position [501, 0]
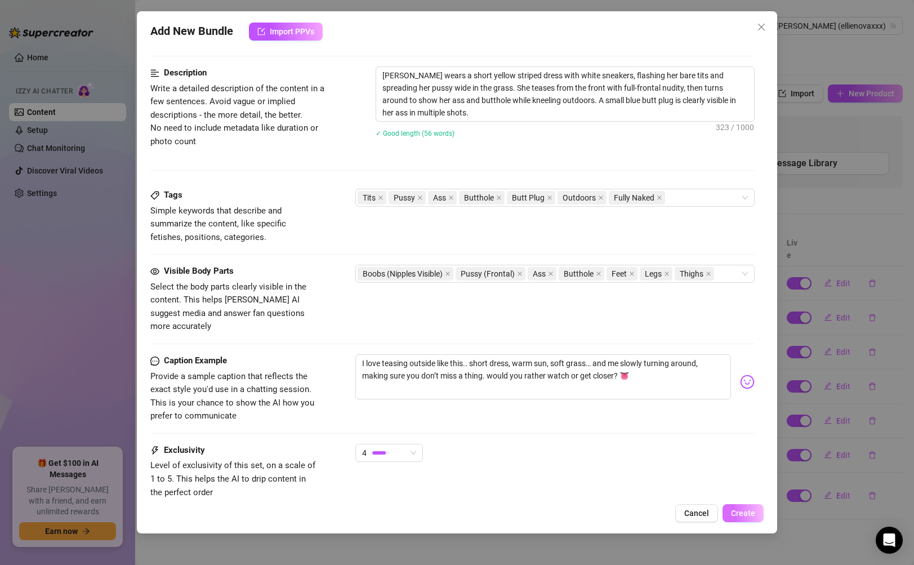
click at [731, 505] on button "Create" at bounding box center [742, 513] width 41 height 18
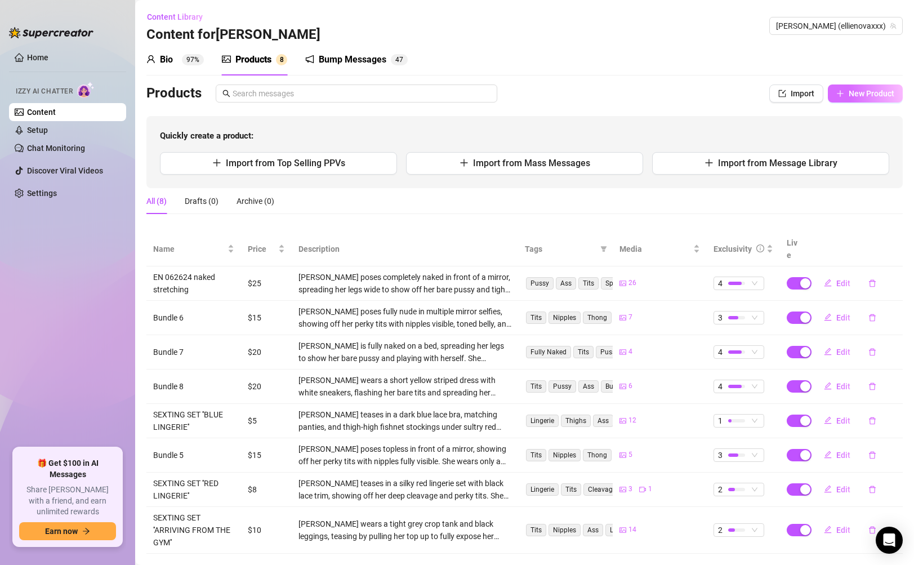
click at [873, 88] on button "New Product" at bounding box center [865, 93] width 75 height 18
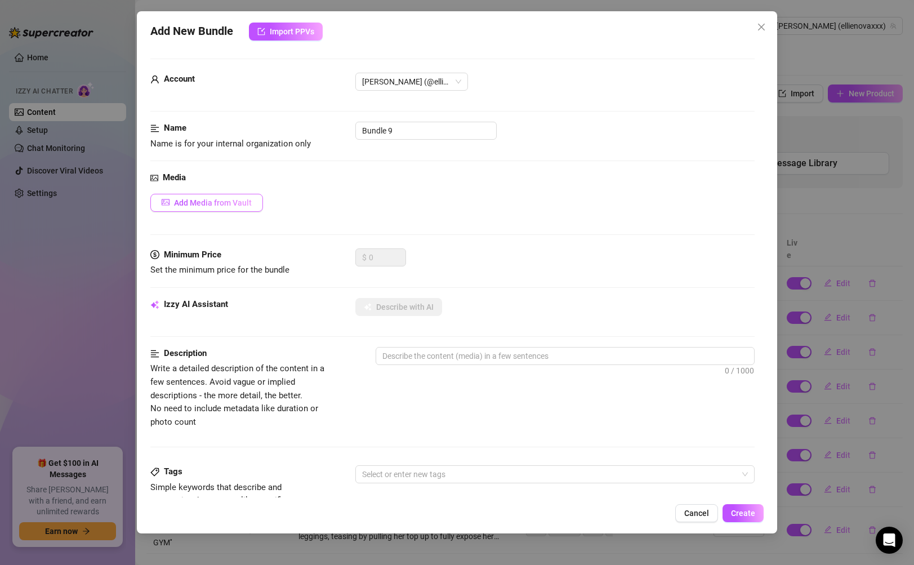
click at [235, 203] on span "Add Media from Vault" at bounding box center [213, 202] width 78 height 9
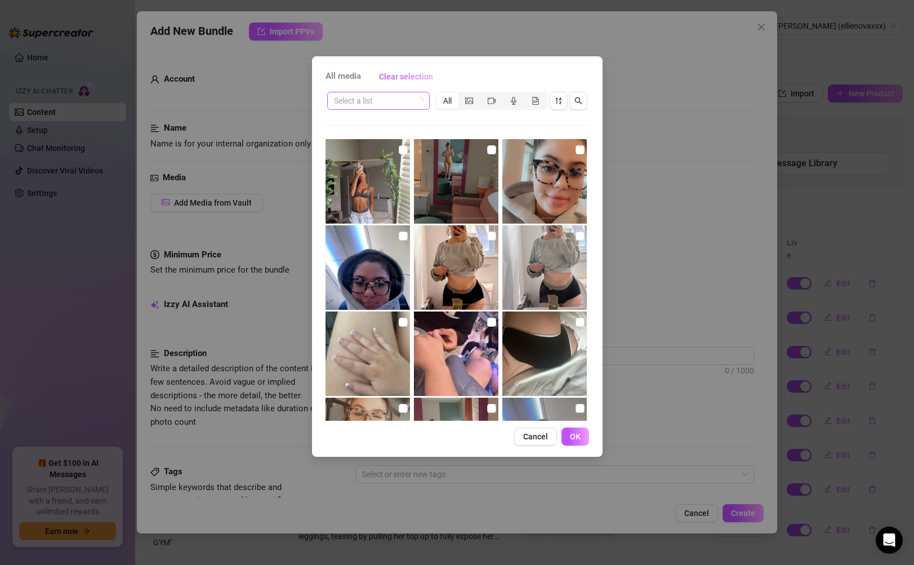
click at [385, 104] on input "search" at bounding box center [373, 100] width 79 height 17
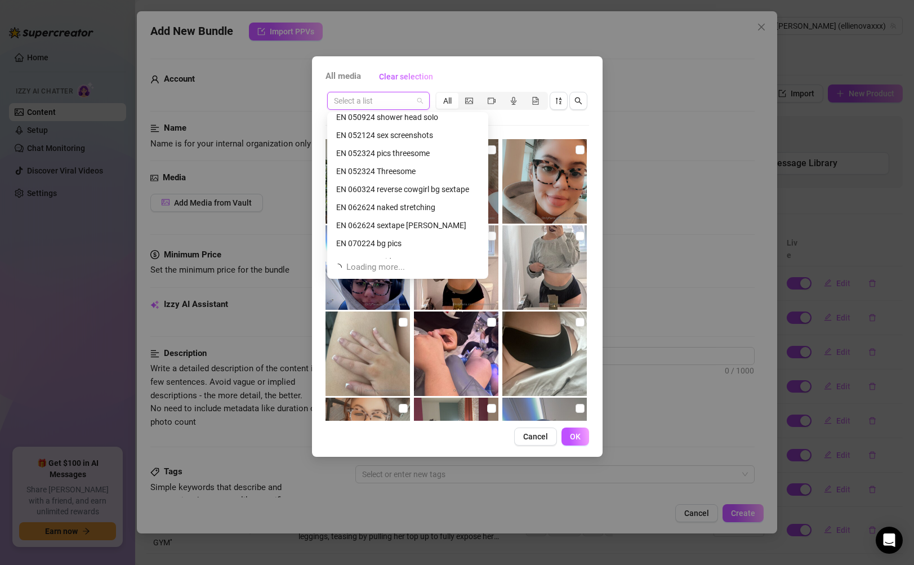
scroll to position [216, 0]
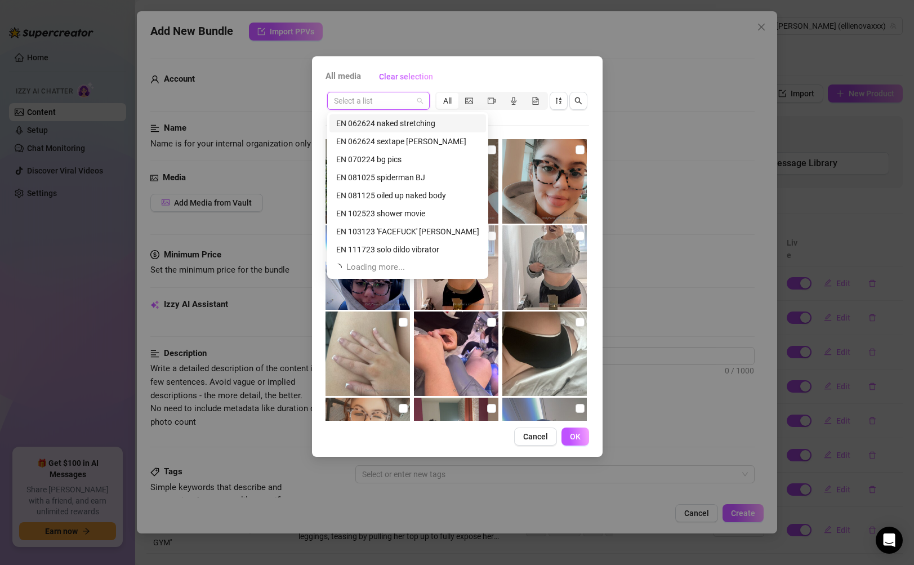
click at [389, 104] on input "search" at bounding box center [373, 100] width 79 height 17
paste input "EN 111723 solo dildo vibrator"
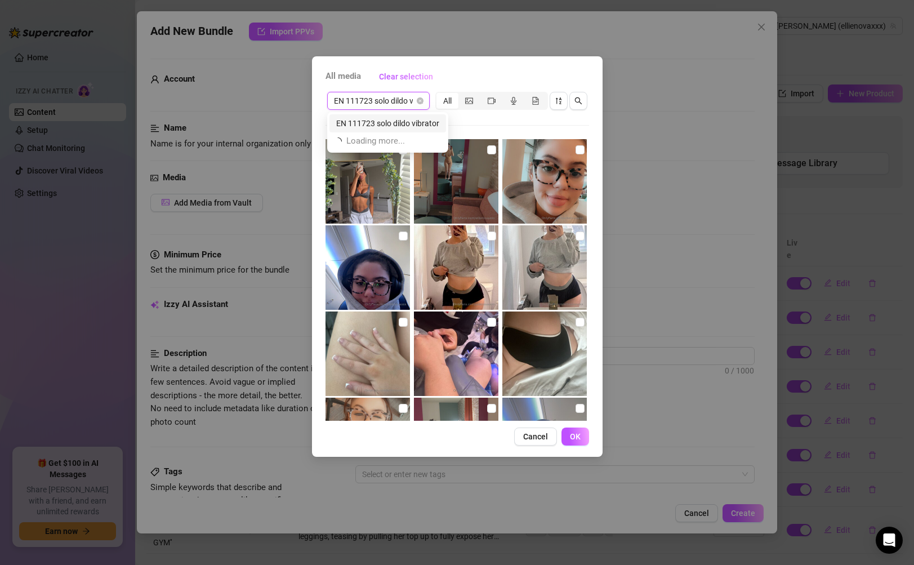
scroll to position [0, 0]
click at [396, 122] on div "EN 111723 solo dildo vibrator" at bounding box center [387, 123] width 103 height 12
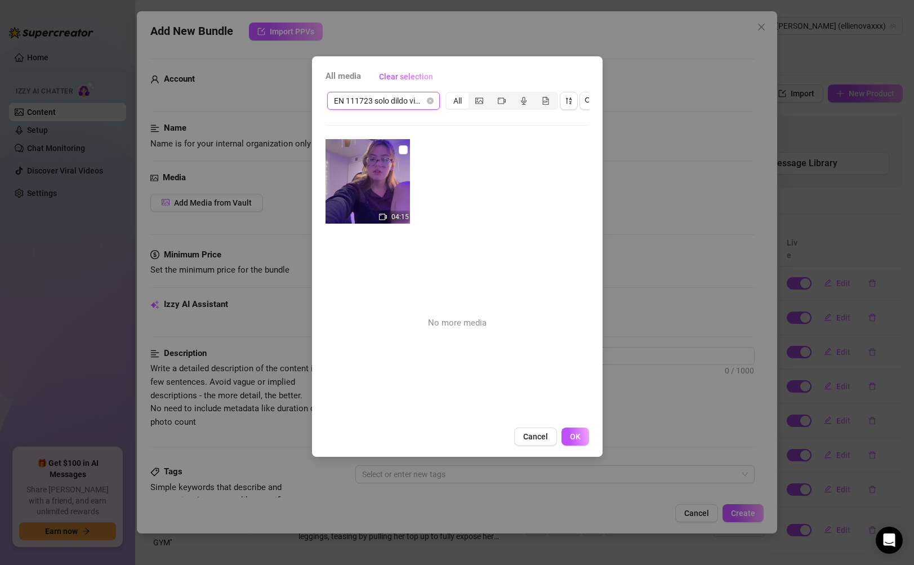
click at [395, 163] on img at bounding box center [367, 181] width 84 height 84
click at [575, 445] on button "OK" at bounding box center [575, 436] width 28 height 18
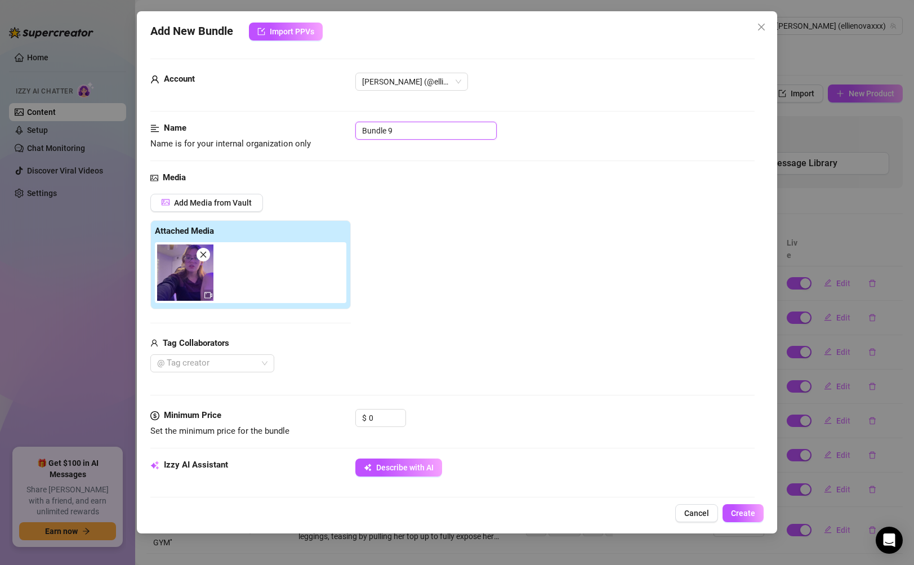
click at [430, 135] on input "Bundle 9" at bounding box center [425, 131] width 141 height 18
drag, startPoint x: 443, startPoint y: 135, endPoint x: 331, endPoint y: 142, distance: 112.3
click at [331, 142] on div "Name Name is for your internal organization only Bundle 9" at bounding box center [452, 136] width 604 height 29
drag, startPoint x: 340, startPoint y: 130, endPoint x: 376, endPoint y: 124, distance: 36.5
click at [343, 117] on form "Account [PERSON_NAME] (@ellienovaxxx) Name Name is for your internal organizati…" at bounding box center [452, 540] width 604 height 962
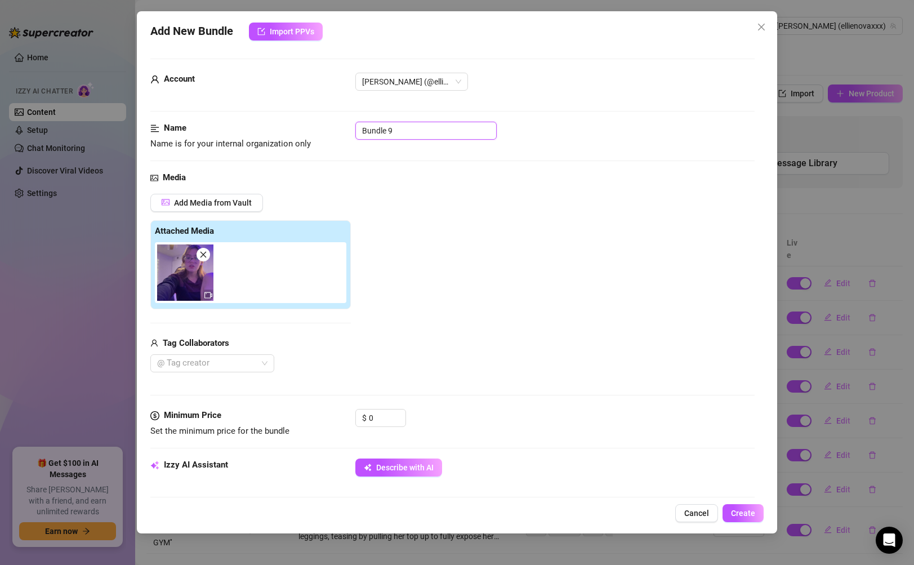
drag, startPoint x: 368, startPoint y: 127, endPoint x: 342, endPoint y: 126, distance: 26.5
click at [342, 126] on div "Name Name is for your internal organization only Bundle 9" at bounding box center [452, 136] width 604 height 29
paste input "EN 111723 solo dildo vibrator"
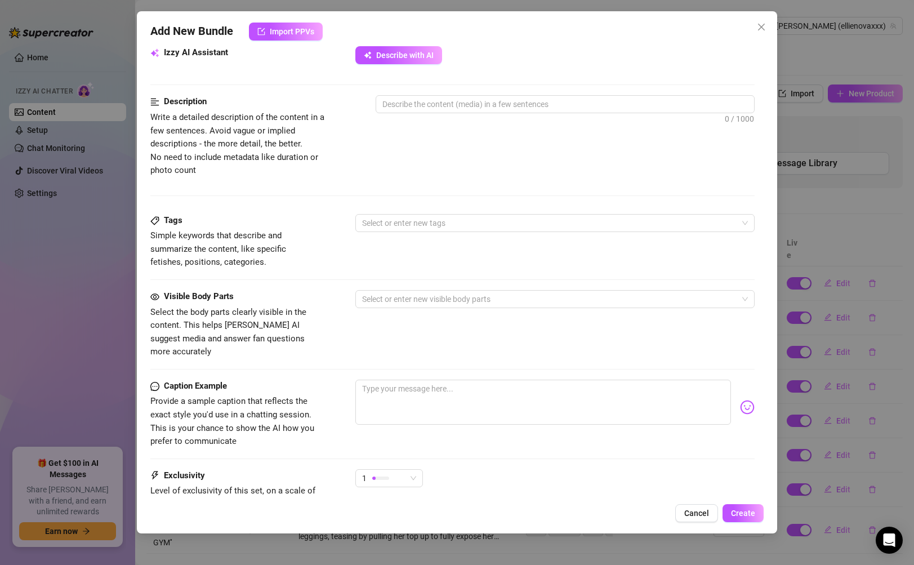
scroll to position [457, 0]
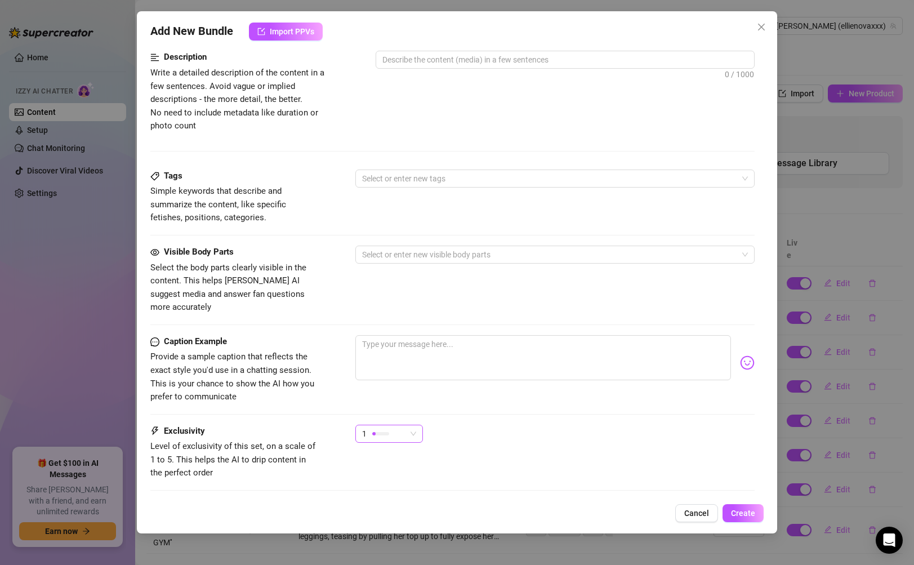
click at [395, 427] on div "1" at bounding box center [384, 433] width 44 height 17
click at [391, 511] on span "5 - Most Exclusive 🔥" at bounding box center [400, 514] width 73 height 12
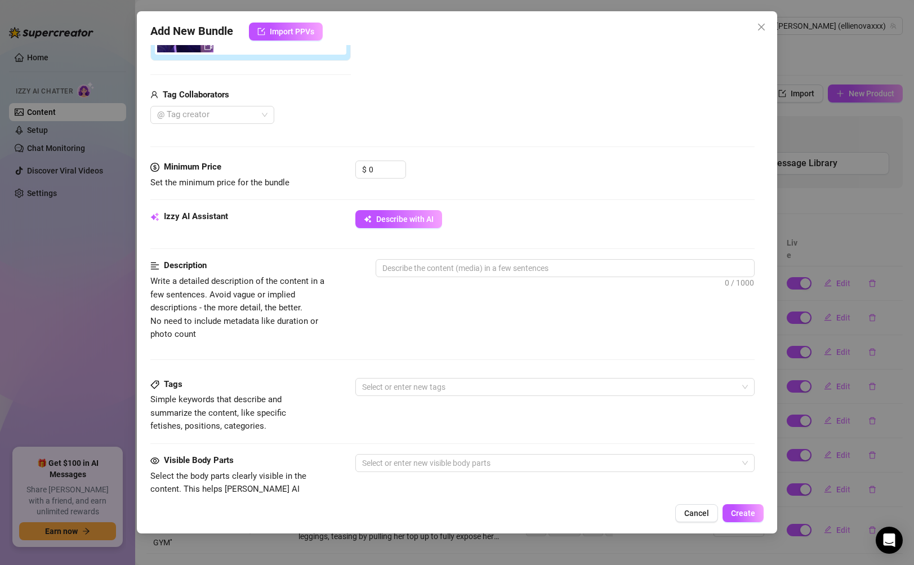
scroll to position [230, 0]
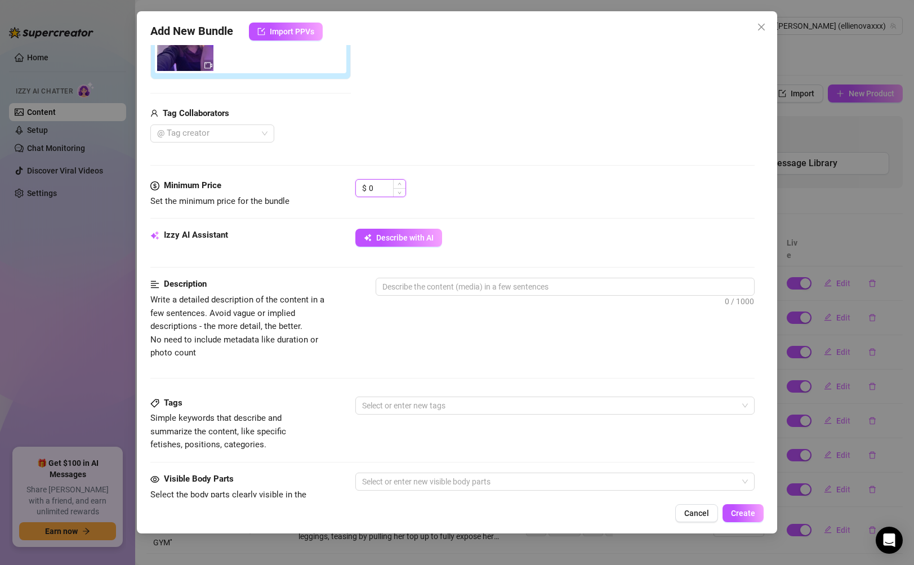
click at [385, 189] on input "0" at bounding box center [387, 188] width 37 height 17
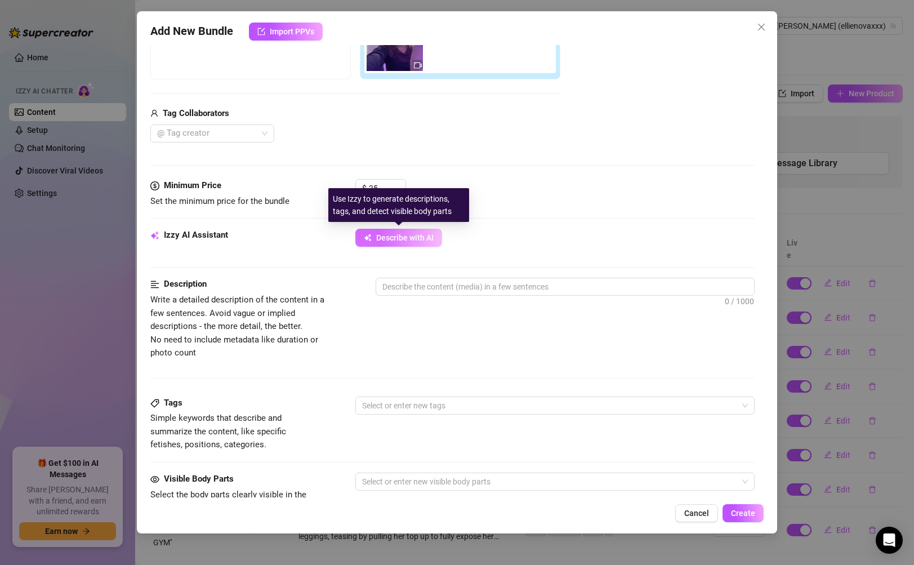
click at [393, 236] on span "Describe with AI" at bounding box center [404, 237] width 57 height 9
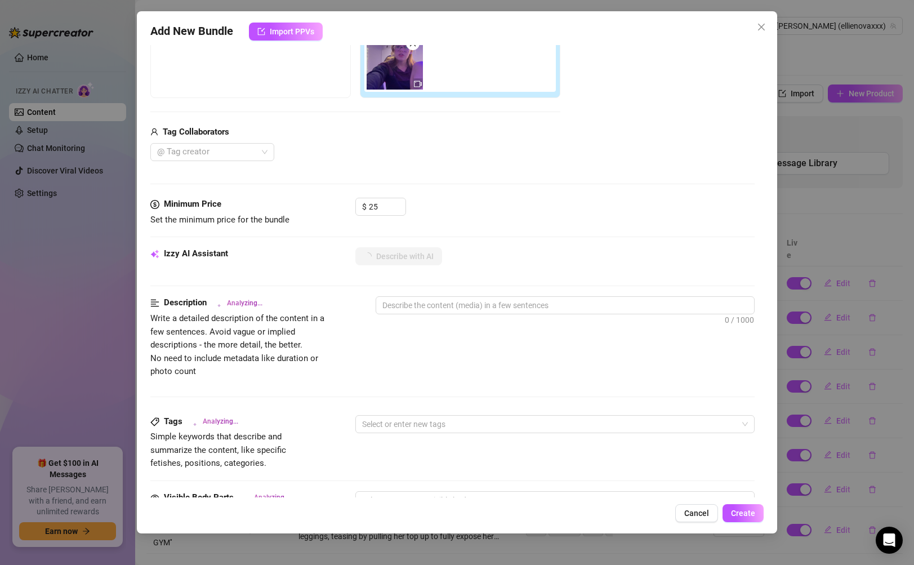
scroll to position [209, 0]
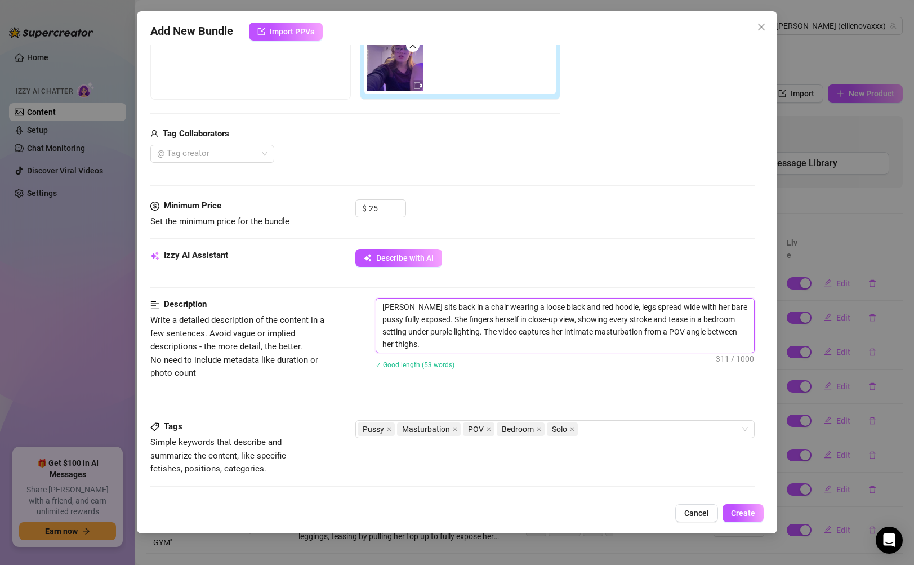
drag, startPoint x: 466, startPoint y: 348, endPoint x: 381, endPoint y: 310, distance: 93.0
click at [381, 310] on textarea "[PERSON_NAME] sits back in a chair wearing a loose black and red hoodie, legs s…" at bounding box center [564, 325] width 377 height 54
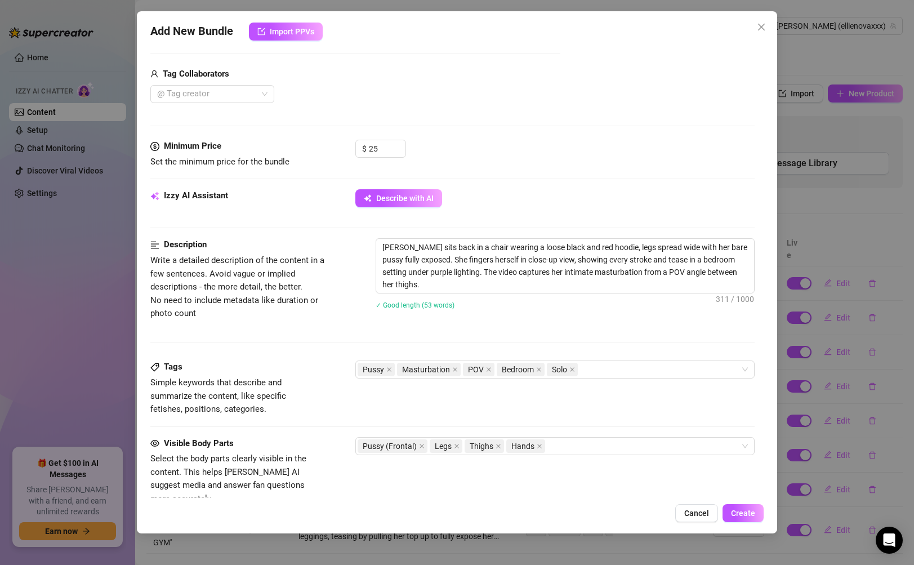
scroll to position [380, 0]
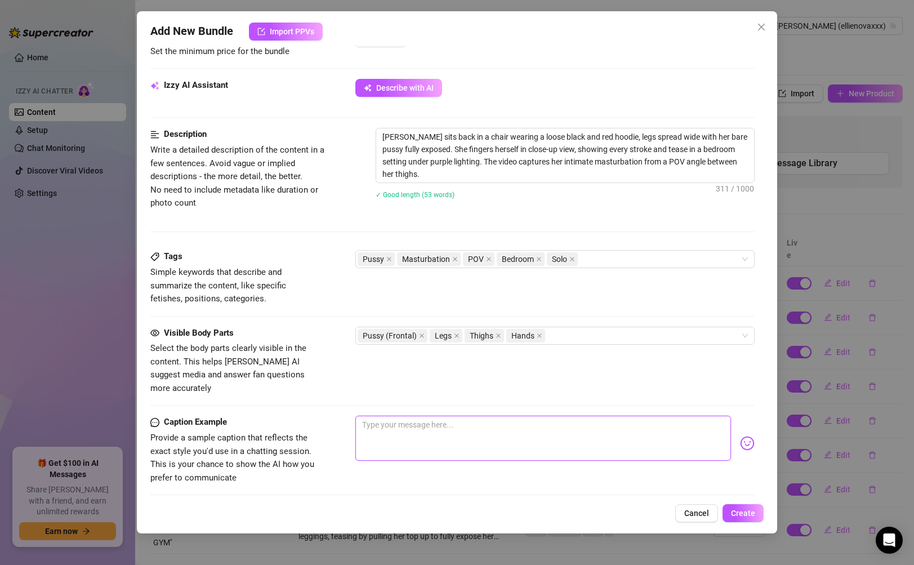
click at [506, 416] on textarea at bounding box center [542, 438] width 375 height 45
paste textarea "I got real cozy in this chair… hoodie on, lights low, legs open just enough to …"
click at [688, 416] on textarea "I got real cozy in this chair… hoodie on, lights low, legs open just enough to …" at bounding box center [542, 438] width 375 height 45
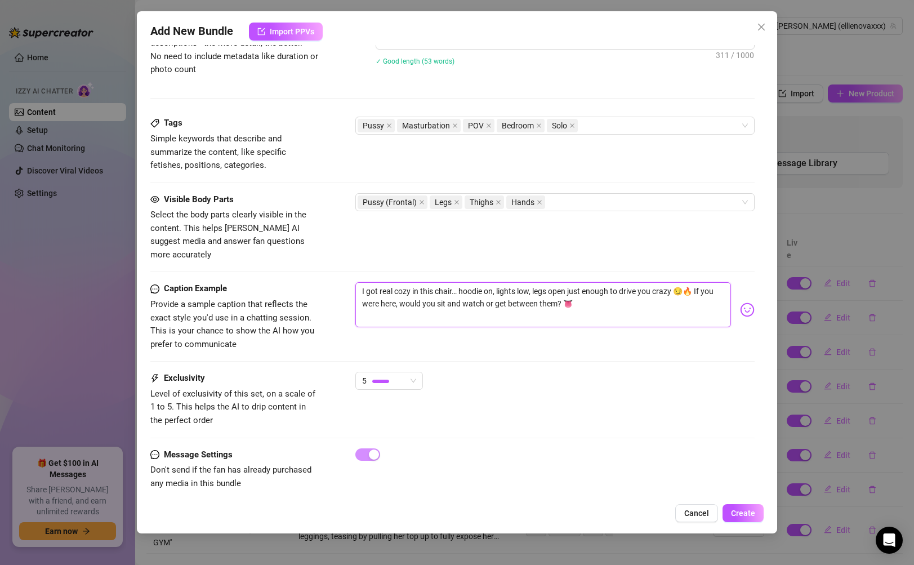
scroll to position [514, 0]
click at [736, 516] on span "Create" at bounding box center [743, 512] width 24 height 9
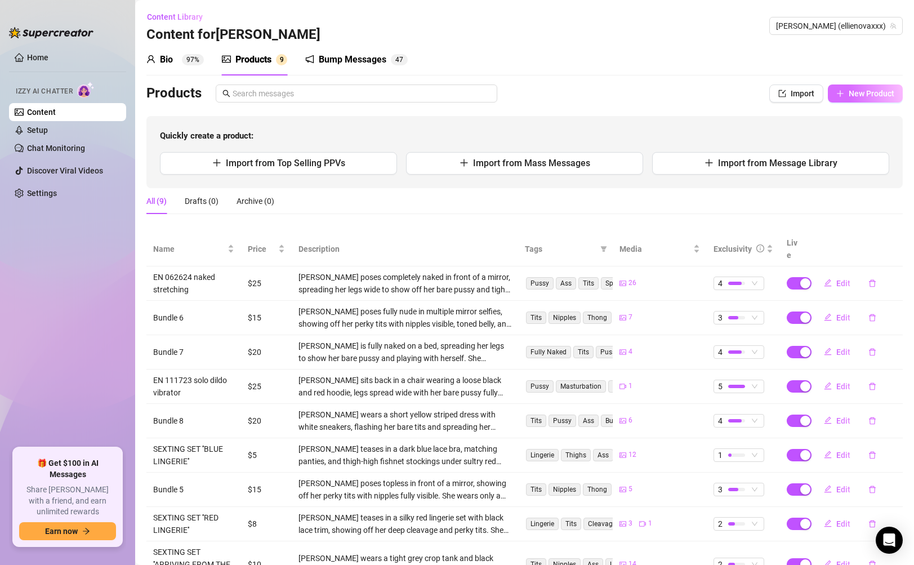
click at [849, 94] on span "New Product" at bounding box center [872, 93] width 46 height 9
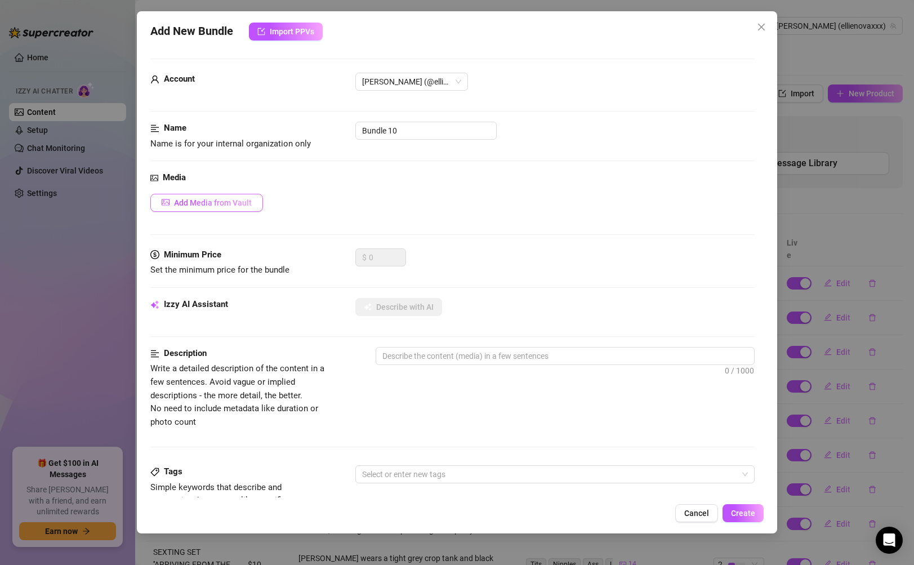
click at [234, 208] on button "Add Media from Vault" at bounding box center [206, 203] width 113 height 18
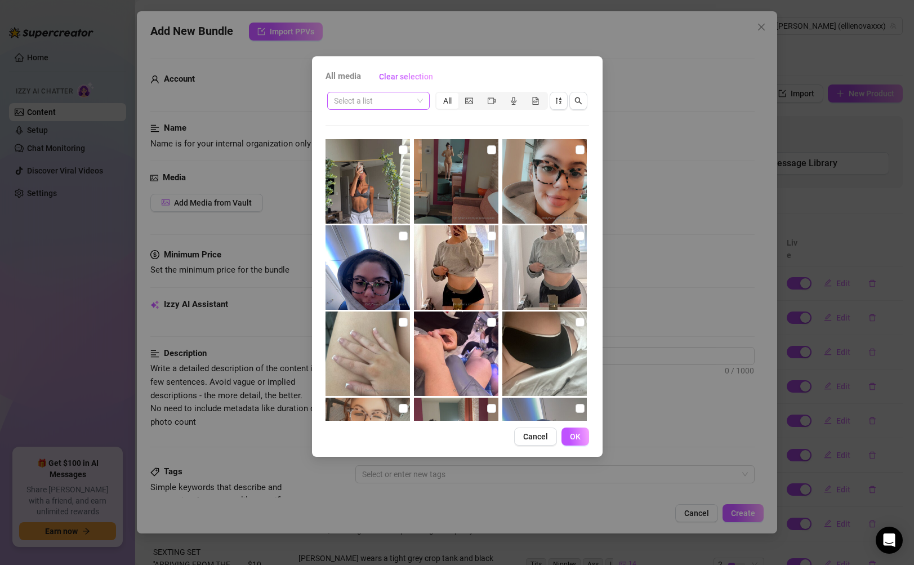
click at [407, 105] on input "search" at bounding box center [373, 100] width 79 height 17
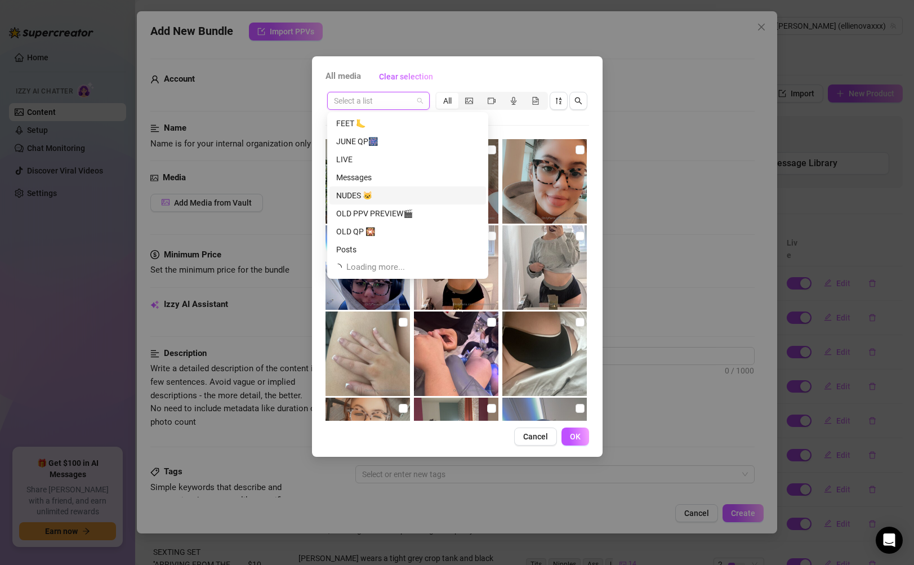
scroll to position [197, 0]
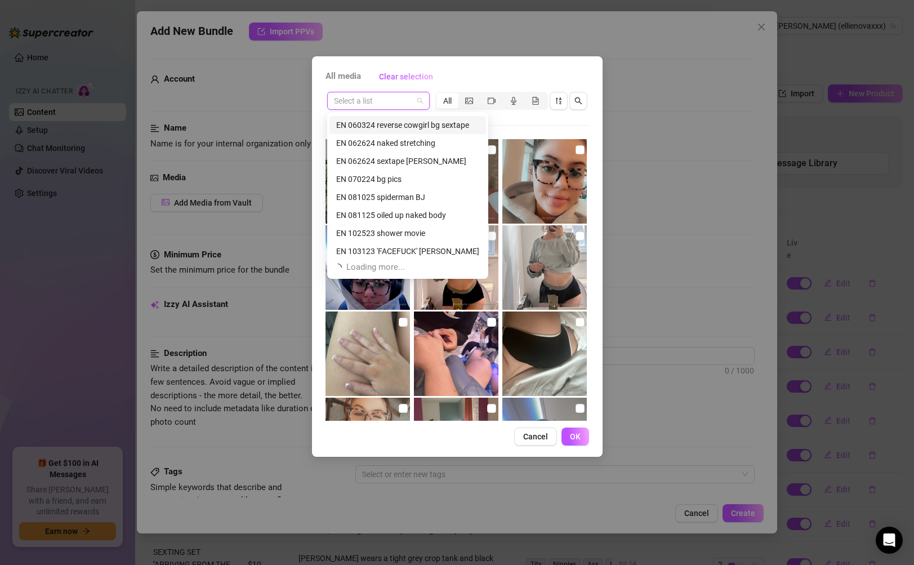
click at [391, 104] on input "search" at bounding box center [373, 100] width 79 height 17
paste input "EN 120523 green lingerie"
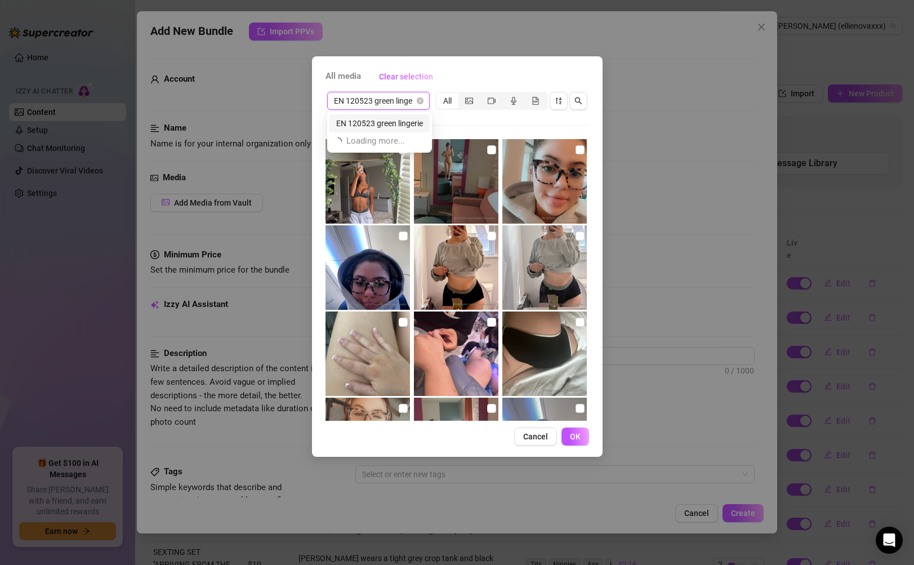
scroll to position [0, 0]
click at [390, 119] on div "EN 120523 green lingerie" at bounding box center [379, 123] width 87 height 12
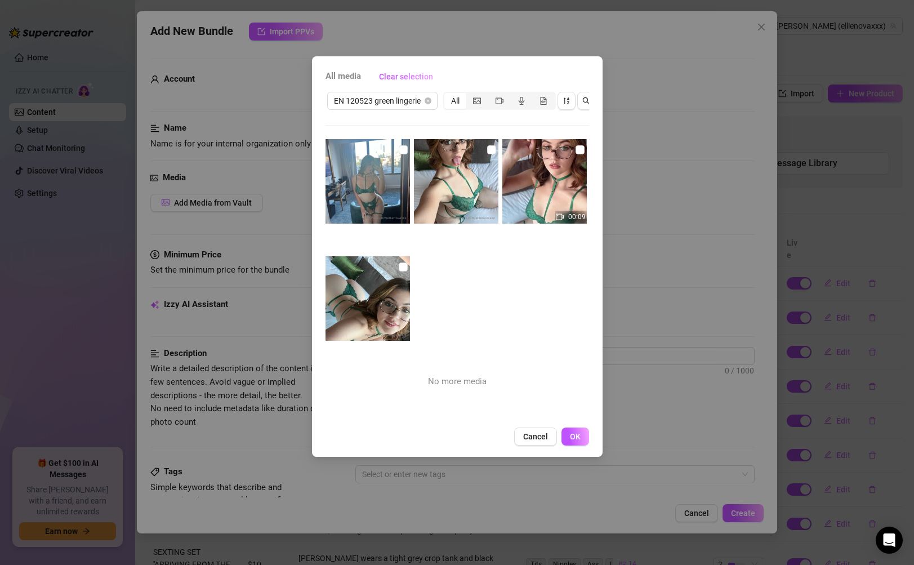
click at [370, 180] on img at bounding box center [367, 181] width 84 height 84
click at [448, 184] on img at bounding box center [456, 181] width 84 height 84
click at [524, 181] on img at bounding box center [544, 181] width 84 height 84
click at [390, 299] on img at bounding box center [367, 298] width 84 height 84
click at [571, 441] on span "OK" at bounding box center [575, 436] width 11 height 9
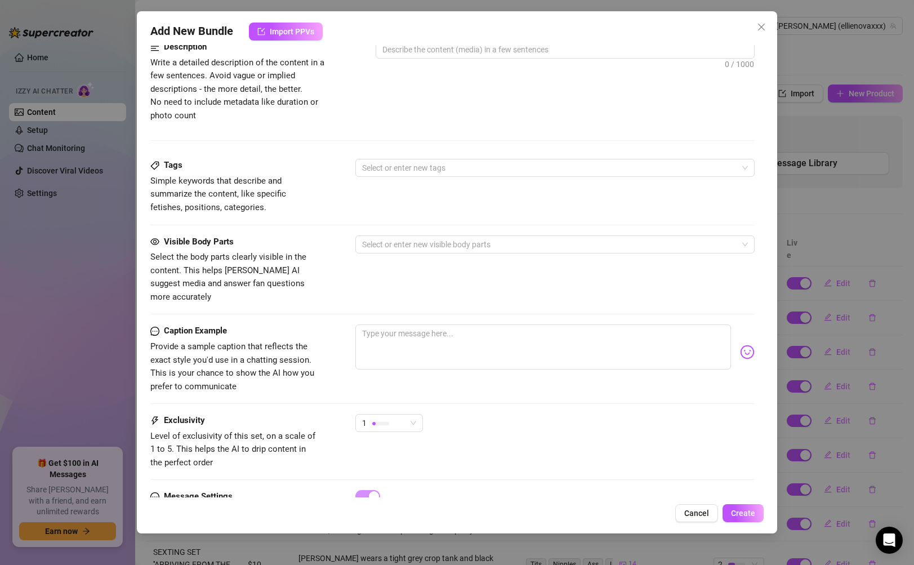
scroll to position [569, 0]
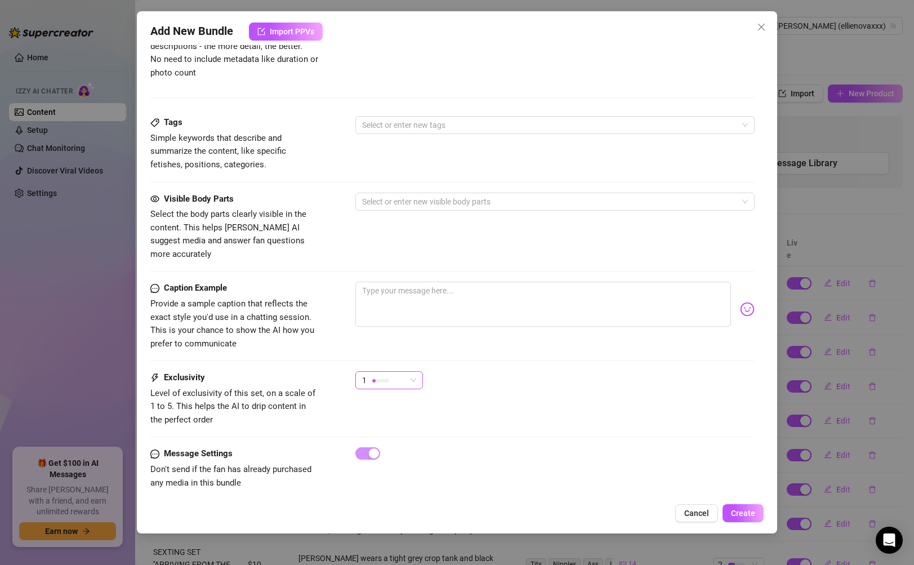
click at [419, 371] on div "1" at bounding box center [389, 380] width 68 height 18
click at [399, 408] on span "2" at bounding box center [400, 407] width 73 height 12
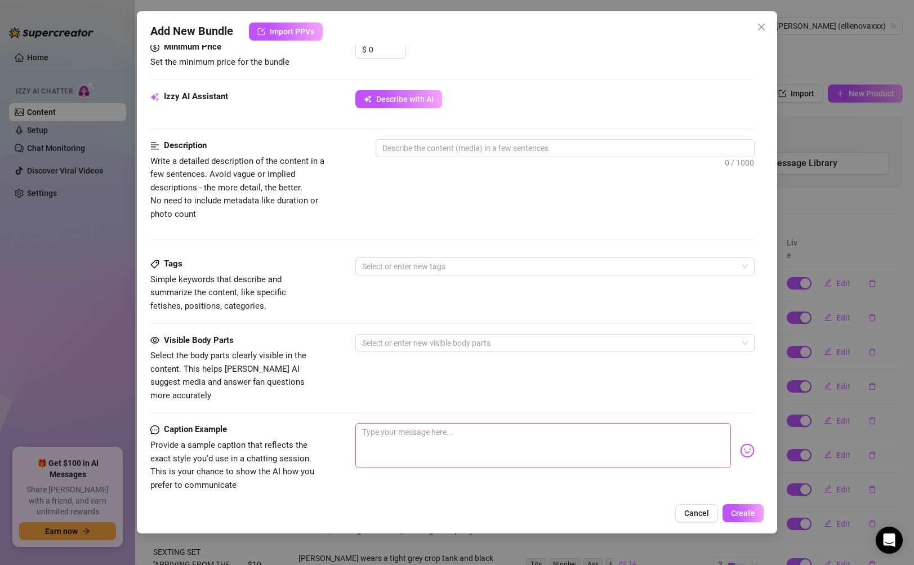
scroll to position [323, 0]
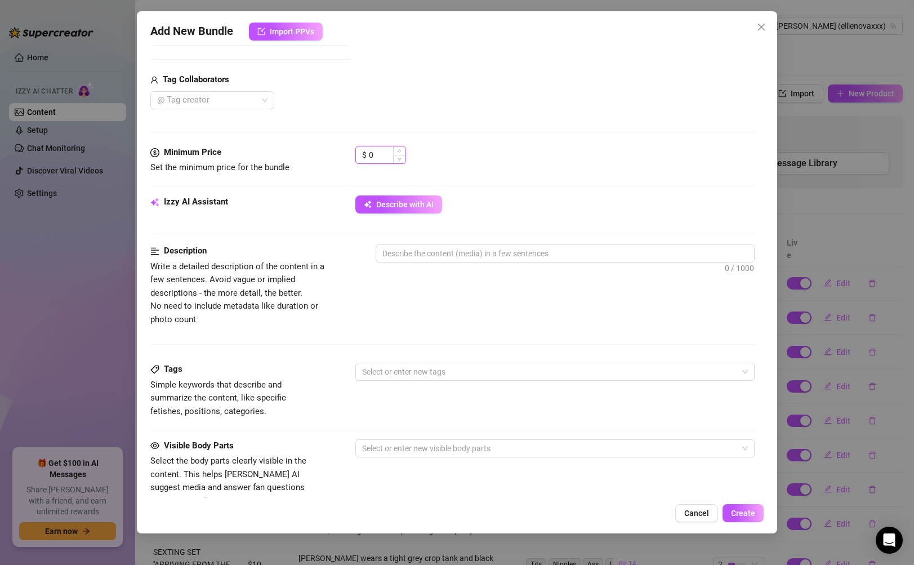
click at [375, 157] on input "0" at bounding box center [387, 154] width 37 height 17
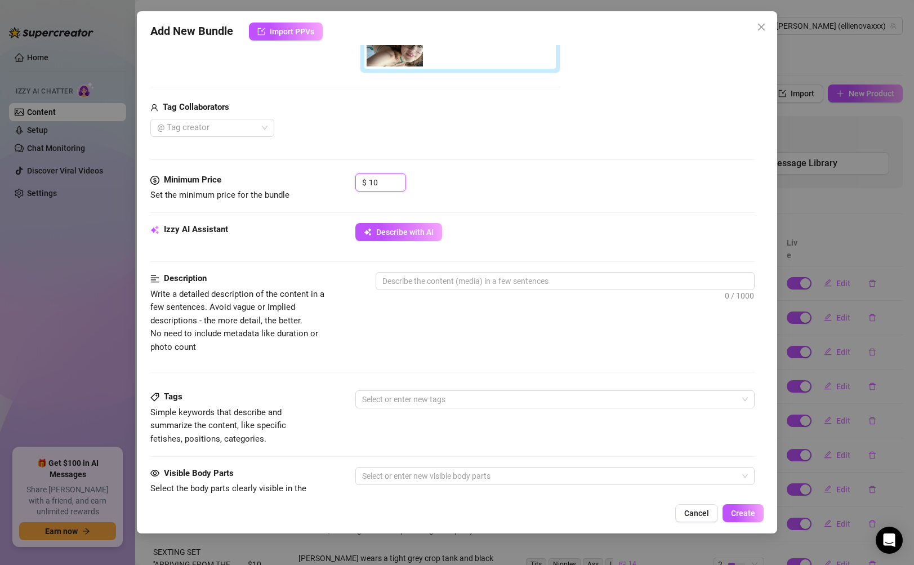
scroll to position [0, 0]
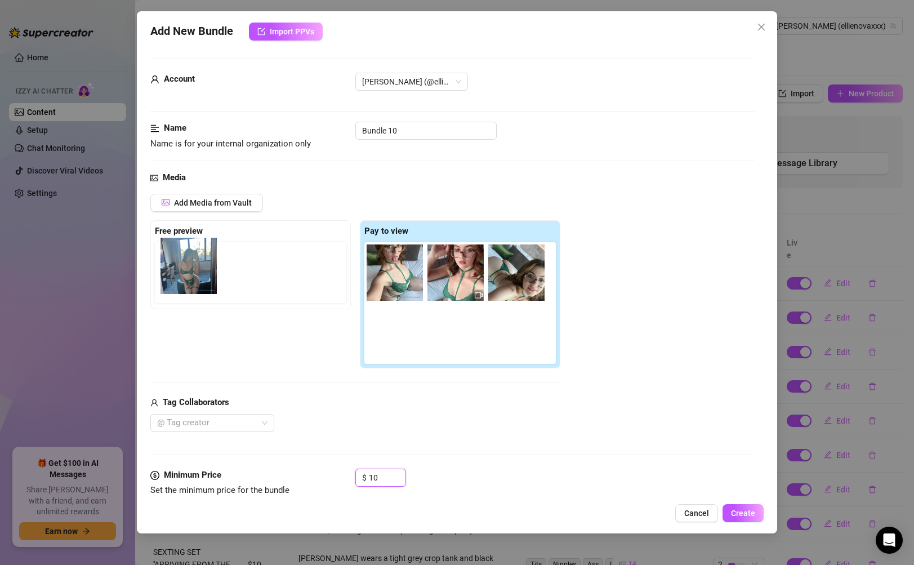
drag, startPoint x: 394, startPoint y: 274, endPoint x: 183, endPoint y: 268, distance: 210.7
click at [183, 268] on div "Free preview Pay to view" at bounding box center [355, 294] width 410 height 149
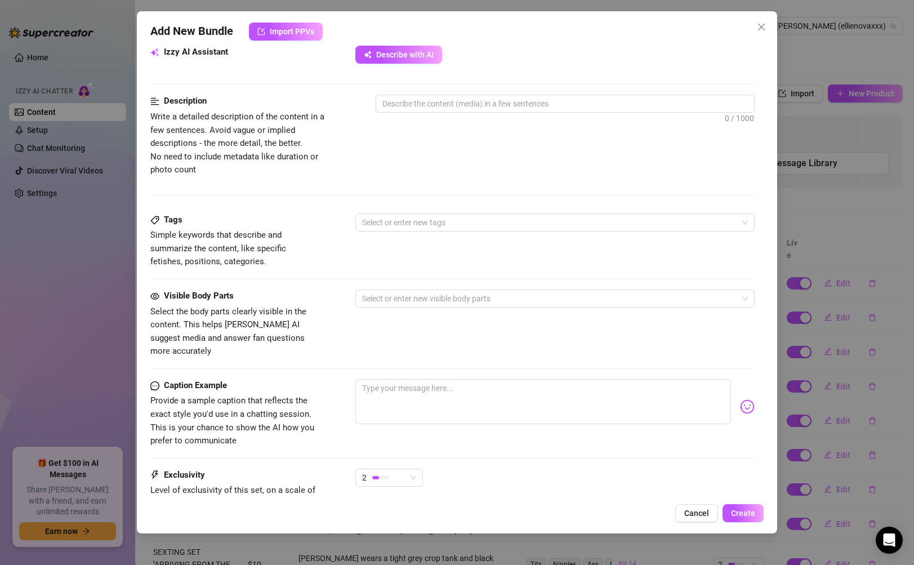
scroll to position [415, 0]
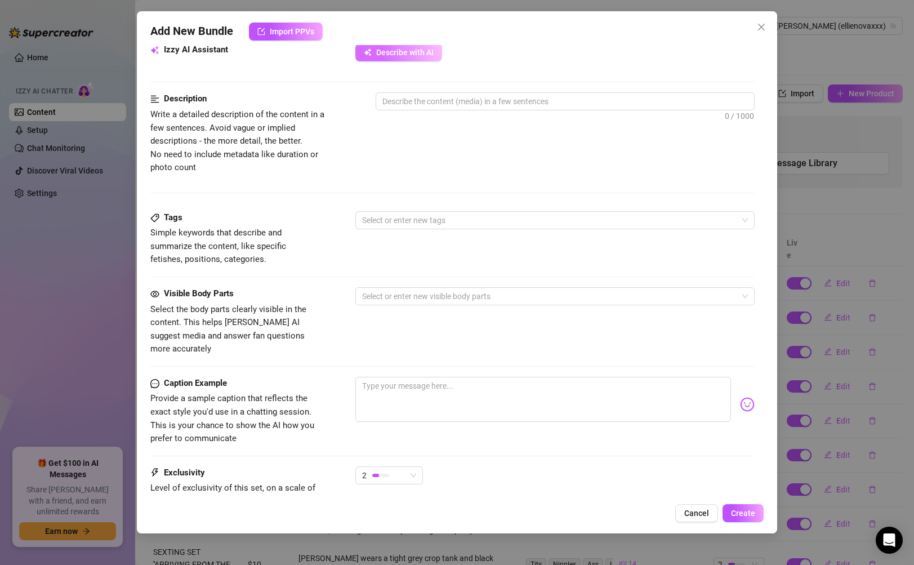
click at [419, 60] on button "Describe with AI" at bounding box center [398, 52] width 87 height 18
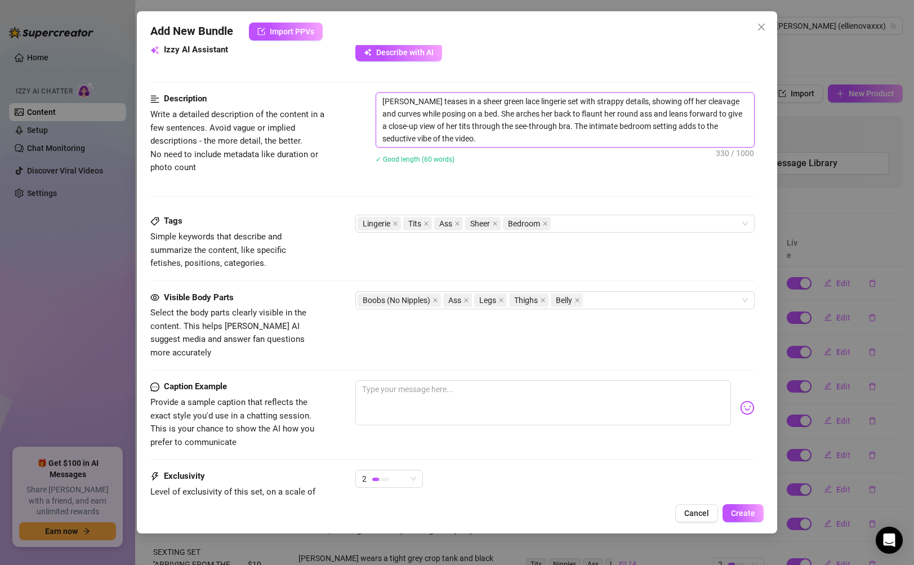
drag, startPoint x: 524, startPoint y: 141, endPoint x: 381, endPoint y: 104, distance: 147.4
click at [381, 104] on textarea "[PERSON_NAME] teases in a sheer green lace lingerie set with strappy details, s…" at bounding box center [564, 120] width 377 height 54
click at [562, 398] on textarea at bounding box center [542, 402] width 375 height 45
paste textarea "I felt so naughty in this lingerie set 😏💚 soft lace, strappy details, and me te…"
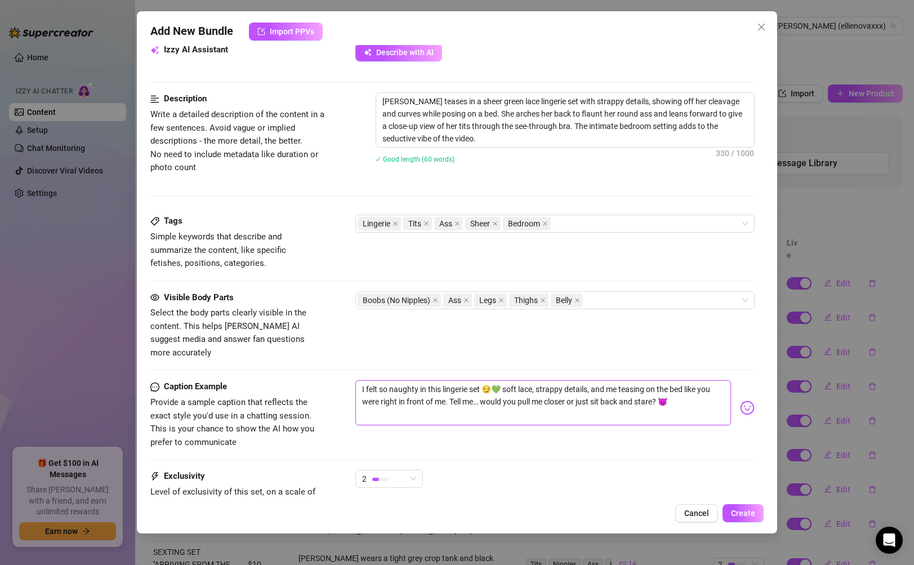
click at [493, 380] on textarea "I felt so naughty in this lingerie set 😏💚 soft lace, strappy details, and me te…" at bounding box center [542, 402] width 375 height 45
click at [748, 507] on button "Create" at bounding box center [742, 513] width 41 height 18
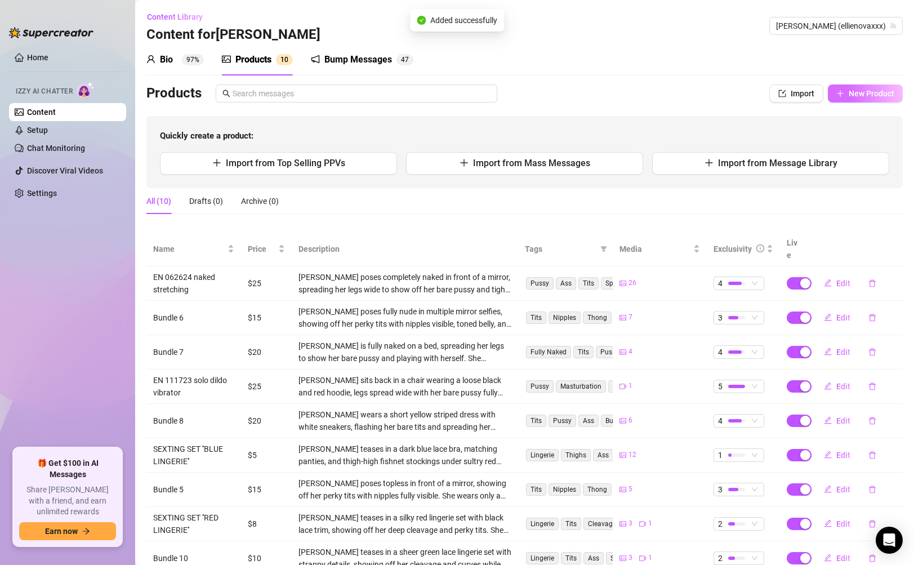
click at [858, 99] on button "New Product" at bounding box center [865, 93] width 75 height 18
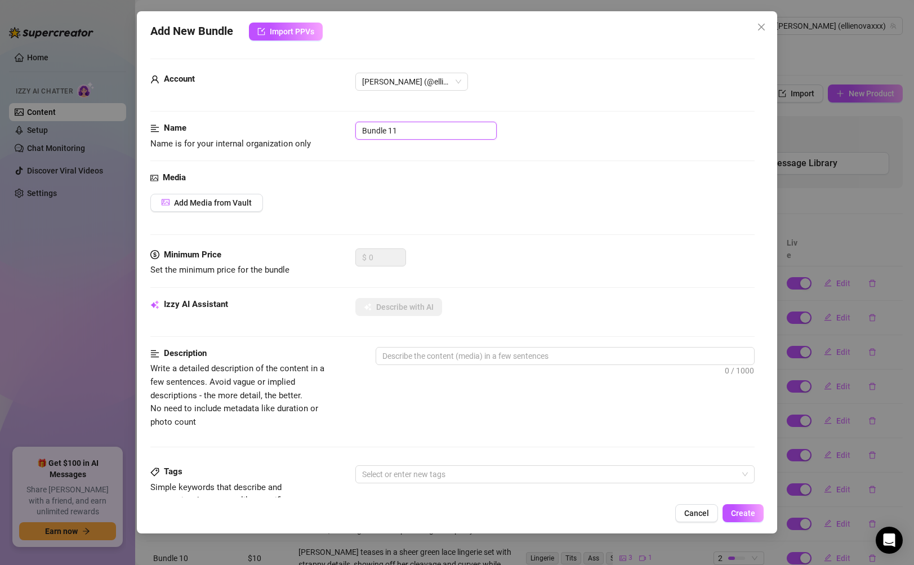
click at [425, 135] on input "Bundle 11" at bounding box center [425, 131] width 141 height 18
click at [248, 203] on span "Add Media from Vault" at bounding box center [213, 202] width 78 height 9
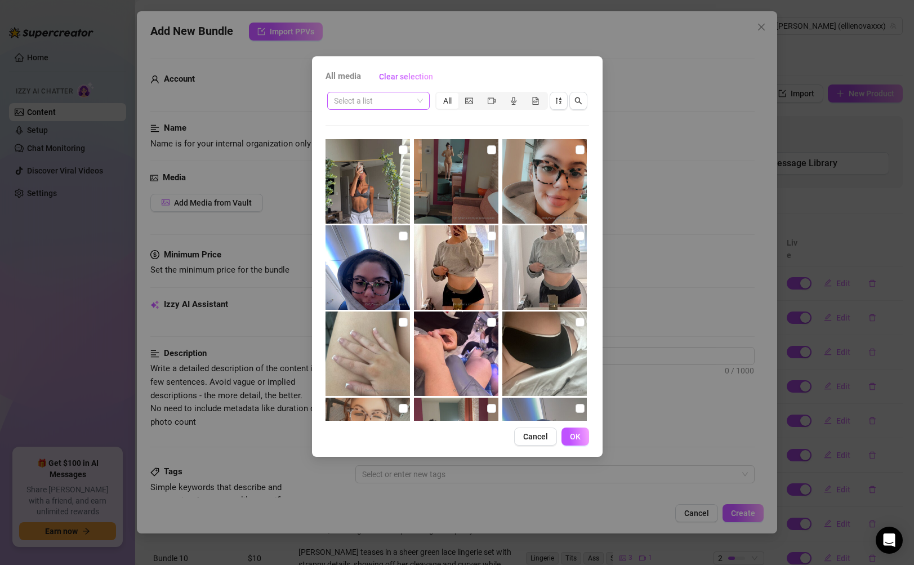
click at [385, 95] on input "search" at bounding box center [373, 100] width 79 height 17
click at [389, 100] on input "search" at bounding box center [373, 100] width 79 height 17
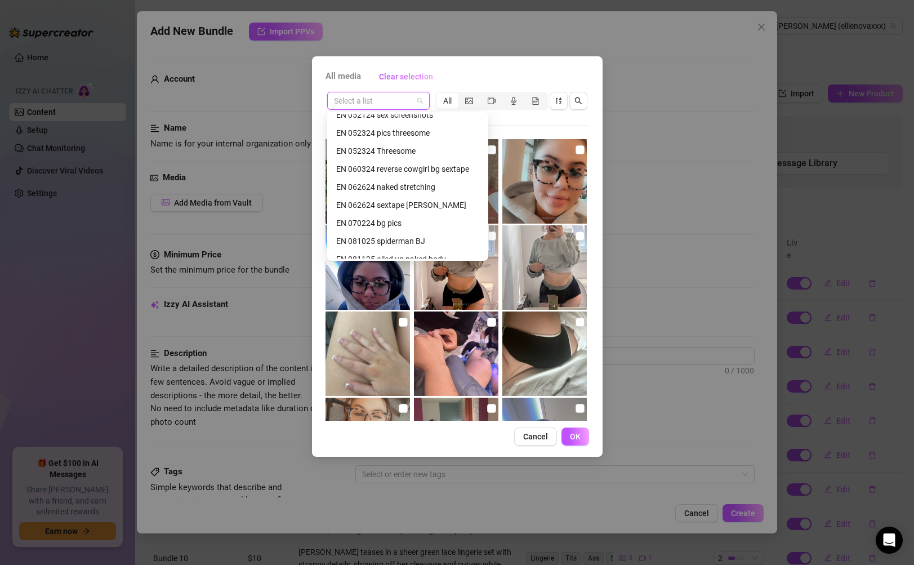
scroll to position [142, 0]
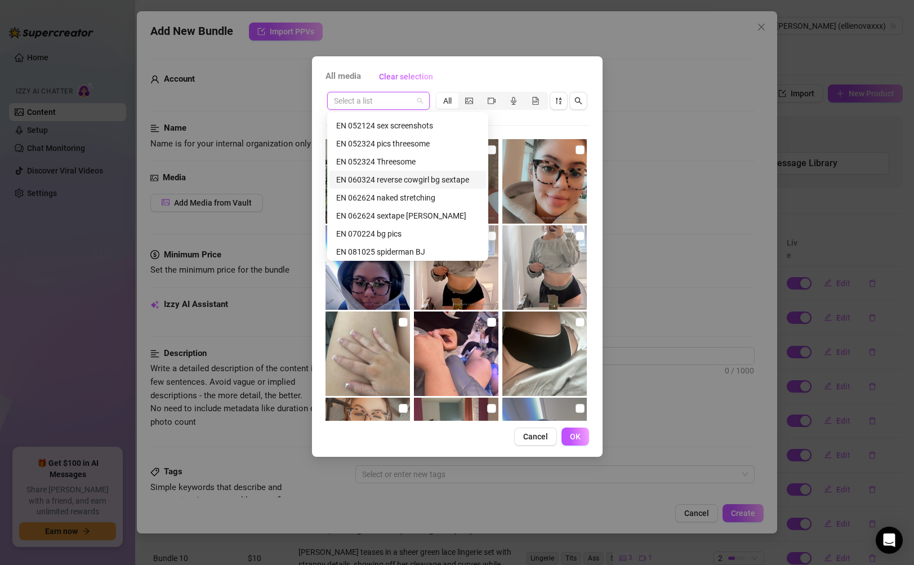
paste input "EN 050924 shower head solo"
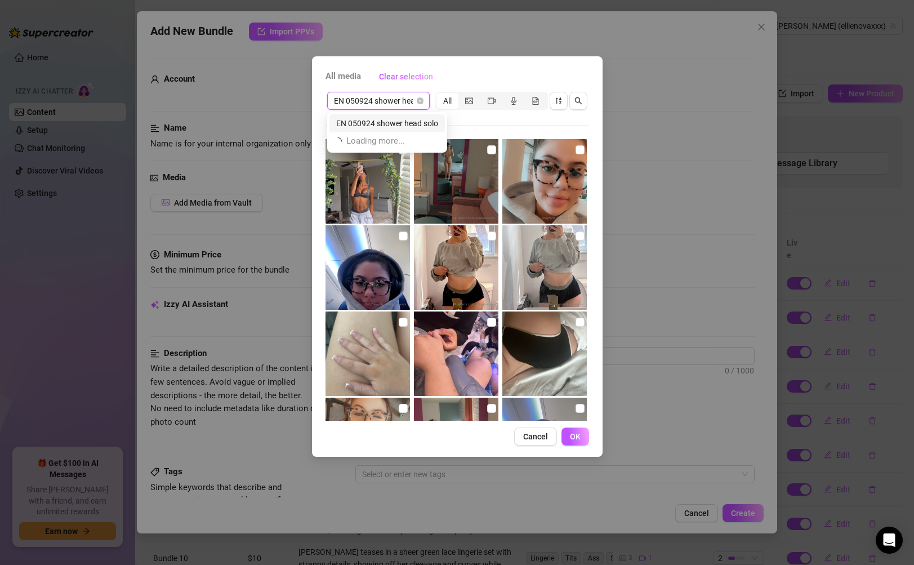
scroll to position [0, 0]
click at [401, 122] on div "EN 050924 shower head solo" at bounding box center [387, 123] width 102 height 12
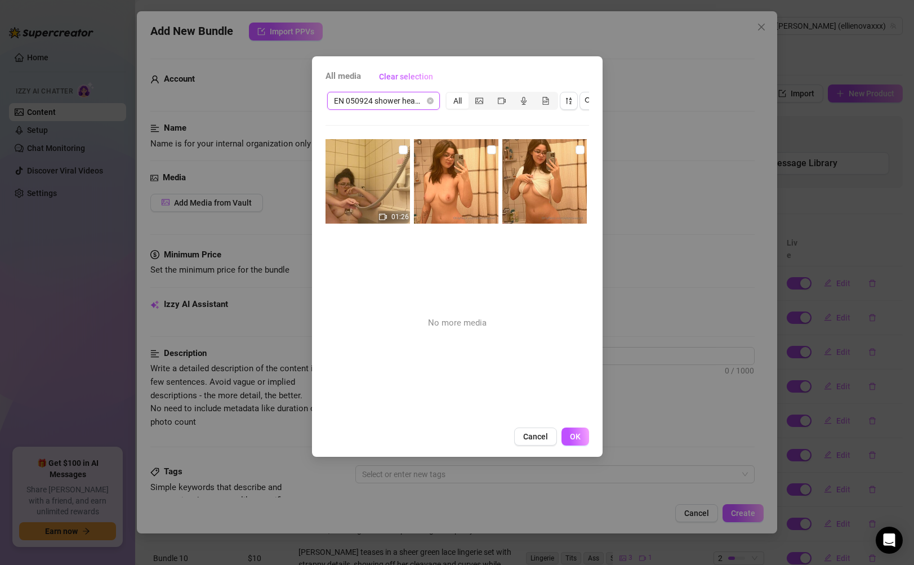
click at [376, 186] on img at bounding box center [367, 181] width 84 height 84
drag, startPoint x: 430, startPoint y: 177, endPoint x: 516, endPoint y: 171, distance: 86.4
click at [430, 177] on img at bounding box center [456, 181] width 84 height 84
click at [521, 171] on img at bounding box center [544, 181] width 84 height 84
click at [578, 439] on button "OK" at bounding box center [575, 436] width 28 height 18
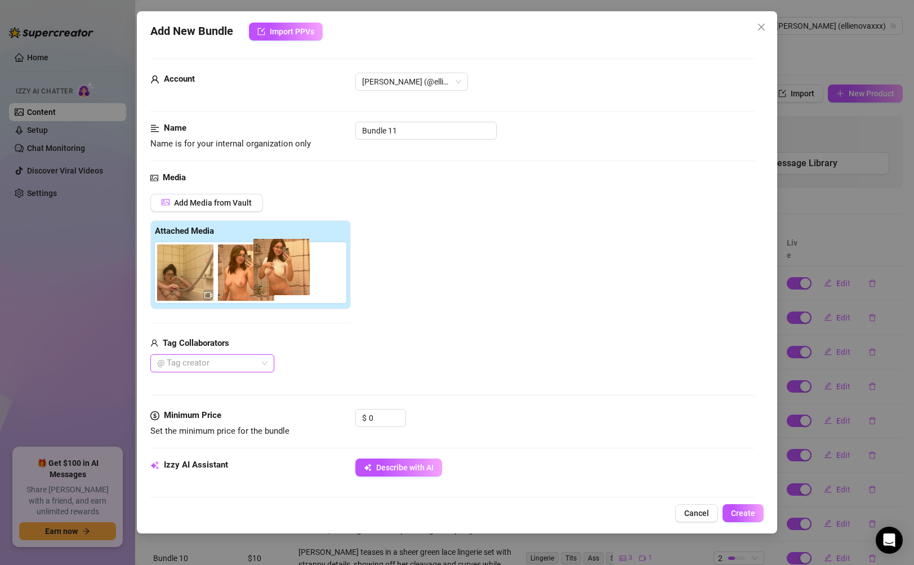
drag, startPoint x: 304, startPoint y: 273, endPoint x: 276, endPoint y: 267, distance: 28.2
click at [276, 267] on div at bounding box center [253, 272] width 196 height 61
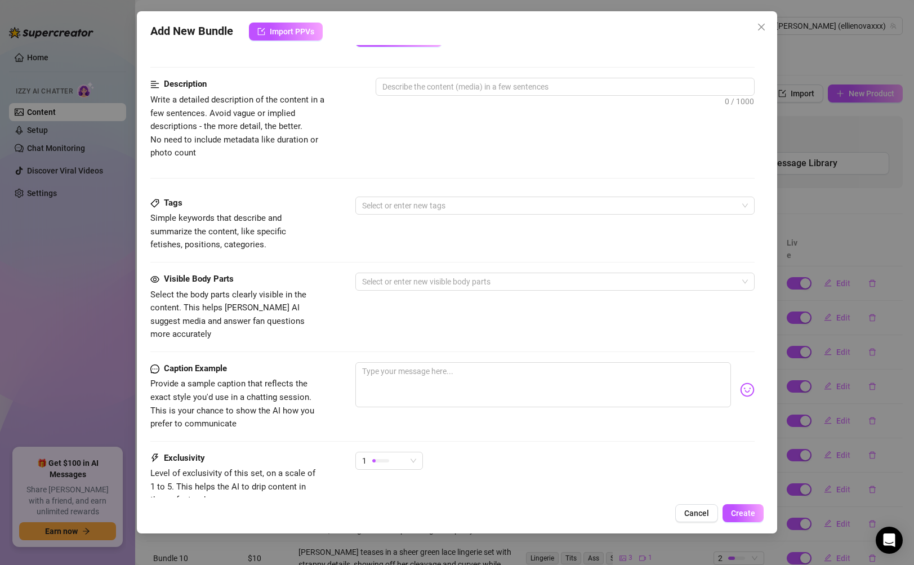
scroll to position [510, 0]
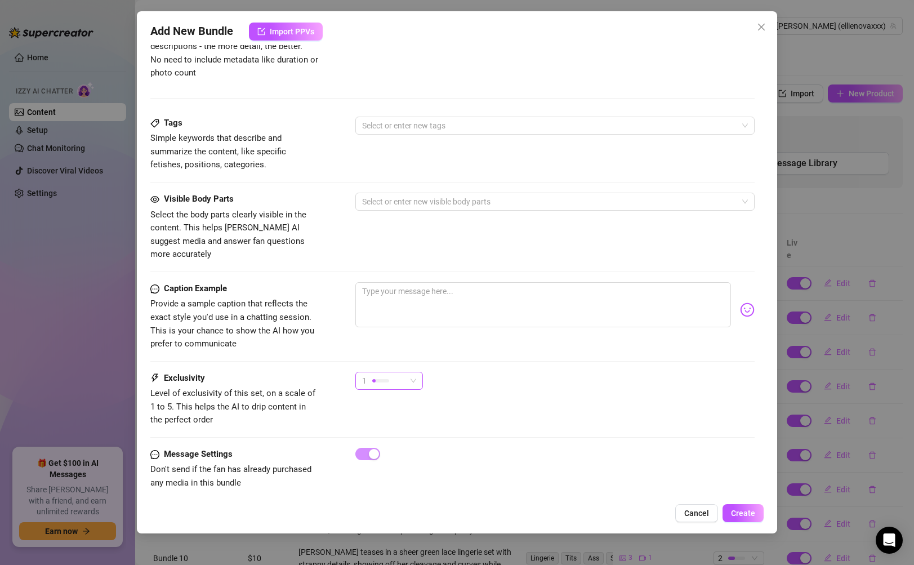
click at [395, 372] on div "1" at bounding box center [384, 380] width 44 height 17
click at [396, 457] on span "5 - Most Exclusive 🔥" at bounding box center [400, 462] width 73 height 12
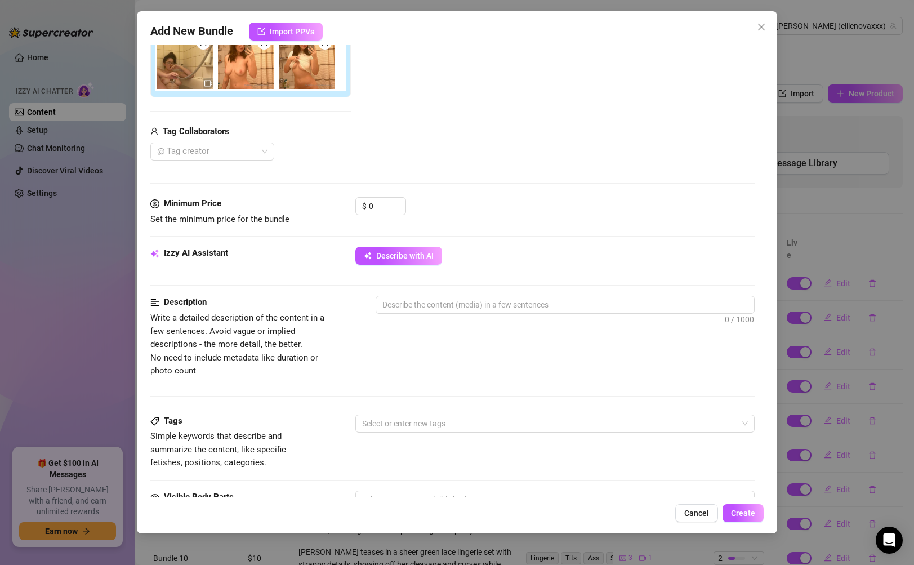
scroll to position [211, 0]
click at [380, 206] on input "0" at bounding box center [387, 206] width 37 height 17
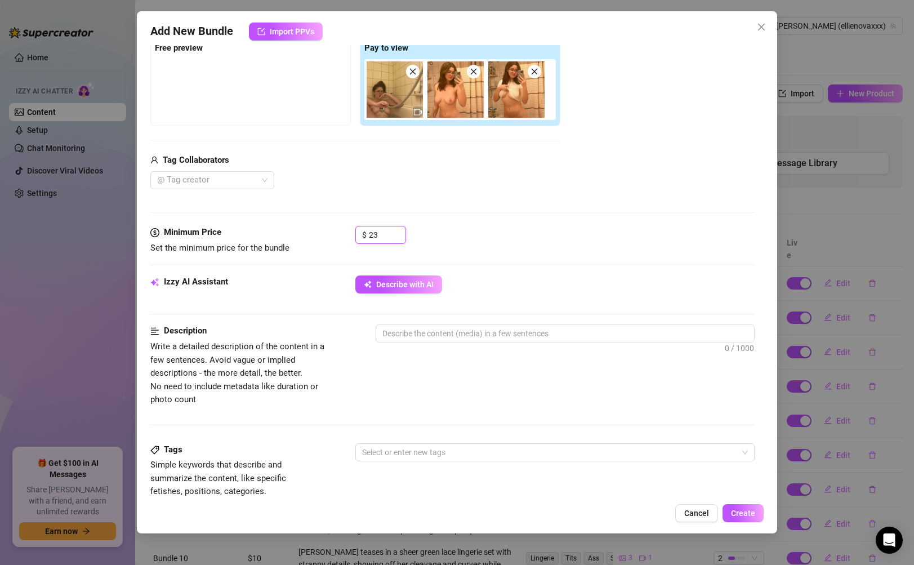
scroll to position [181, 0]
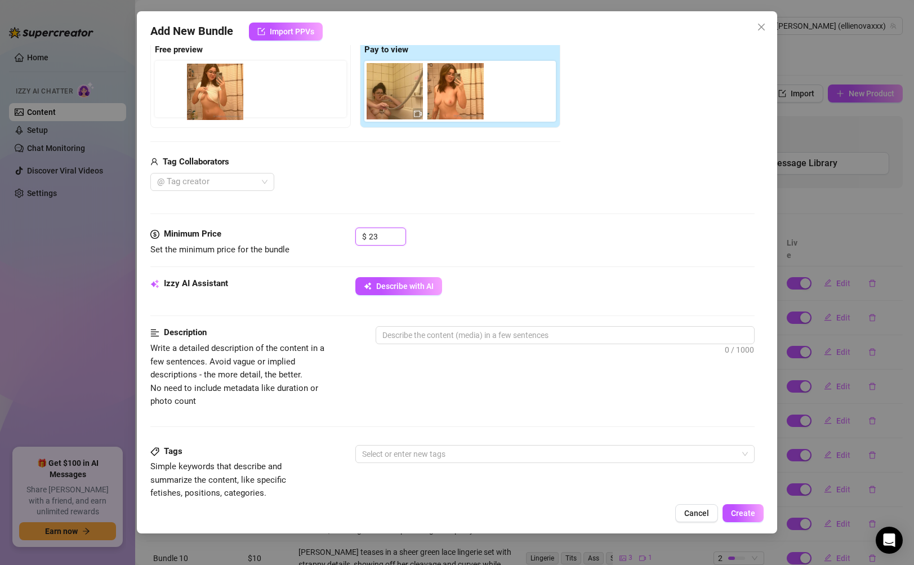
drag, startPoint x: 491, startPoint y: 99, endPoint x: 189, endPoint y: 99, distance: 302.4
click at [189, 99] on div "Free preview Pay to view" at bounding box center [355, 83] width 410 height 89
drag, startPoint x: 519, startPoint y: 98, endPoint x: 197, endPoint y: 96, distance: 322.1
click at [197, 96] on div "Free preview Pay to view" at bounding box center [355, 83] width 410 height 89
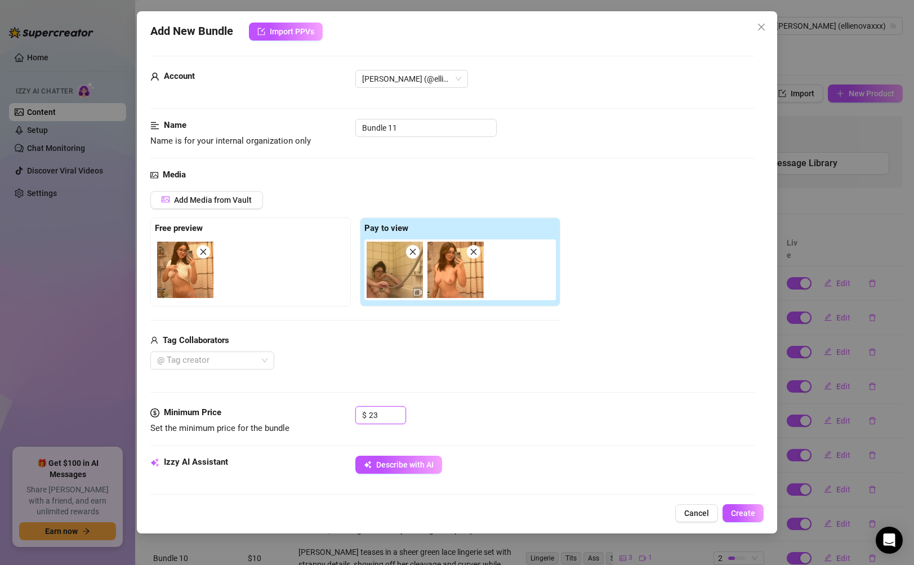
scroll to position [0, 0]
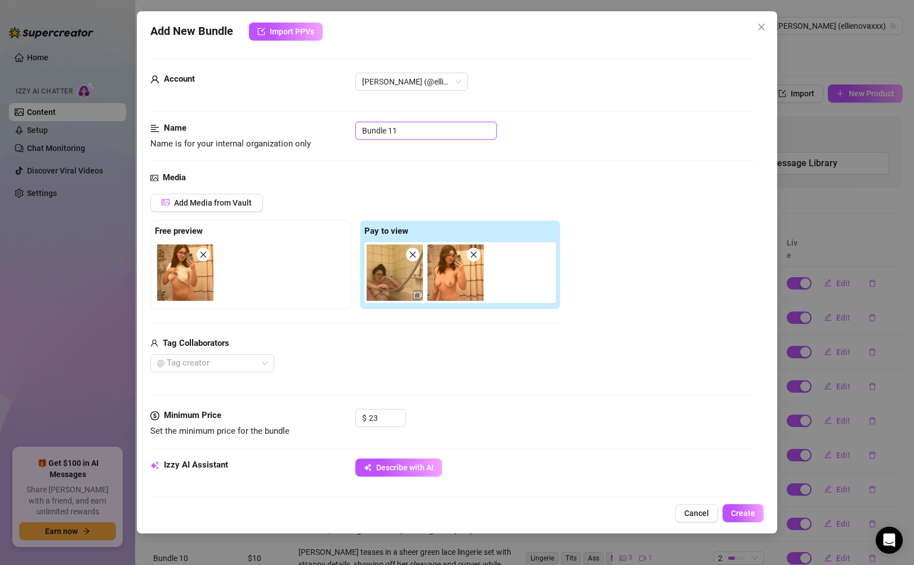
drag, startPoint x: 421, startPoint y: 136, endPoint x: 339, endPoint y: 127, distance: 82.6
click at [339, 127] on div "Name Name is for your internal organization only Bundle 11" at bounding box center [452, 136] width 604 height 29
paste input "EN 050924 shower head solo"
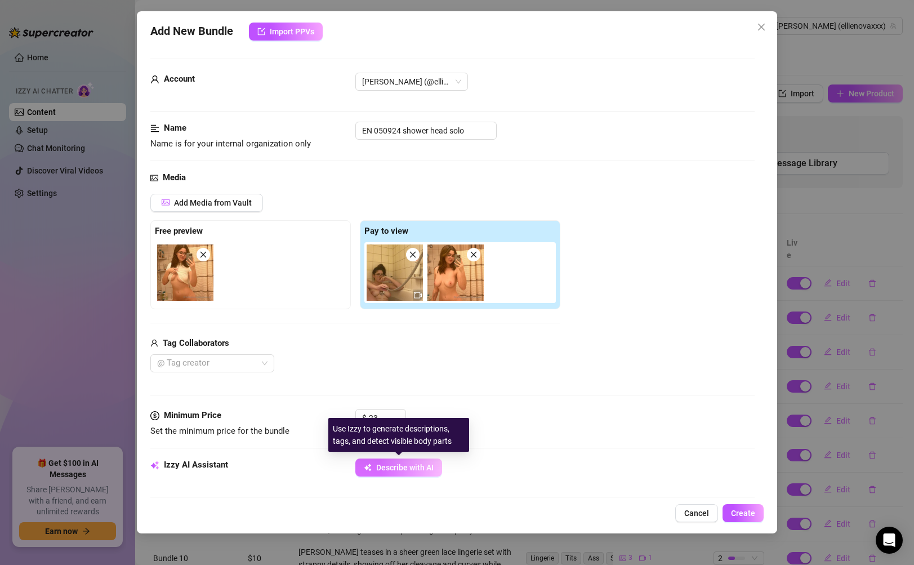
click at [428, 461] on button "Describe with AI" at bounding box center [398, 467] width 87 height 18
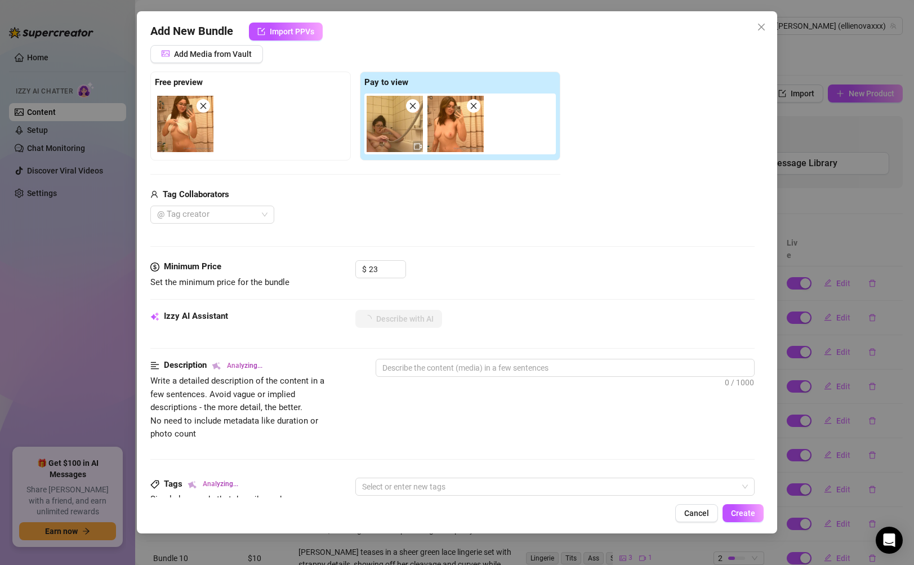
scroll to position [149, 0]
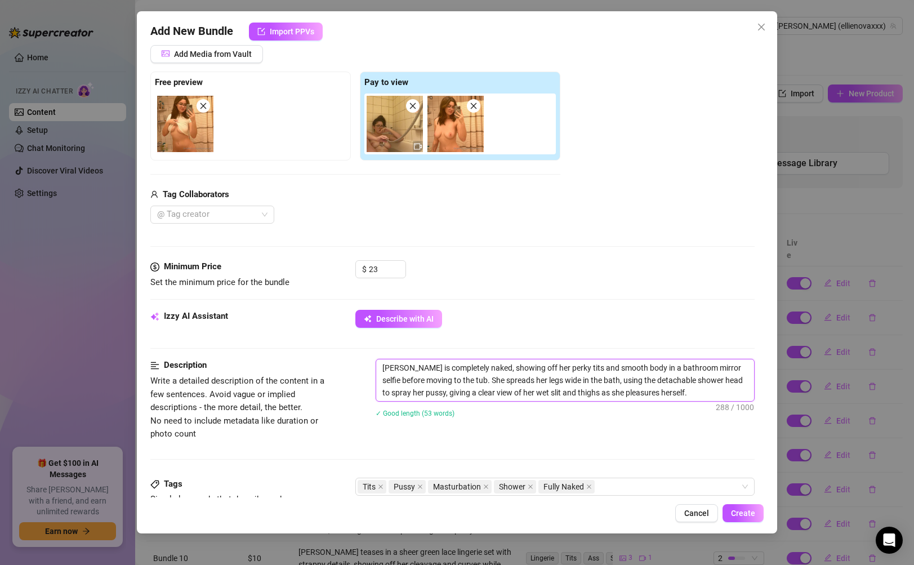
drag, startPoint x: 711, startPoint y: 392, endPoint x: 365, endPoint y: 368, distance: 346.5
click at [365, 368] on div "Description Write a detailed description of the content in a few sentences. Avo…" at bounding box center [452, 400] width 604 height 82
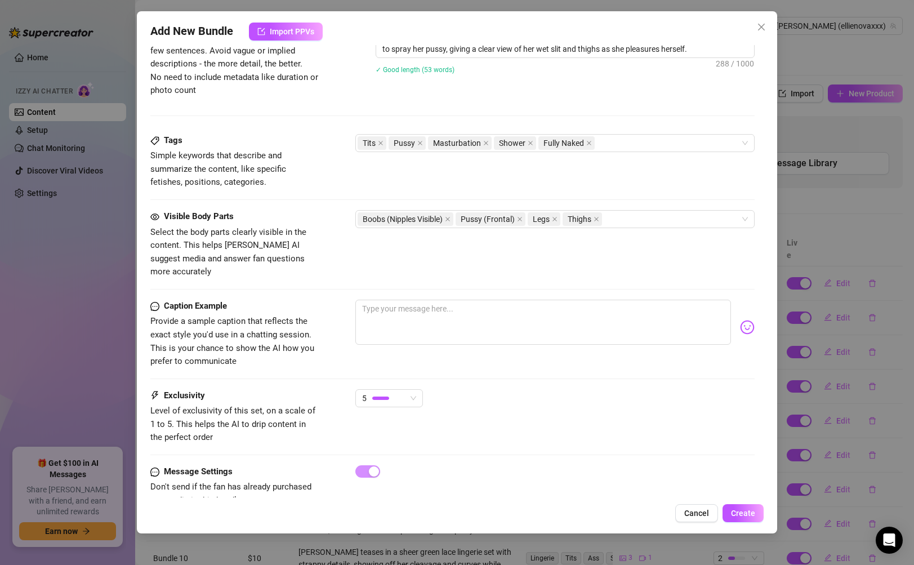
scroll to position [510, 0]
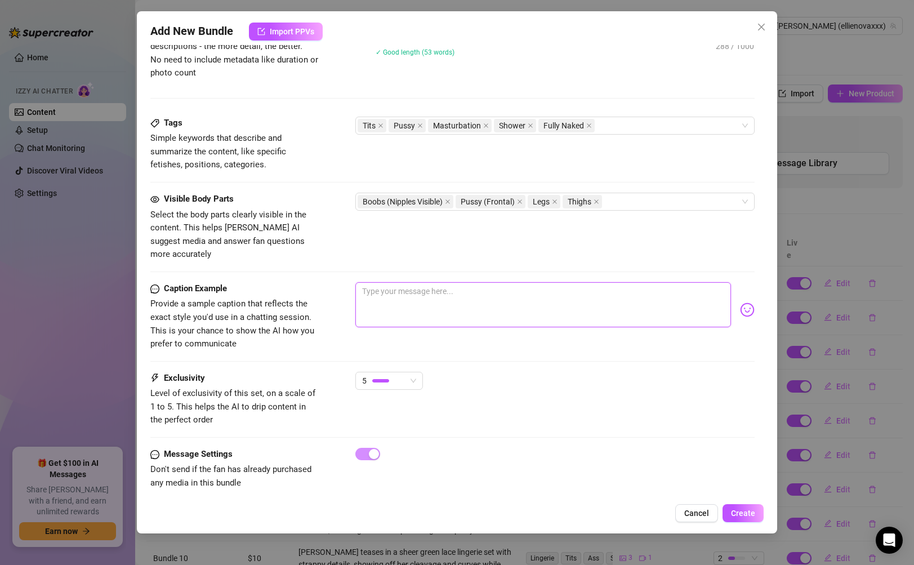
click at [554, 305] on textarea at bounding box center [542, 304] width 375 height 45
paste textarea "Got a little steamy in the bathroom 🔥 started with a cheeky mirror selfie, then…"
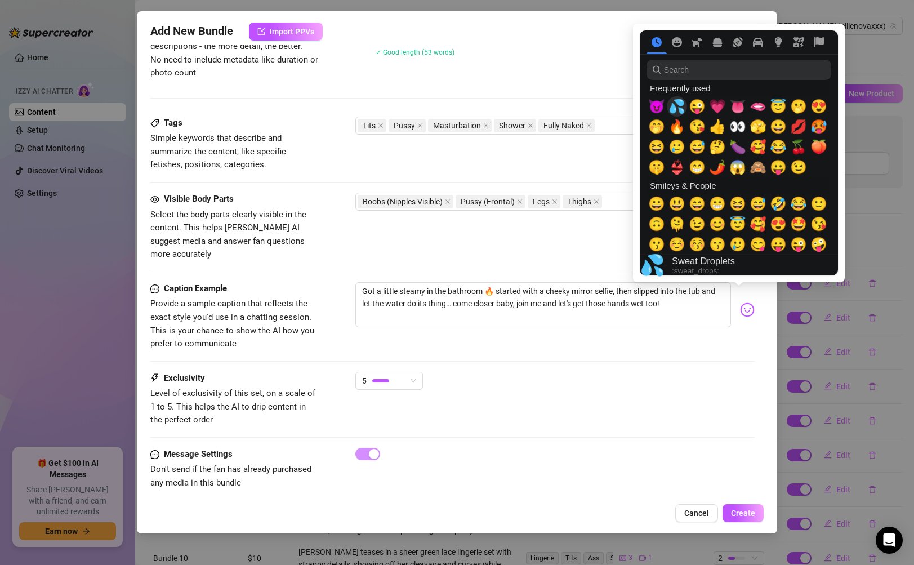
click at [680, 110] on span "💦" at bounding box center [676, 107] width 17 height 16
click at [739, 109] on span "👅" at bounding box center [737, 107] width 17 height 16
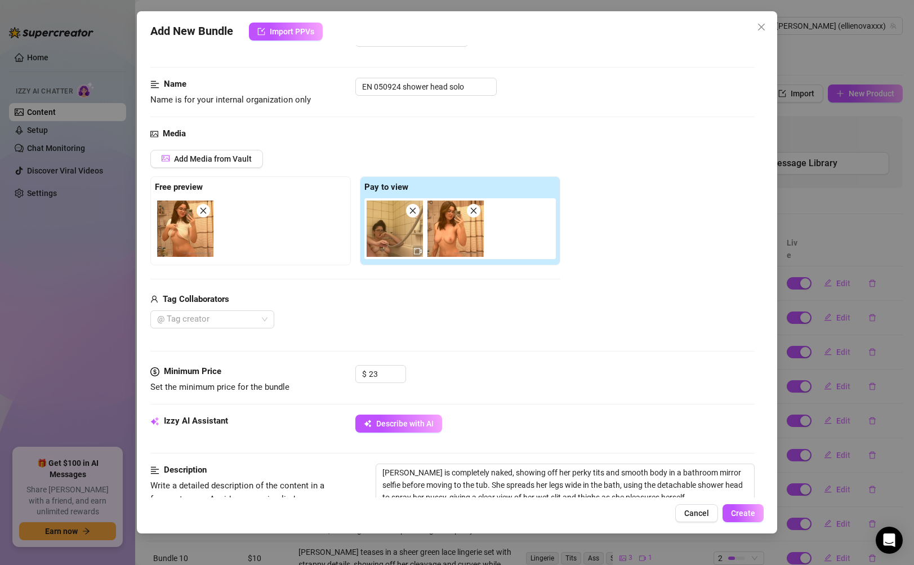
scroll to position [0, 0]
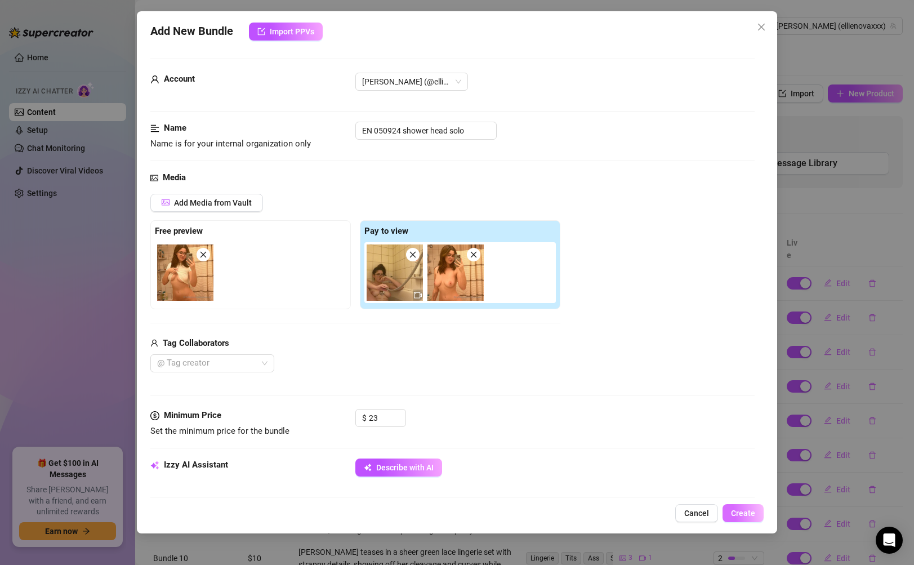
click at [744, 508] on span "Create" at bounding box center [743, 512] width 24 height 9
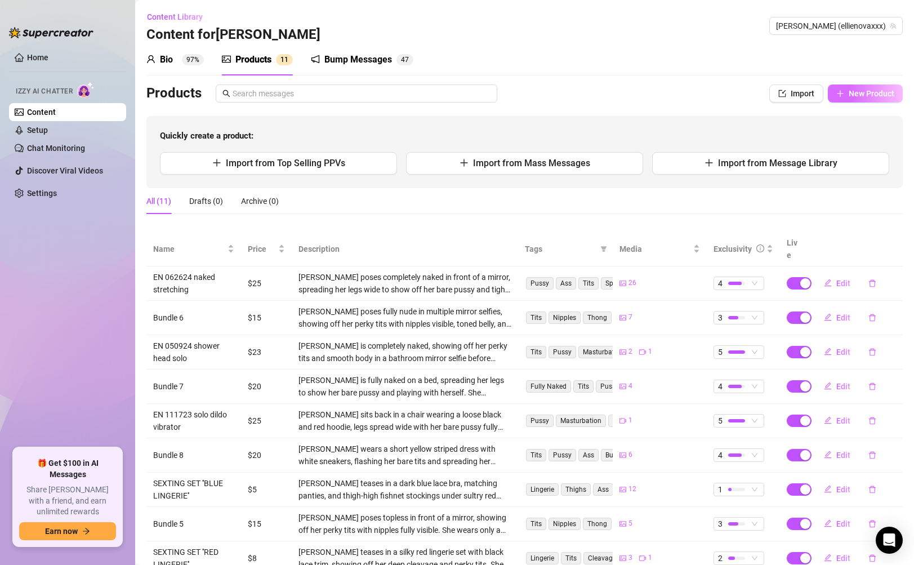
click at [849, 91] on span "New Product" at bounding box center [872, 93] width 46 height 9
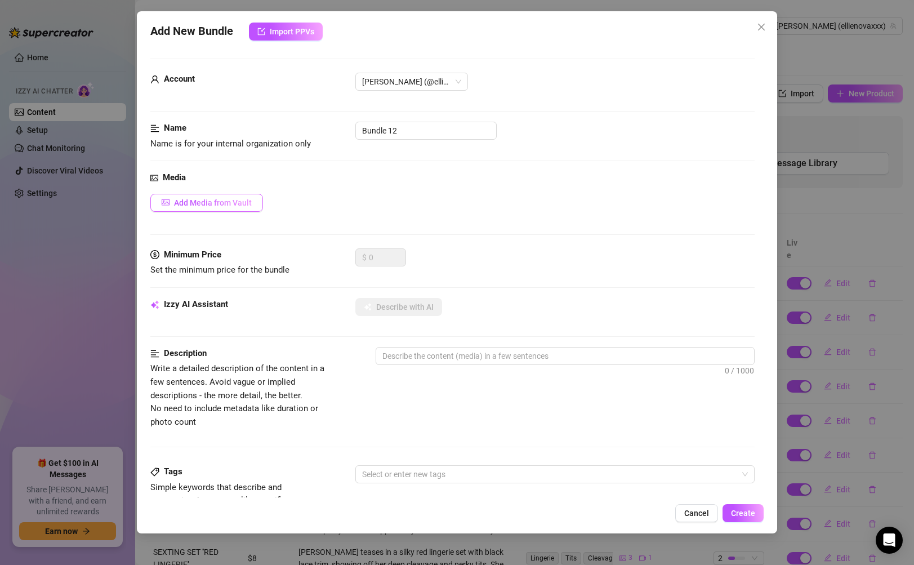
click at [246, 198] on button "Add Media from Vault" at bounding box center [206, 203] width 113 height 18
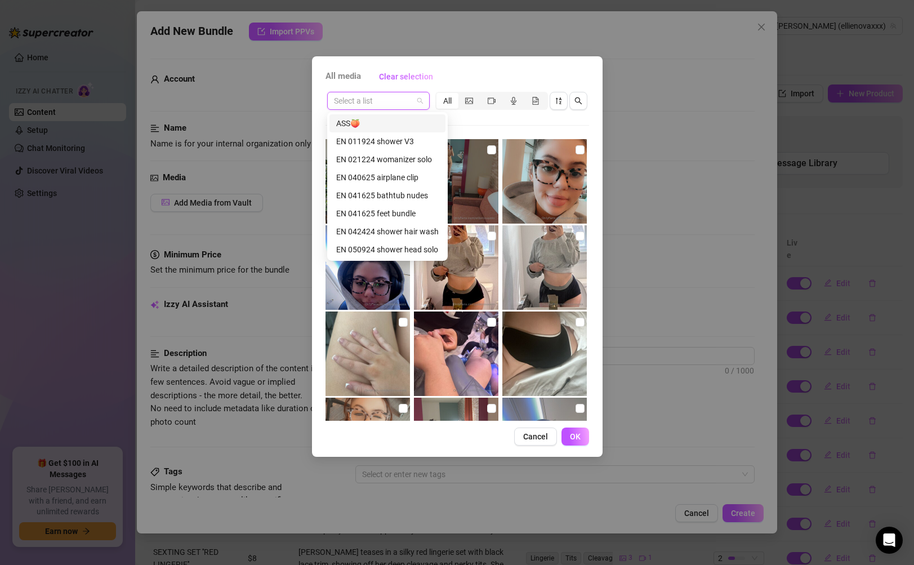
click at [383, 108] on input "search" at bounding box center [373, 100] width 79 height 17
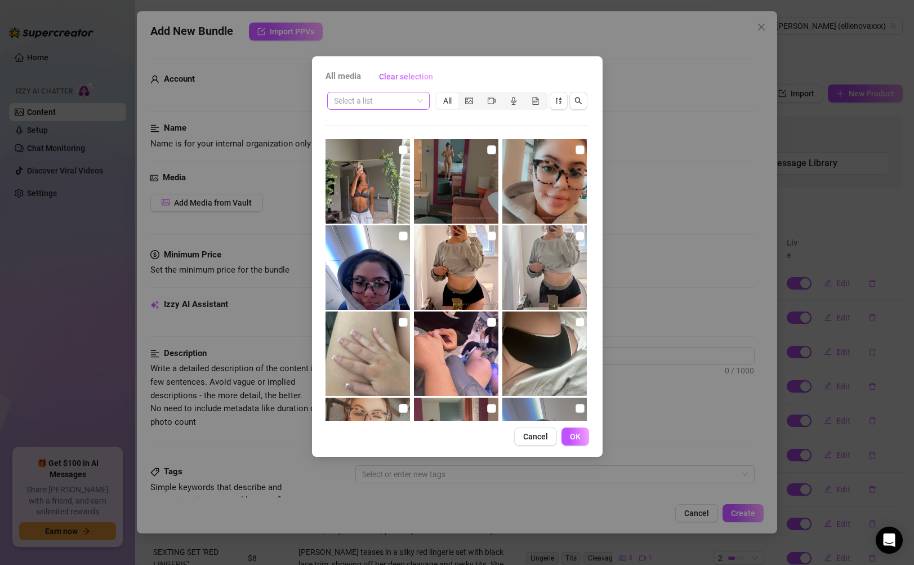
click at [391, 97] on input "search" at bounding box center [373, 100] width 79 height 17
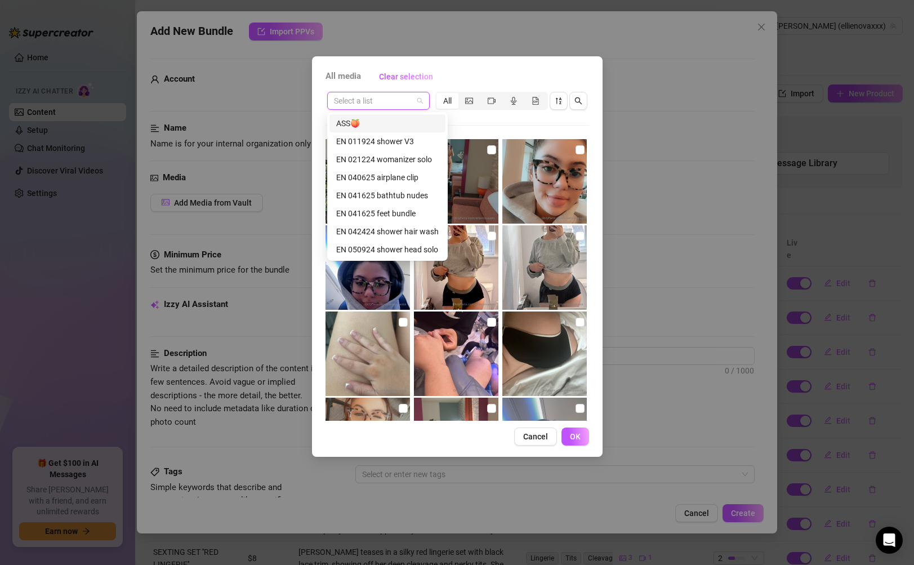
paste input "EN 011924 shower V3"
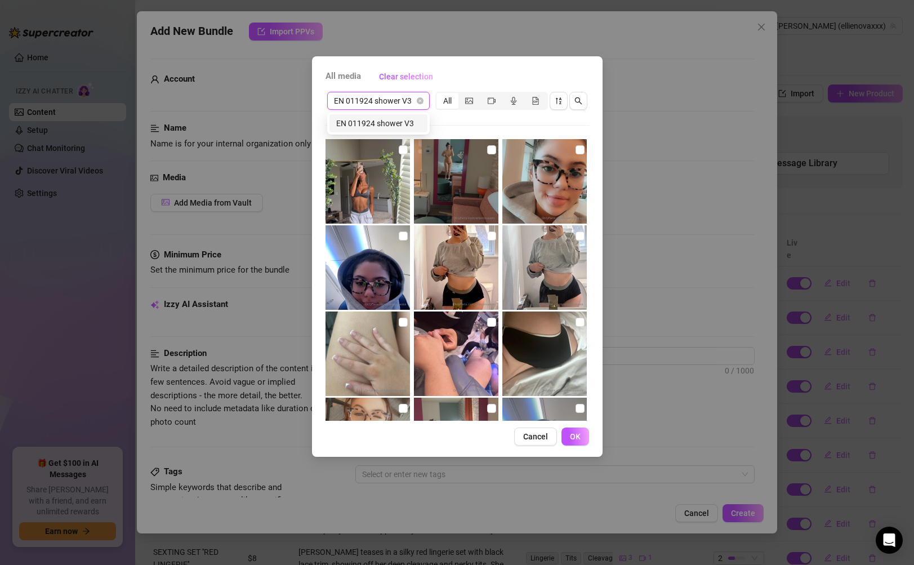
click at [389, 121] on div "EN 011924 shower V3" at bounding box center [378, 123] width 84 height 12
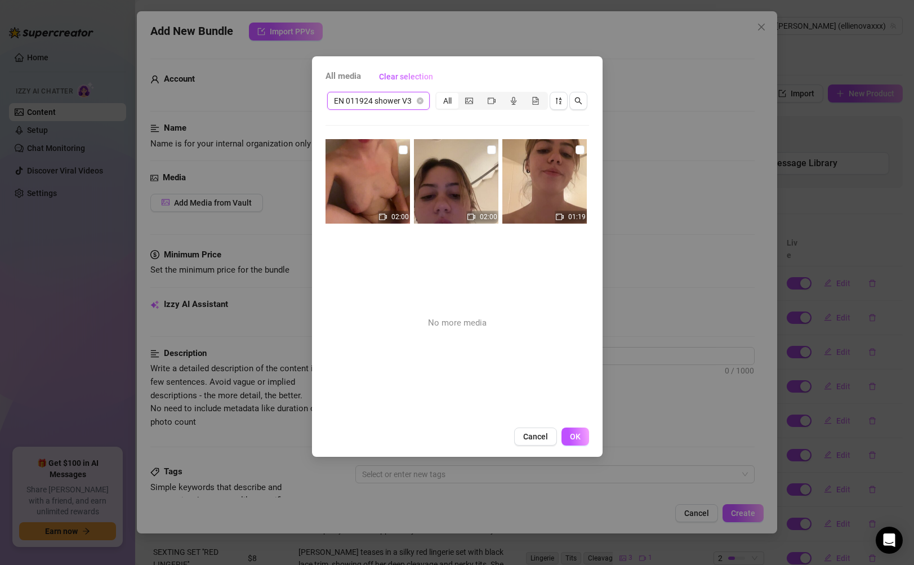
click at [377, 165] on img at bounding box center [367, 181] width 84 height 84
click at [432, 173] on img at bounding box center [456, 181] width 84 height 84
click at [534, 182] on img at bounding box center [544, 181] width 84 height 84
click at [576, 430] on button "OK" at bounding box center [575, 436] width 28 height 18
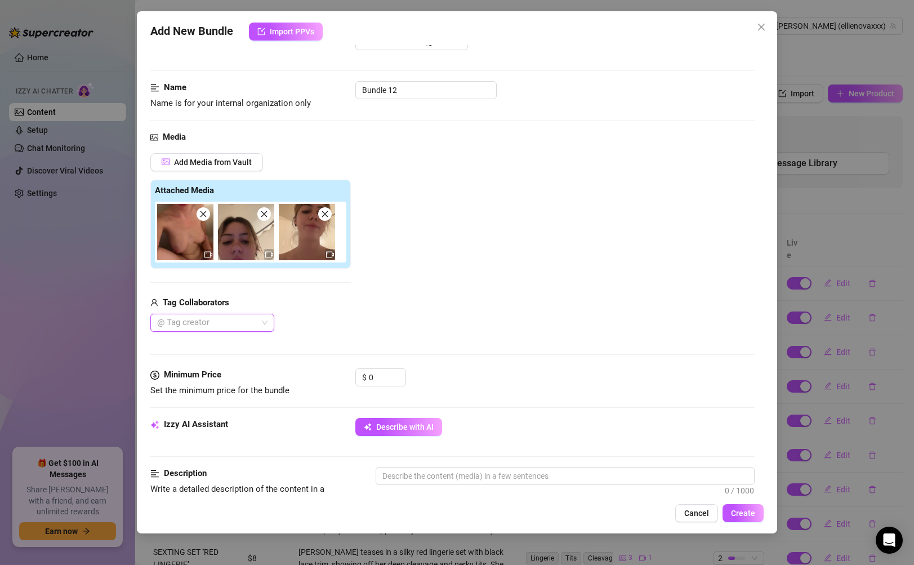
scroll to position [510, 0]
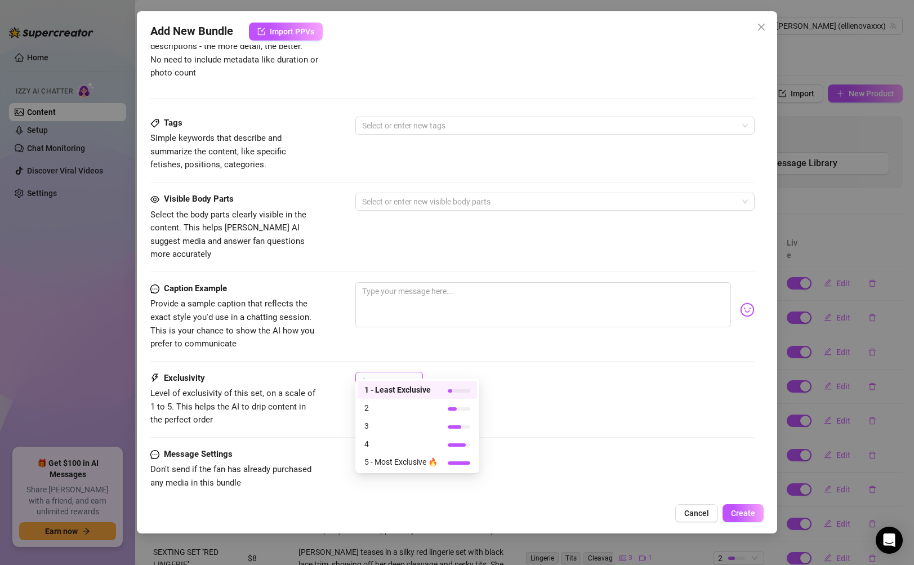
click at [404, 372] on div "1" at bounding box center [384, 380] width 44 height 17
click at [393, 459] on span "5 - Most Exclusive 🔥" at bounding box center [400, 462] width 73 height 12
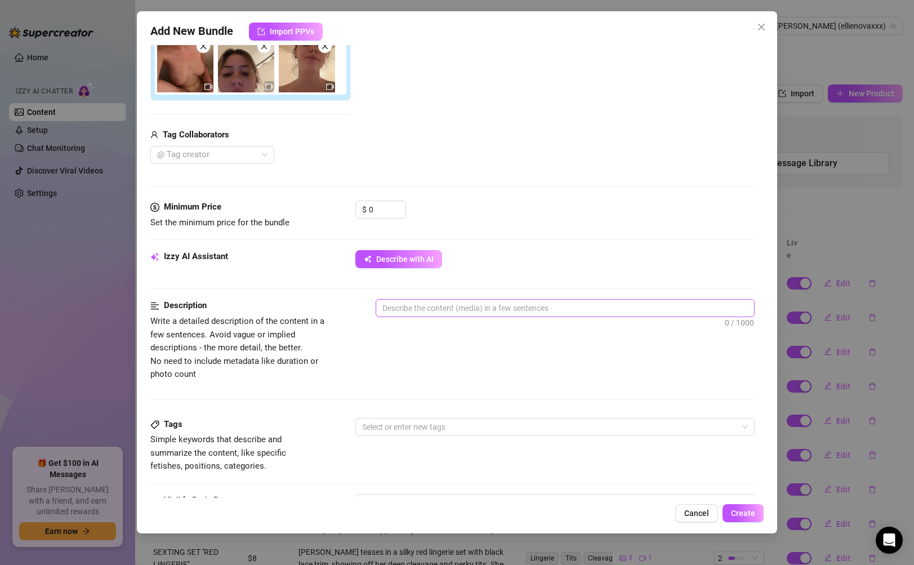
scroll to position [188, 0]
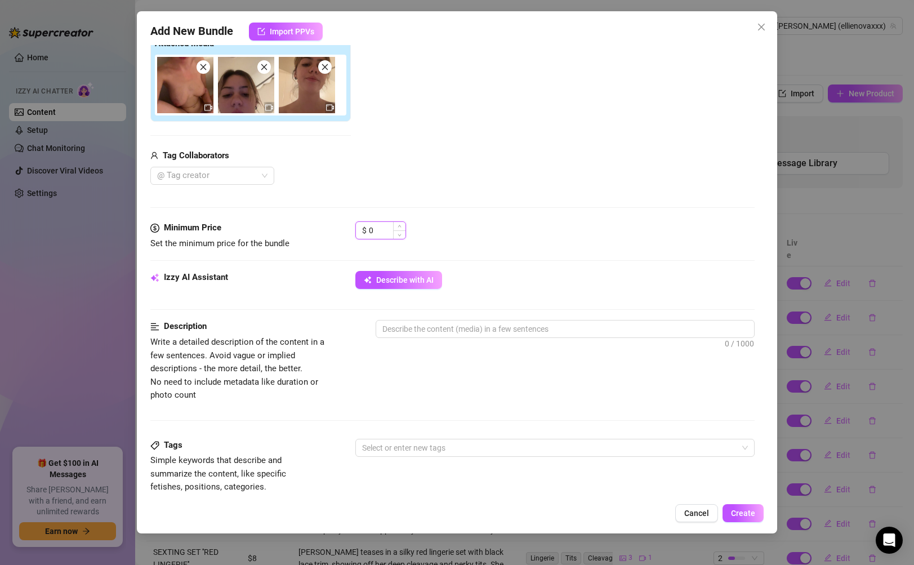
click at [391, 234] on input "0" at bounding box center [387, 230] width 37 height 17
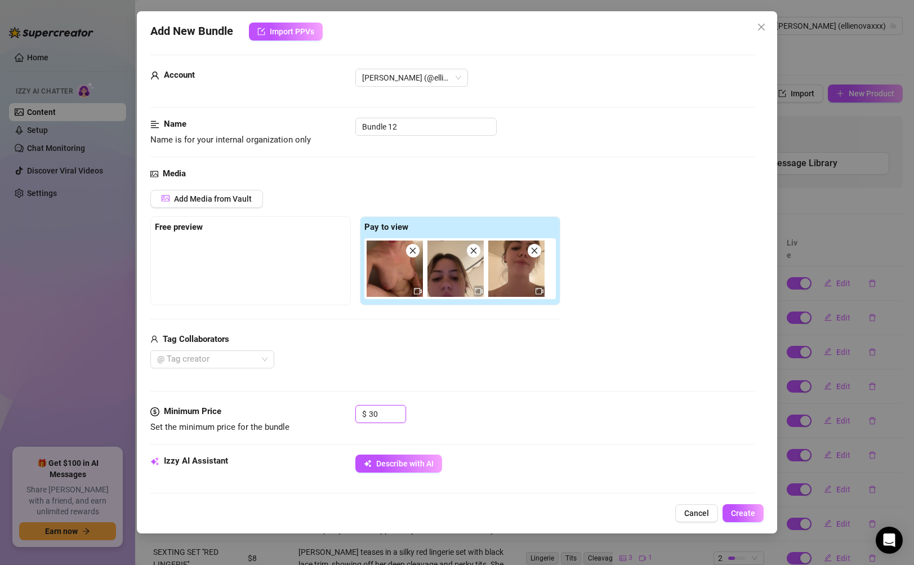
scroll to position [0, 0]
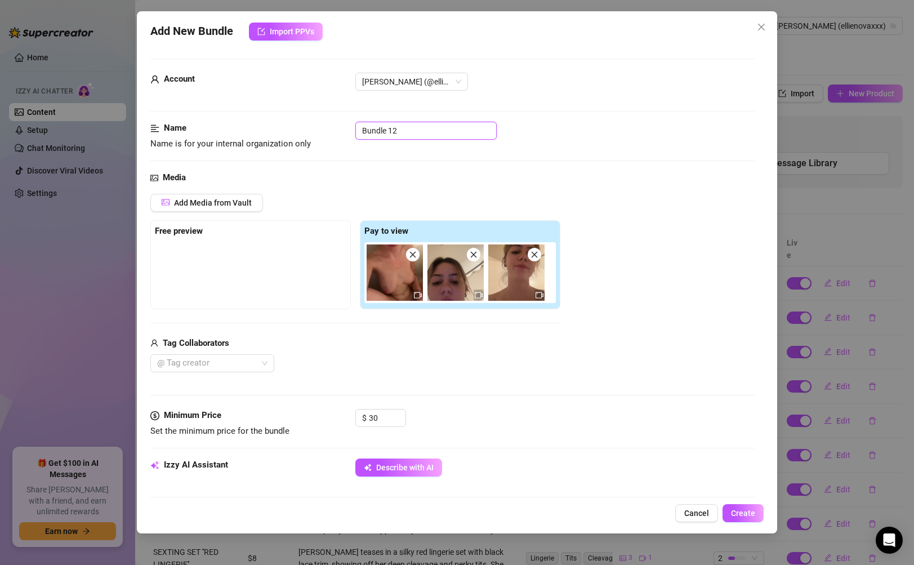
drag, startPoint x: 446, startPoint y: 135, endPoint x: 332, endPoint y: 131, distance: 114.4
click at [332, 131] on div "Name Name is for your internal organization only Bundle 12" at bounding box center [452, 136] width 604 height 29
paste input "EN 011924 shower V3"
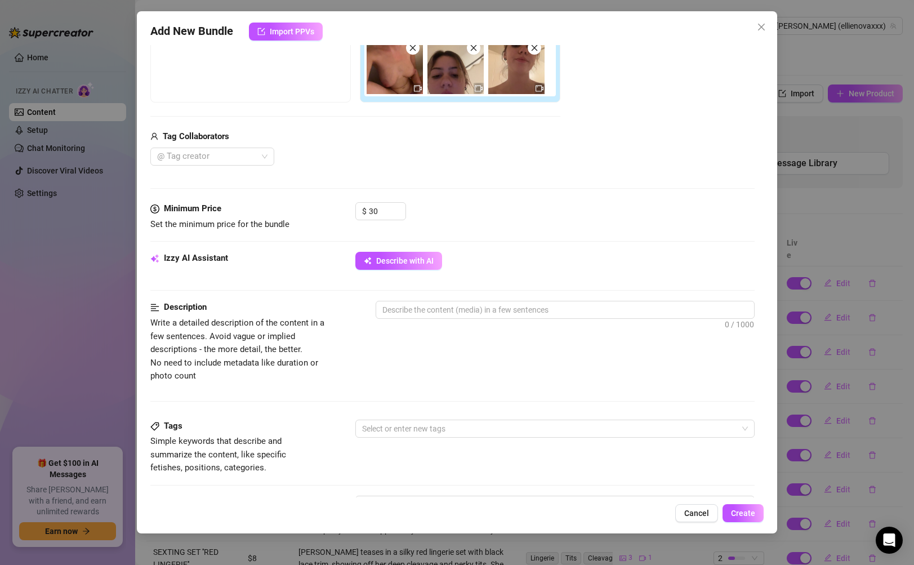
scroll to position [206, 0]
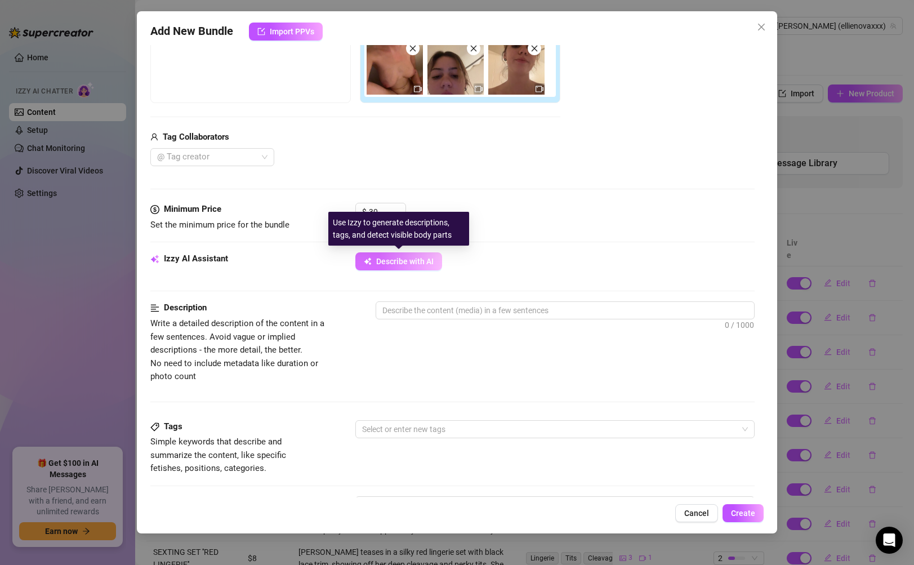
click at [405, 264] on span "Describe with AI" at bounding box center [404, 261] width 57 height 9
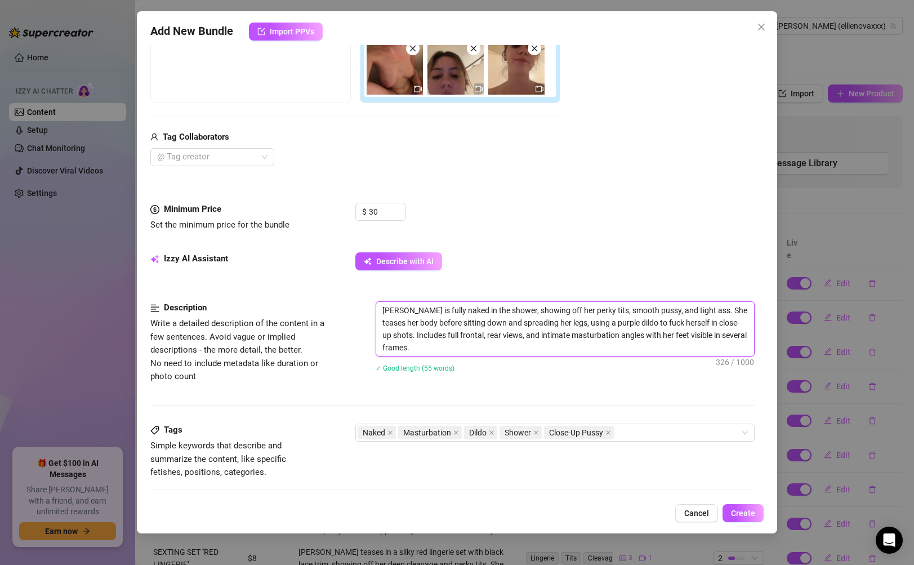
drag, startPoint x: 492, startPoint y: 351, endPoint x: 381, endPoint y: 309, distance: 118.7
click at [381, 309] on textarea "[PERSON_NAME] is fully naked in the shower, showing off her perky tits, smooth …" at bounding box center [564, 329] width 377 height 54
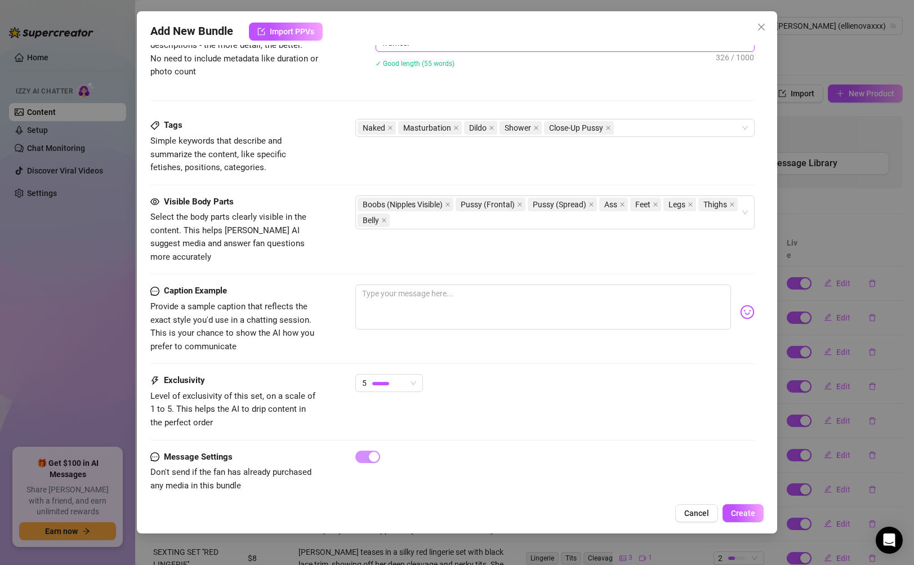
scroll to position [514, 0]
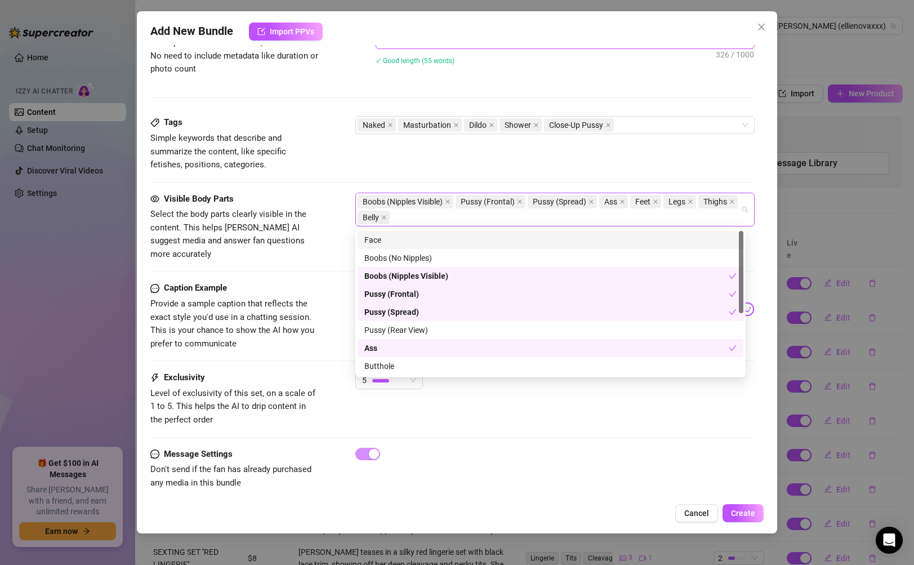
click at [638, 215] on div "Boobs (Nipples Visible) Pussy (Frontal) Pussy (Spread) Ass Feet Legs Thighs Bel…" at bounding box center [549, 210] width 382 height 32
click at [528, 242] on div "Face" at bounding box center [550, 240] width 372 height 12
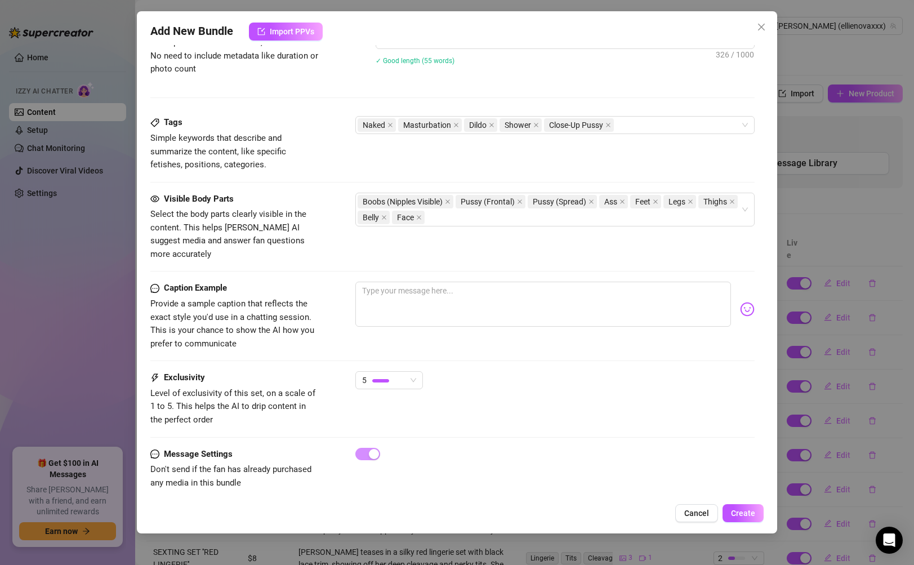
click at [506, 413] on div "Exclusivity Level of exclusivity of this set, on a scale of 1 to 5. This helps …" at bounding box center [452, 398] width 604 height 55
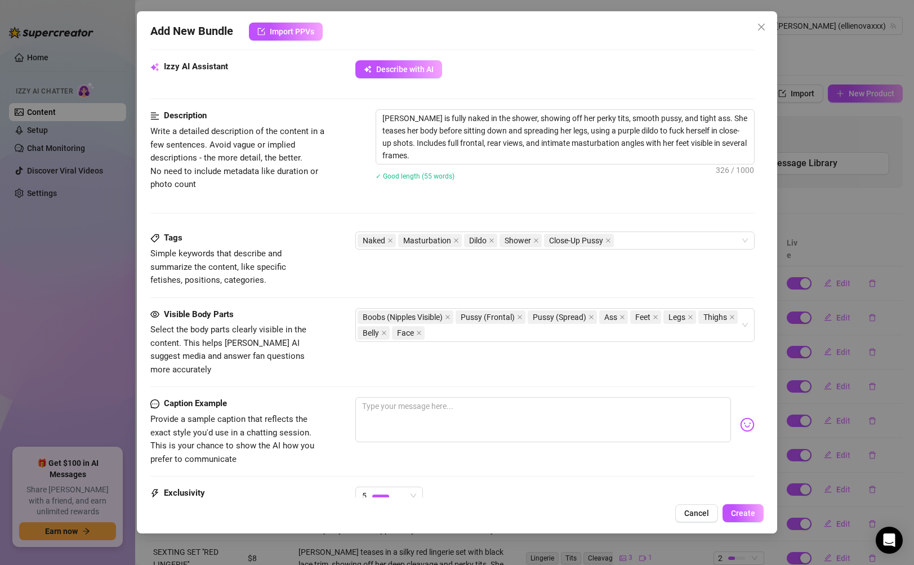
scroll to position [395, 0]
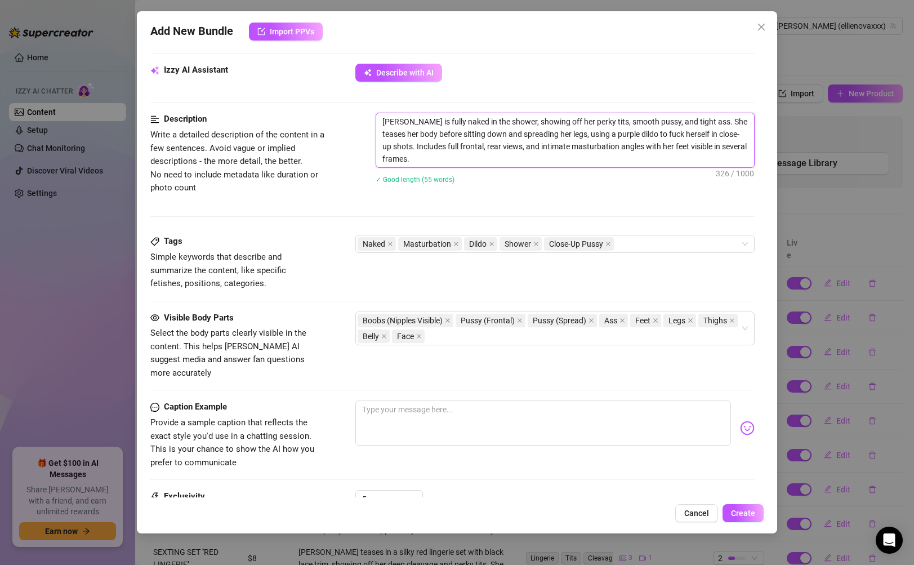
drag, startPoint x: 500, startPoint y: 158, endPoint x: 377, endPoint y: 123, distance: 128.3
click at [377, 123] on textarea "[PERSON_NAME] is fully naked in the shower, showing off her perky tits, smooth …" at bounding box center [564, 140] width 377 height 54
click at [439, 405] on textarea at bounding box center [542, 422] width 375 height 45
paste textarea "Shower time turned into showtime 😏💦 I made sure every angle got a little extra …"
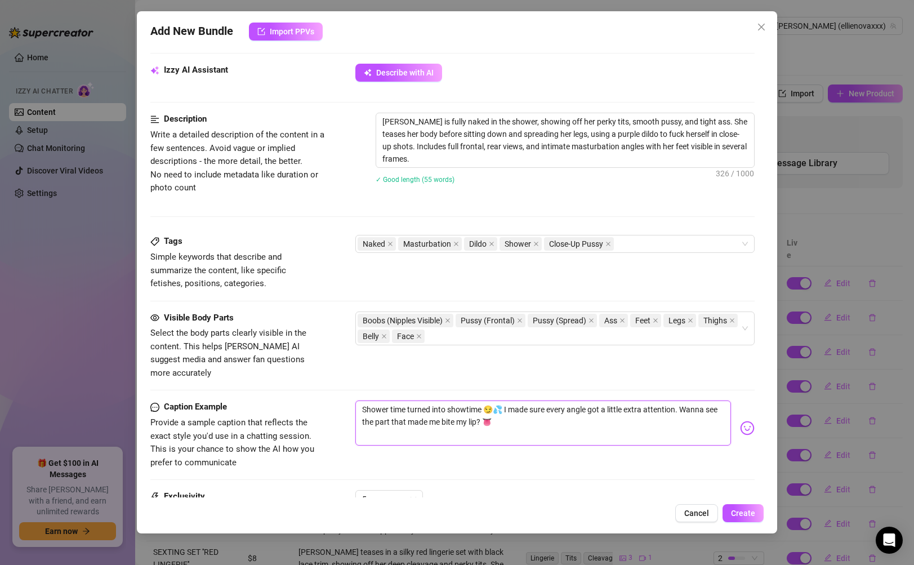
click at [499, 400] on textarea "Shower time turned into showtime 😏💦 I made sure every angle got a little extra …" at bounding box center [542, 422] width 375 height 45
click at [740, 421] on img at bounding box center [747, 428] width 15 height 15
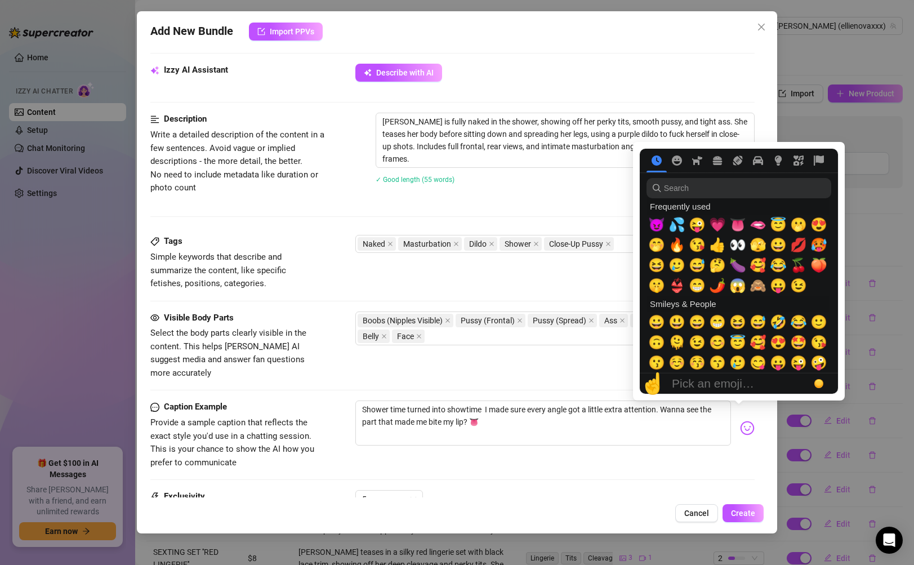
click at [740, 421] on img at bounding box center [747, 428] width 15 height 15
click at [824, 251] on span "🥵" at bounding box center [818, 245] width 17 height 16
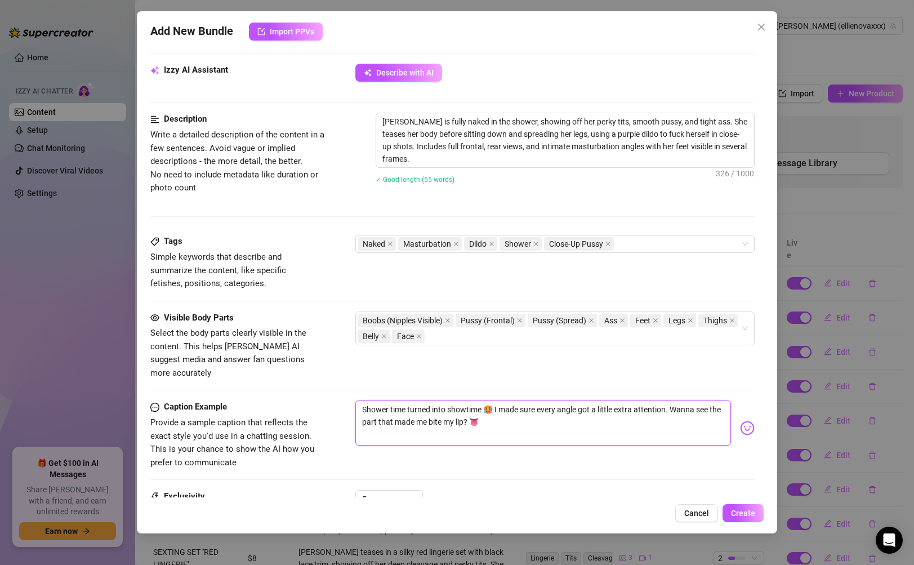
click at [542, 417] on textarea "Shower time turned into showtime 🥵 I made sure every angle got a little extra a…" at bounding box center [542, 422] width 375 height 45
drag, startPoint x: 711, startPoint y: 426, endPoint x: 725, endPoint y: 420, distance: 15.4
click at [711, 426] on textarea "Shower time turned into showtime 🥵 I made sure every angle got a little extra a…" at bounding box center [542, 422] width 375 height 45
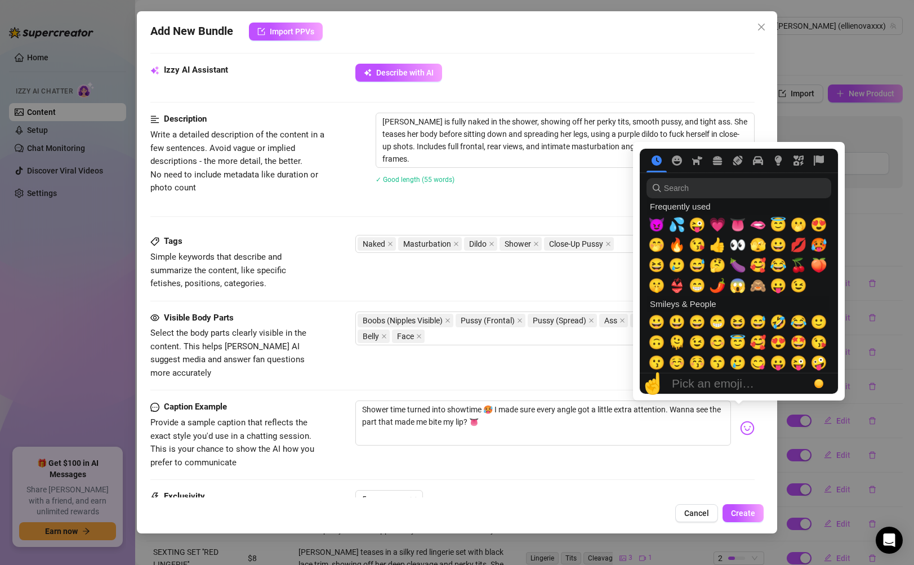
click at [740, 421] on img at bounding box center [747, 428] width 15 height 15
click at [680, 228] on span "💦" at bounding box center [676, 225] width 17 height 16
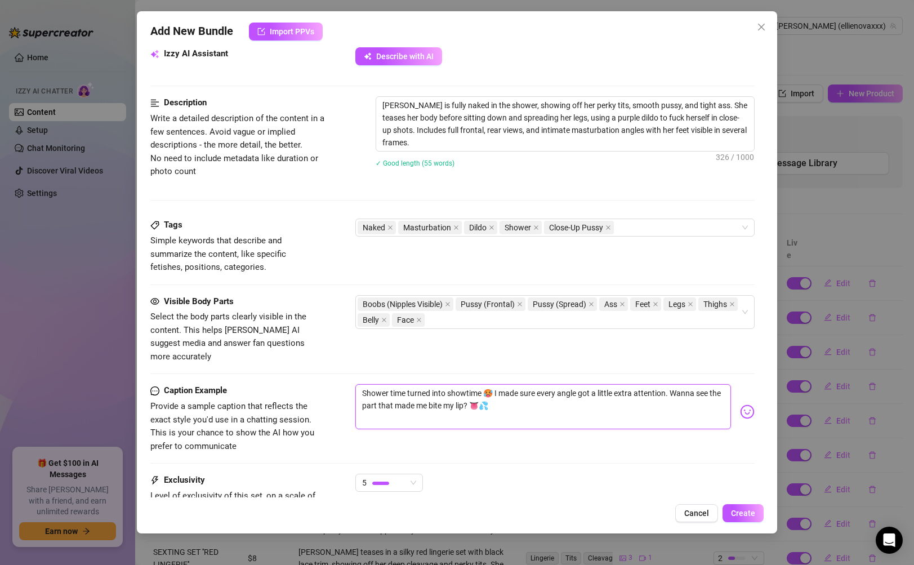
scroll to position [514, 0]
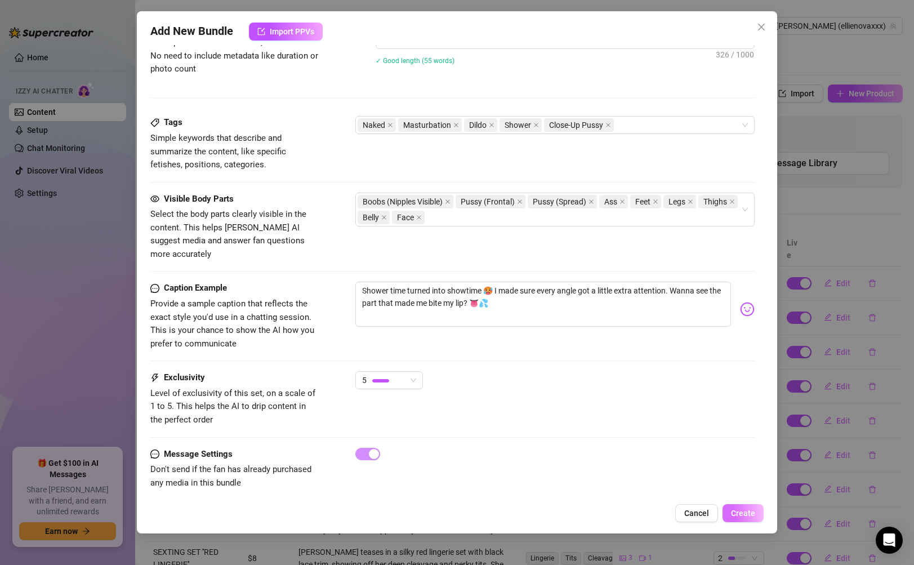
click at [749, 516] on span "Create" at bounding box center [743, 512] width 24 height 9
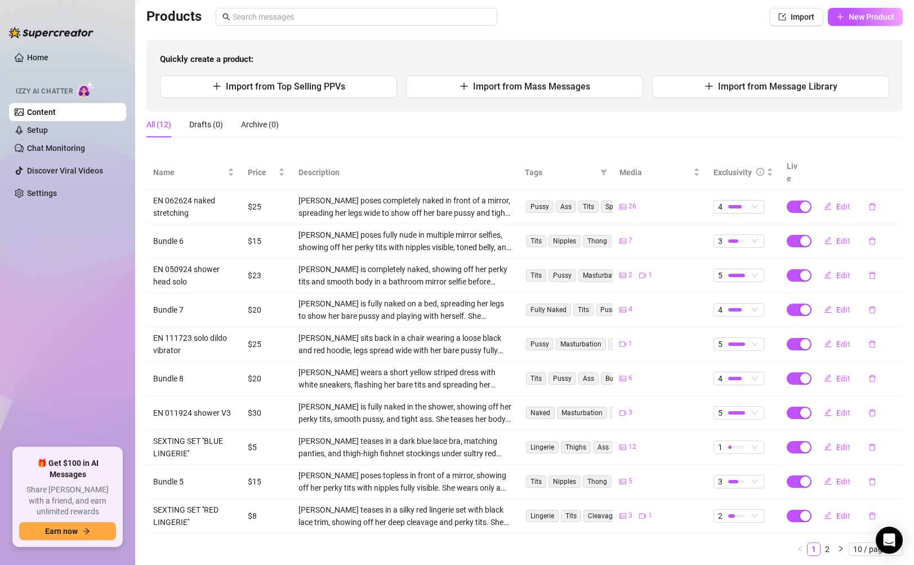
scroll to position [97, 0]
